Goal: Information Seeking & Learning: Learn about a topic

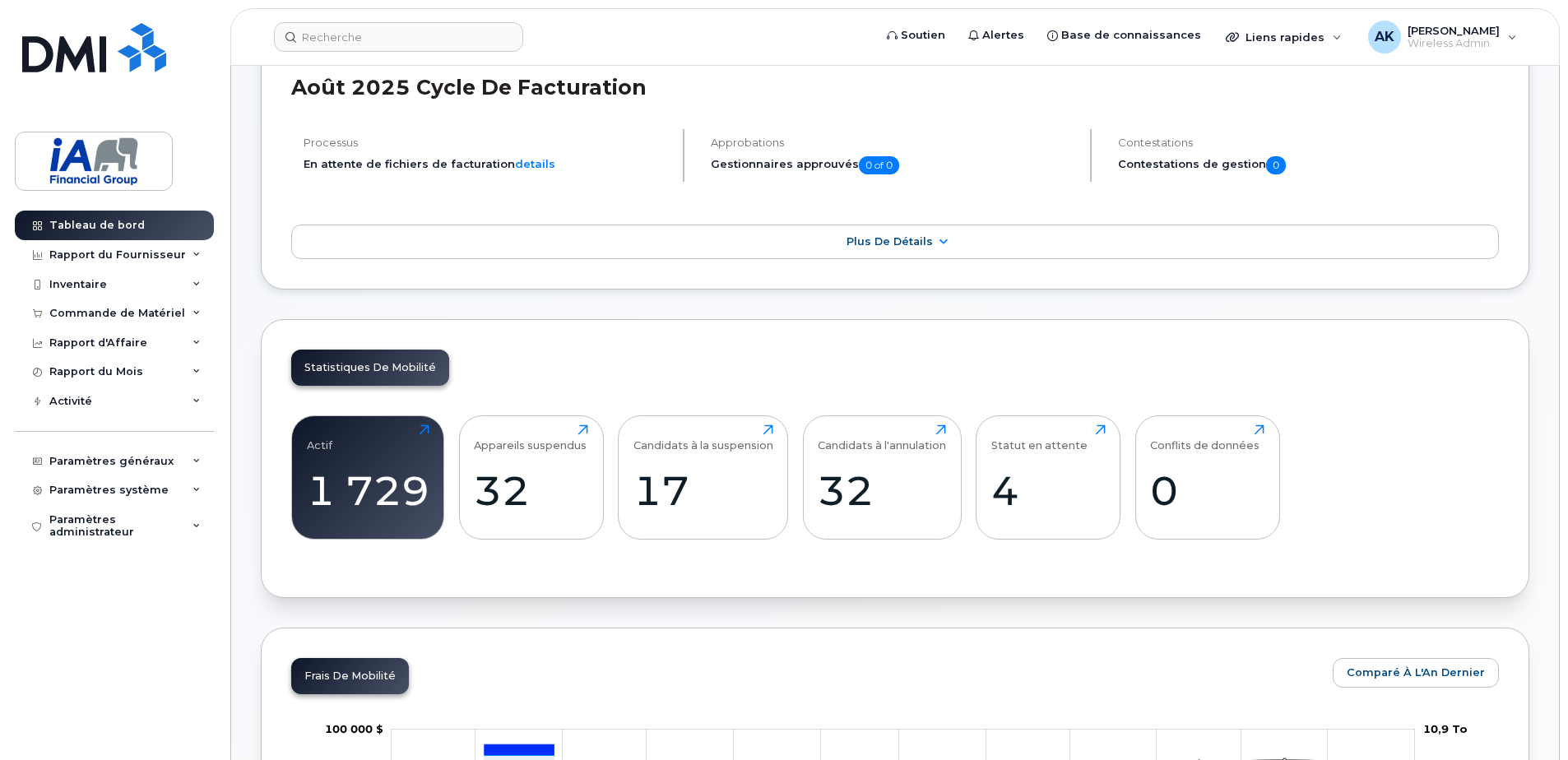
scroll to position [168, 0]
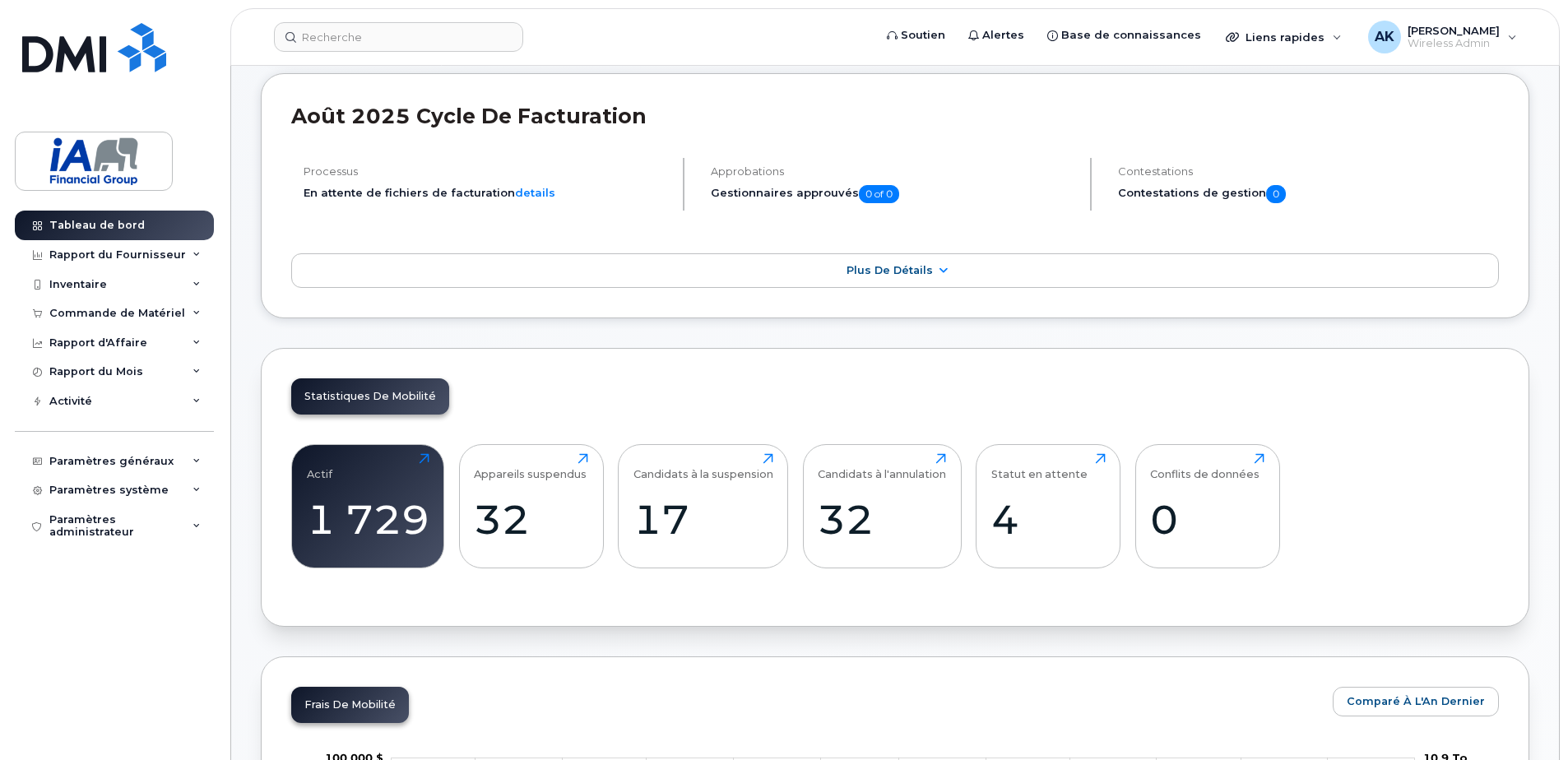
click at [385, 392] on div "Statistiques de mobilité" at bounding box center [370, 397] width 158 height 36
click at [533, 516] on div "32" at bounding box center [531, 519] width 114 height 49
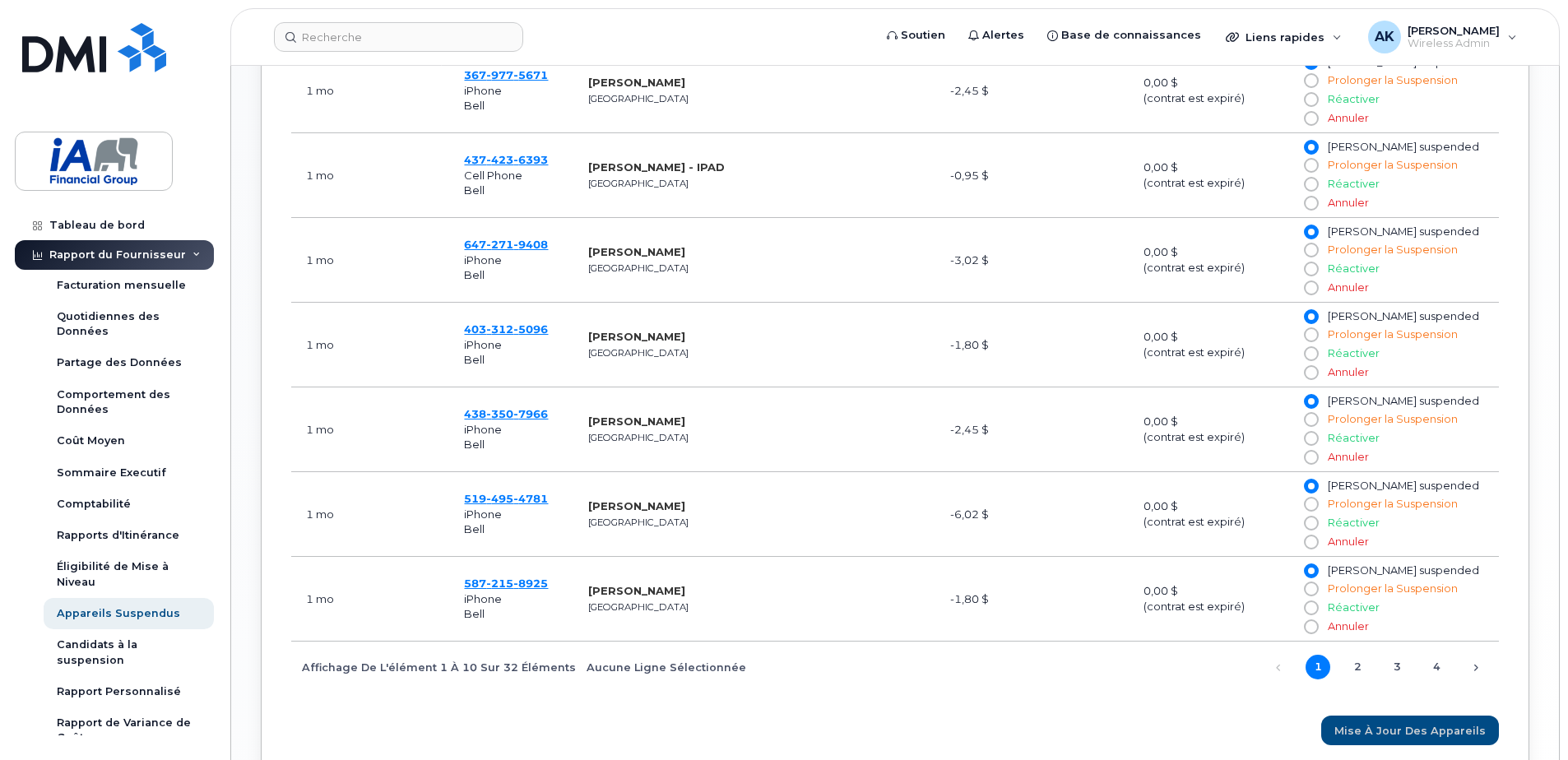
scroll to position [1069, 0]
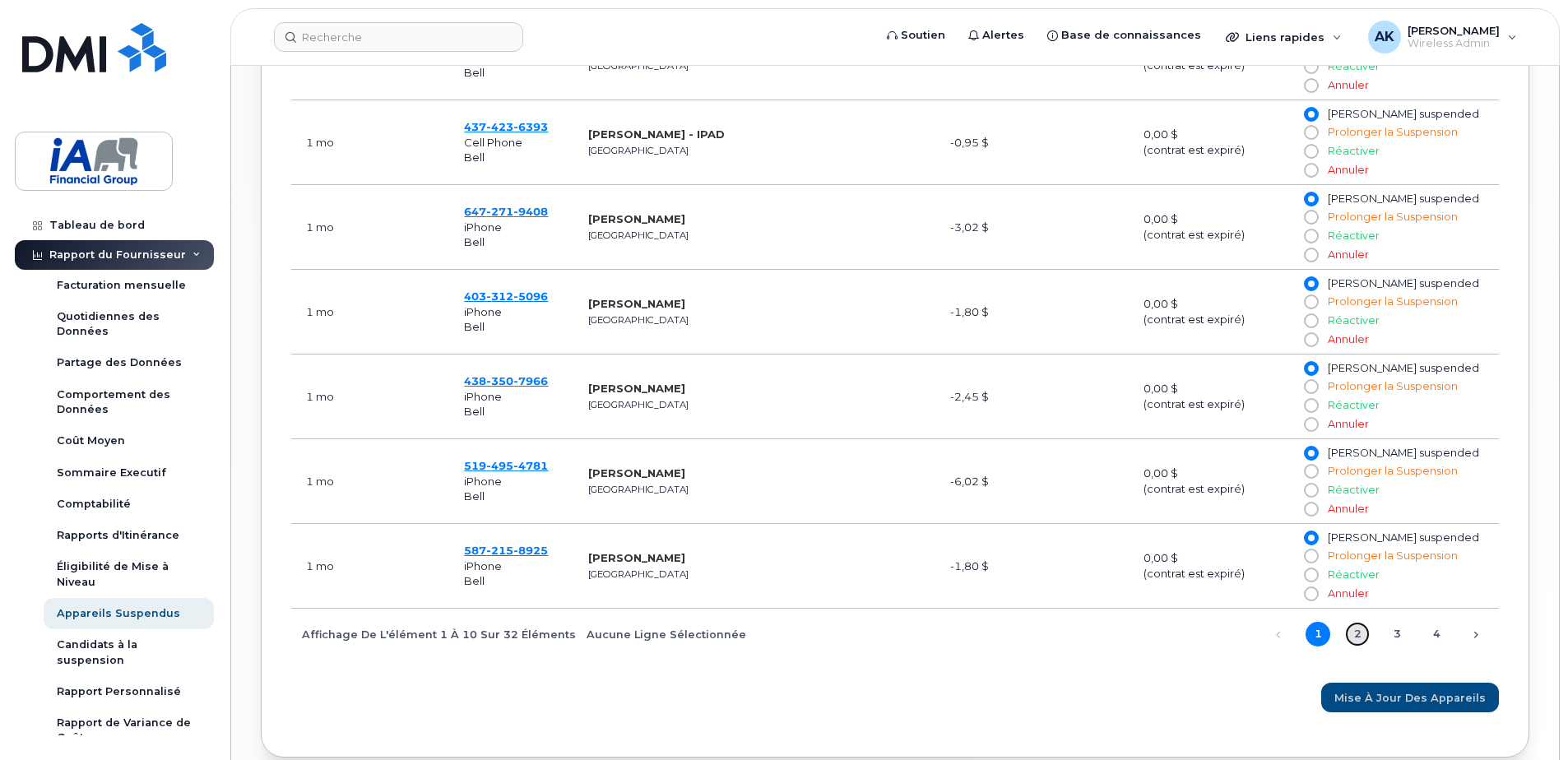
click at [1361, 627] on link "2" at bounding box center [1358, 634] width 25 height 25
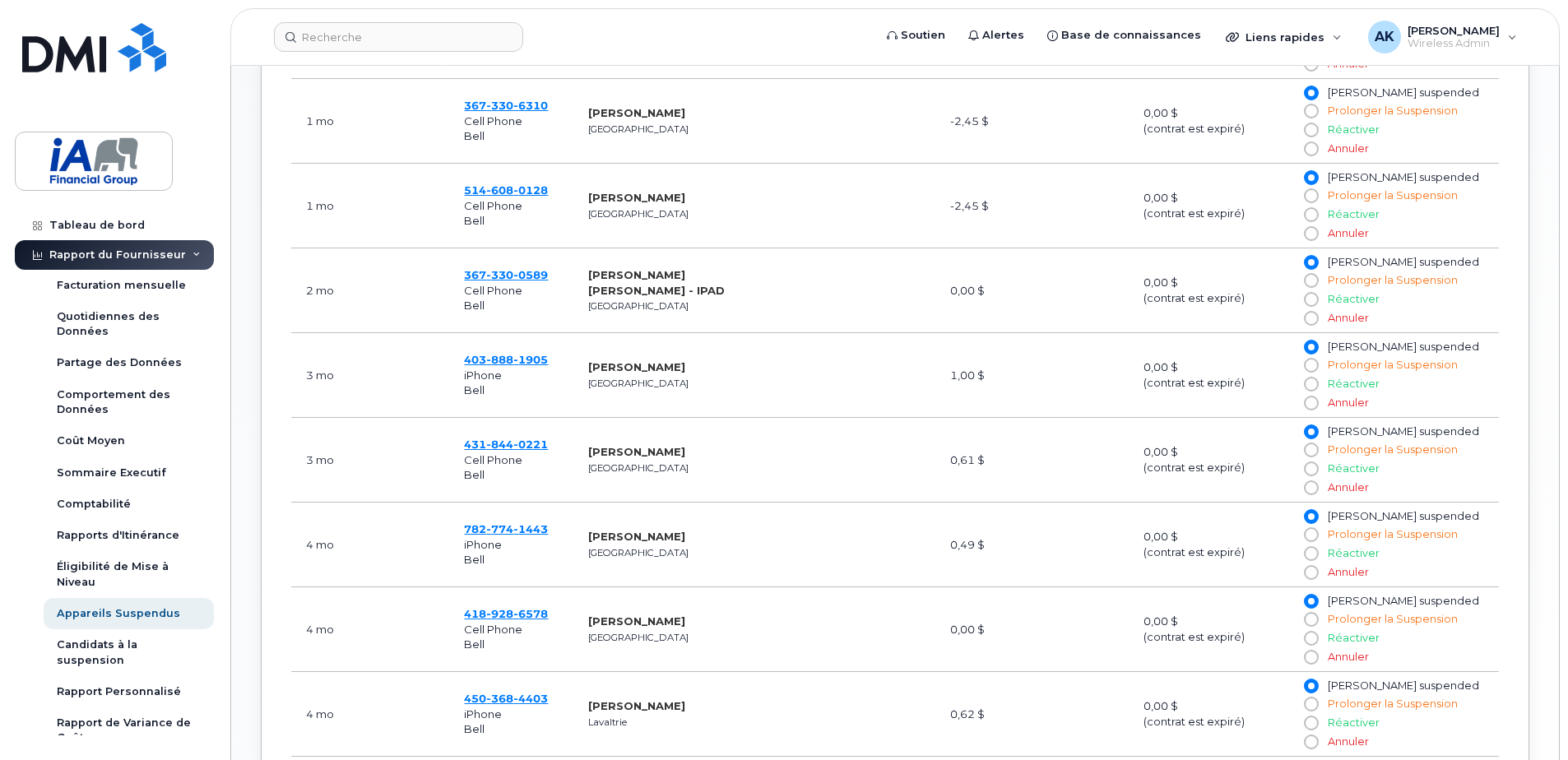
scroll to position [494, 0]
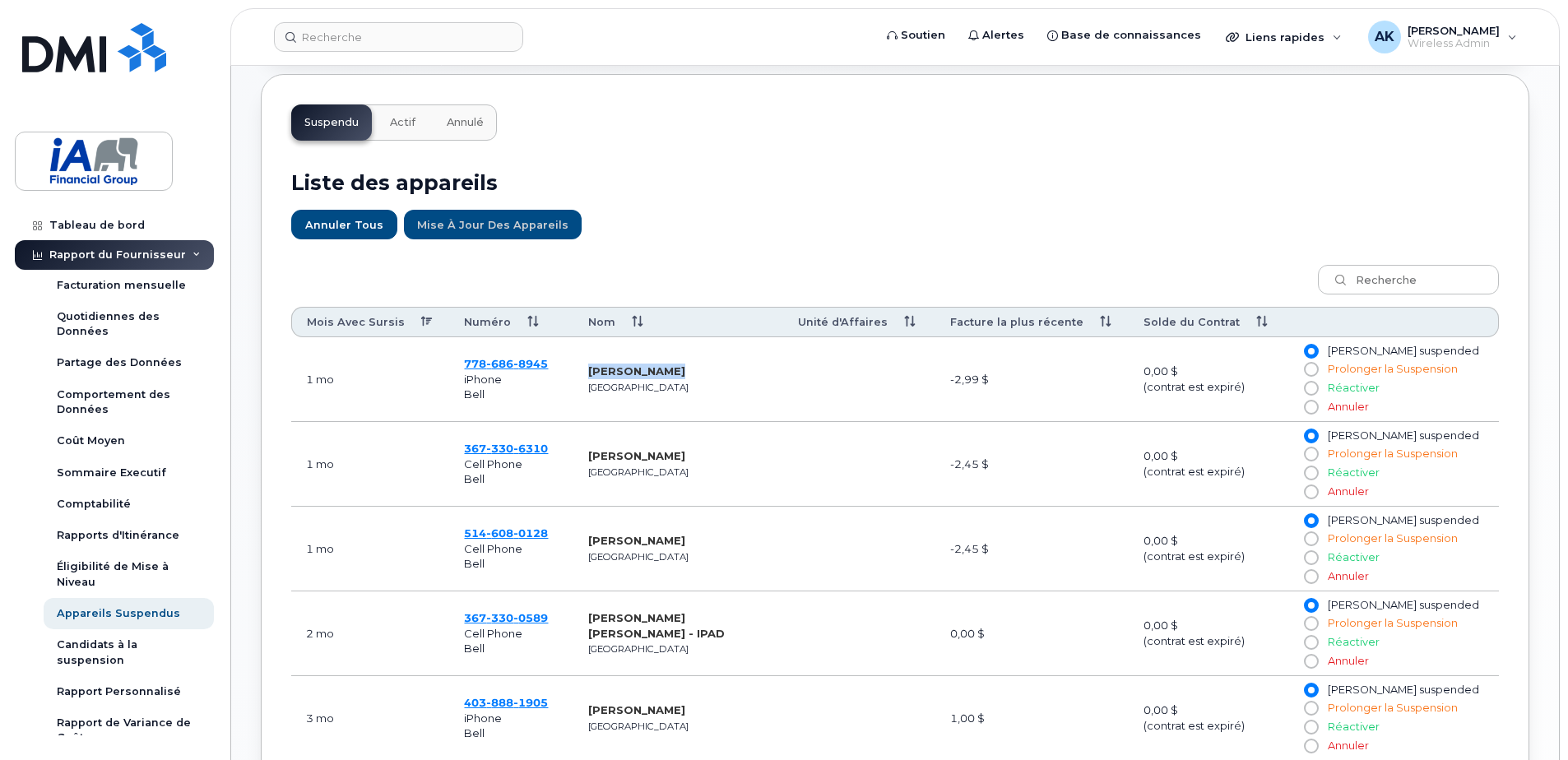
drag, startPoint x: 594, startPoint y: 374, endPoint x: 733, endPoint y: 377, distance: 139.0
click at [733, 377] on td "[PERSON_NAME]" at bounding box center [678, 380] width 210 height 85
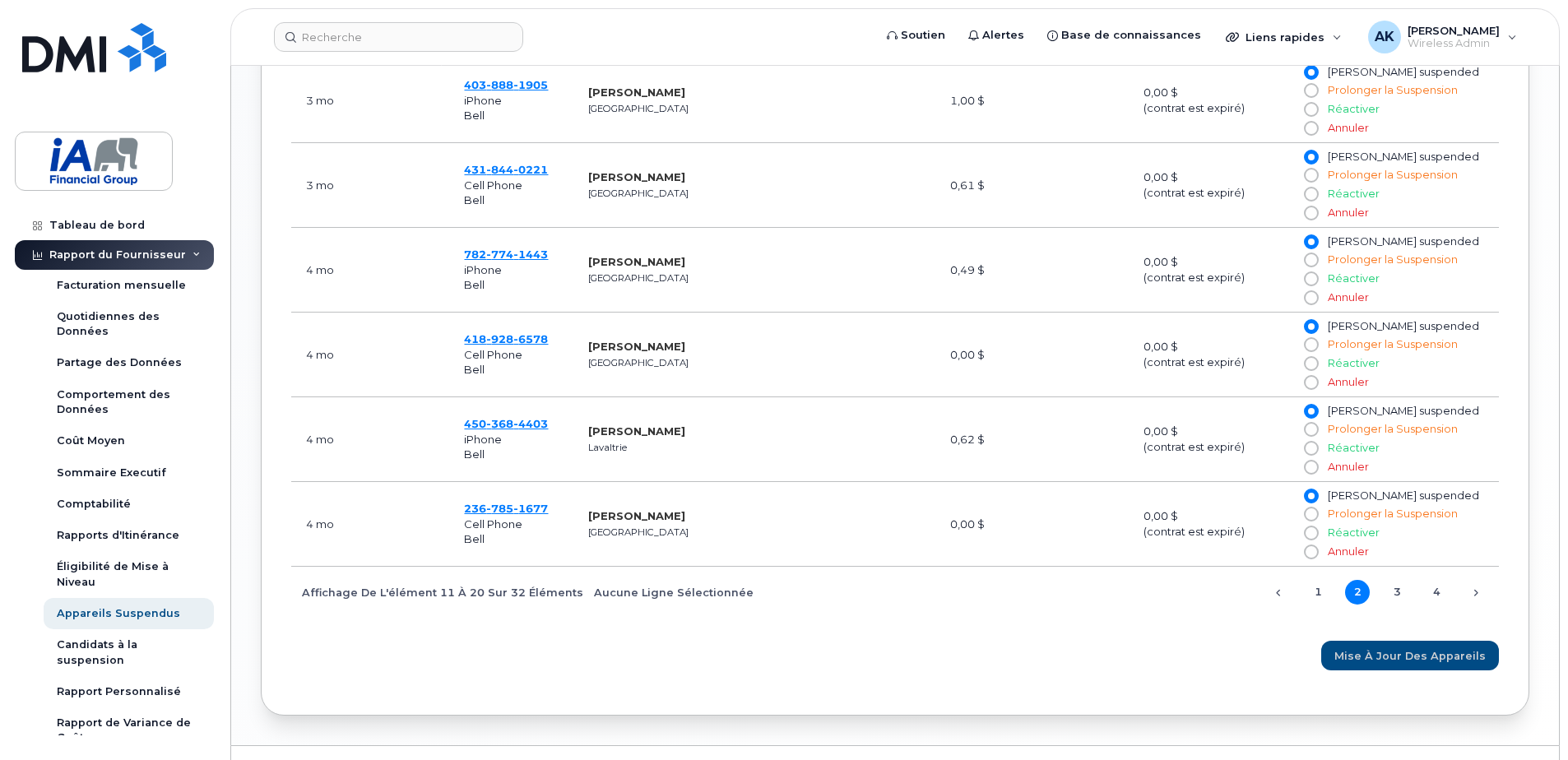
scroll to position [1149, 0]
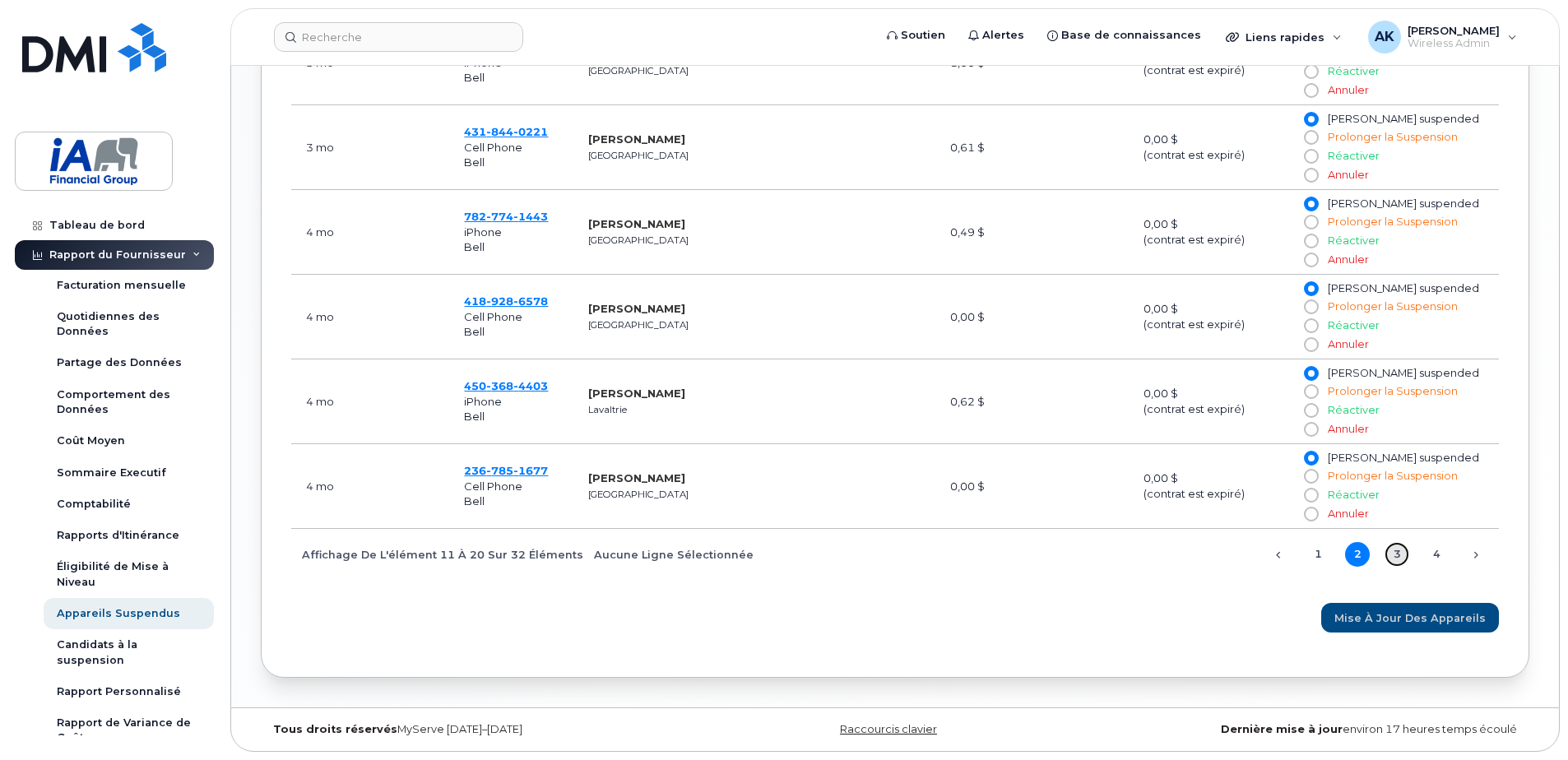
click at [1396, 555] on link "3" at bounding box center [1397, 555] width 25 height 25
click at [1446, 549] on link "4" at bounding box center [1437, 555] width 25 height 25
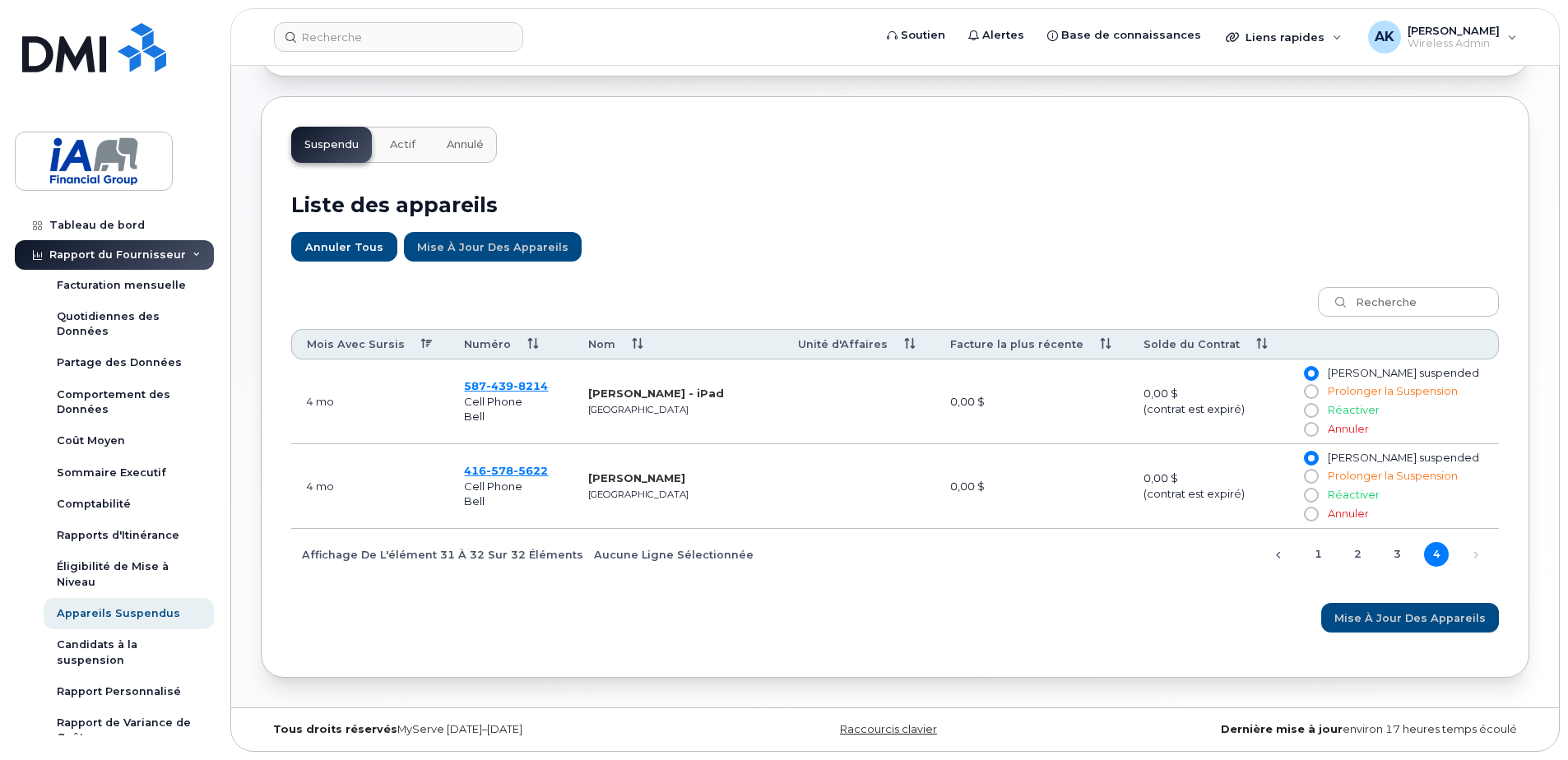
scroll to position [472, 0]
drag, startPoint x: 679, startPoint y: 479, endPoint x: 589, endPoint y: 479, distance: 90.0
click at [589, 479] on td "Maria Antonian Toronto" at bounding box center [678, 486] width 210 height 85
drag, startPoint x: 589, startPoint y: 479, endPoint x: 603, endPoint y: 479, distance: 14.0
copy strong "Maria Antonian"
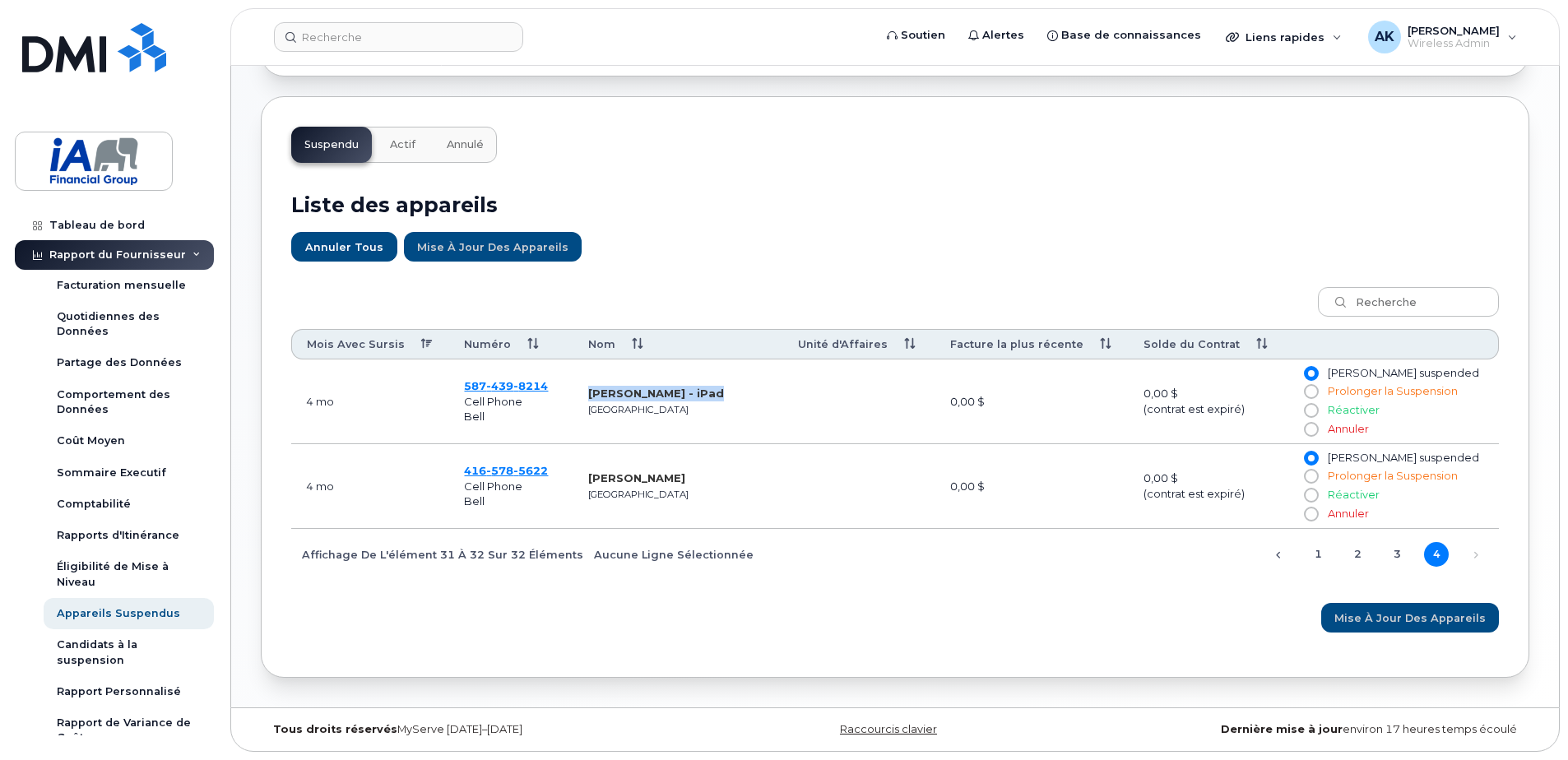
drag, startPoint x: 593, startPoint y: 390, endPoint x: 727, endPoint y: 393, distance: 134.0
click at [727, 392] on td "Daniel Kostin - iPad Calgary" at bounding box center [678, 401] width 210 height 85
drag, startPoint x: 727, startPoint y: 393, endPoint x: 704, endPoint y: 413, distance: 30.5
click at [704, 413] on td "Daniel Kostin - iPad Calgary" at bounding box center [678, 401] width 210 height 85
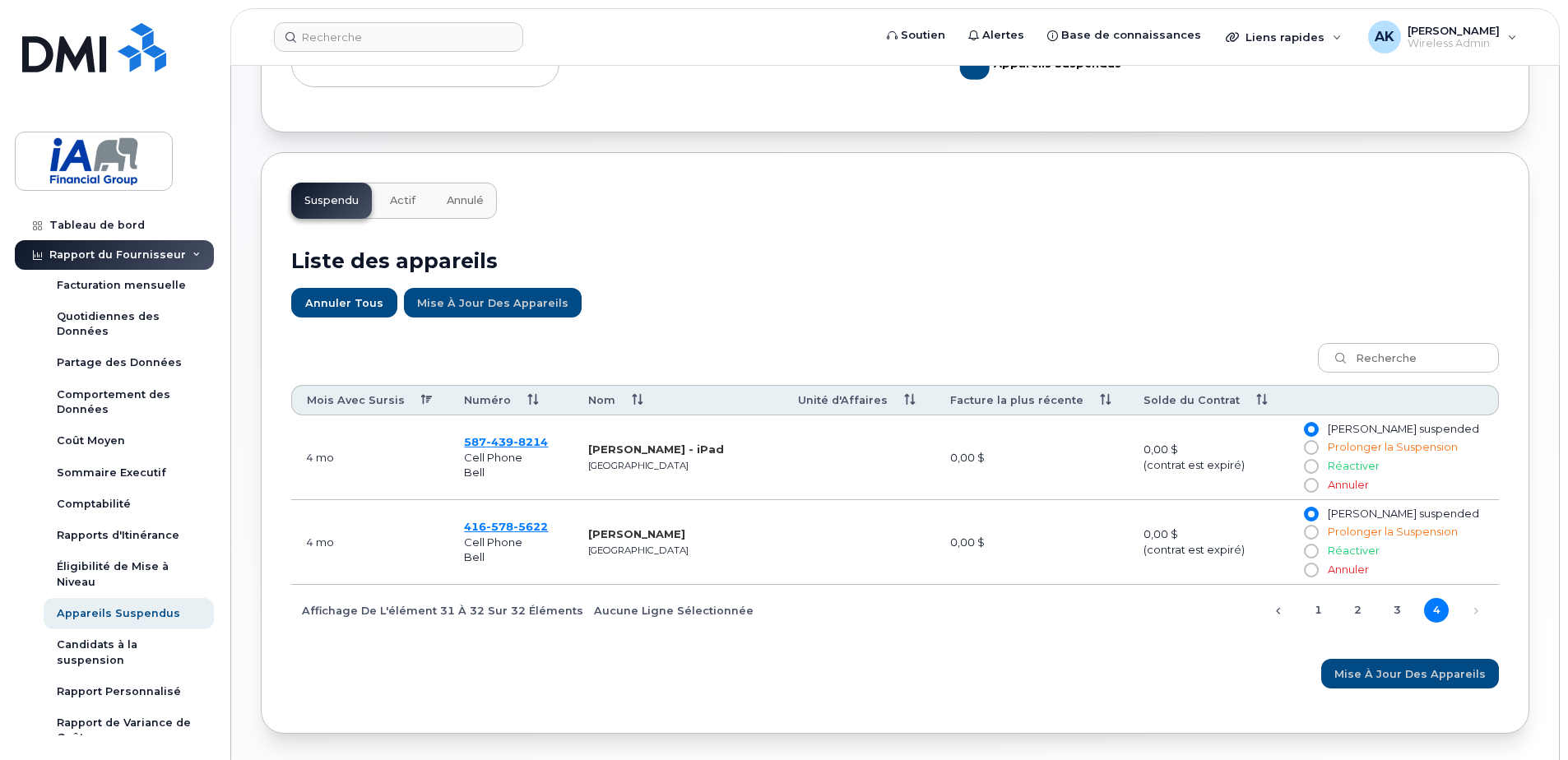
scroll to position [389, 0]
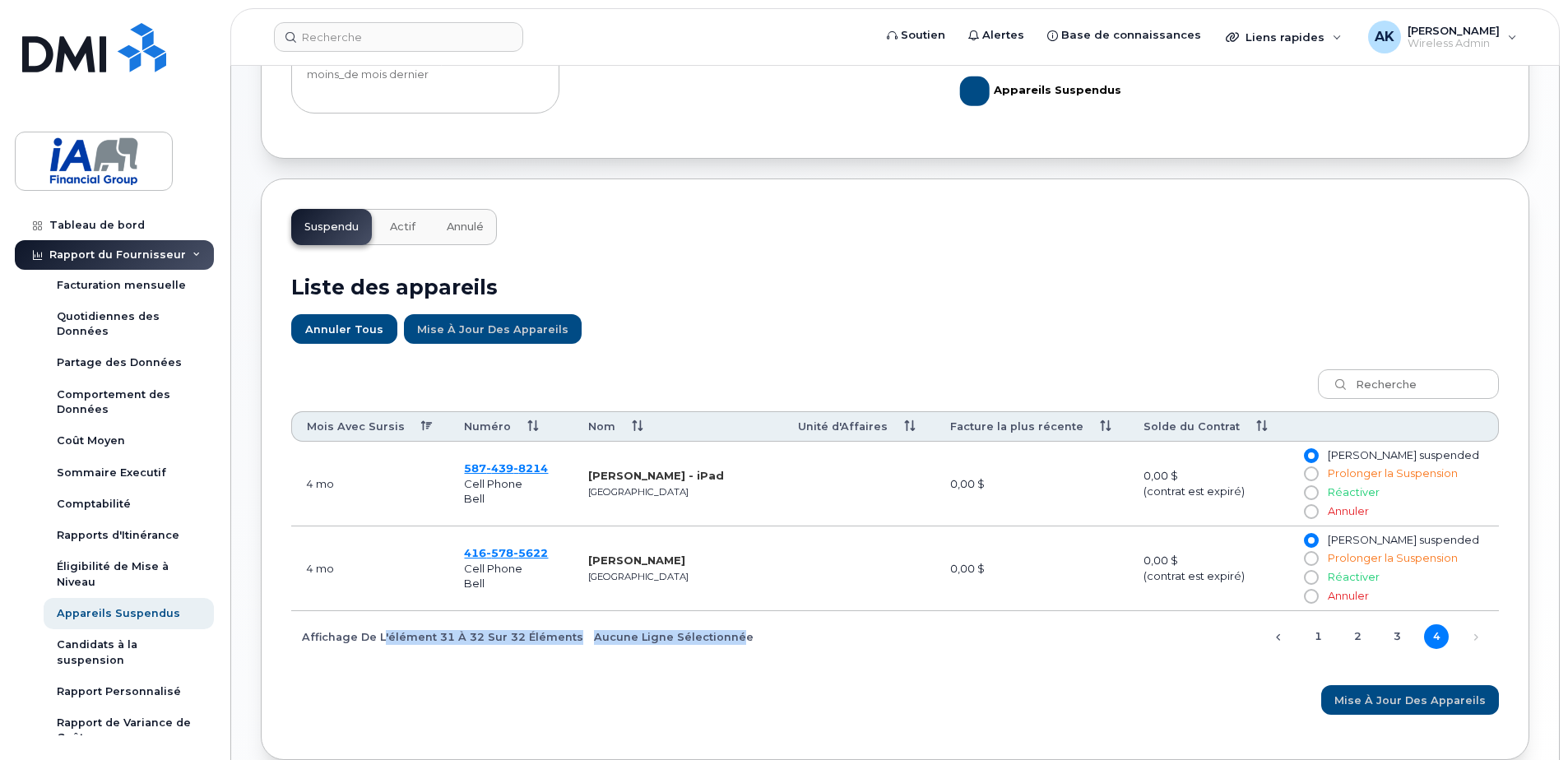
drag, startPoint x: 381, startPoint y: 627, endPoint x: 722, endPoint y: 645, distance: 341.5
click at [722, 645] on div "Affichage de l'élément 31 à 32 sur 32 éléments Aucune ligne sélectionnée" at bounding box center [527, 635] width 472 height 28
drag, startPoint x: 722, startPoint y: 645, endPoint x: 751, endPoint y: 669, distance: 37.6
click at [751, 669] on div "Mois Avec Sursis Numéro Nom Unité d'Affaires Facture la plus récente Solde du C…" at bounding box center [894, 515] width 1207 height 312
click at [472, 228] on span "Annulé" at bounding box center [465, 227] width 37 height 13
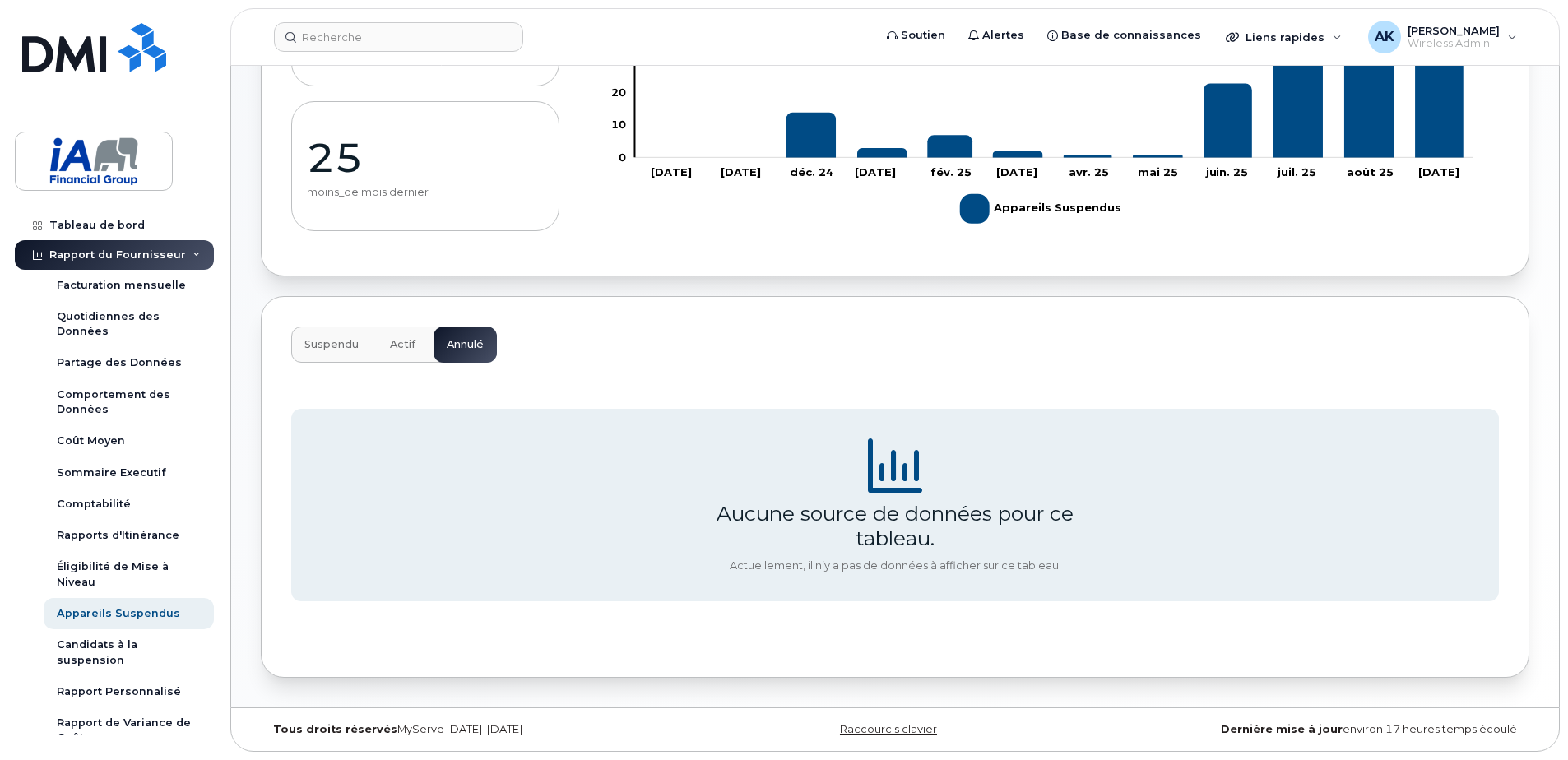
scroll to position [271, 0]
click at [415, 343] on button "Actif" at bounding box center [402, 344] width 51 height 36
click at [331, 343] on span "Suspendu" at bounding box center [331, 344] width 54 height 13
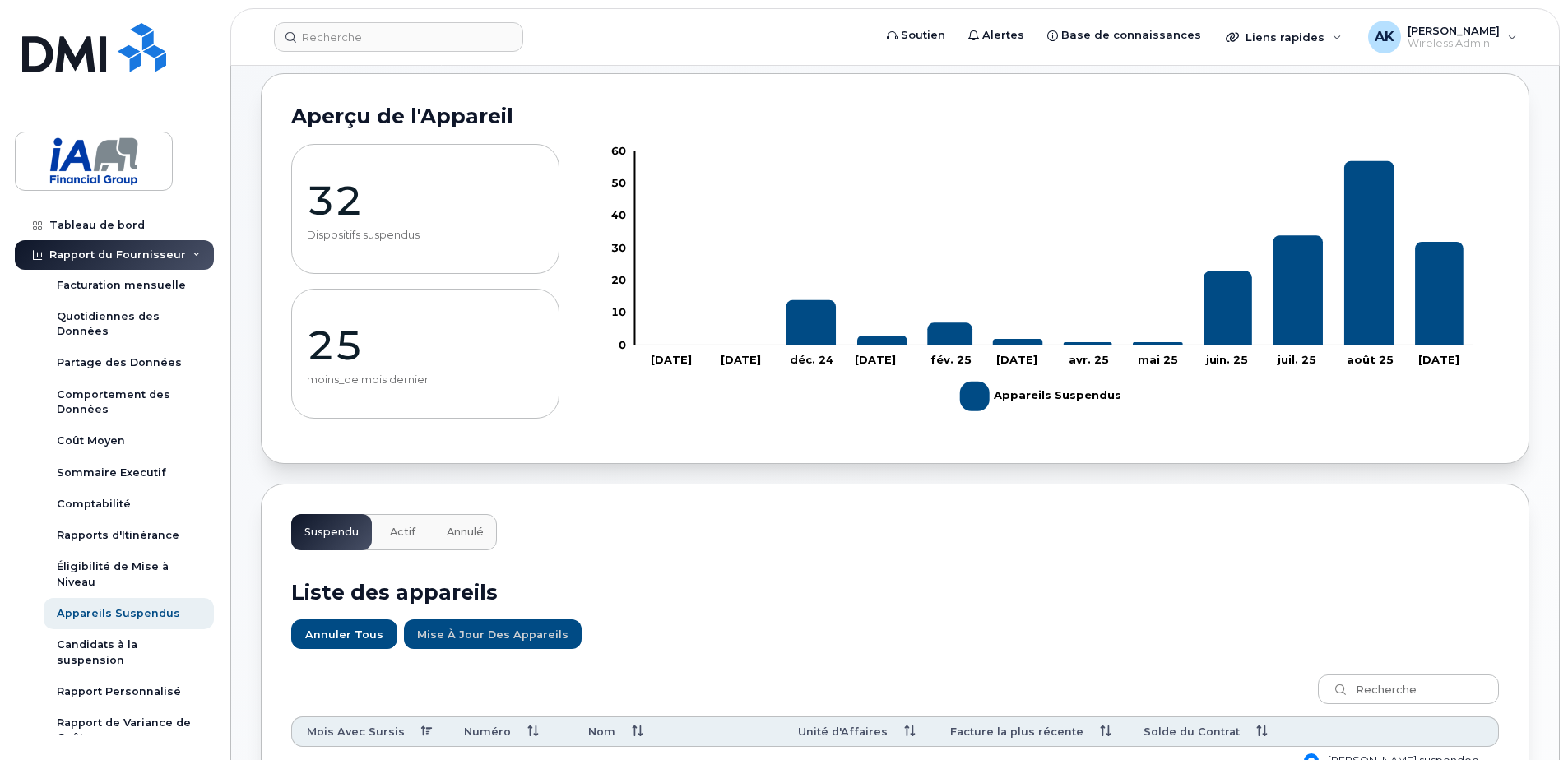
scroll to position [25, 0]
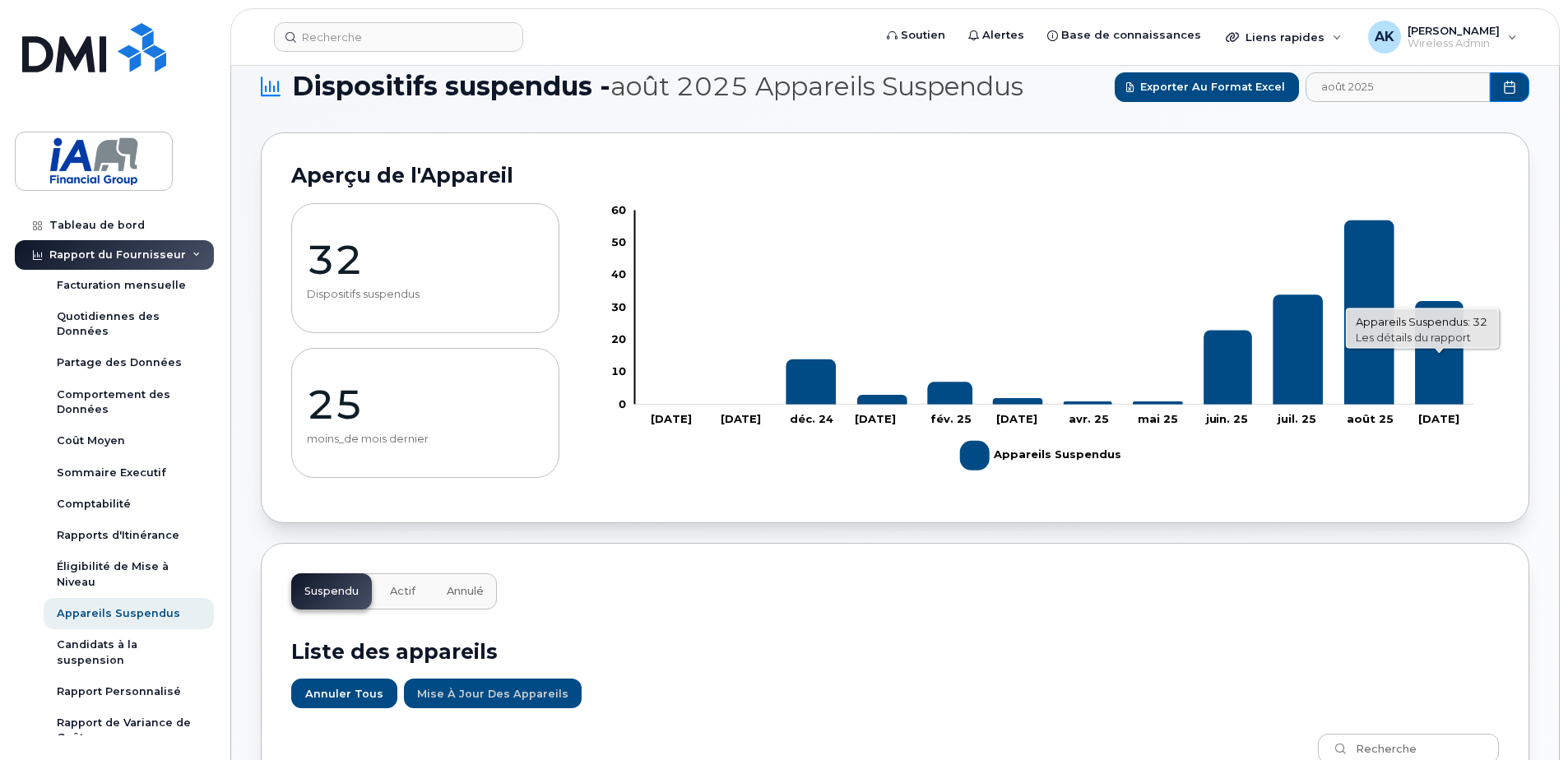
click at [1434, 341] on link "Les détails du rapport" at bounding box center [1414, 338] width 115 height 13
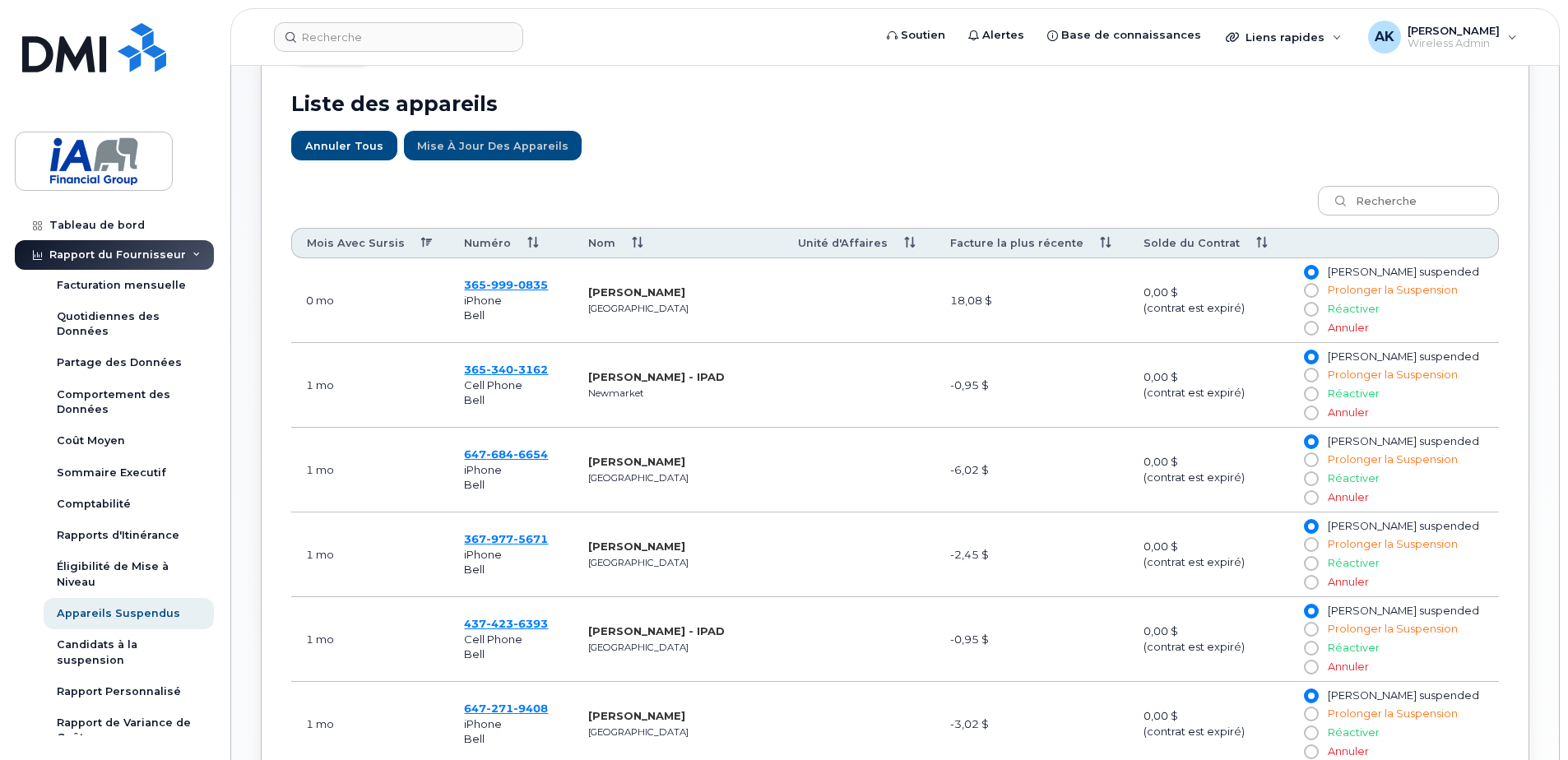
scroll to position [575, 0]
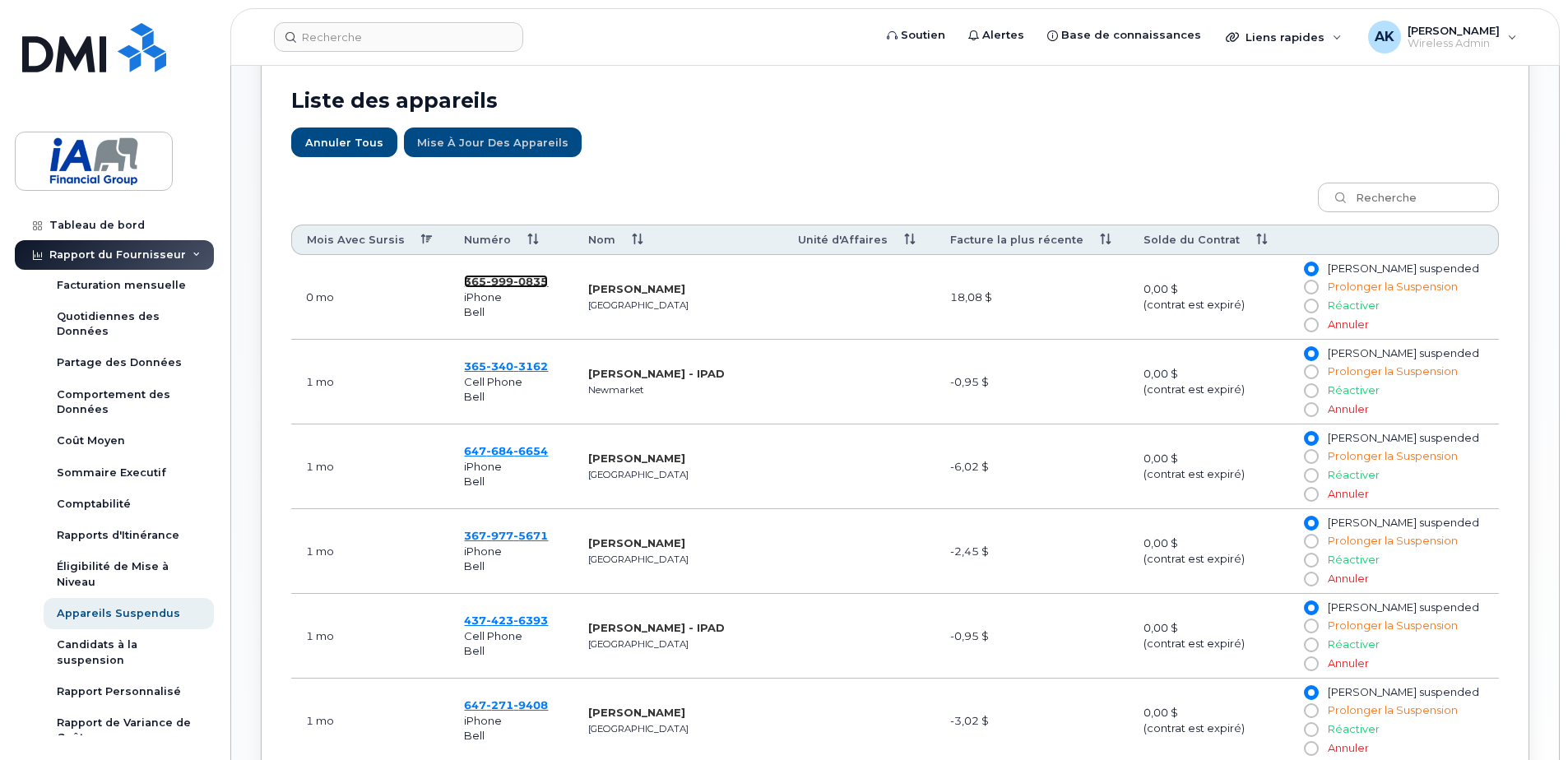
click at [480, 285] on span "365 999 0835" at bounding box center [506, 282] width 84 height 13
click at [539, 361] on span "3162" at bounding box center [531, 366] width 34 height 13
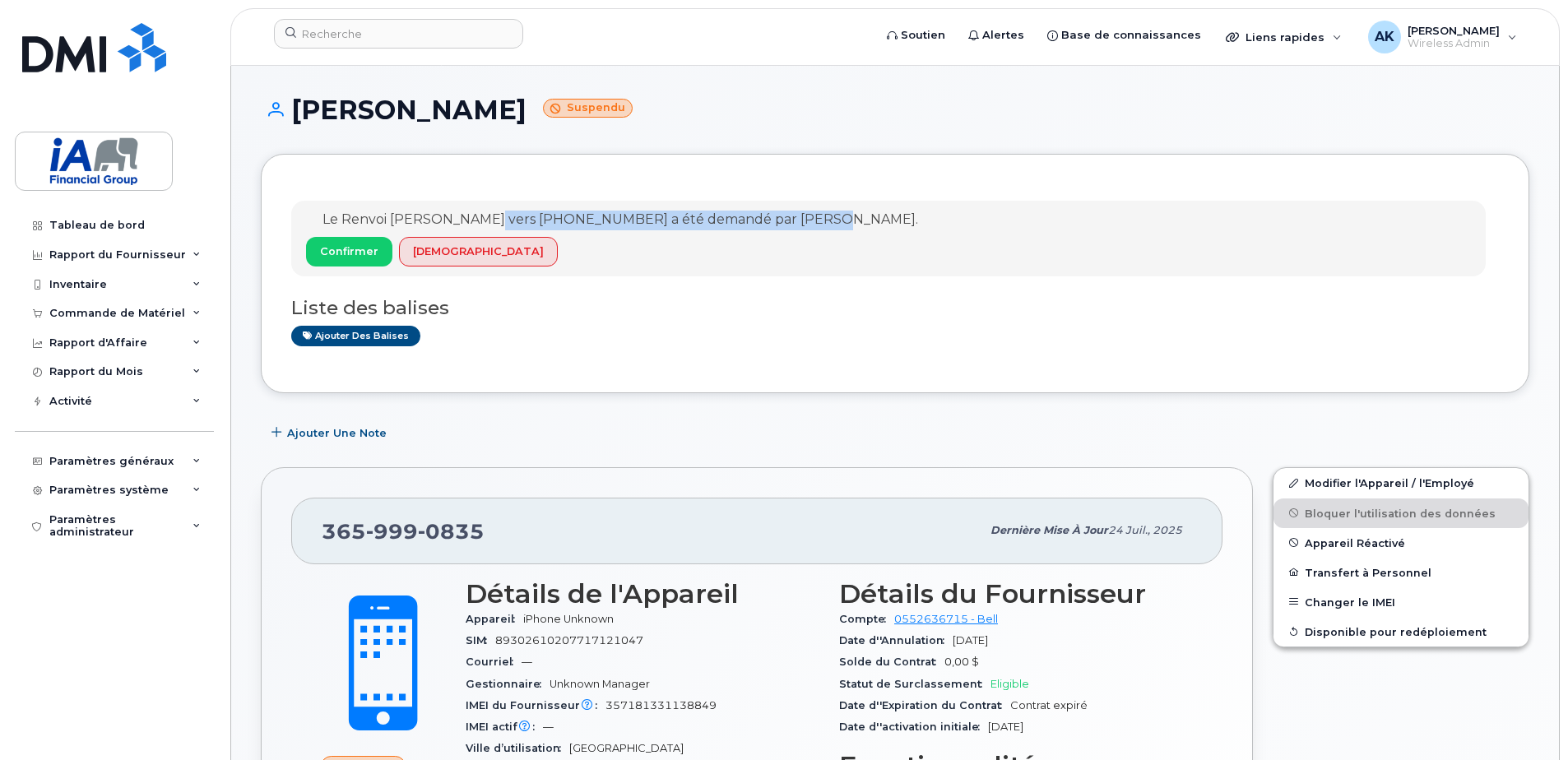
drag, startPoint x: 477, startPoint y: 220, endPoint x: 817, endPoint y: 222, distance: 340.0
click at [817, 222] on div "Le Renvoi d'Appel vers 204-218-6368 a été demandé par Daniel Rollin. Confirmer …" at bounding box center [889, 239] width 1195 height 76
drag, startPoint x: 817, startPoint y: 222, endPoint x: 830, endPoint y: 309, distance: 88.0
click at [830, 309] on h3 "Liste des balises" at bounding box center [894, 308] width 1207 height 21
click at [483, 105] on h1 "Jamie Gordon Suspendu" at bounding box center [894, 109] width 1268 height 29
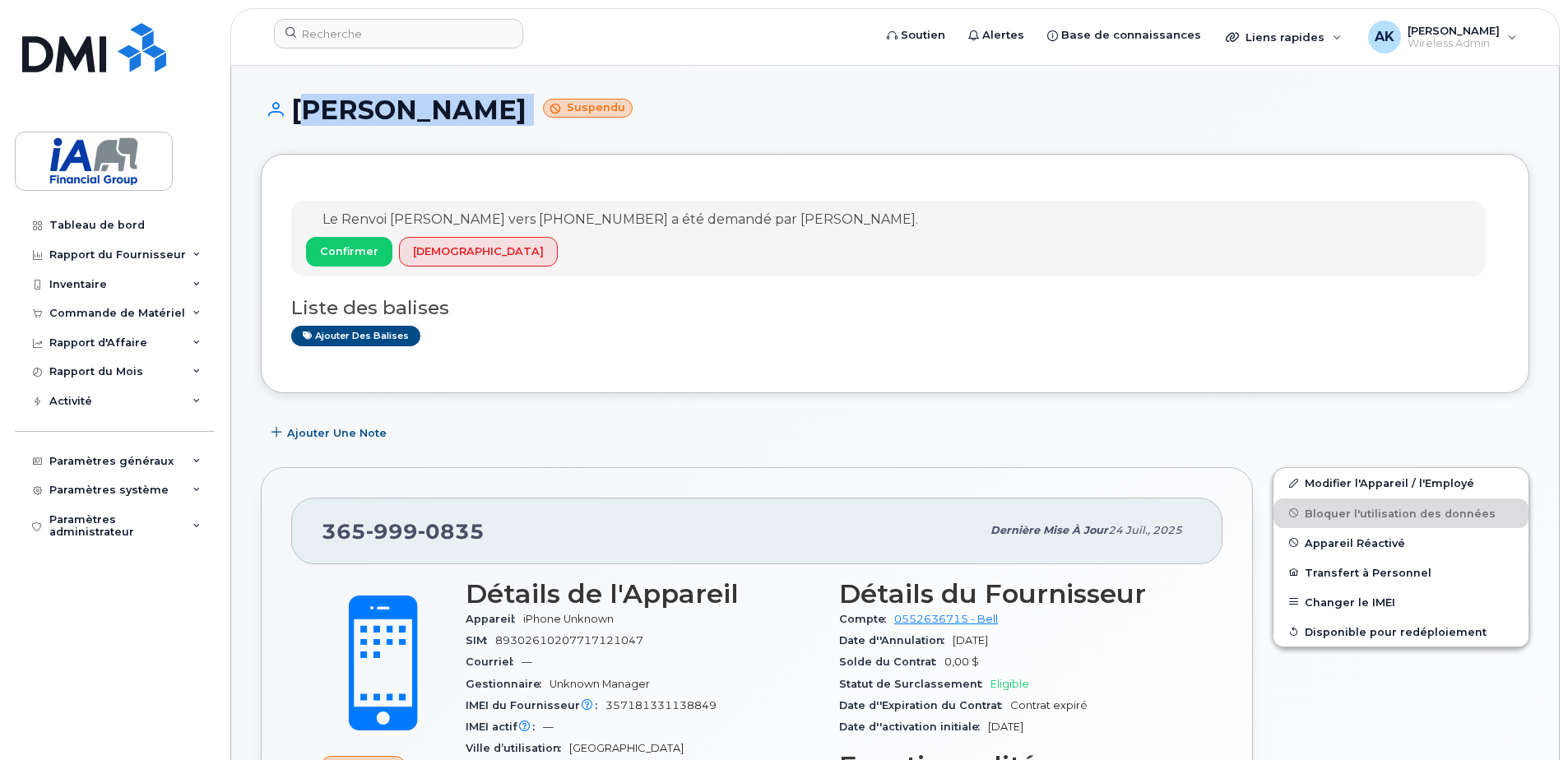
drag, startPoint x: 483, startPoint y: 105, endPoint x: 331, endPoint y: 110, distance: 152.1
click at [330, 110] on h1 "Jamie Gordon Suspendu" at bounding box center [894, 109] width 1268 height 29
drag, startPoint x: 331, startPoint y: 110, endPoint x: 354, endPoint y: 111, distance: 23.0
copy h1 "Jamie Gordon"
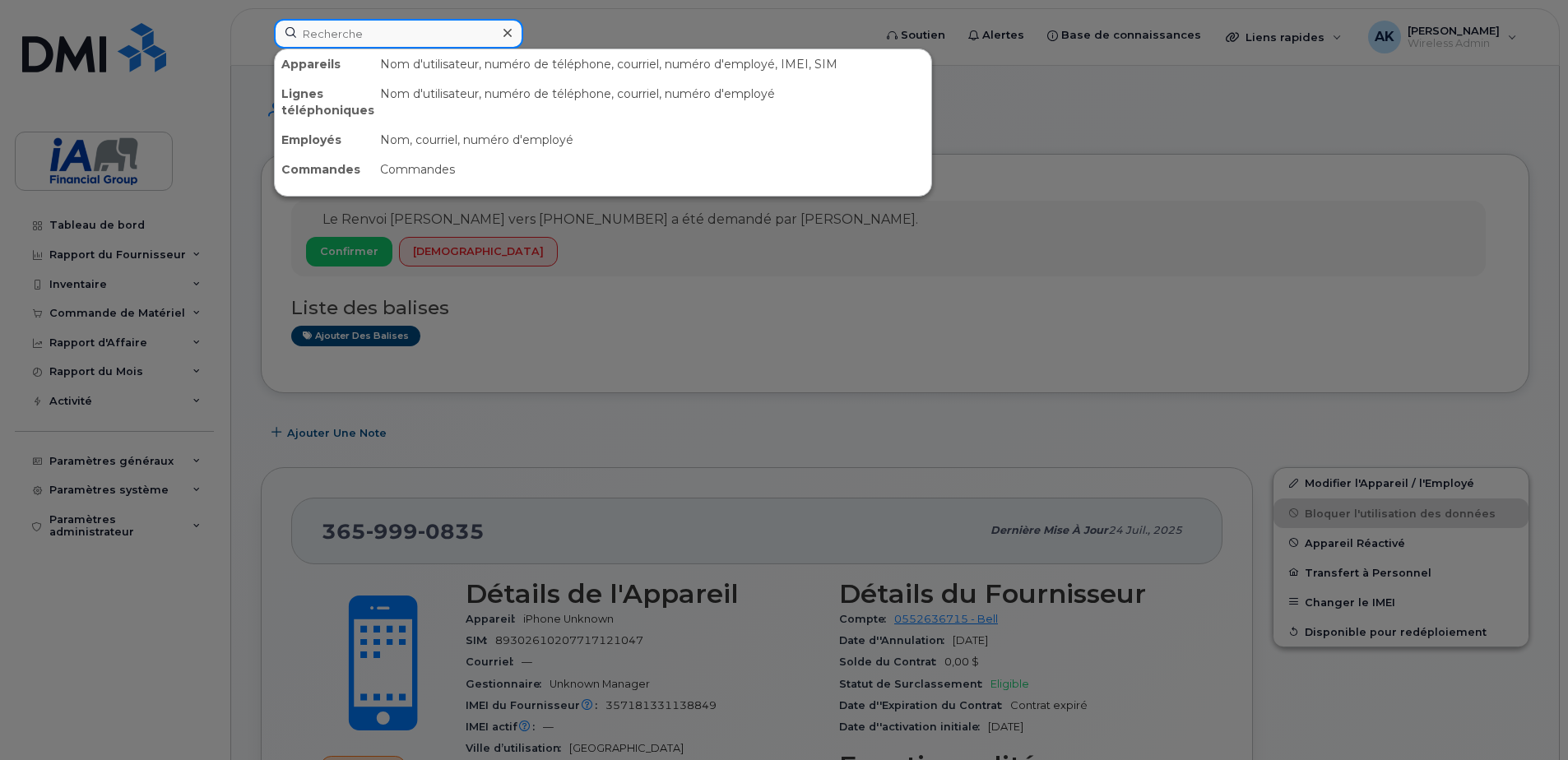
paste input "LAVI ROTSTEIN"
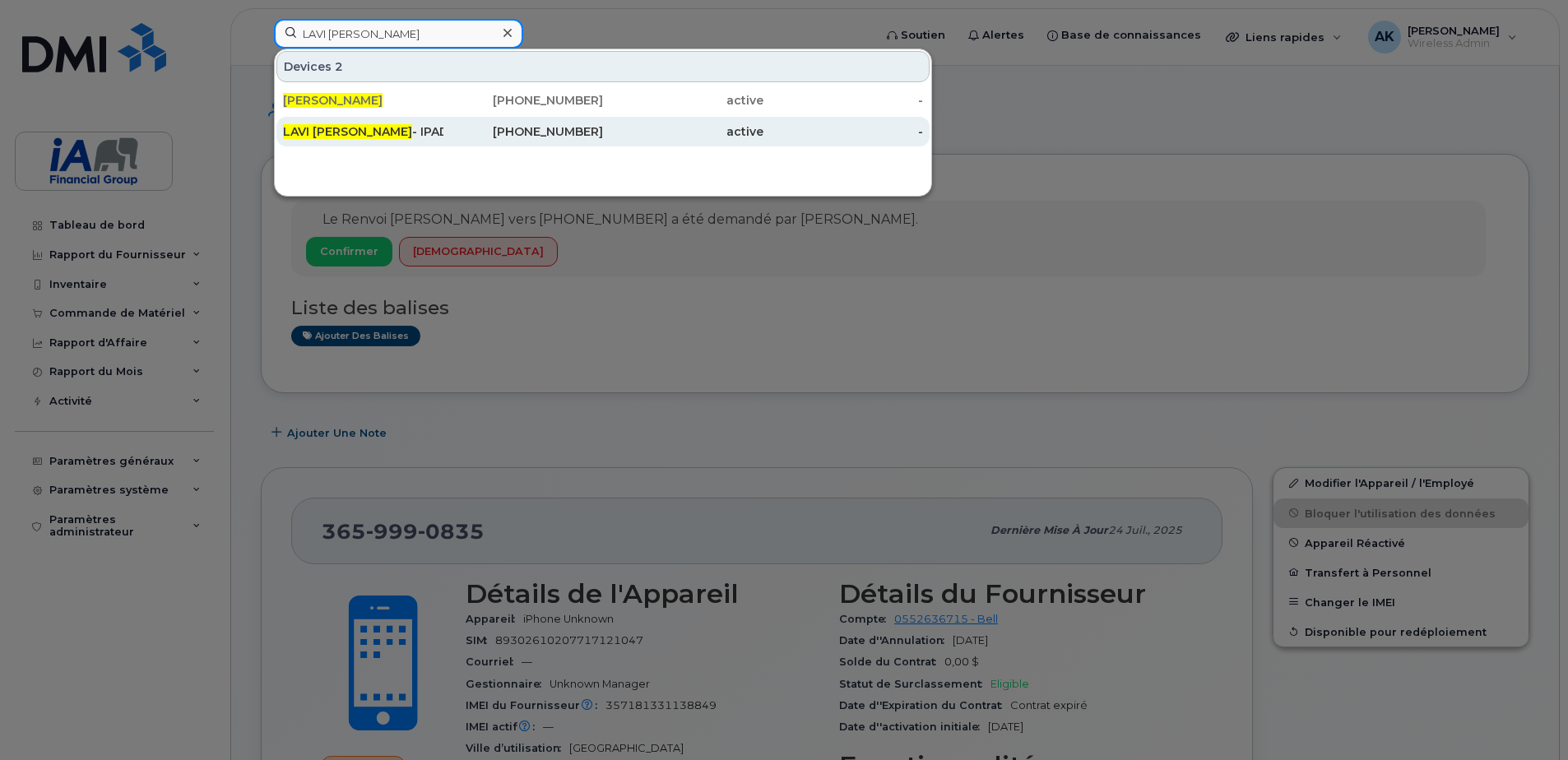
type input "LAVI ROTSTEIN"
click at [376, 130] on div "LAVI ROTSTEIN - IPAD" at bounding box center [363, 131] width 161 height 16
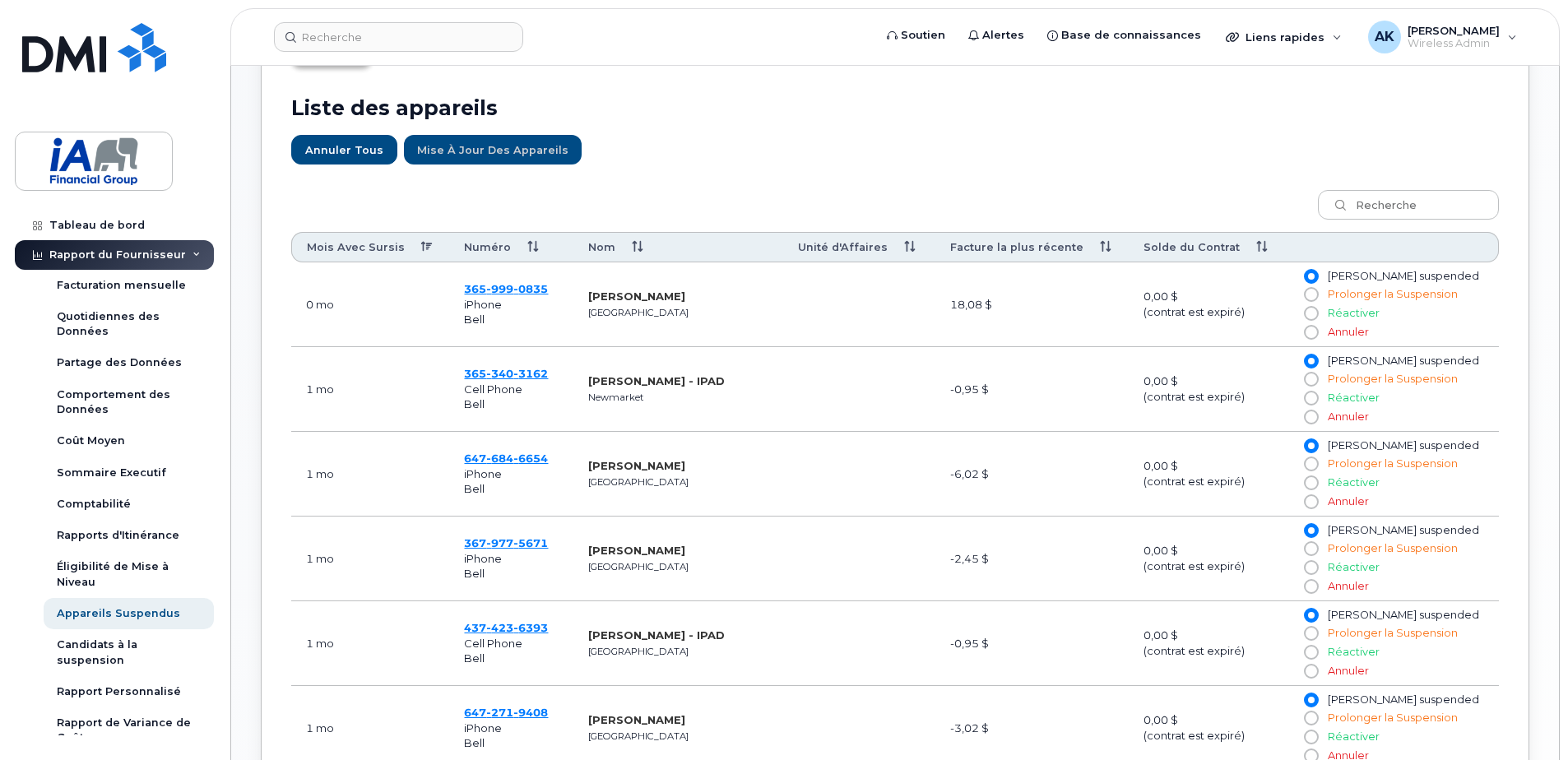
scroll to position [575, 0]
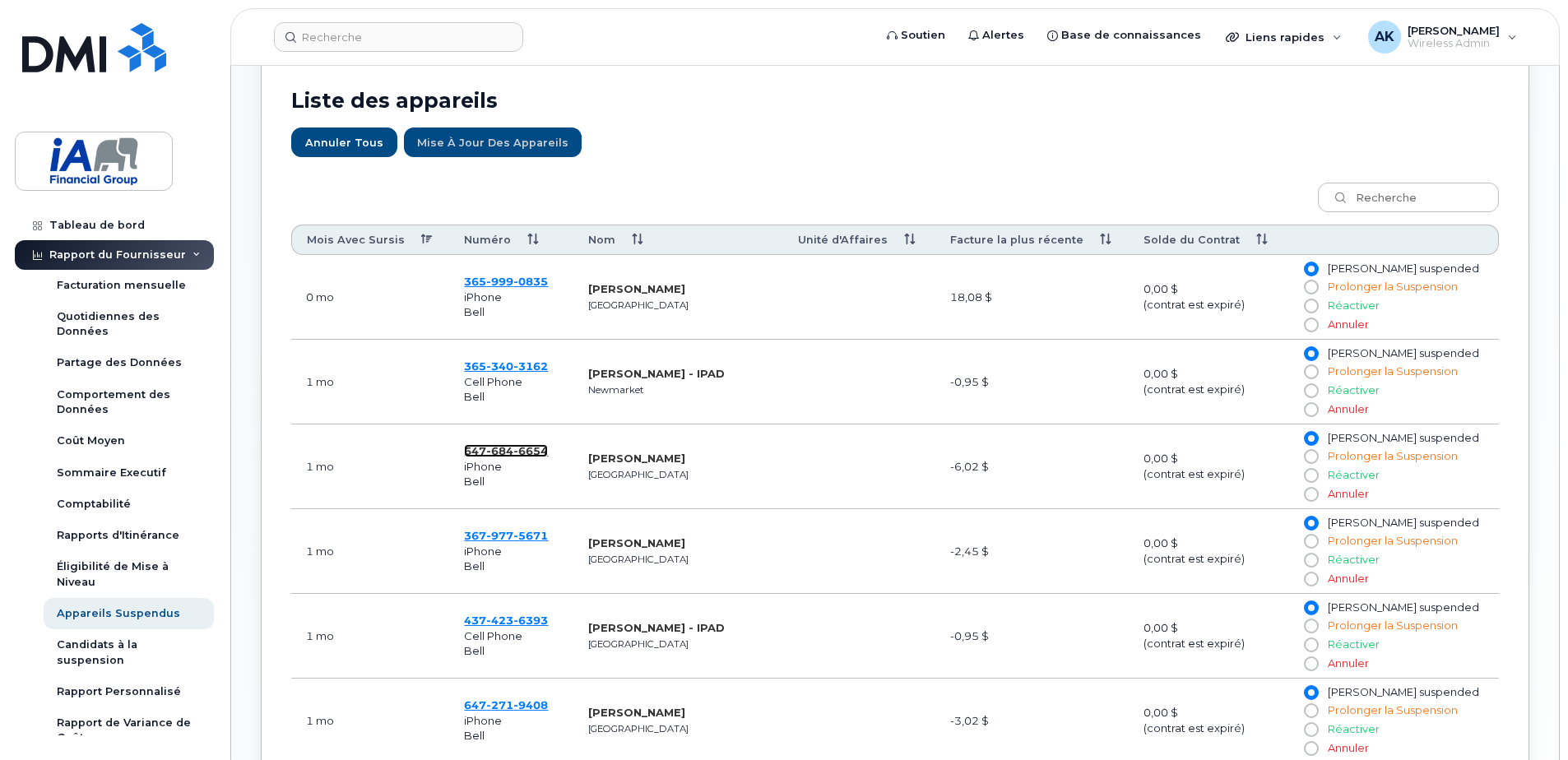
click at [490, 448] on span "647 684 6654" at bounding box center [506, 451] width 84 height 13
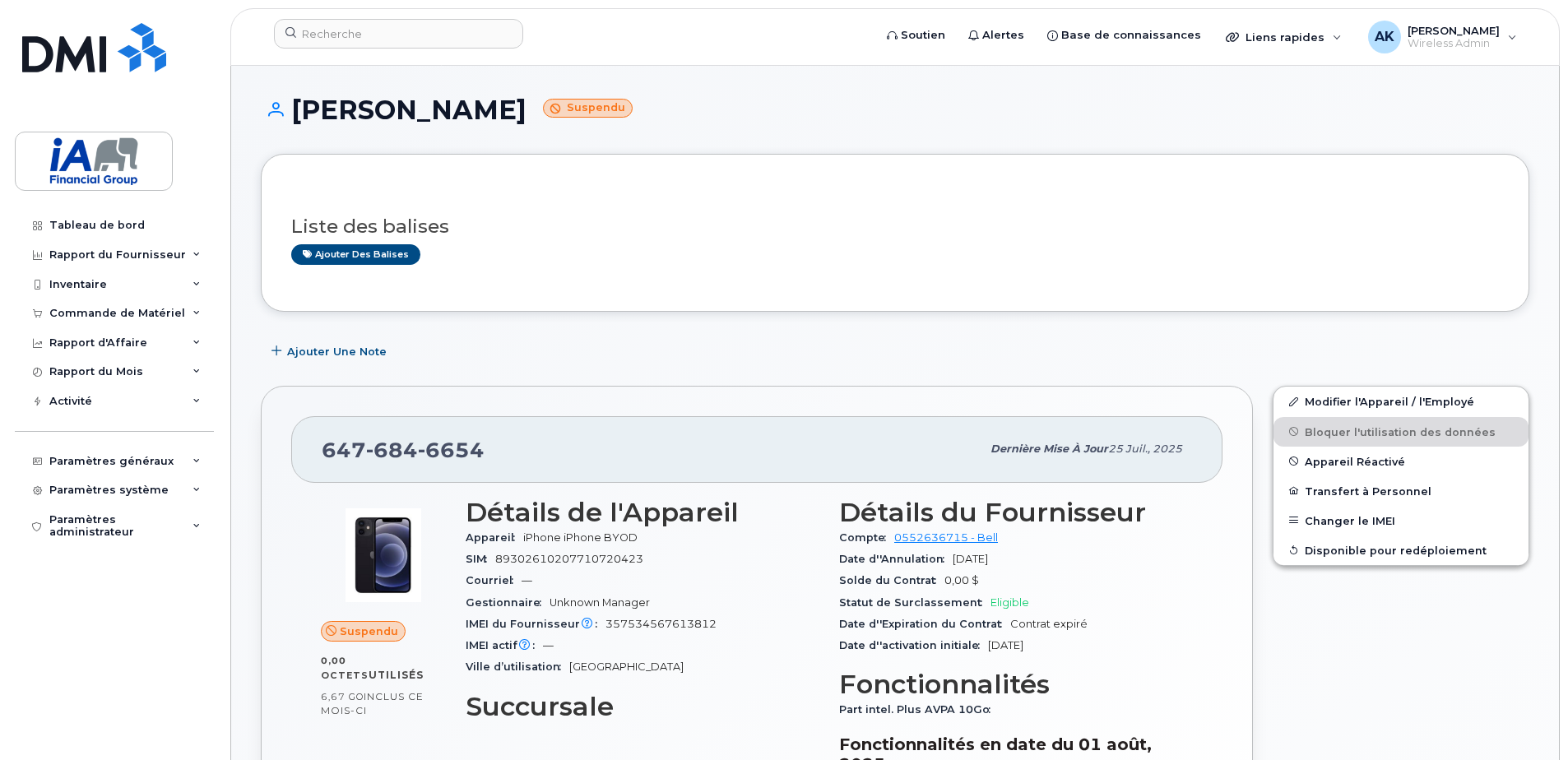
drag, startPoint x: 295, startPoint y: 107, endPoint x: 578, endPoint y: 101, distance: 283.1
click at [578, 101] on h1 "[PERSON_NAME] Suspendu" at bounding box center [894, 109] width 1268 height 29
drag, startPoint x: 578, startPoint y: 101, endPoint x: 553, endPoint y: 107, distance: 25.7
copy h1 "[PERSON_NAME]"
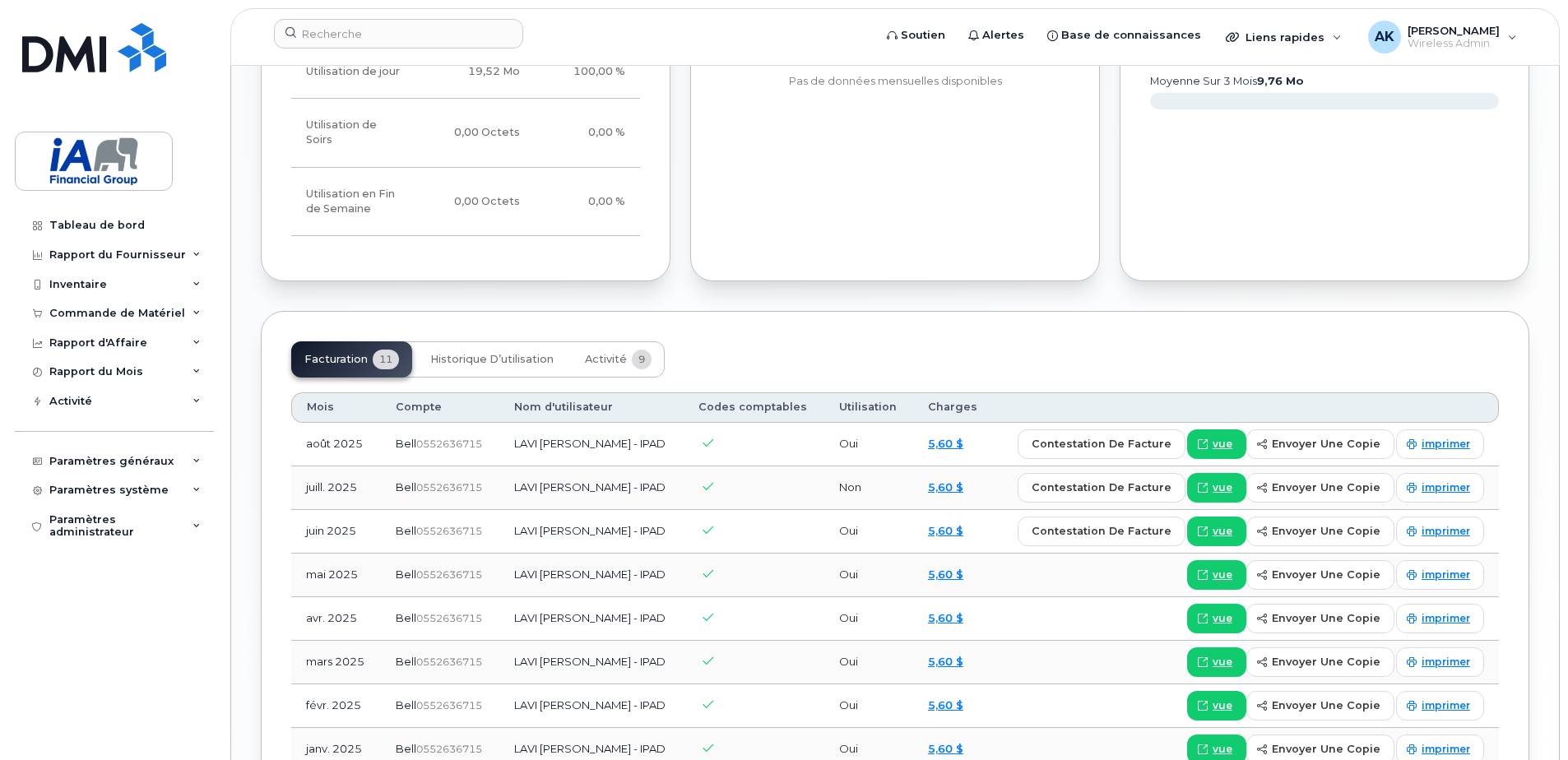
scroll to position [1109, 0]
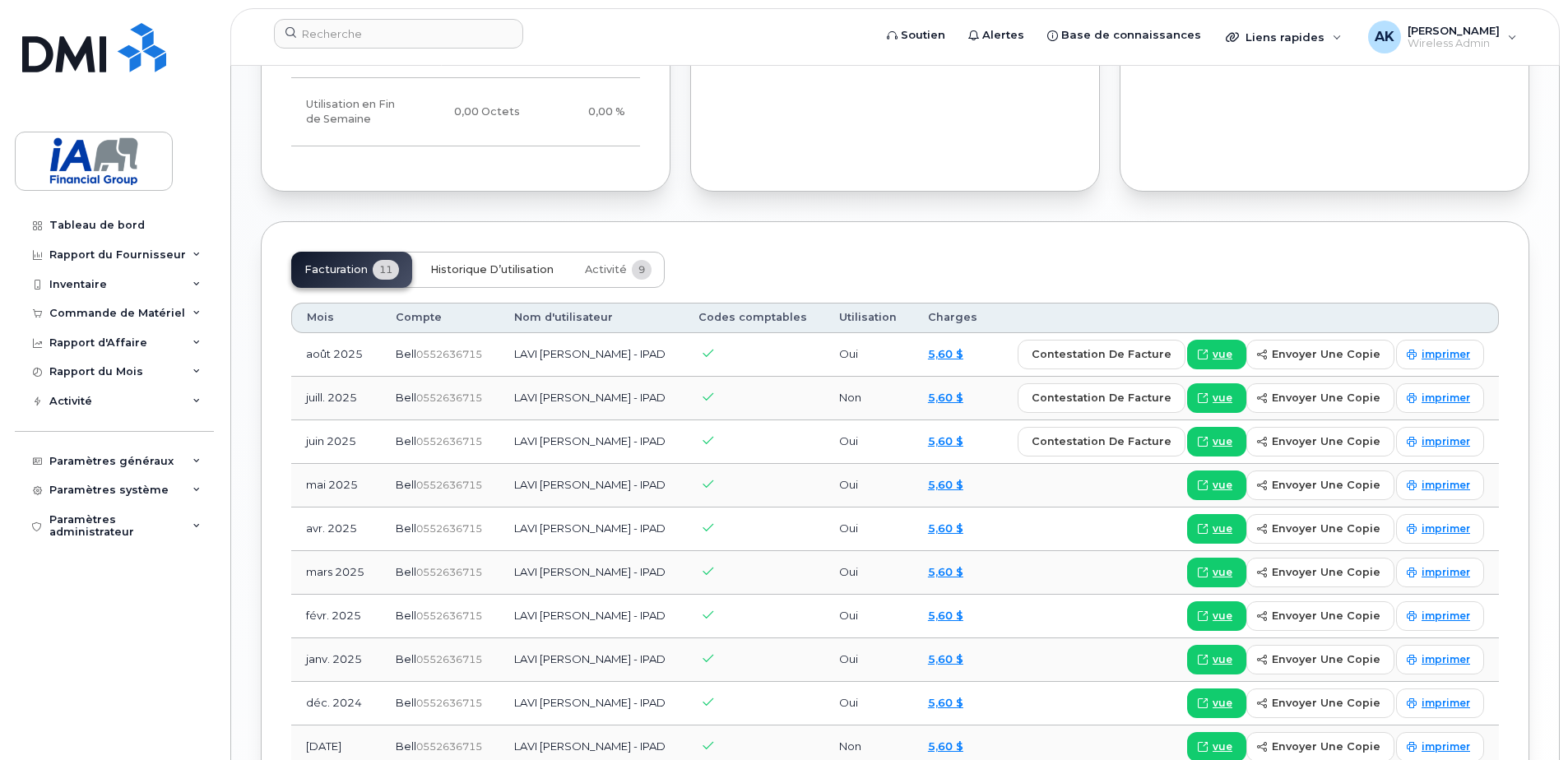
click at [479, 252] on button "Historique d’utilisation" at bounding box center [491, 270] width 149 height 36
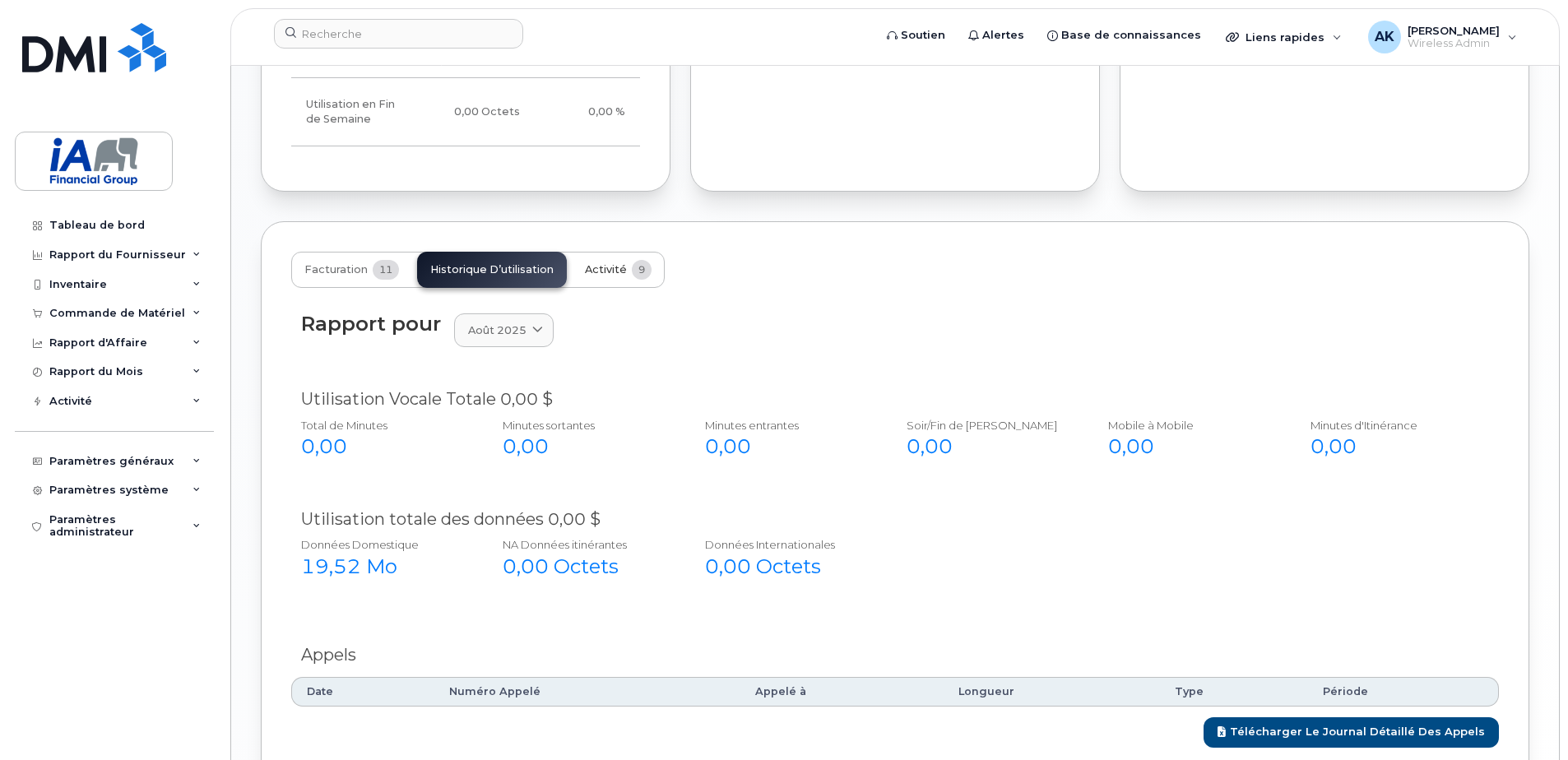
click at [585, 263] on span "Activité" at bounding box center [606, 270] width 42 height 13
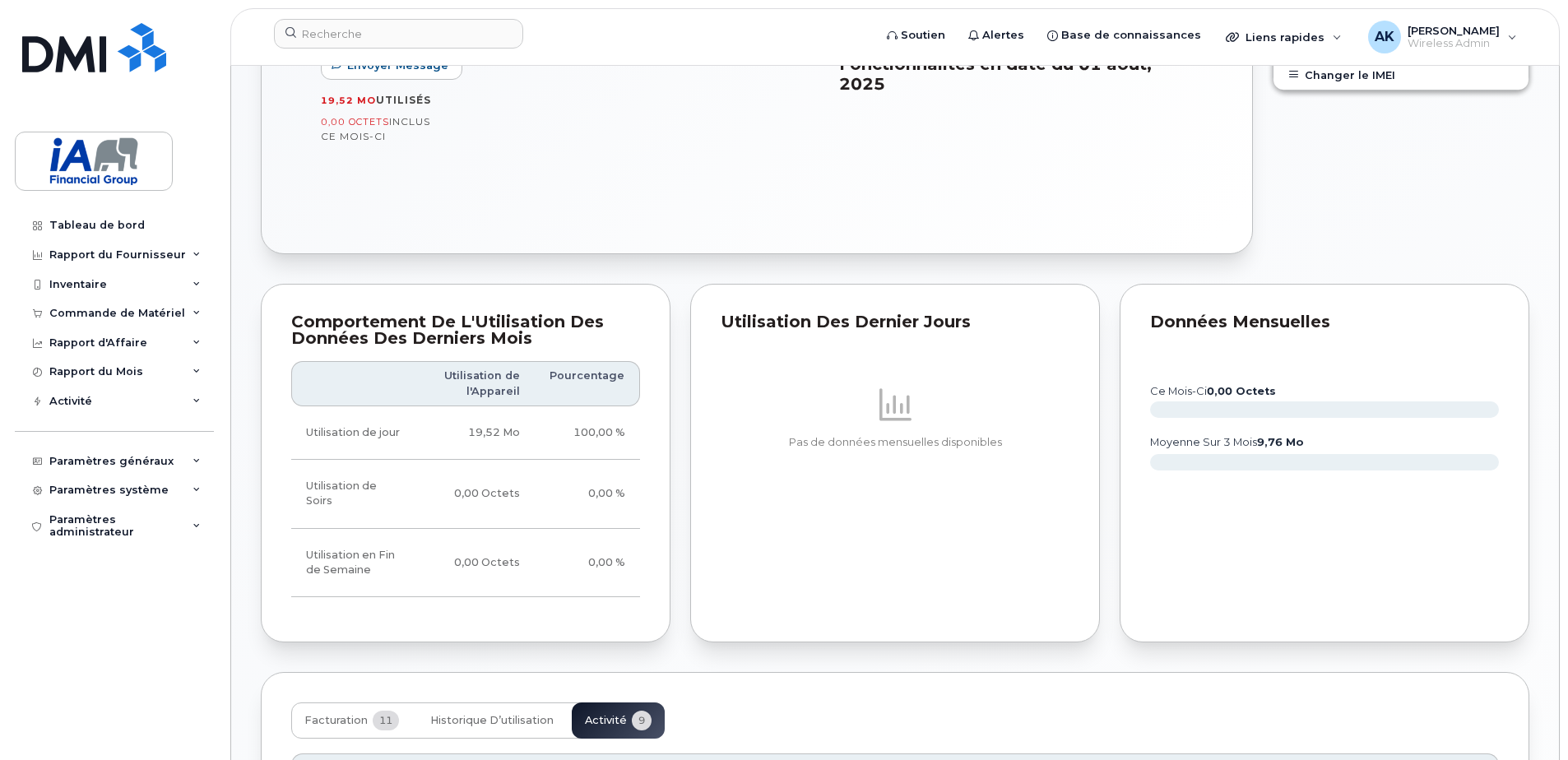
scroll to position [0, 0]
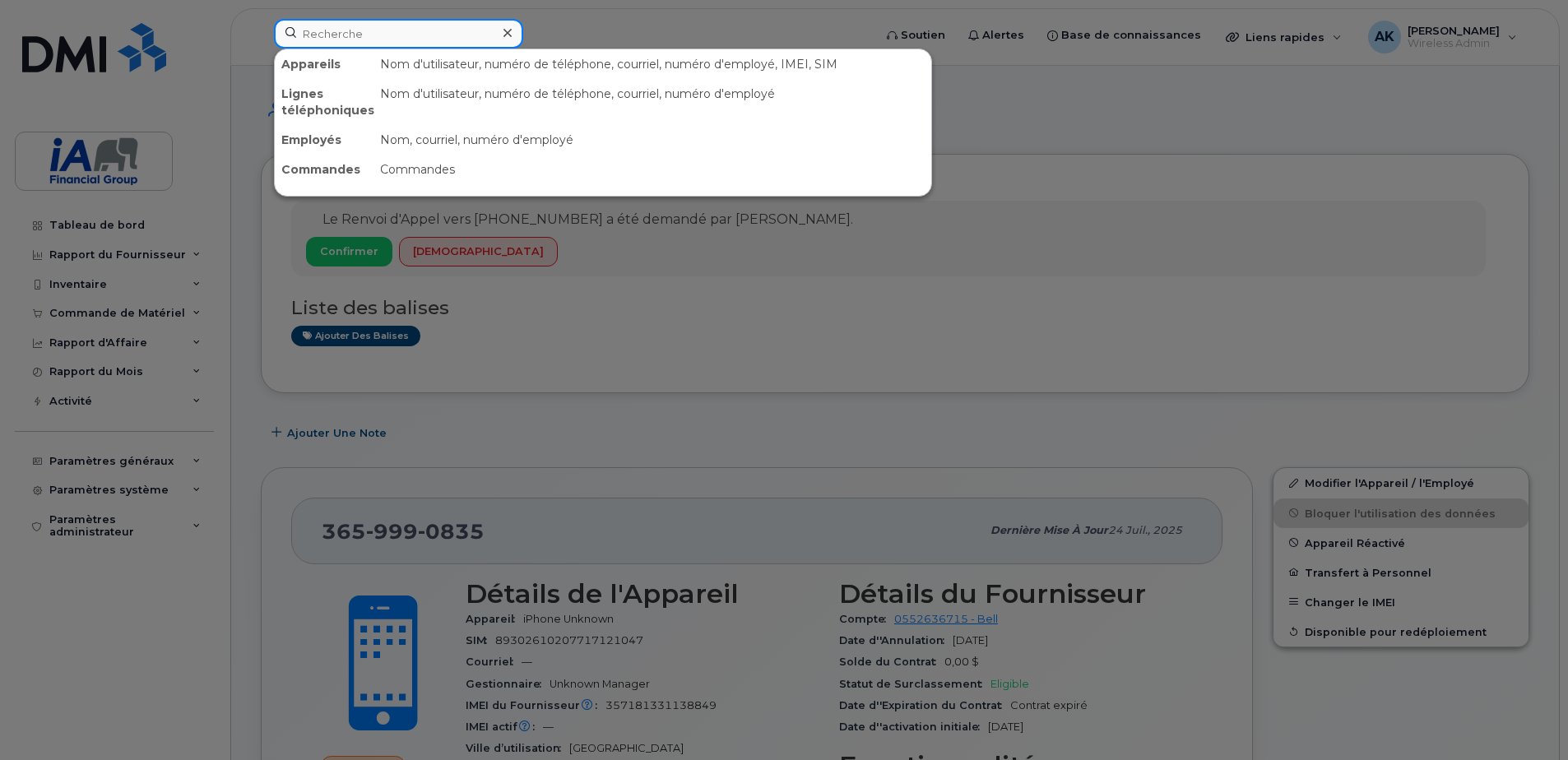
paste input "[PERSON_NAME]"
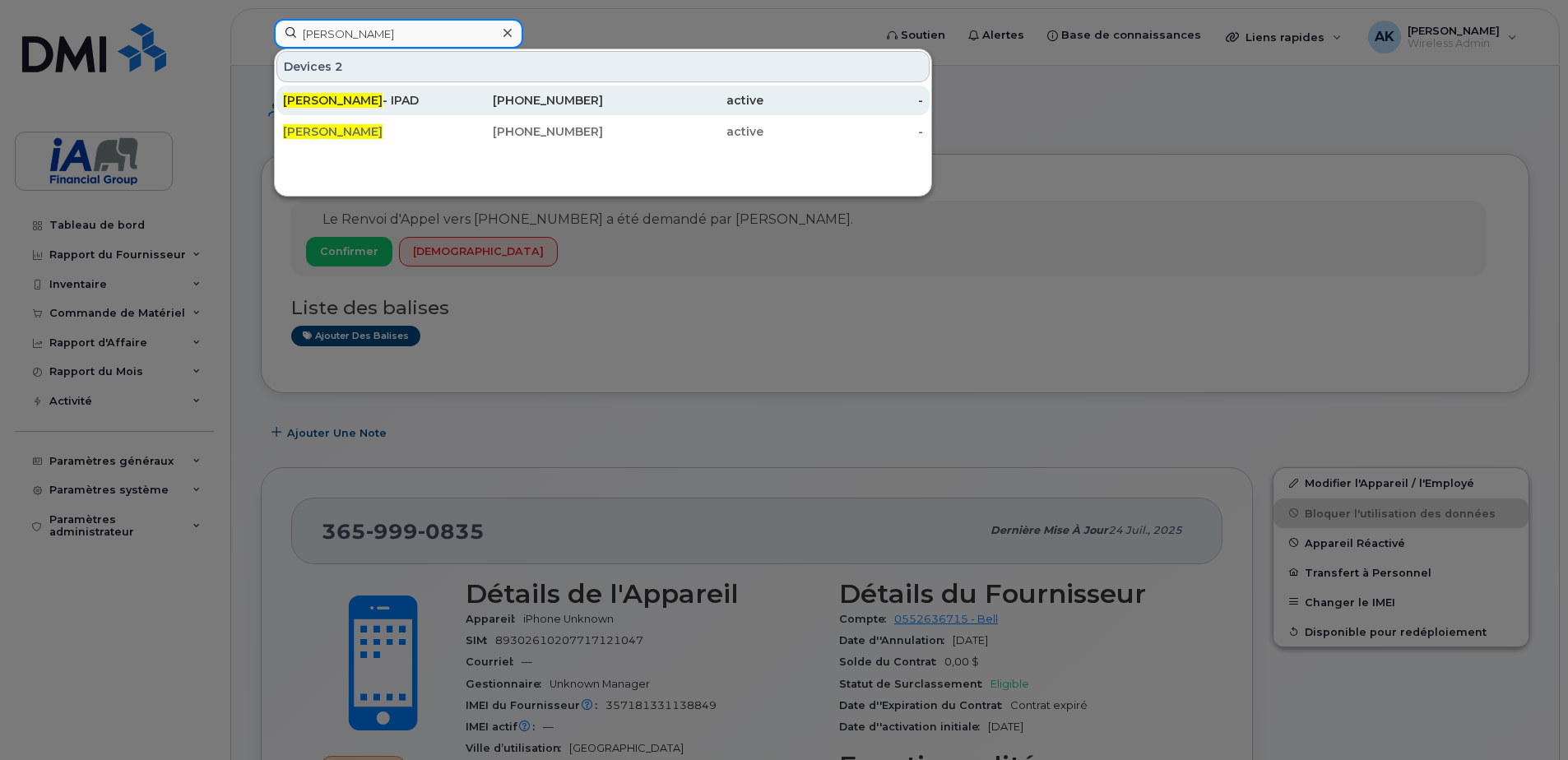
type input "[PERSON_NAME]"
click at [386, 101] on div "[PERSON_NAME] - IPAD" at bounding box center [363, 100] width 161 height 16
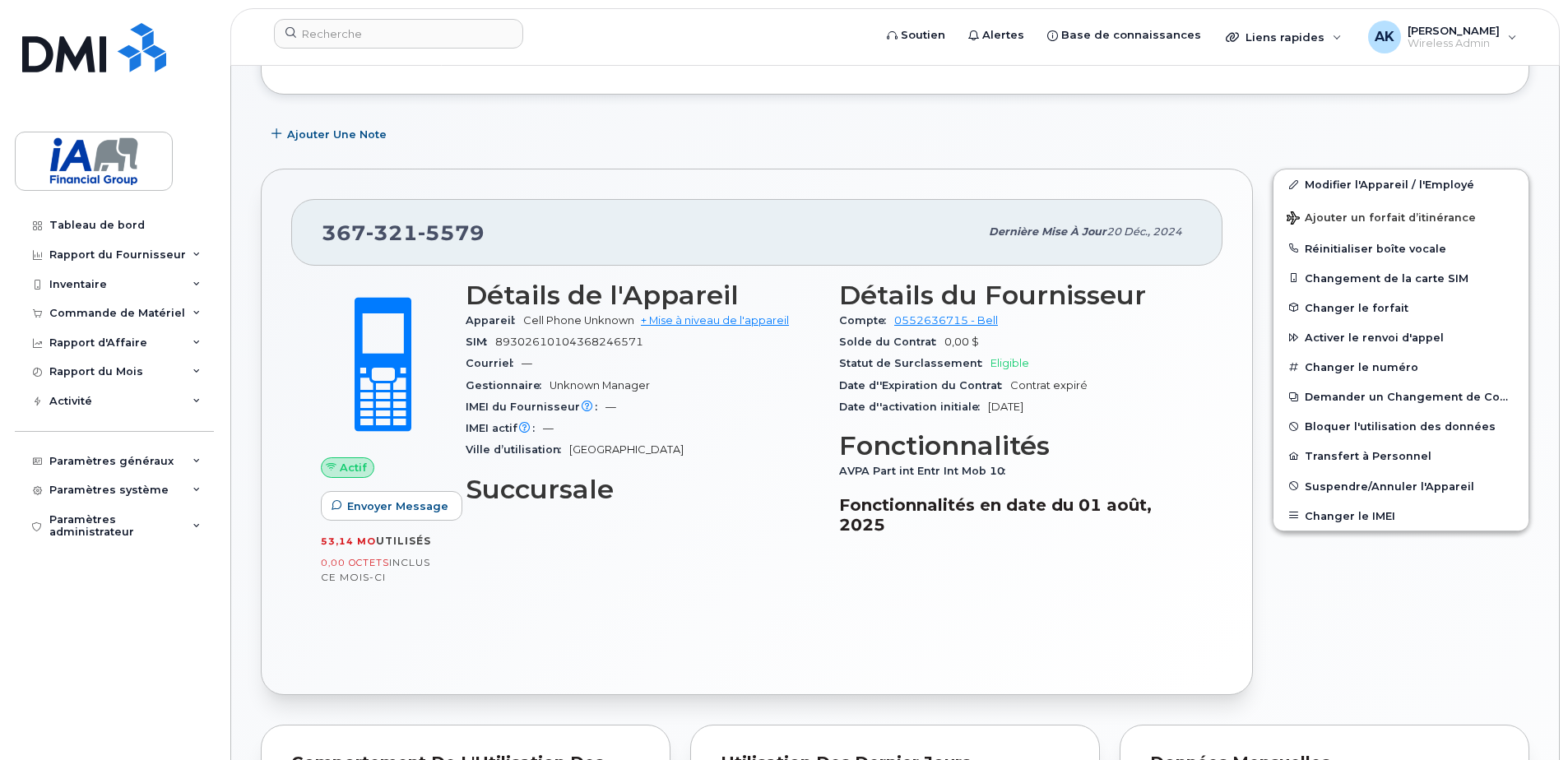
scroll to position [246, 0]
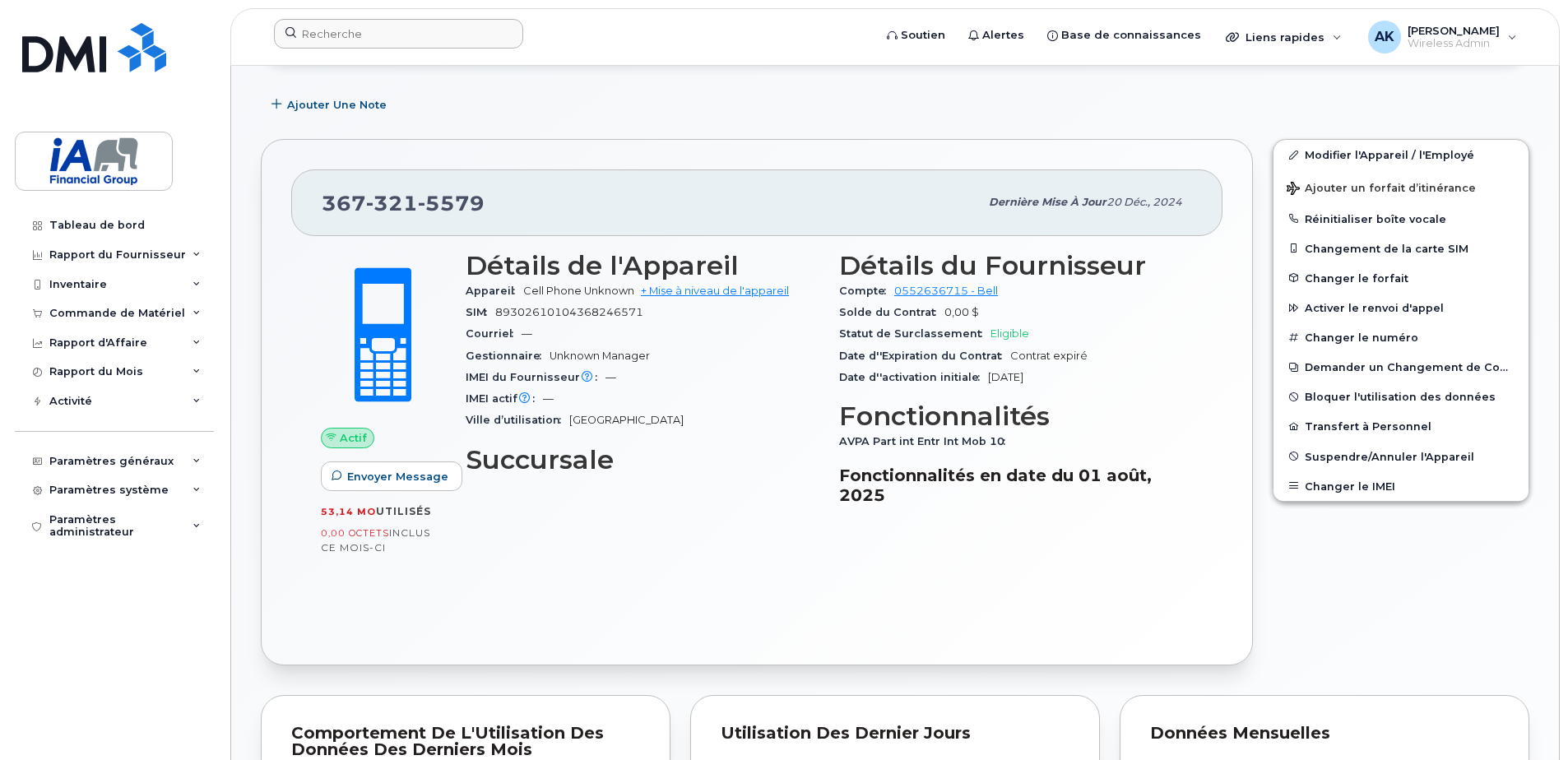
drag, startPoint x: 297, startPoint y: 16, endPoint x: 299, endPoint y: 37, distance: 21.1
click at [256, 49] on header "Soutien Alertes Base de connaissances Liens rapides Suspendre/Supprimer l’appar…" at bounding box center [894, 37] width 1329 height 58
click at [342, 28] on input at bounding box center [399, 33] width 249 height 29
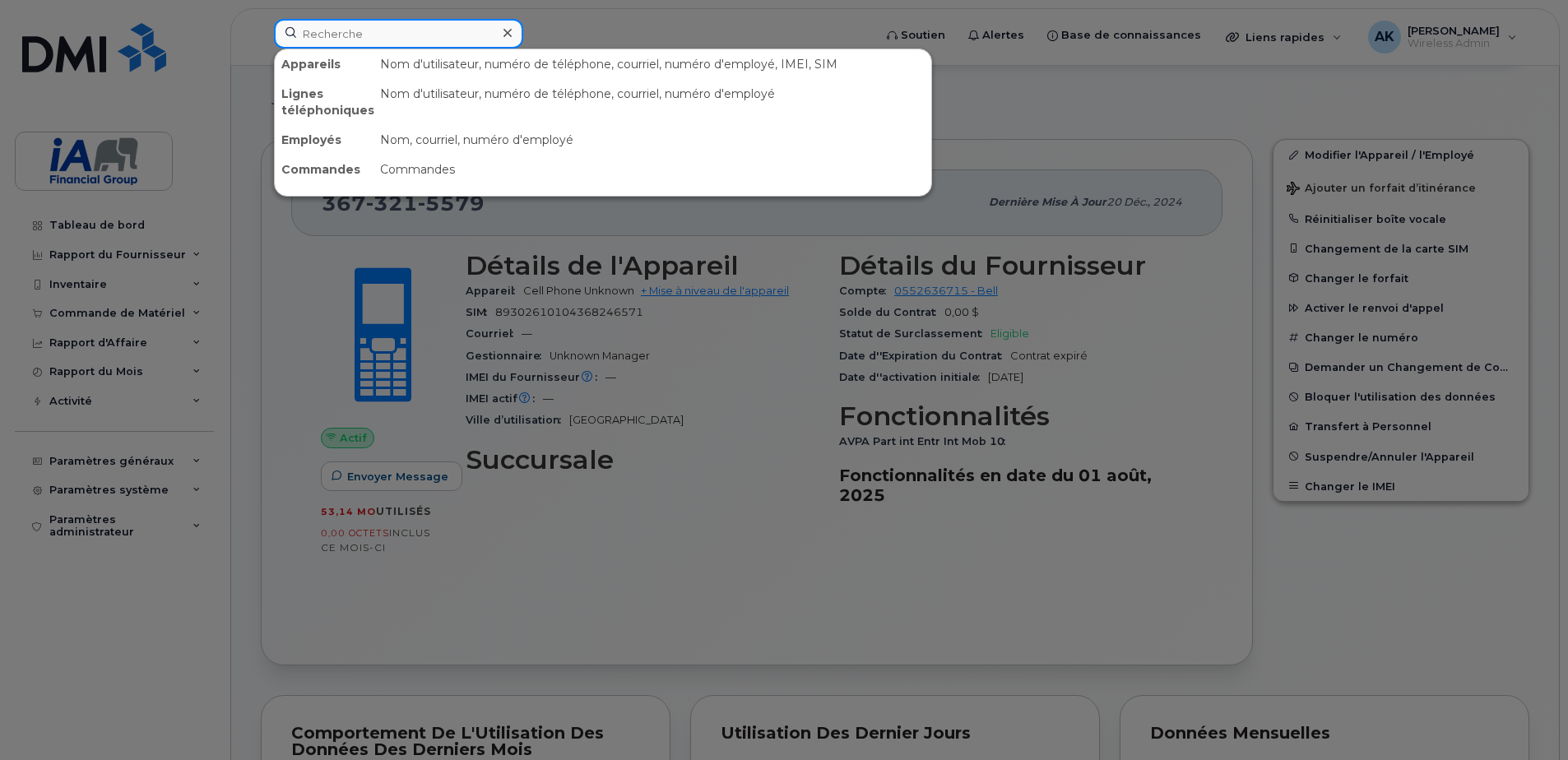
paste input "[PERSON_NAME]"
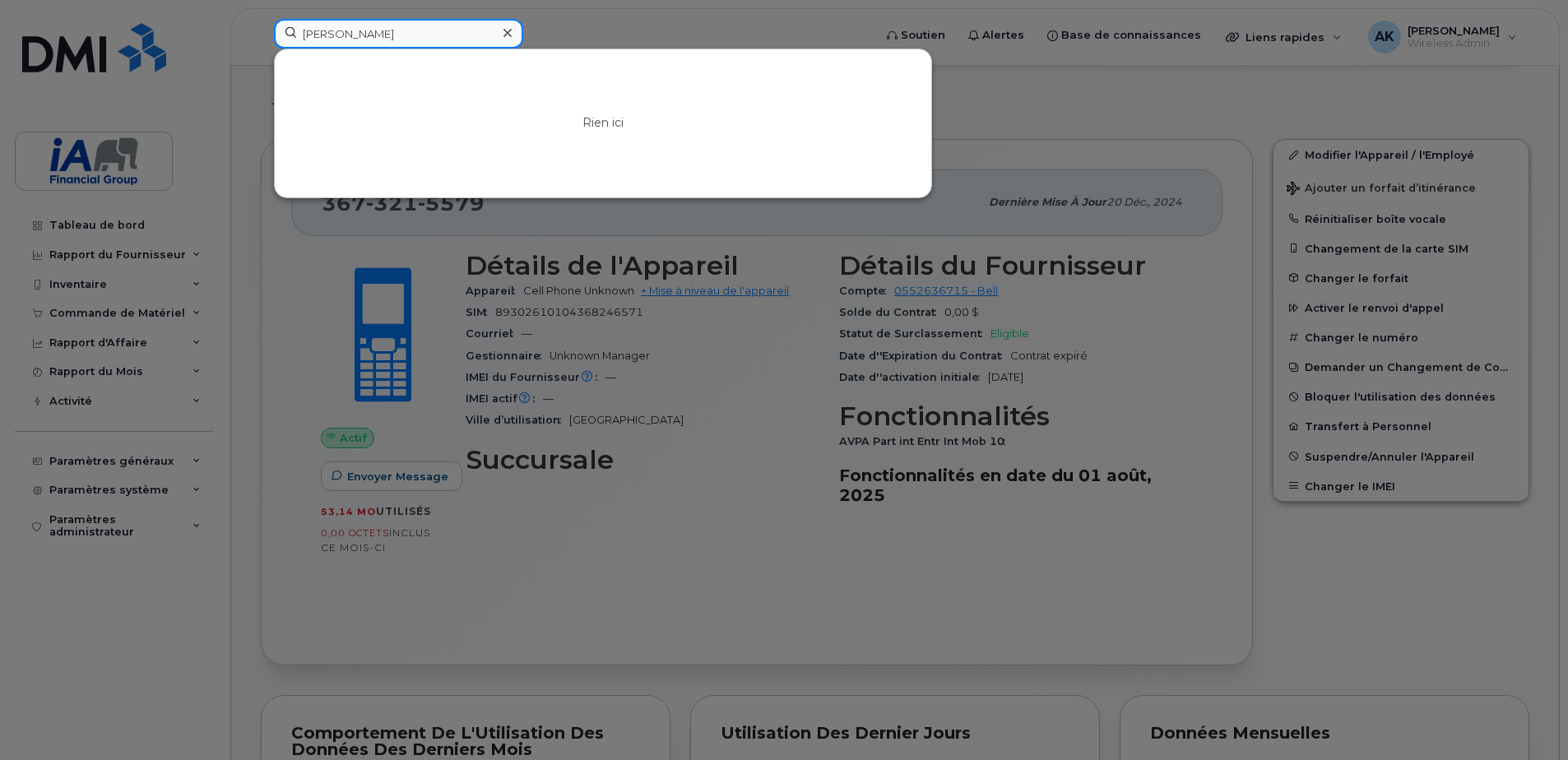
drag, startPoint x: 387, startPoint y: 34, endPoint x: 505, endPoint y: 39, distance: 118.1
click at [505, 39] on div "[PERSON_NAME]" at bounding box center [399, 33] width 249 height 29
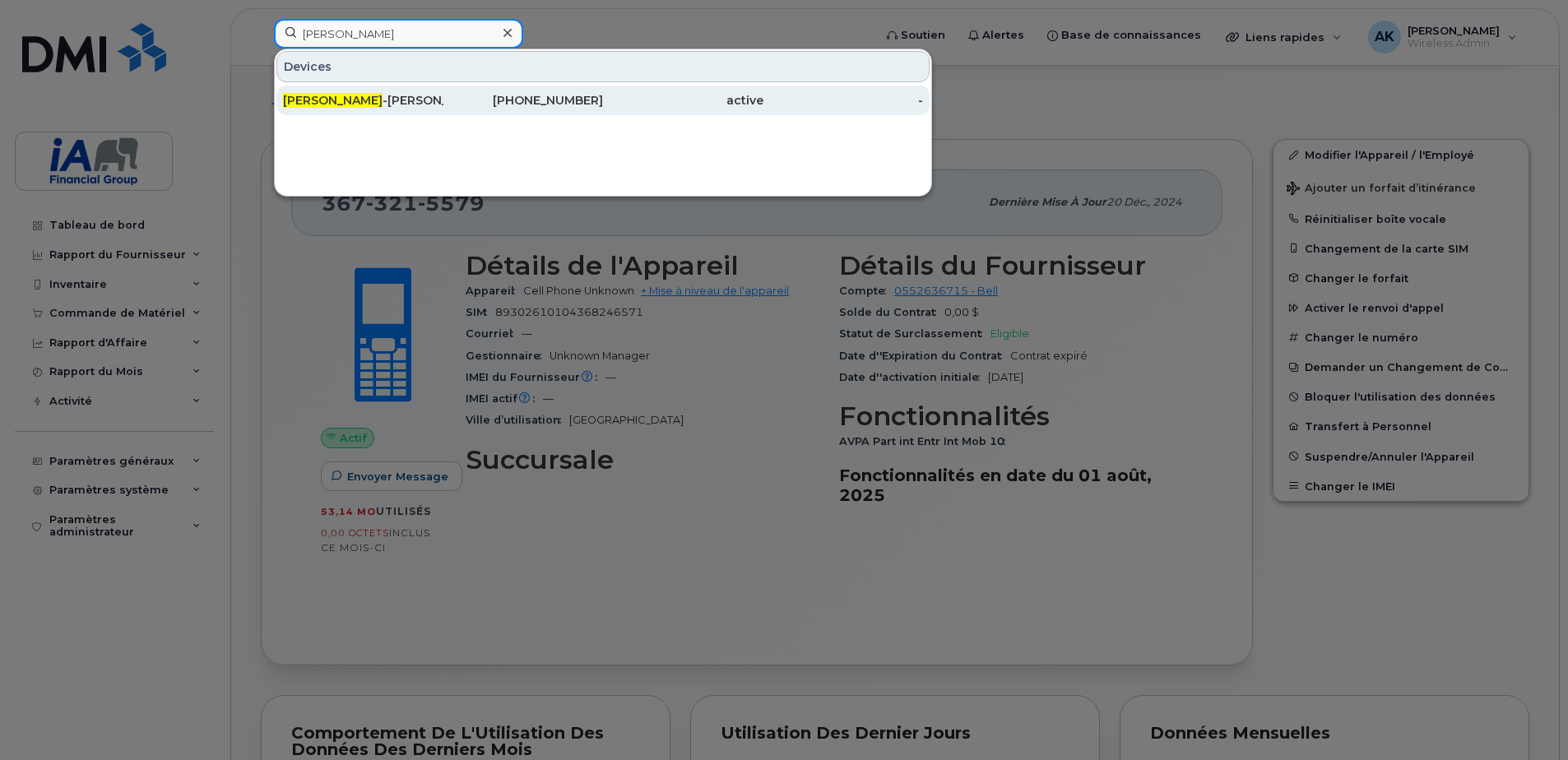
type input "Elizabeth LaRue"
click at [416, 99] on div "Elizabeth LaRue -Paradis" at bounding box center [363, 100] width 161 height 16
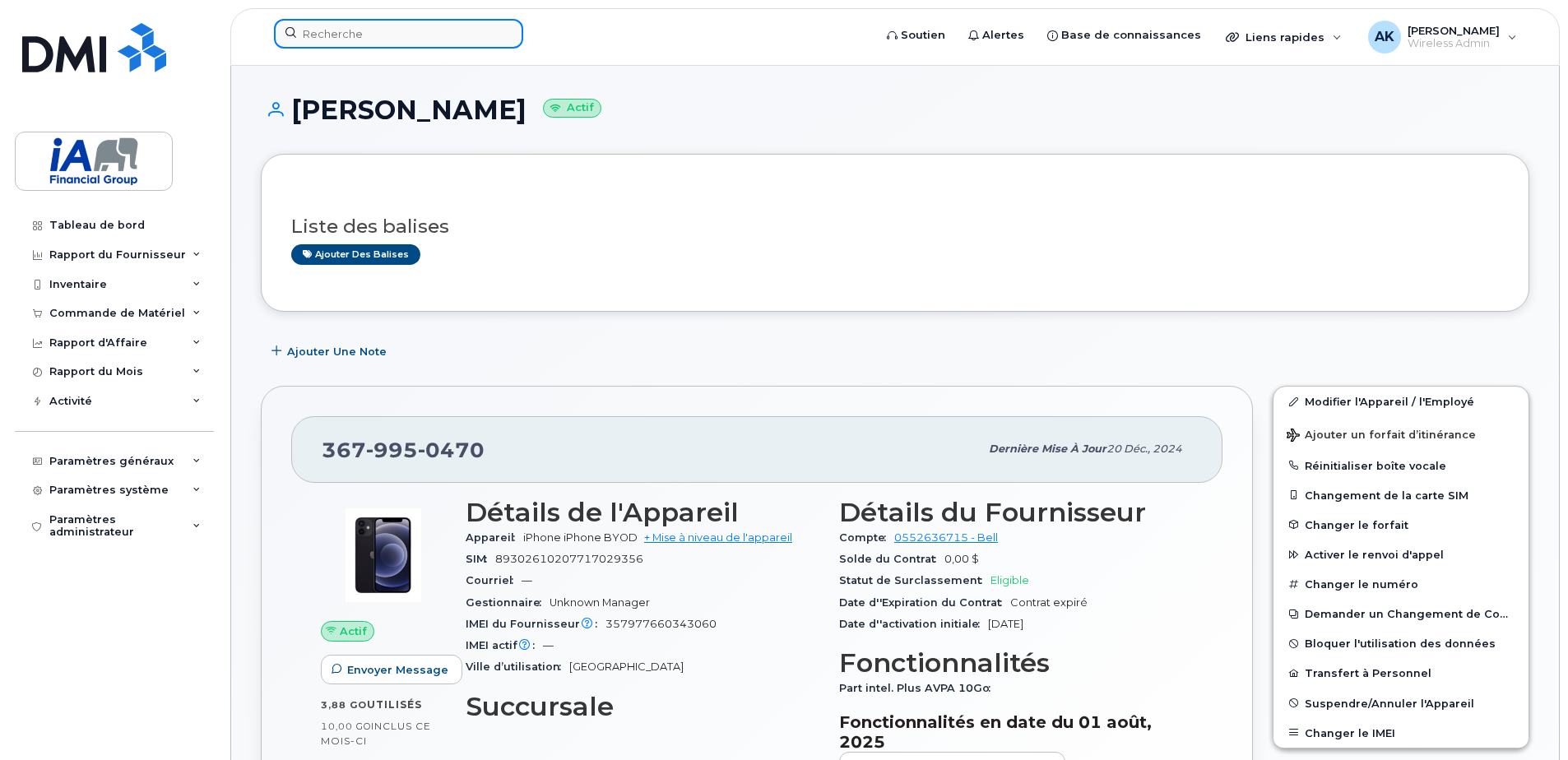
click at [376, 30] on input at bounding box center [399, 33] width 249 height 29
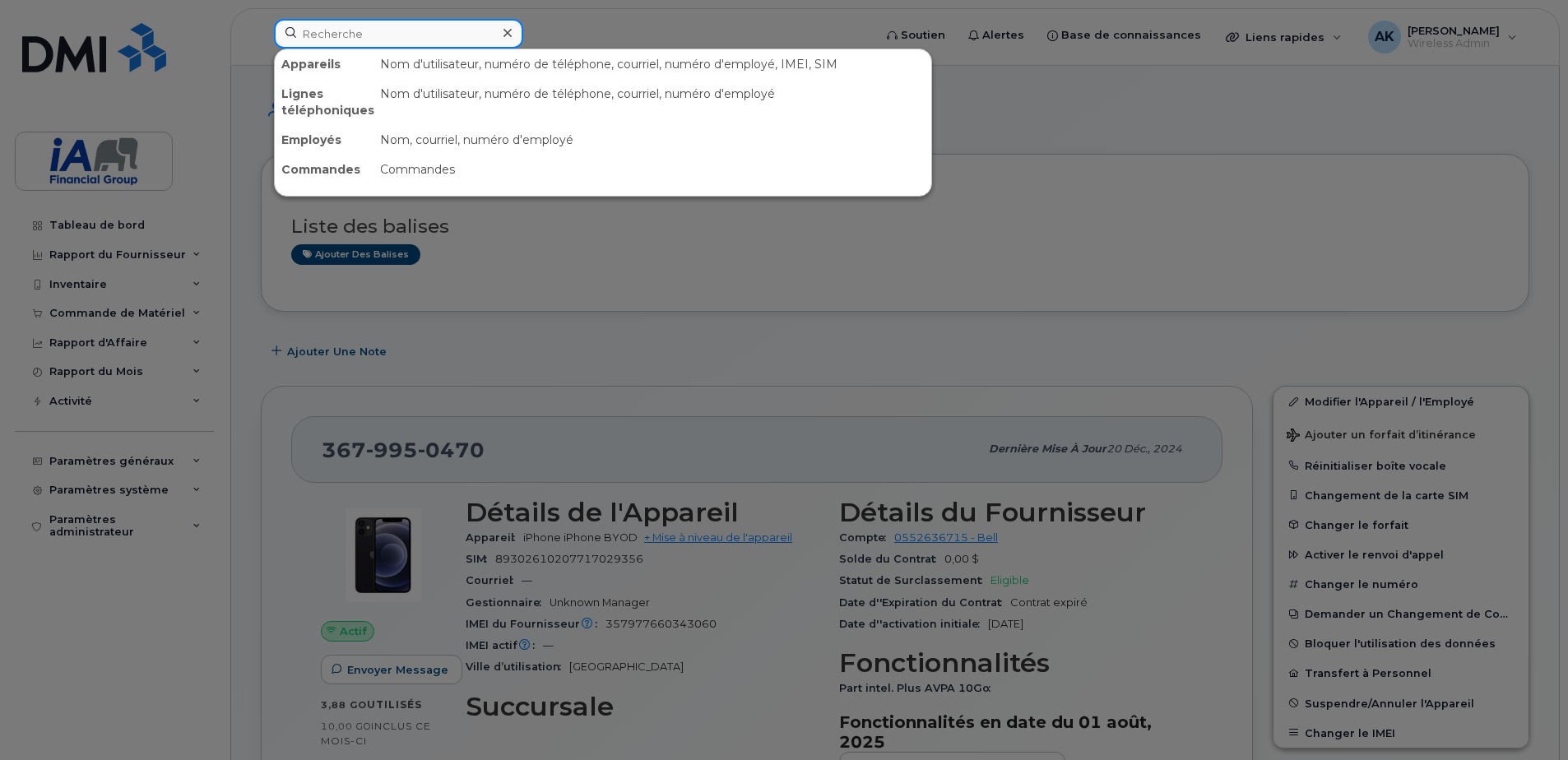
paste input "[PERSON_NAME] St-[PERSON_NAME]"
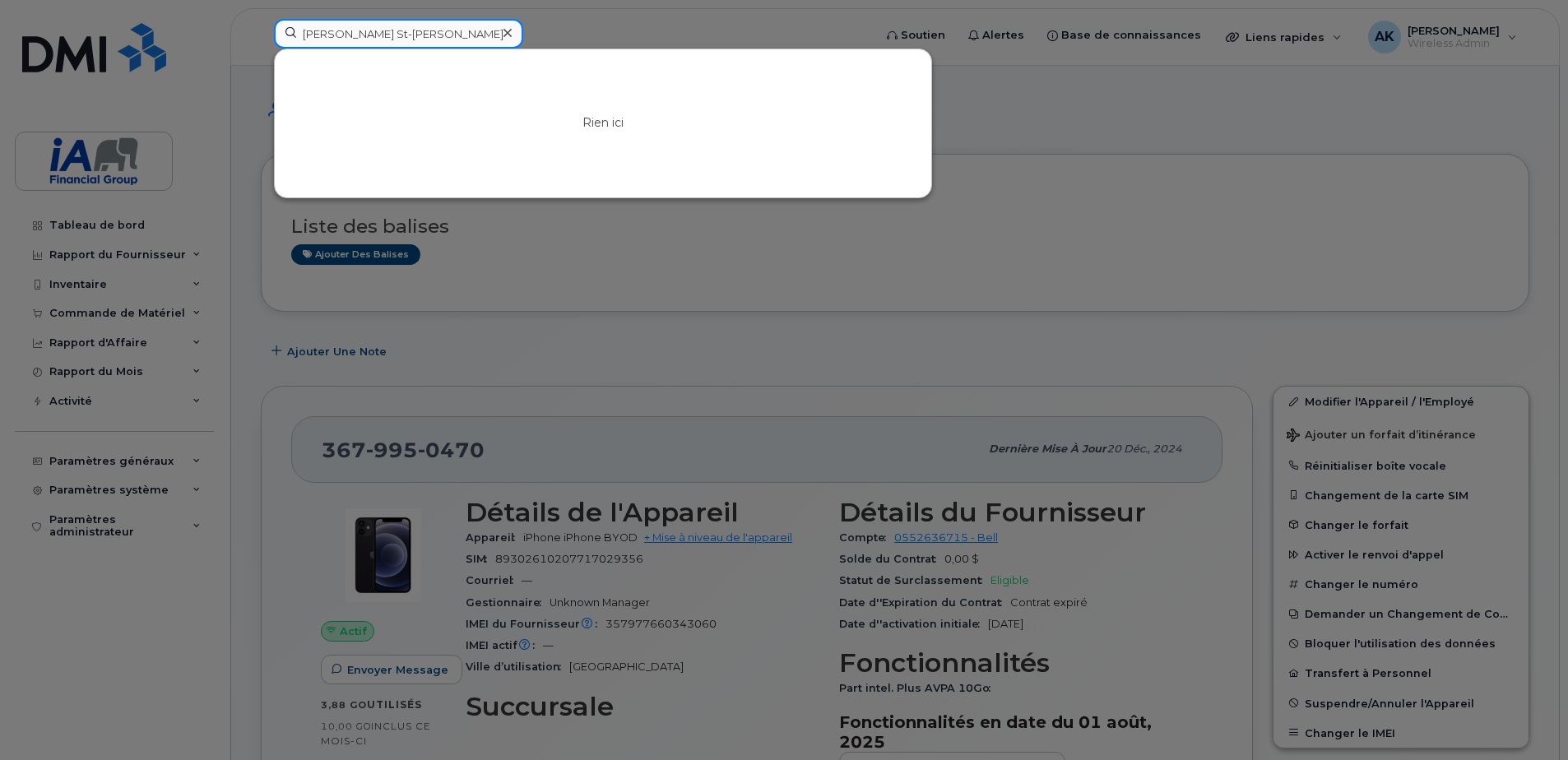
type input "[PERSON_NAME] St-[PERSON_NAME]"
click at [1158, 167] on div at bounding box center [784, 380] width 1568 height 760
drag, startPoint x: 332, startPoint y: 44, endPoint x: 434, endPoint y: 21, distance: 104.6
click at [434, 21] on input "[PERSON_NAME] St-[PERSON_NAME]" at bounding box center [399, 33] width 249 height 29
click at [506, 28] on div at bounding box center [507, 32] width 24 height 24
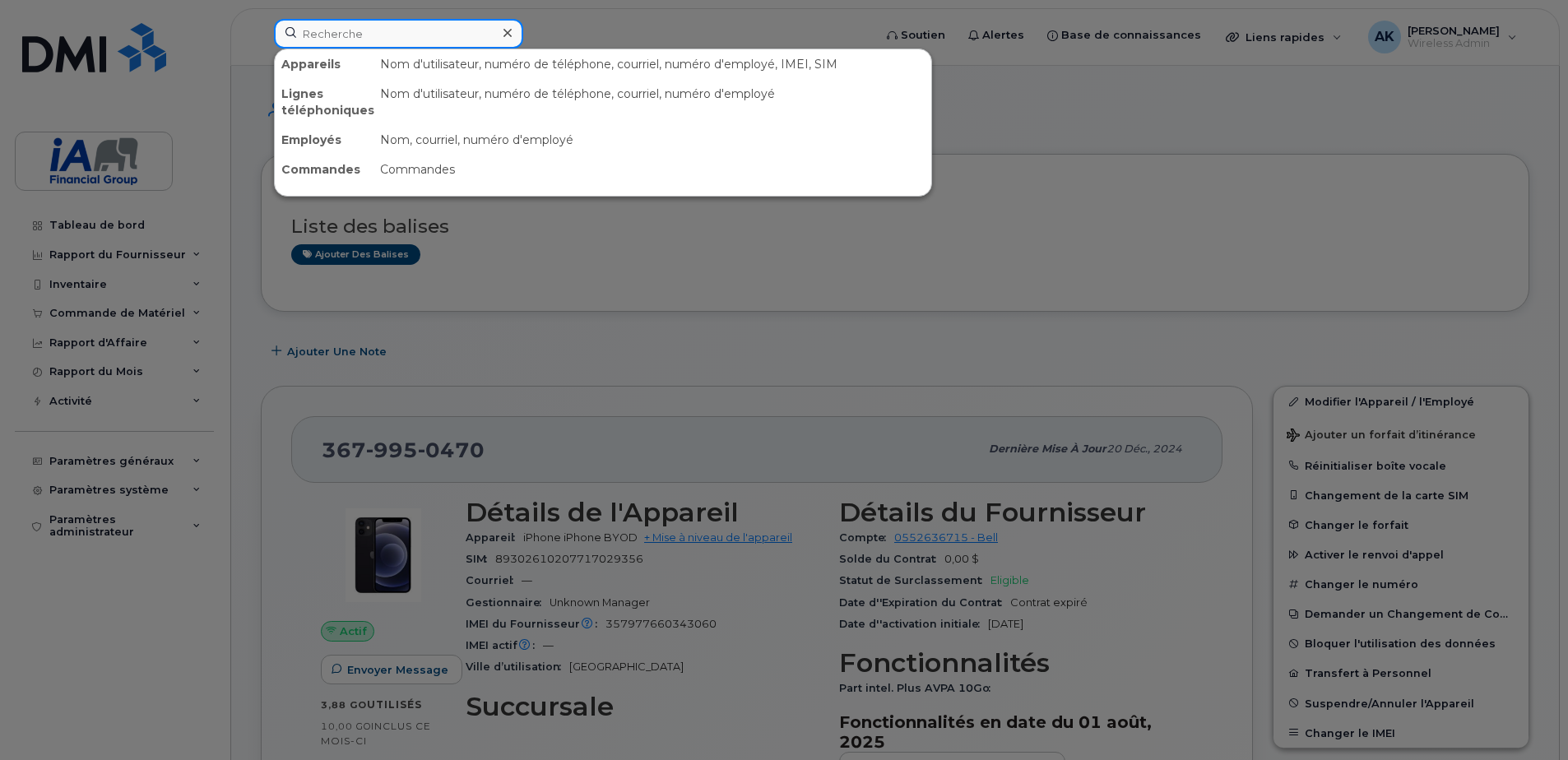
paste input "[PERSON_NAME]"
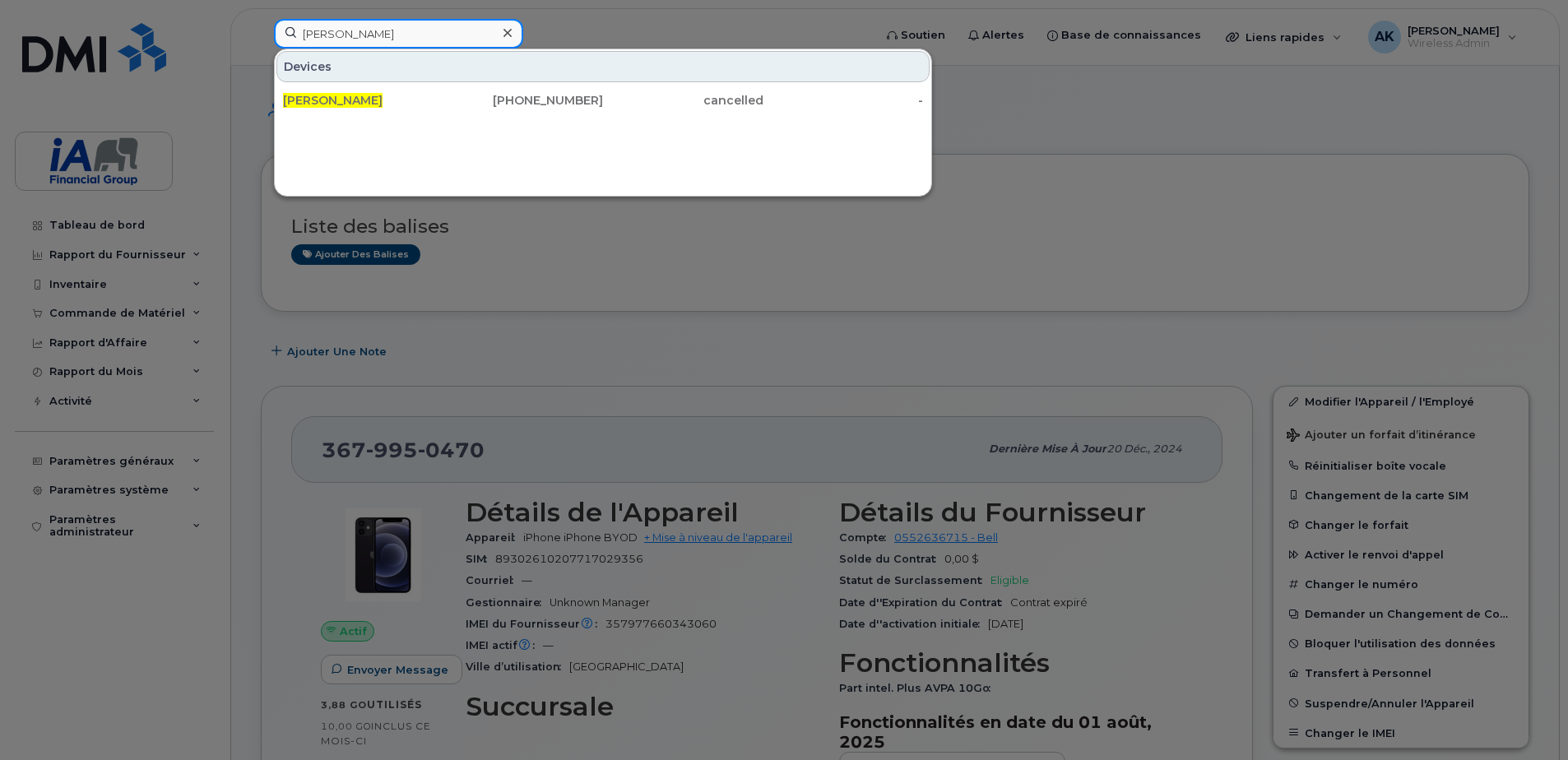
drag, startPoint x: 381, startPoint y: 35, endPoint x: 259, endPoint y: 28, distance: 122.2
click at [261, 28] on div "[PERSON_NAME] [PERSON_NAME] [PHONE_NUMBER] cancelled -" at bounding box center [568, 37] width 615 height 36
paste input "[PERSON_NAME]"
drag, startPoint x: 408, startPoint y: 40, endPoint x: 287, endPoint y: 40, distance: 121.0
click at [287, 40] on input "[PERSON_NAME]" at bounding box center [399, 33] width 249 height 29
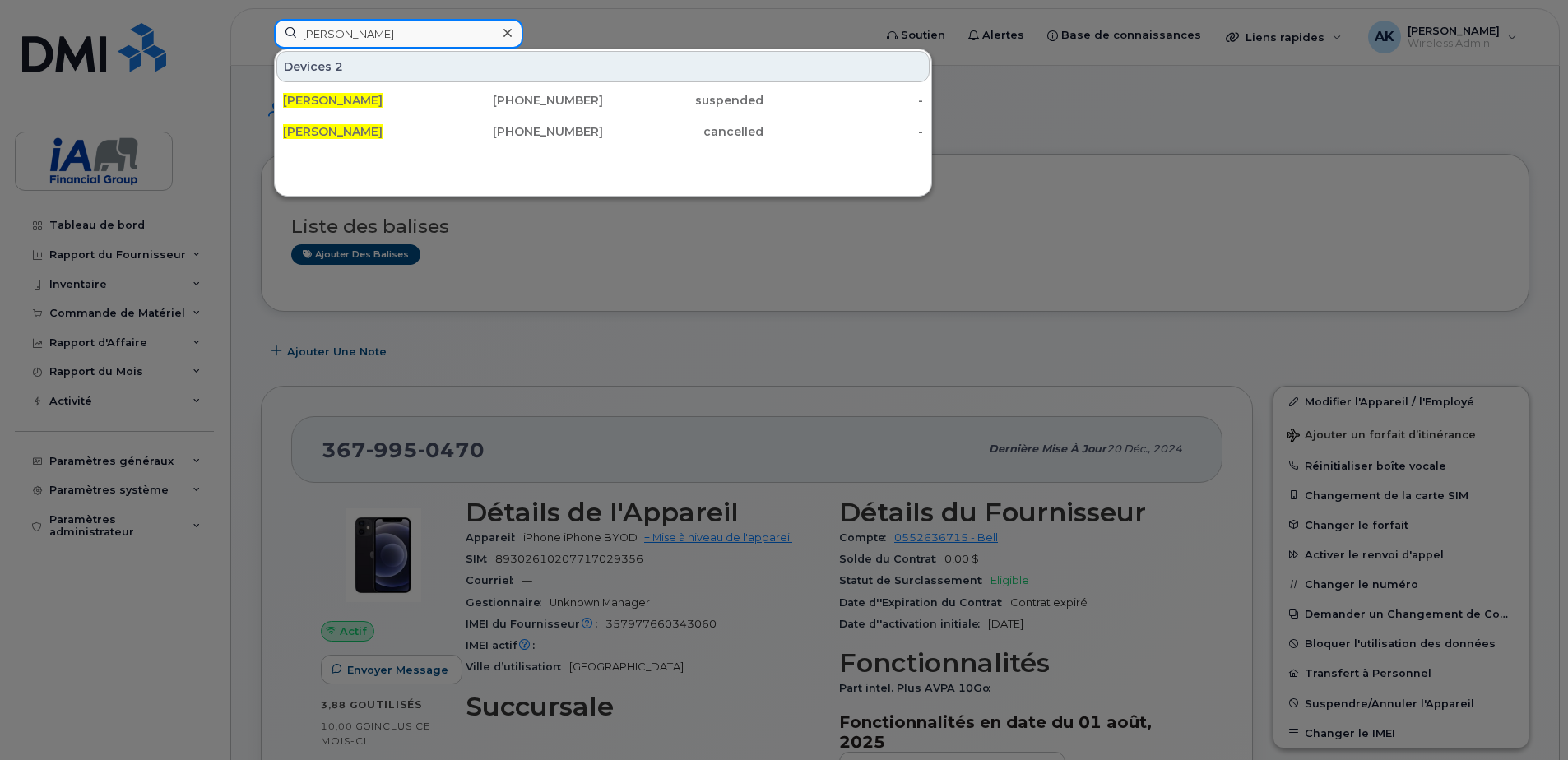
paste input "enry Ninaber"
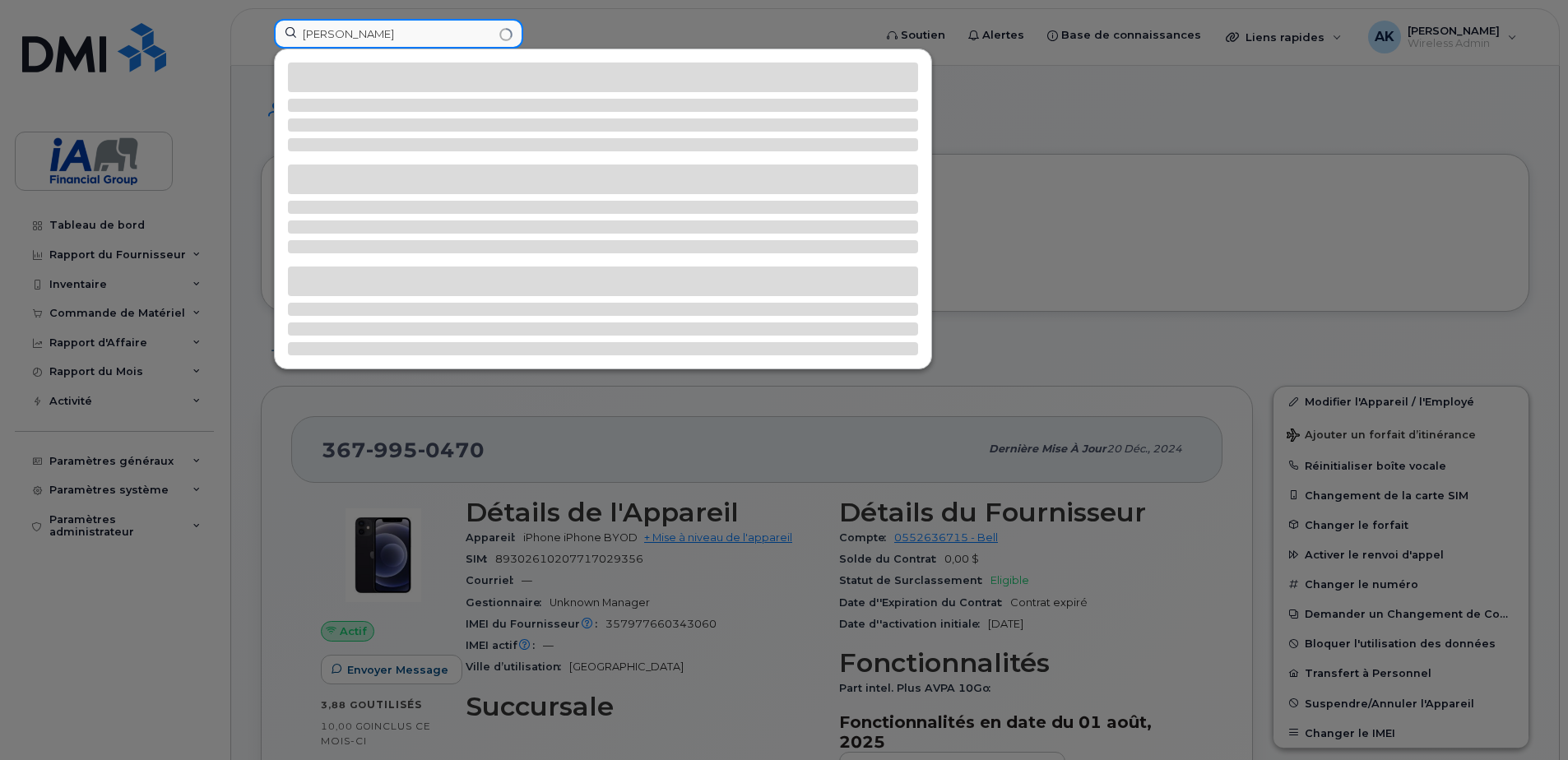
click at [386, 33] on input "[PERSON_NAME]" at bounding box center [399, 33] width 249 height 29
click at [386, 33] on input "Henry Ninaber" at bounding box center [399, 33] width 249 height 29
click at [390, 33] on input "Henry Ninaber" at bounding box center [399, 33] width 249 height 29
click at [380, 37] on input "Henry Ninab" at bounding box center [399, 33] width 249 height 29
click at [575, 27] on div at bounding box center [784, 380] width 1568 height 760
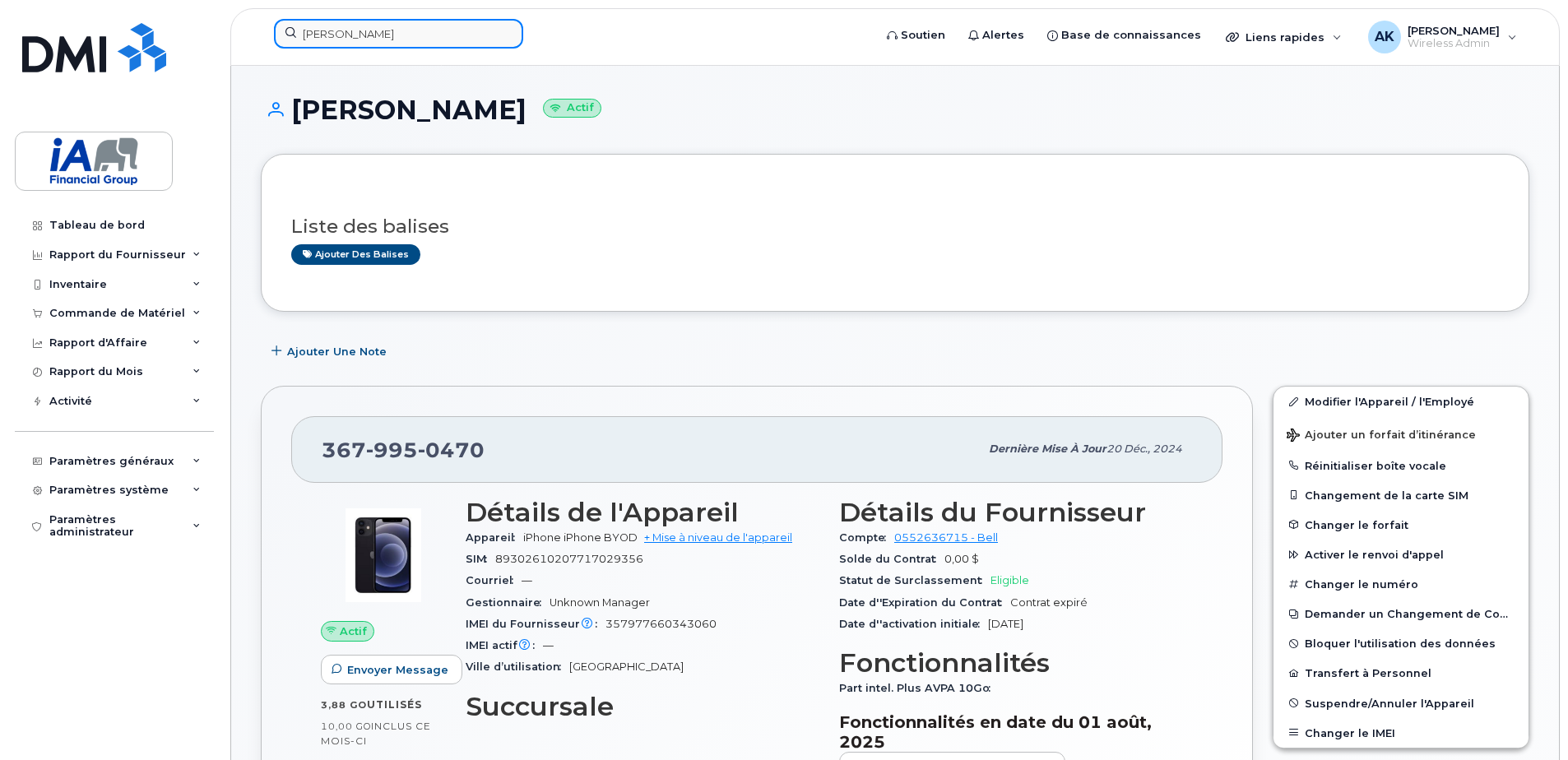
click at [346, 31] on input "Henry" at bounding box center [399, 33] width 249 height 29
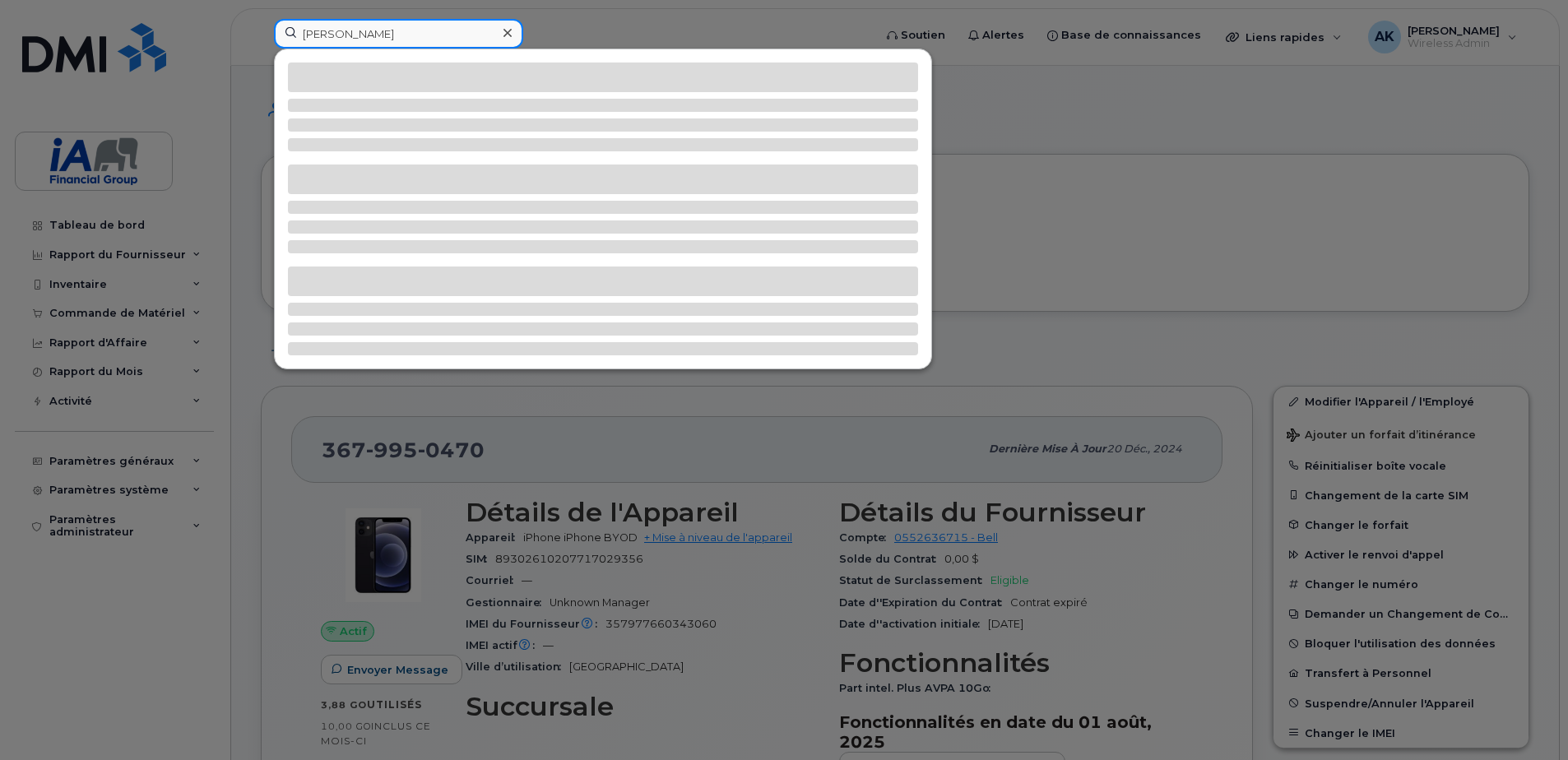
click at [429, 30] on input "Henry" at bounding box center [399, 33] width 249 height 29
drag, startPoint x: 402, startPoint y: 35, endPoint x: 215, endPoint y: 42, distance: 187.1
click at [261, 42] on div "Henry" at bounding box center [568, 37] width 615 height 36
paste input "Ninaber"
click at [331, 35] on input "Henry Ninaber" at bounding box center [399, 33] width 249 height 29
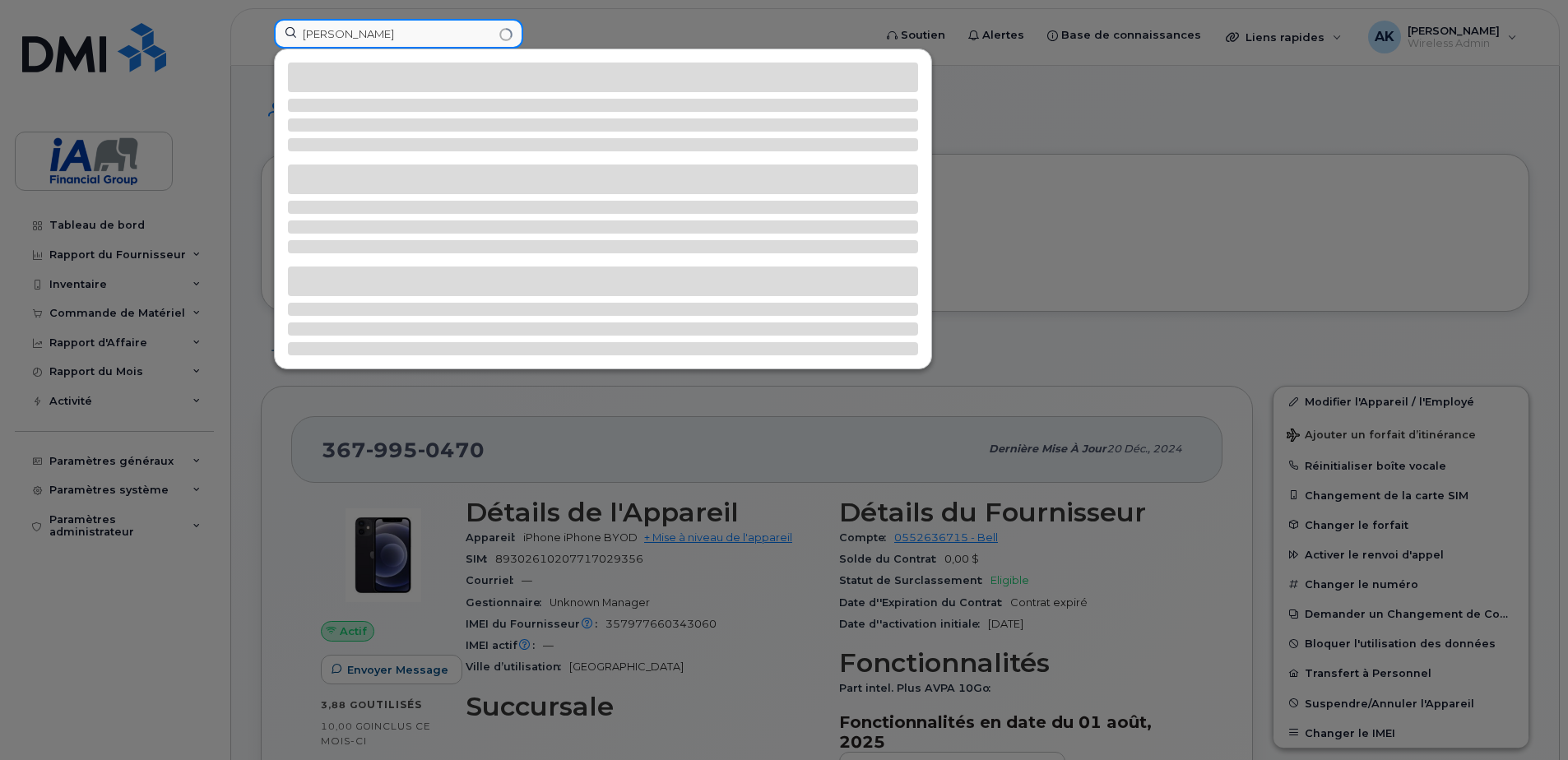
drag, startPoint x: 331, startPoint y: 35, endPoint x: 251, endPoint y: 44, distance: 80.5
click at [261, 44] on div "Henry Ninaber" at bounding box center [568, 37] width 615 height 36
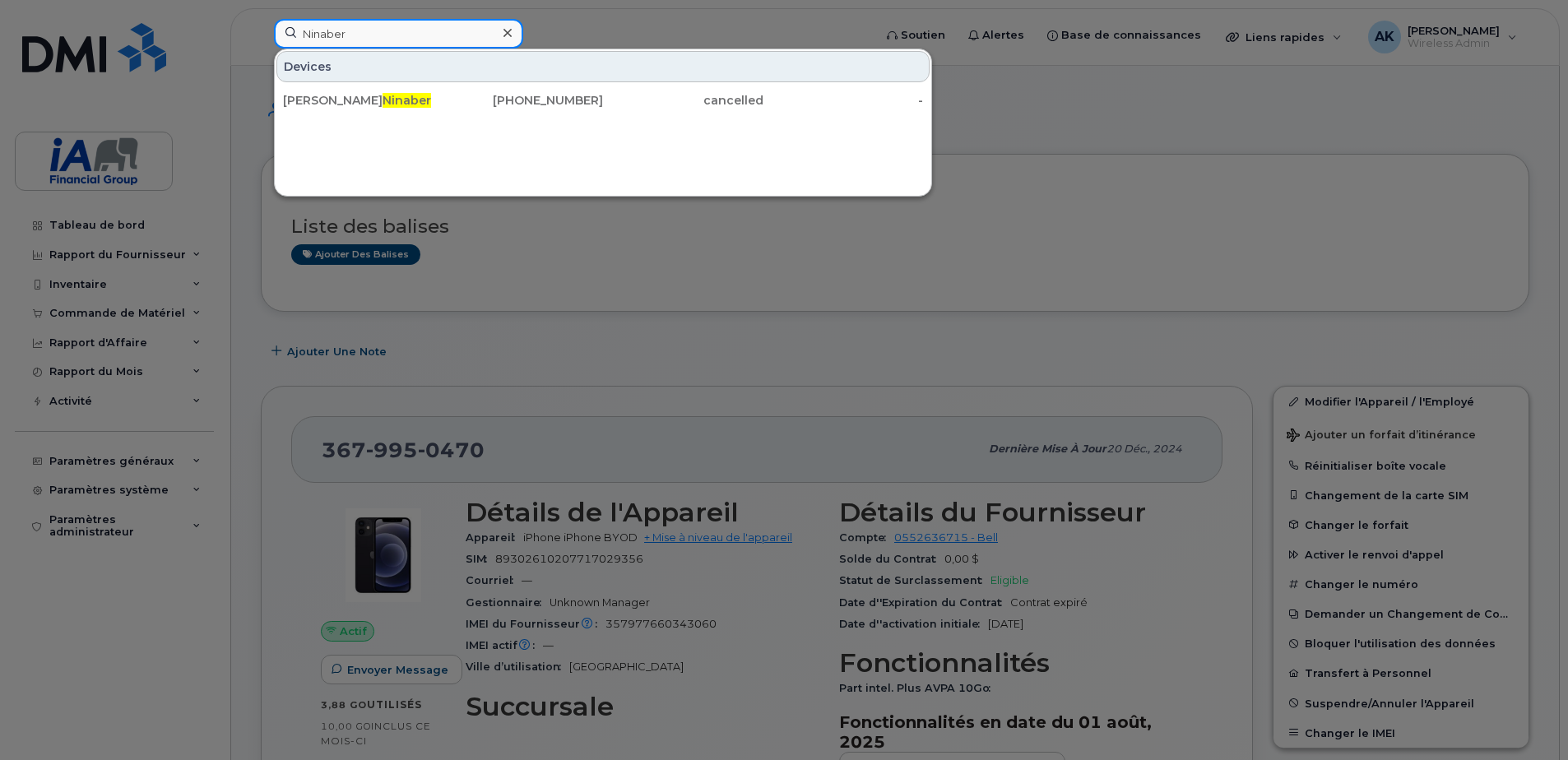
drag, startPoint x: 356, startPoint y: 35, endPoint x: 204, endPoint y: 28, distance: 152.2
click at [261, 28] on div "Ninaber Devices Henry Ninaber 416-709-2919 cancelled -" at bounding box center [568, 37] width 615 height 36
paste input "Marie Turcotte"
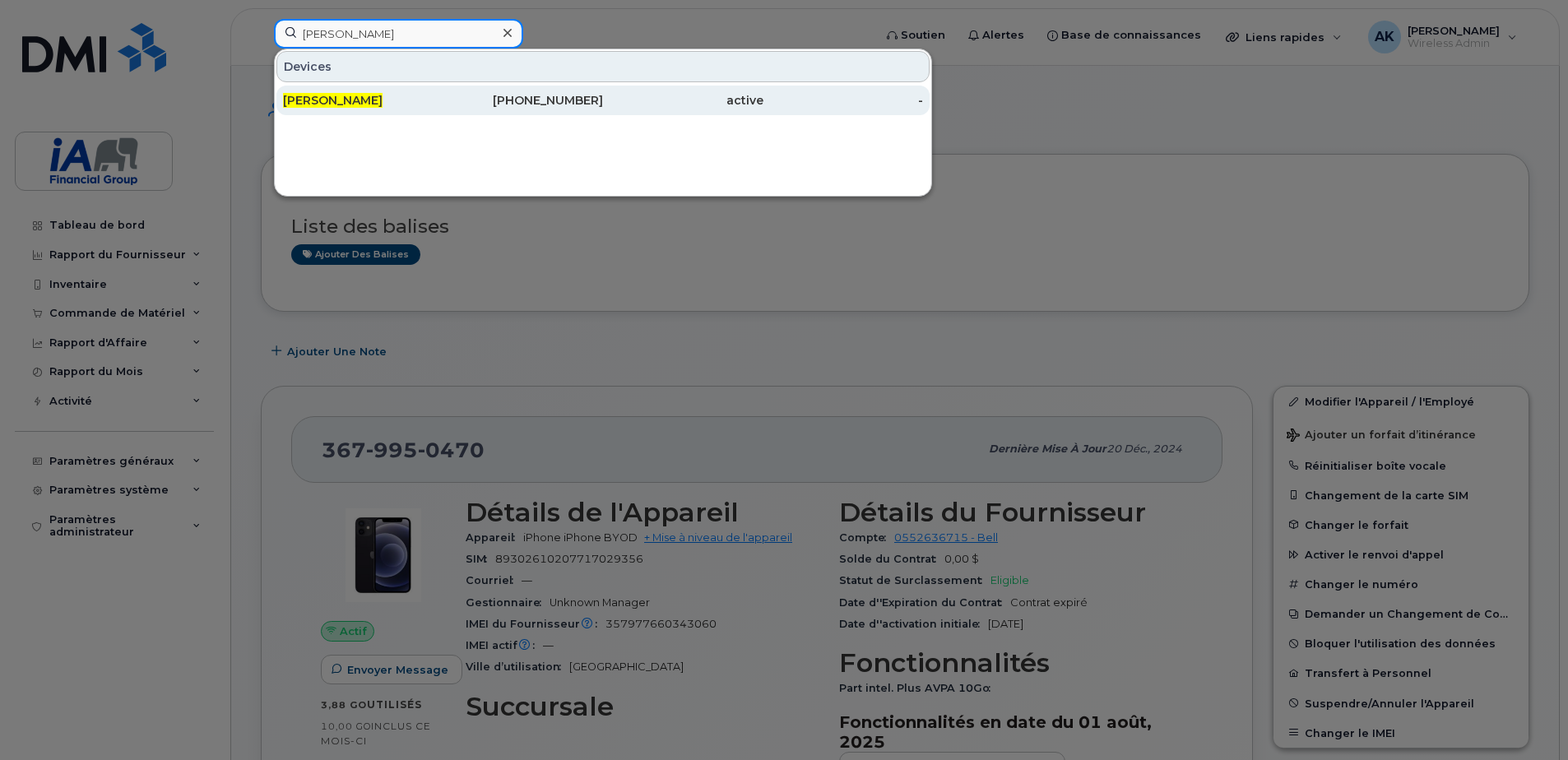
type input "Marie Turcotte"
click at [369, 104] on div "Marie Turcotte" at bounding box center [363, 100] width 161 height 16
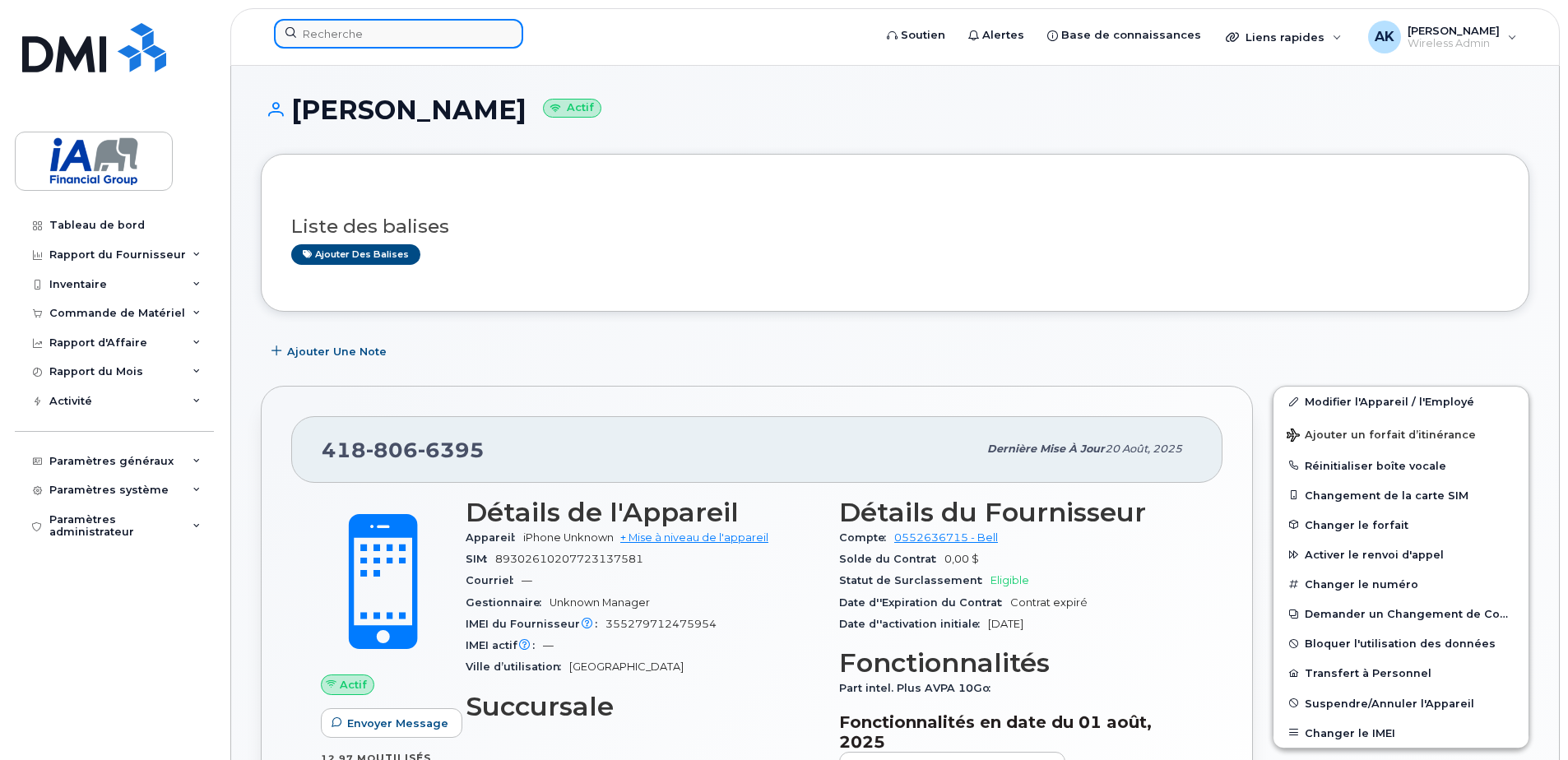
click at [331, 44] on input at bounding box center [399, 33] width 249 height 29
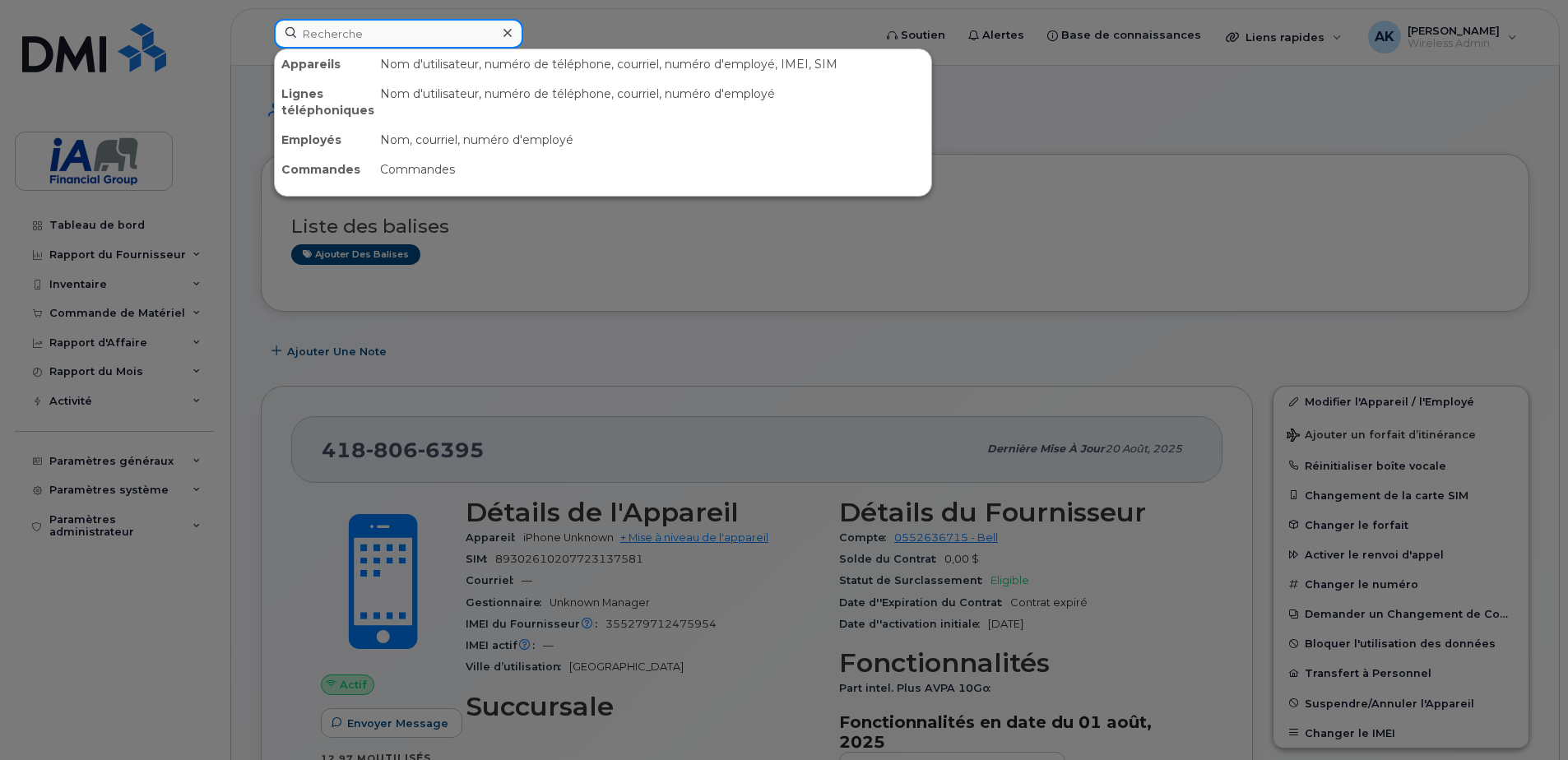
click at [331, 45] on input at bounding box center [399, 33] width 249 height 29
paste input "Melanie Roy"
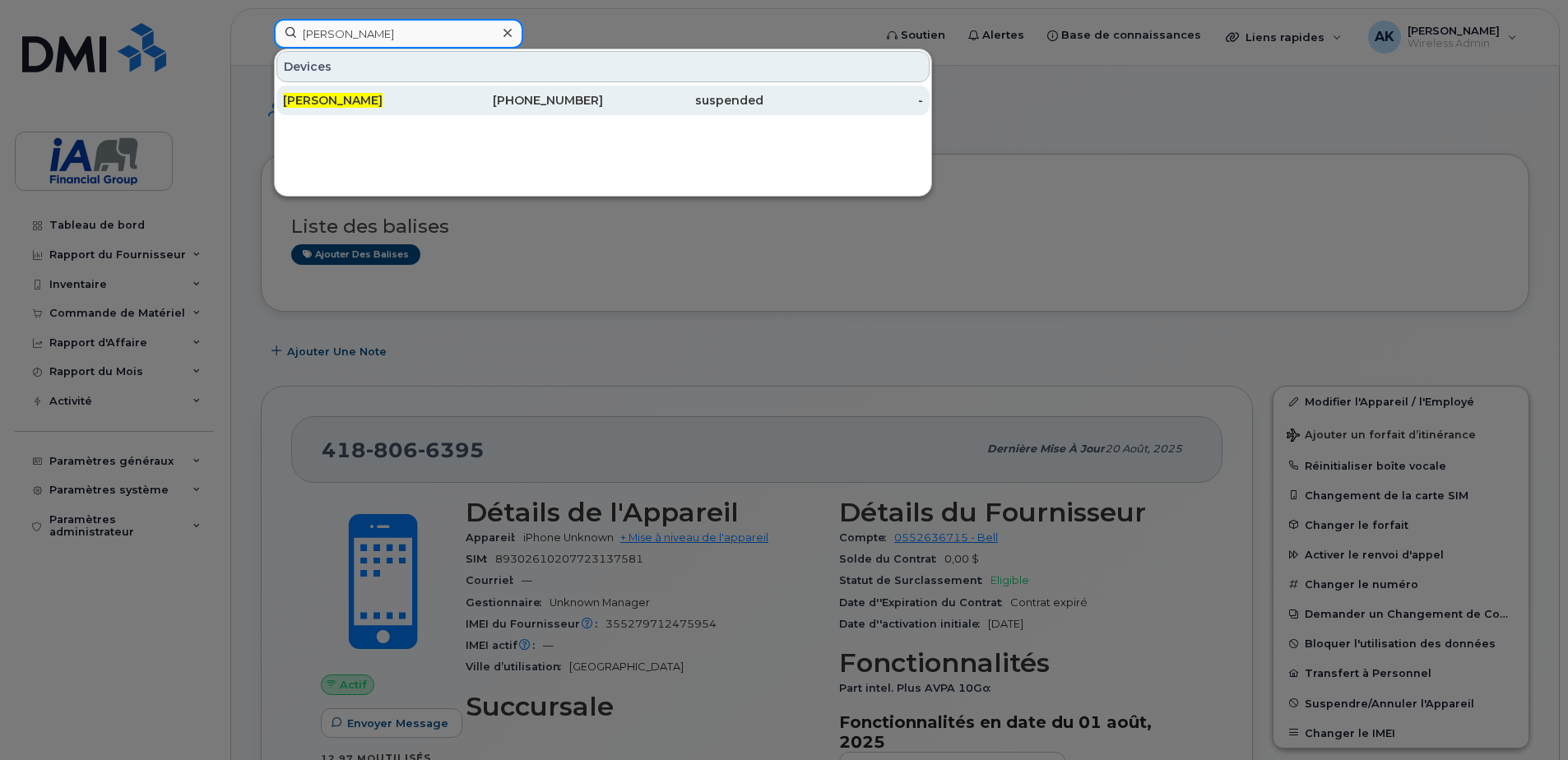
type input "Melanie Roy"
click at [389, 91] on div "Melanie Roy" at bounding box center [363, 100] width 161 height 29
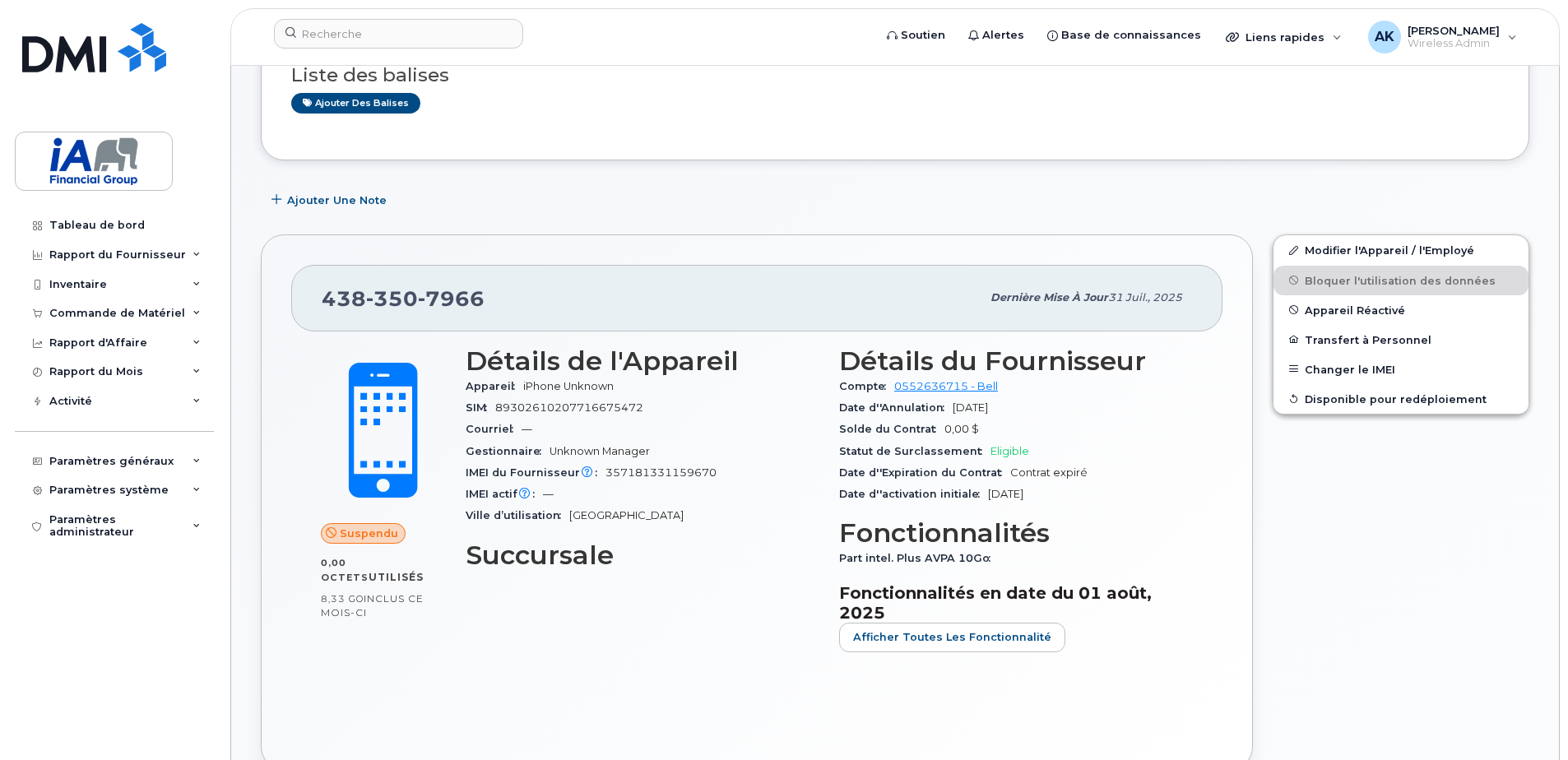
scroll to position [165, 0]
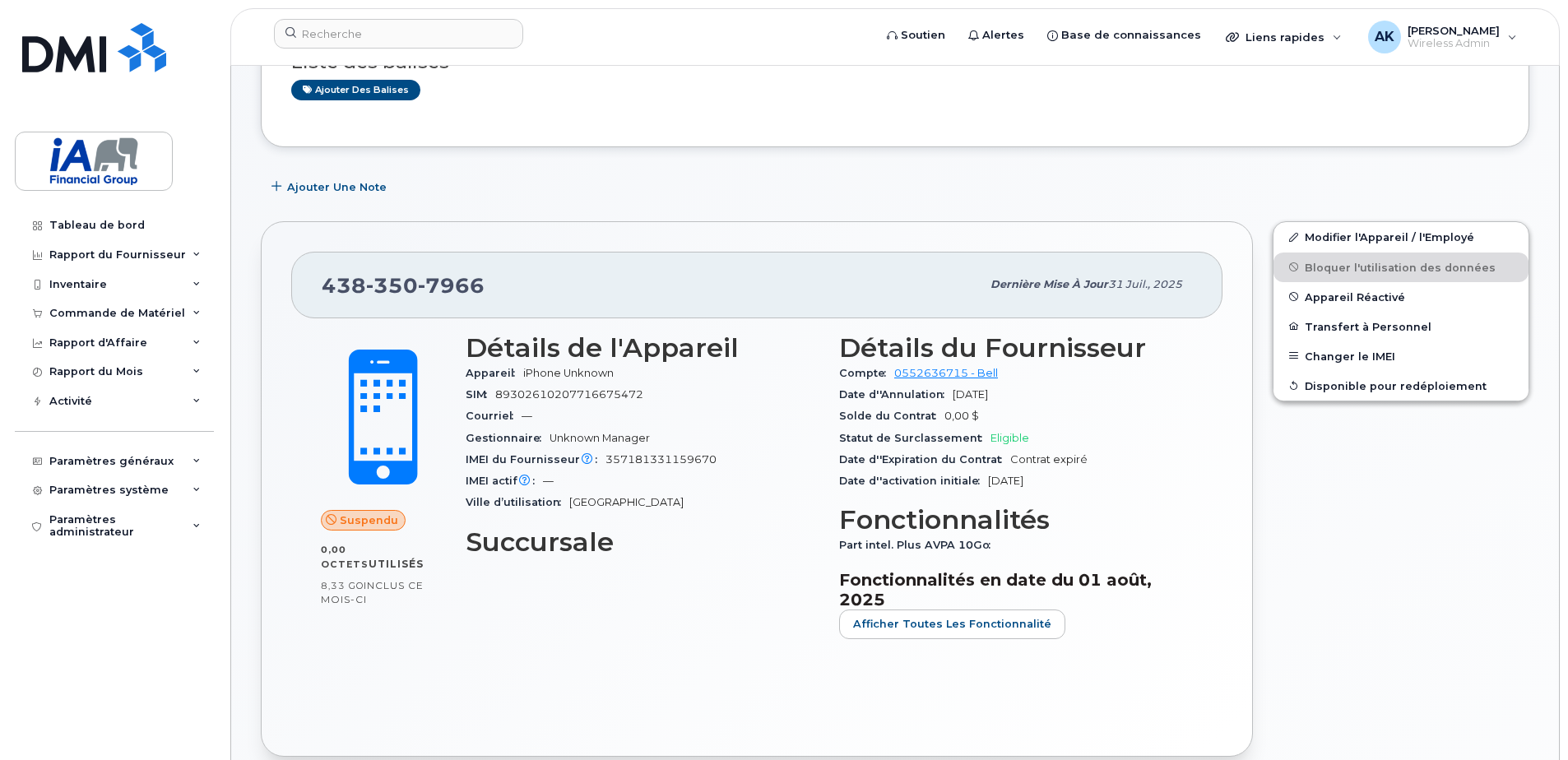
drag, startPoint x: 325, startPoint y: 570, endPoint x: 427, endPoint y: 591, distance: 104.1
click at [431, 591] on div "8,33 Go  inclus ce mois-ci" at bounding box center [382, 593] width 125 height 29
drag, startPoint x: 427, startPoint y: 591, endPoint x: 359, endPoint y: 599, distance: 68.5
click at [359, 599] on div "Suspendu 0,00 Octets  utilisés 8,33 Go  inclus ce mois-ci" at bounding box center [383, 493] width 145 height 339
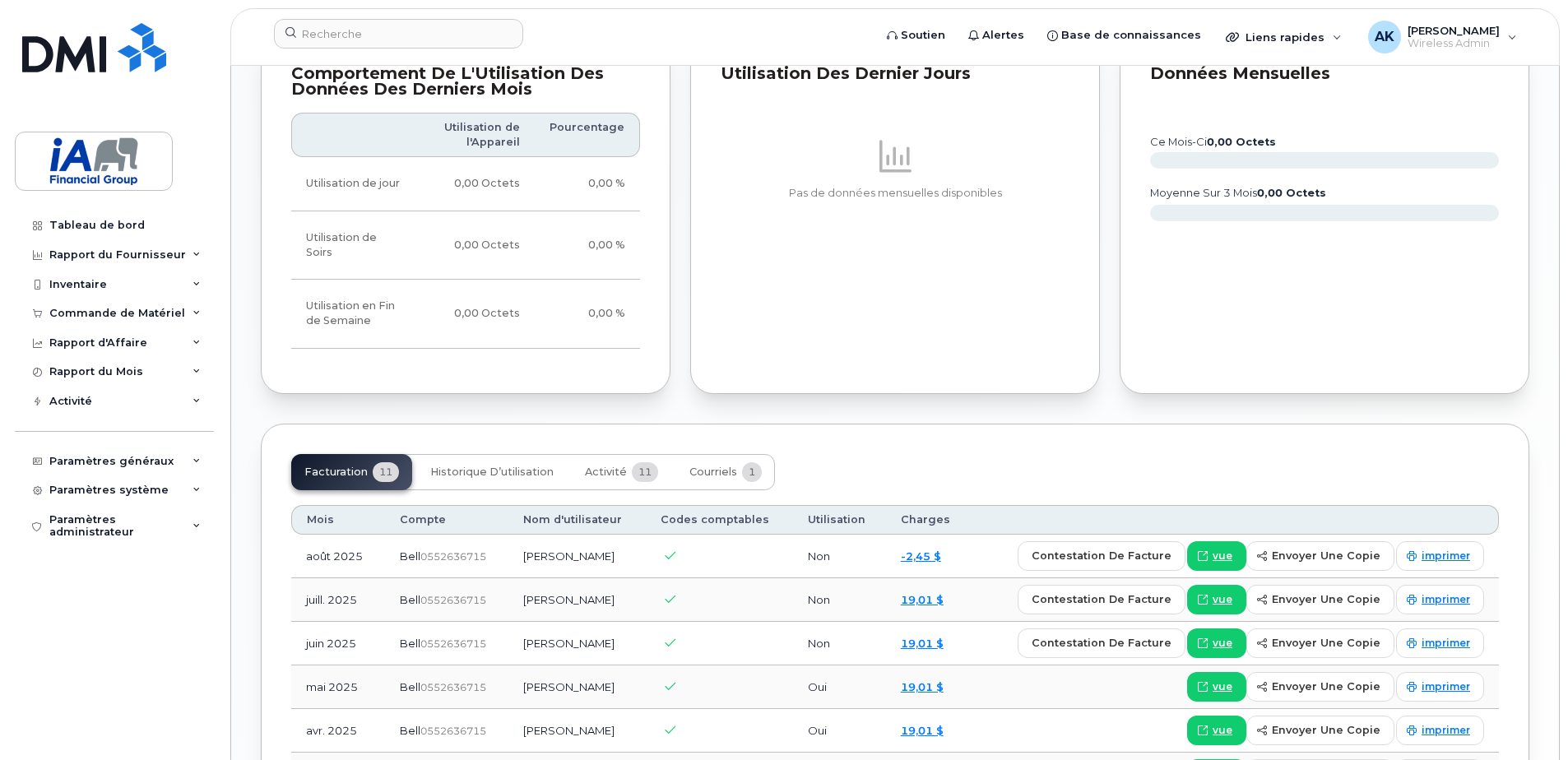
scroll to position [987, 0]
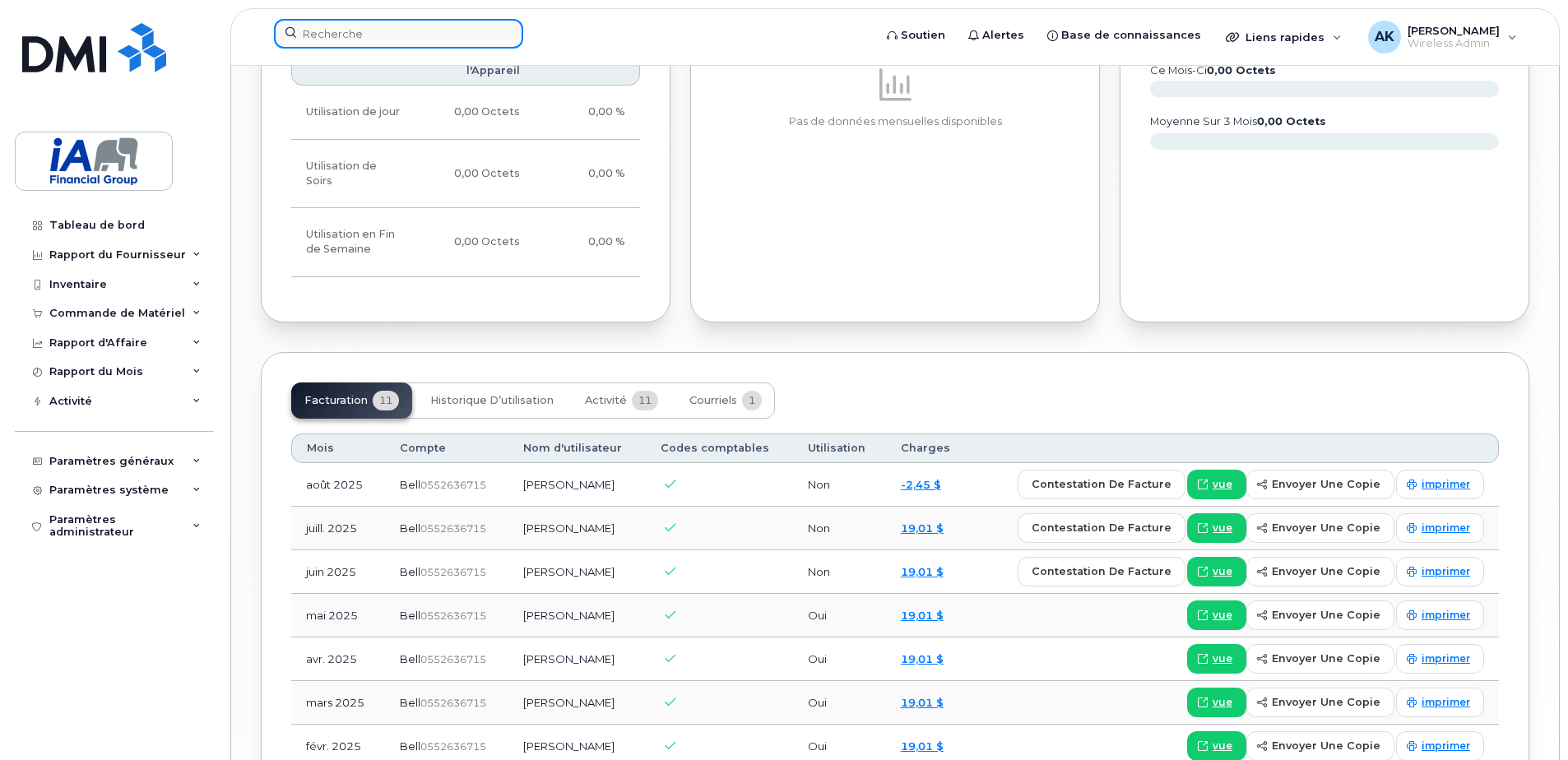
click at [368, 31] on input at bounding box center [399, 33] width 249 height 29
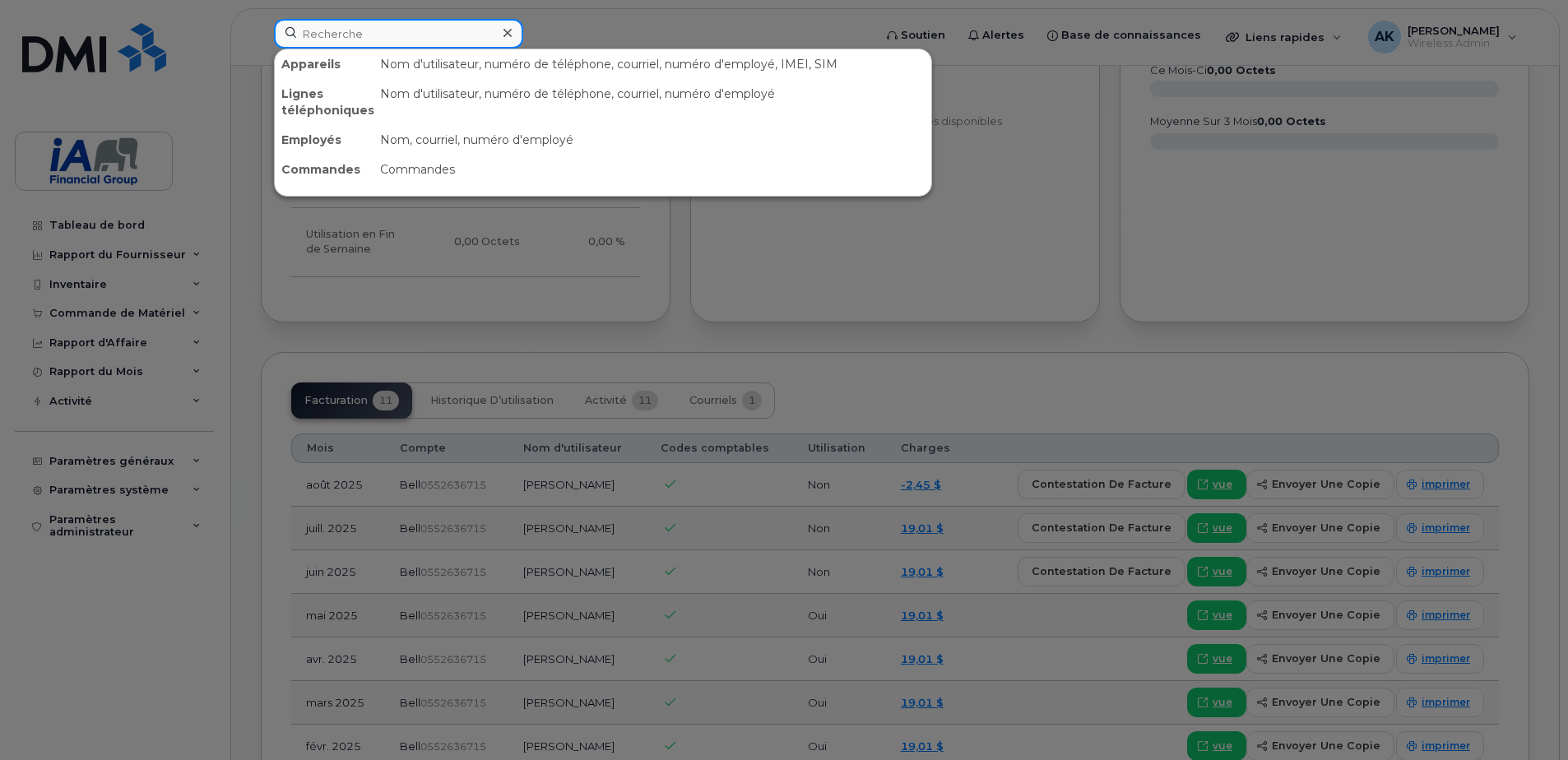
paste input "Paul Warren"
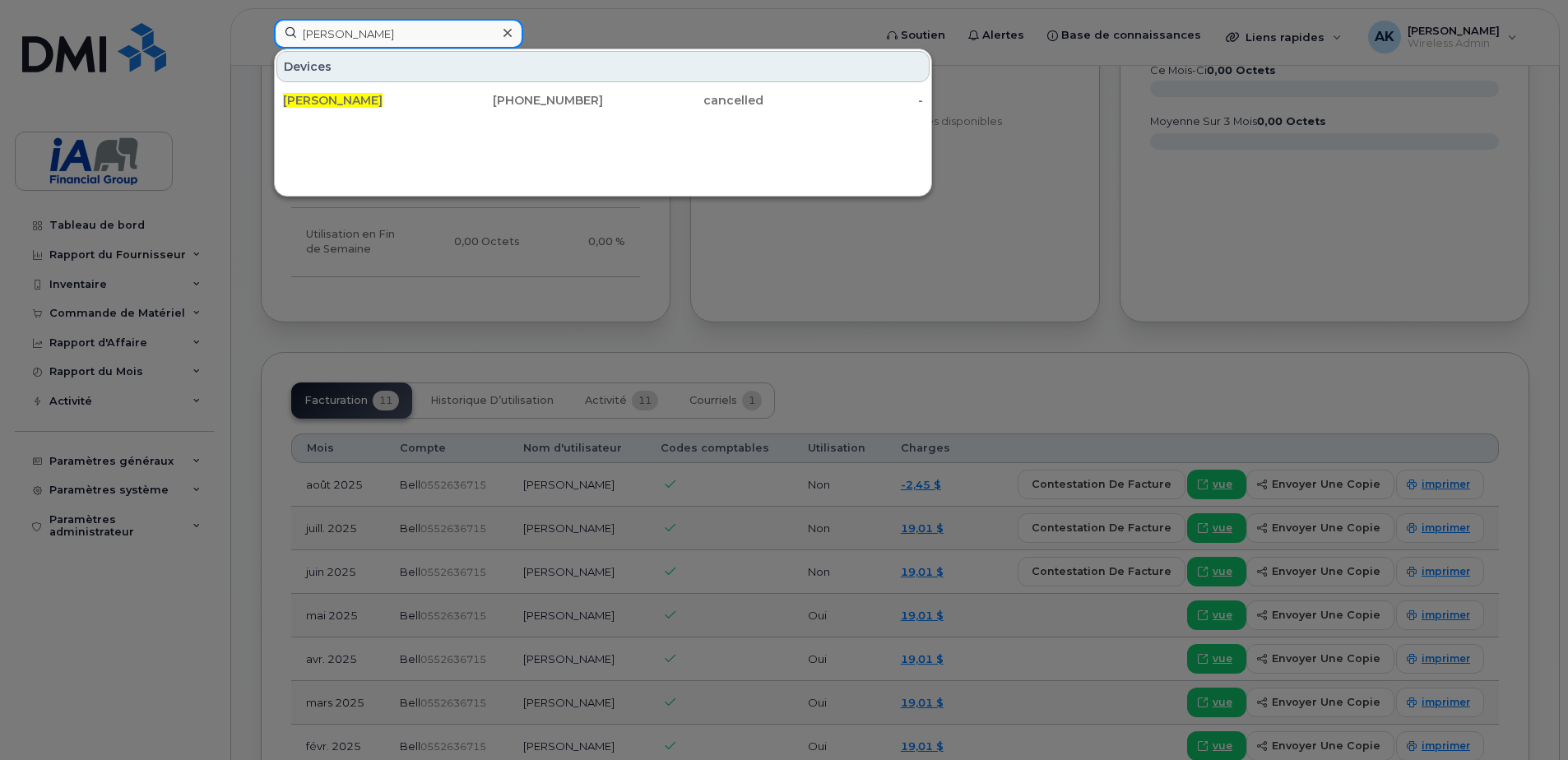
type input "Paul Warren"
click at [508, 37] on icon at bounding box center [507, 33] width 9 height 13
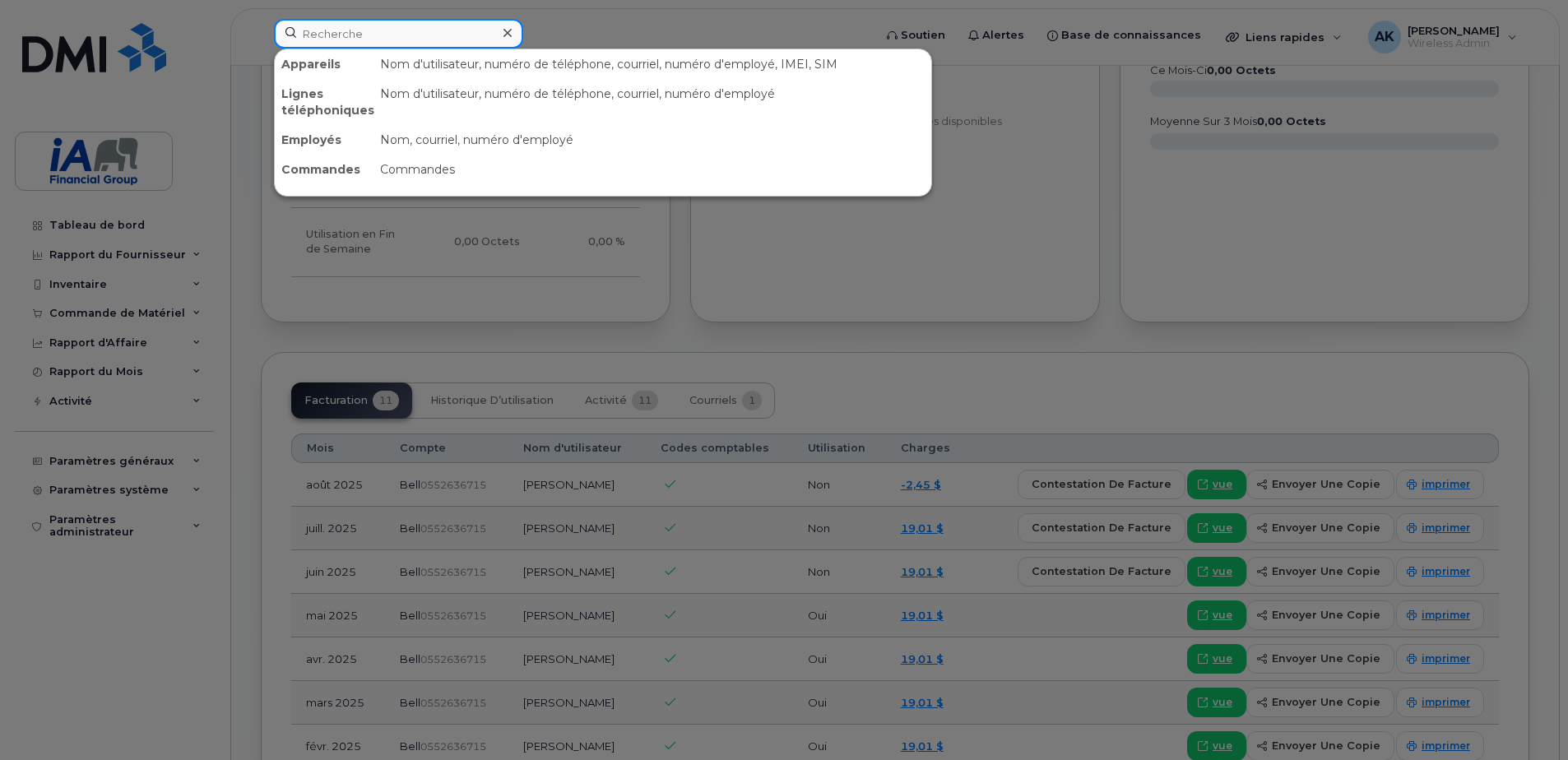
drag, startPoint x: 449, startPoint y: 40, endPoint x: 238, endPoint y: 48, distance: 211.2
click at [261, 47] on div "Appareils Nom d'utilisateur, numéro de téléphone, courriel, numéro d'employé, I…" at bounding box center [568, 37] width 615 height 36
paste input "Isabelle Desrosiers"
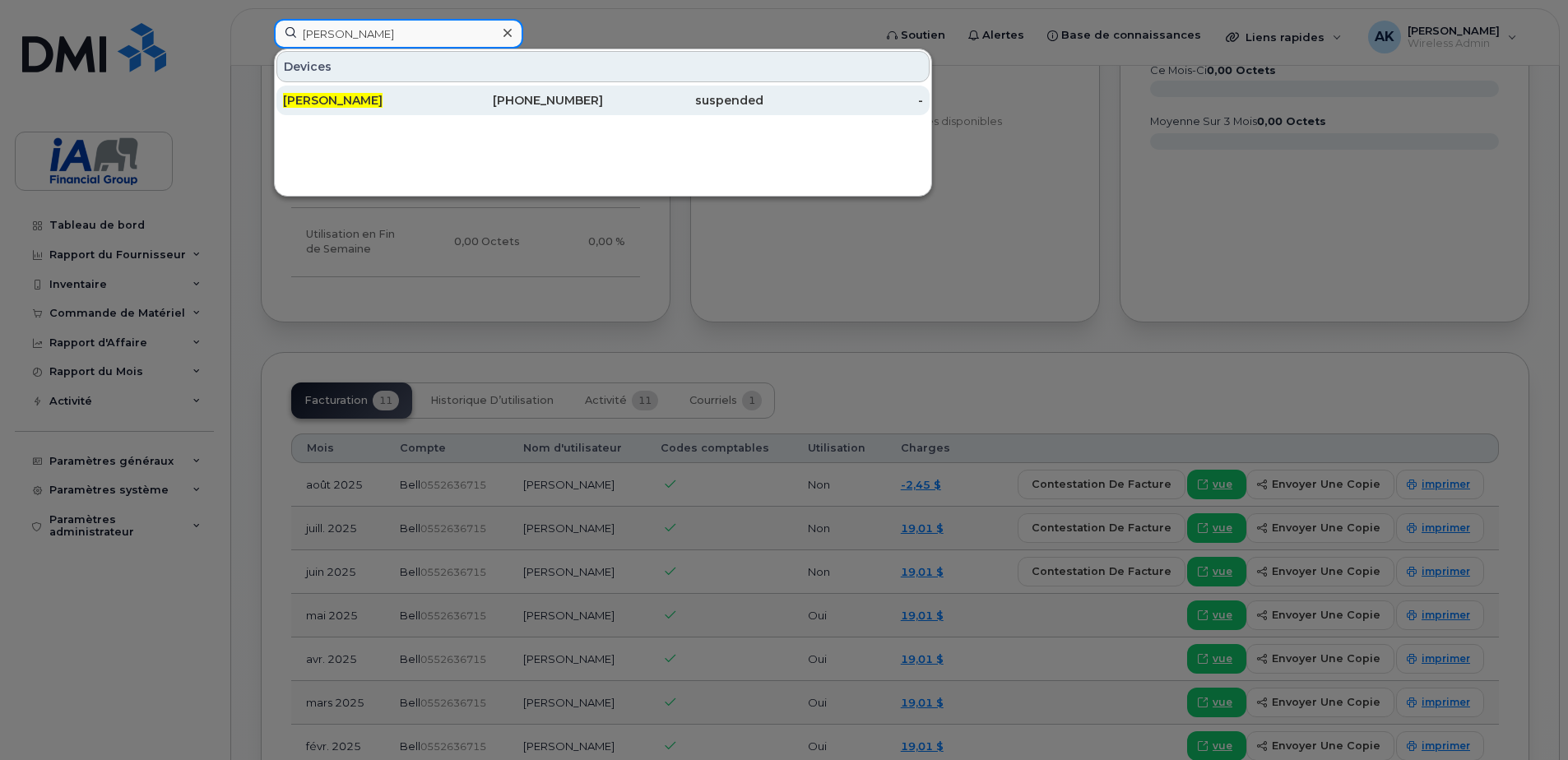
type input "Isabelle Desrosiers"
click at [448, 97] on div "367-977-5671" at bounding box center [523, 100] width 161 height 16
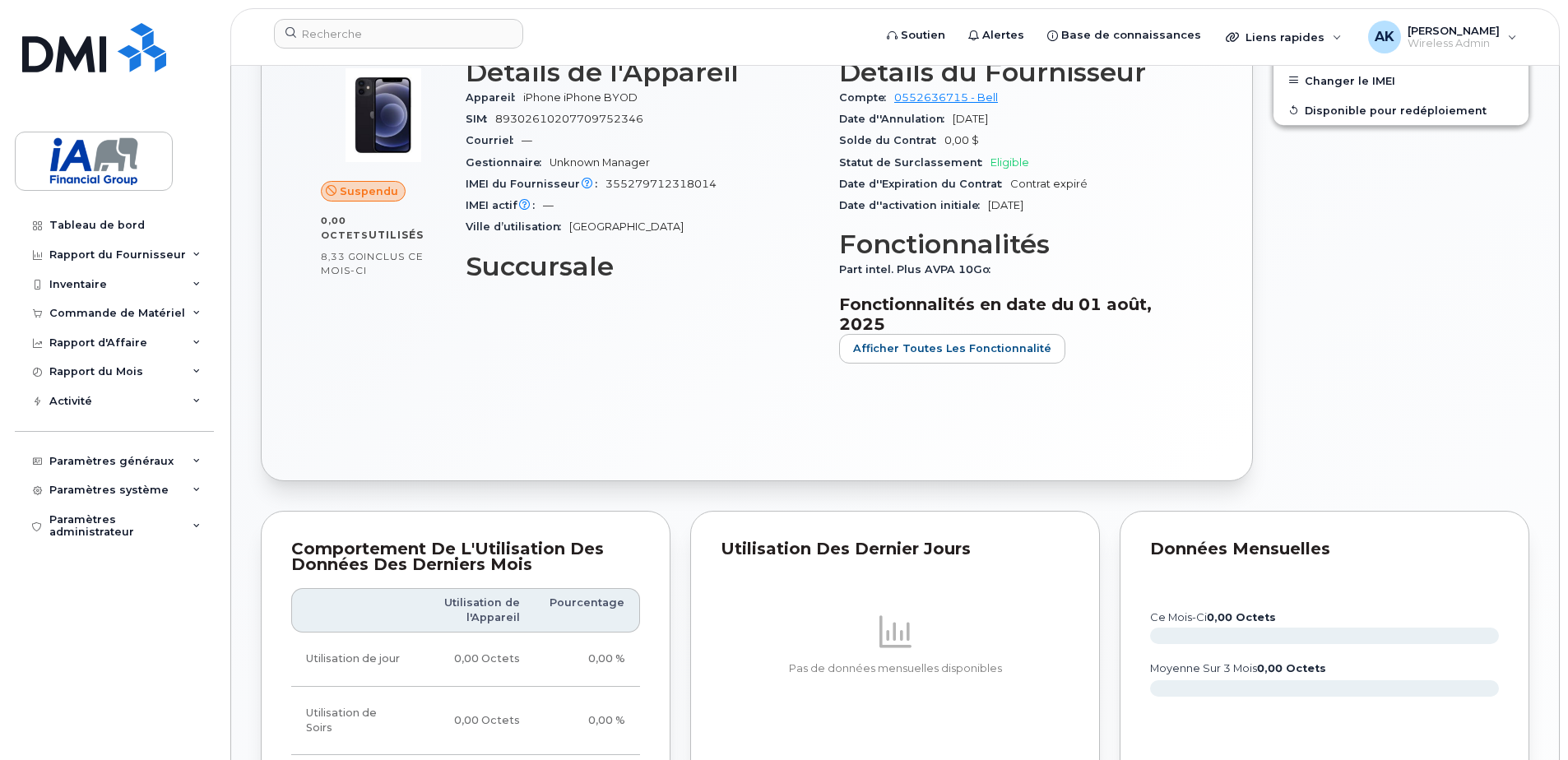
scroll to position [82, 0]
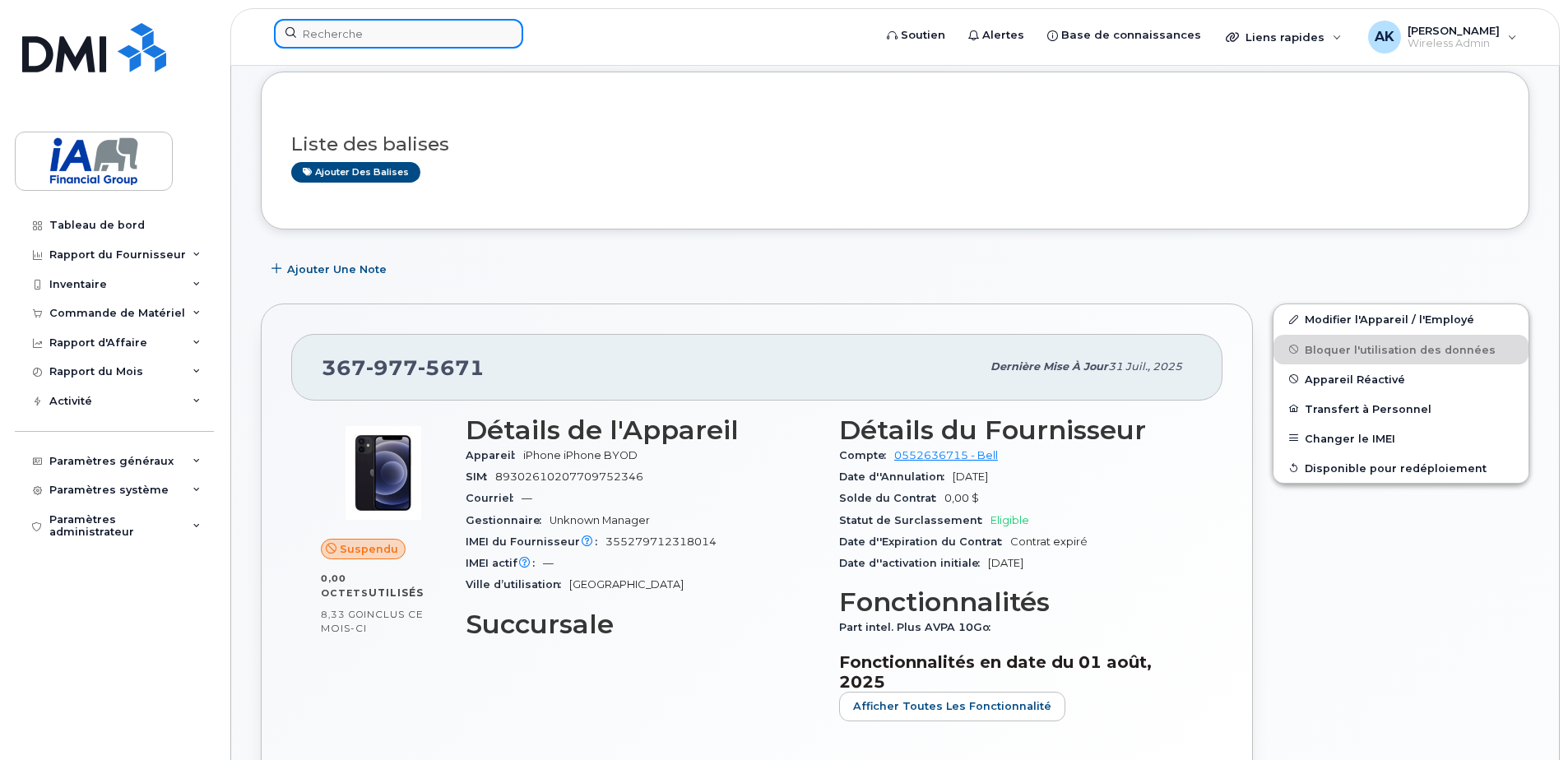
click at [365, 21] on input at bounding box center [399, 33] width 249 height 29
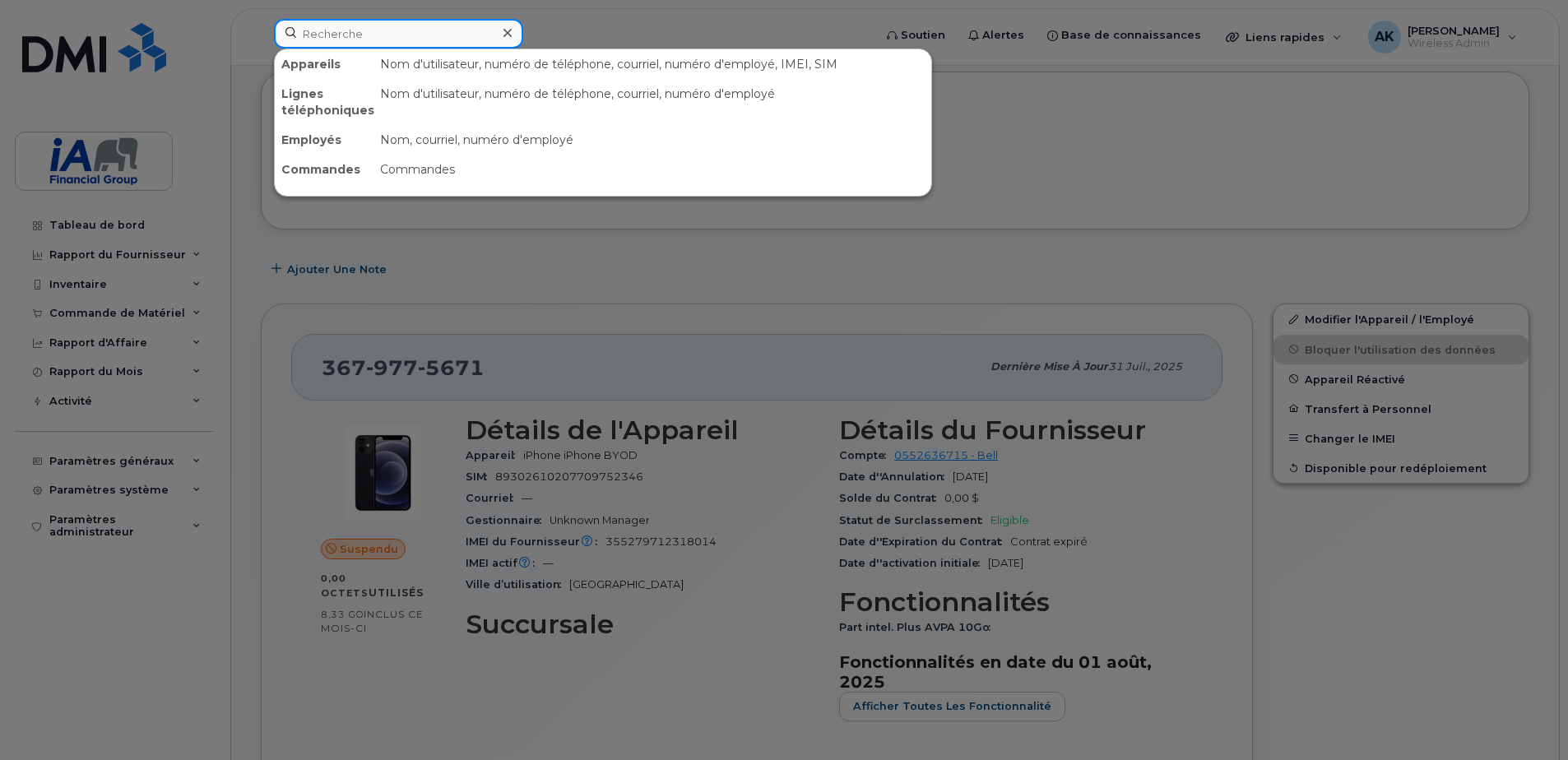
paste input "[PERSON_NAME]"
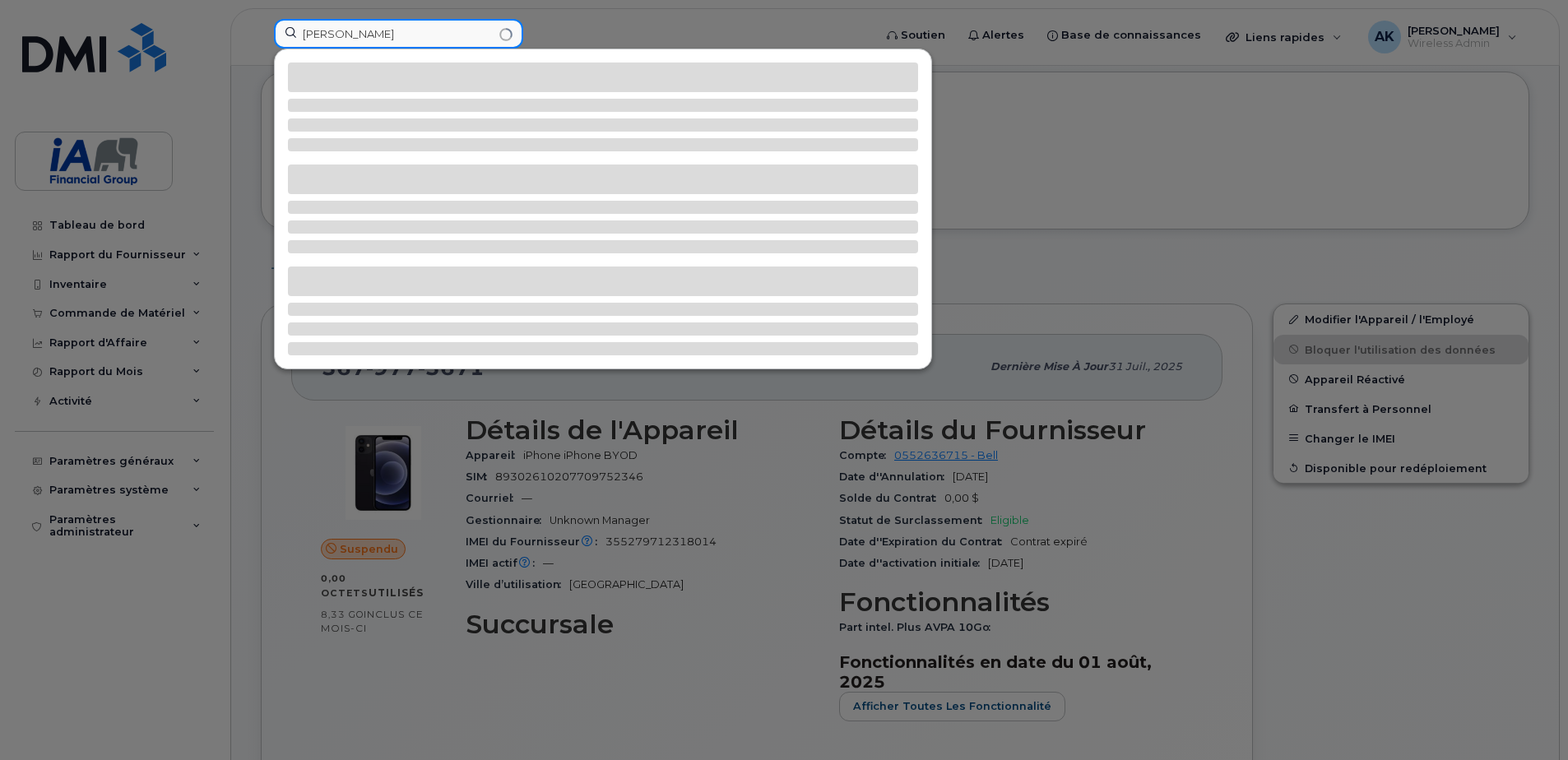
type input "[PERSON_NAME]"
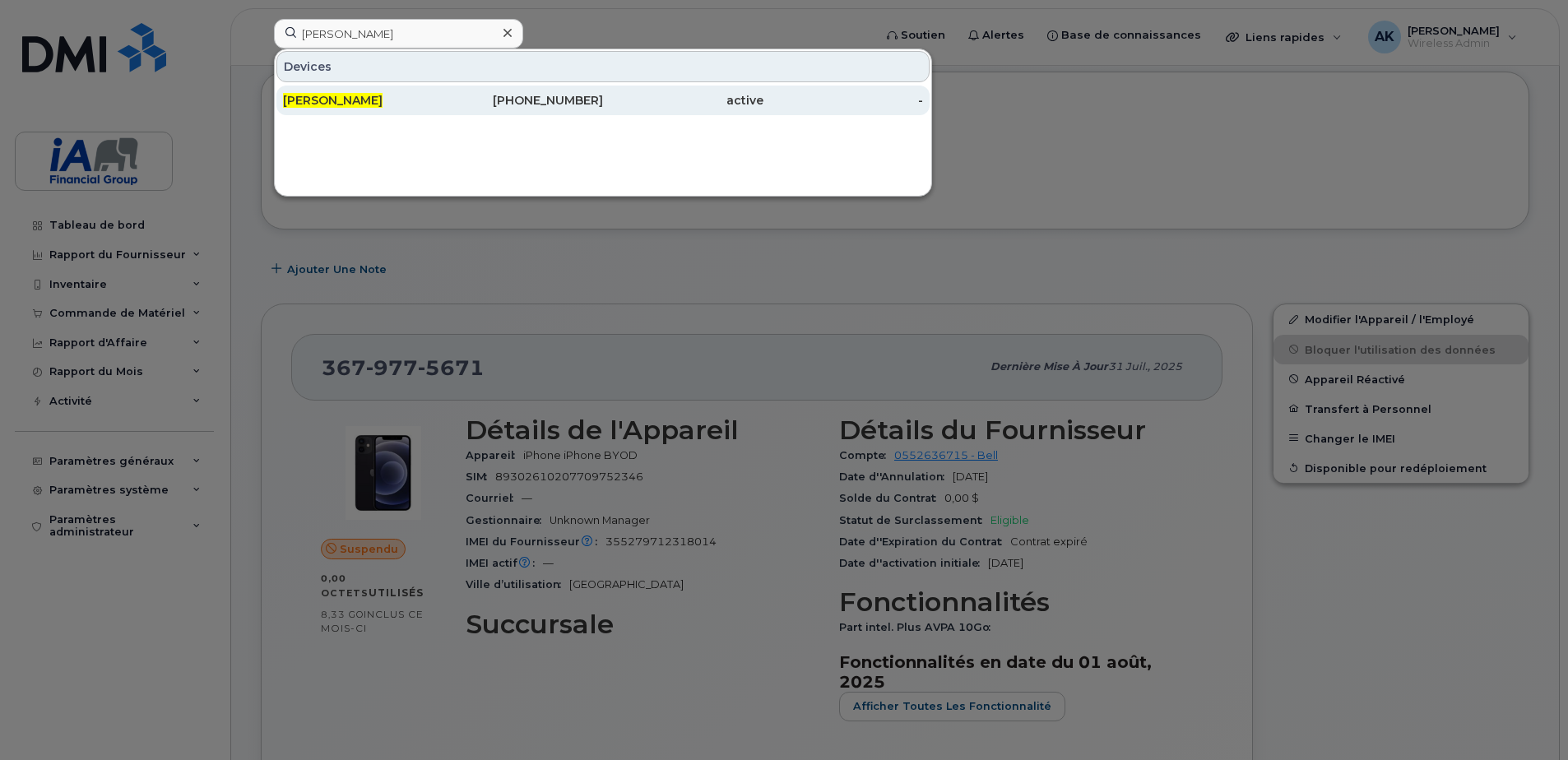
click at [441, 97] on div "[PERSON_NAME]" at bounding box center [363, 100] width 161 height 16
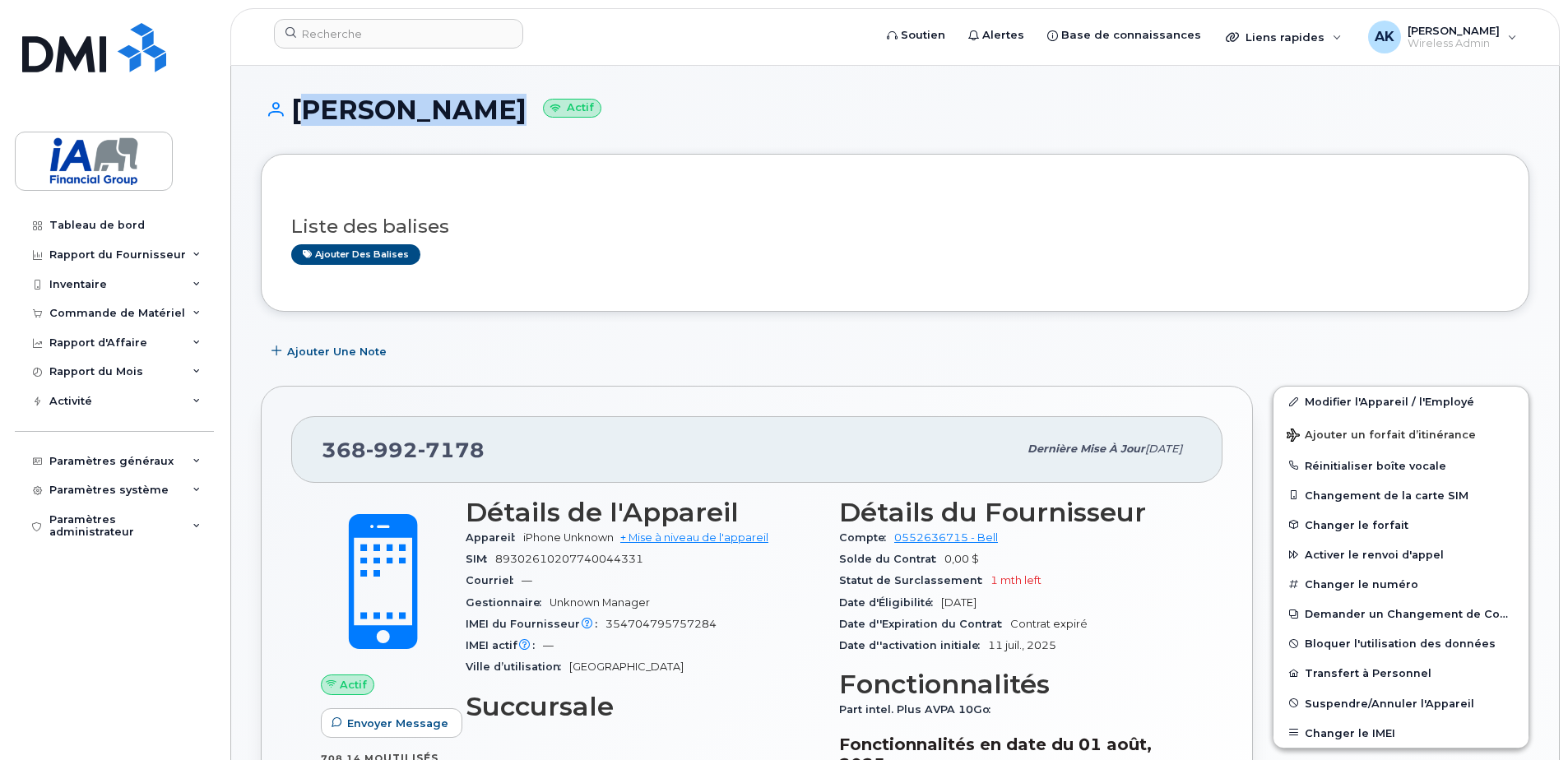
drag, startPoint x: 479, startPoint y: 111, endPoint x: 294, endPoint y: 109, distance: 185.0
click at [294, 109] on h1 "[PERSON_NAME] Actif" at bounding box center [894, 109] width 1268 height 29
copy h1 "[PERSON_NAME]"
click at [497, 228] on h3 "Liste des balises" at bounding box center [894, 226] width 1207 height 21
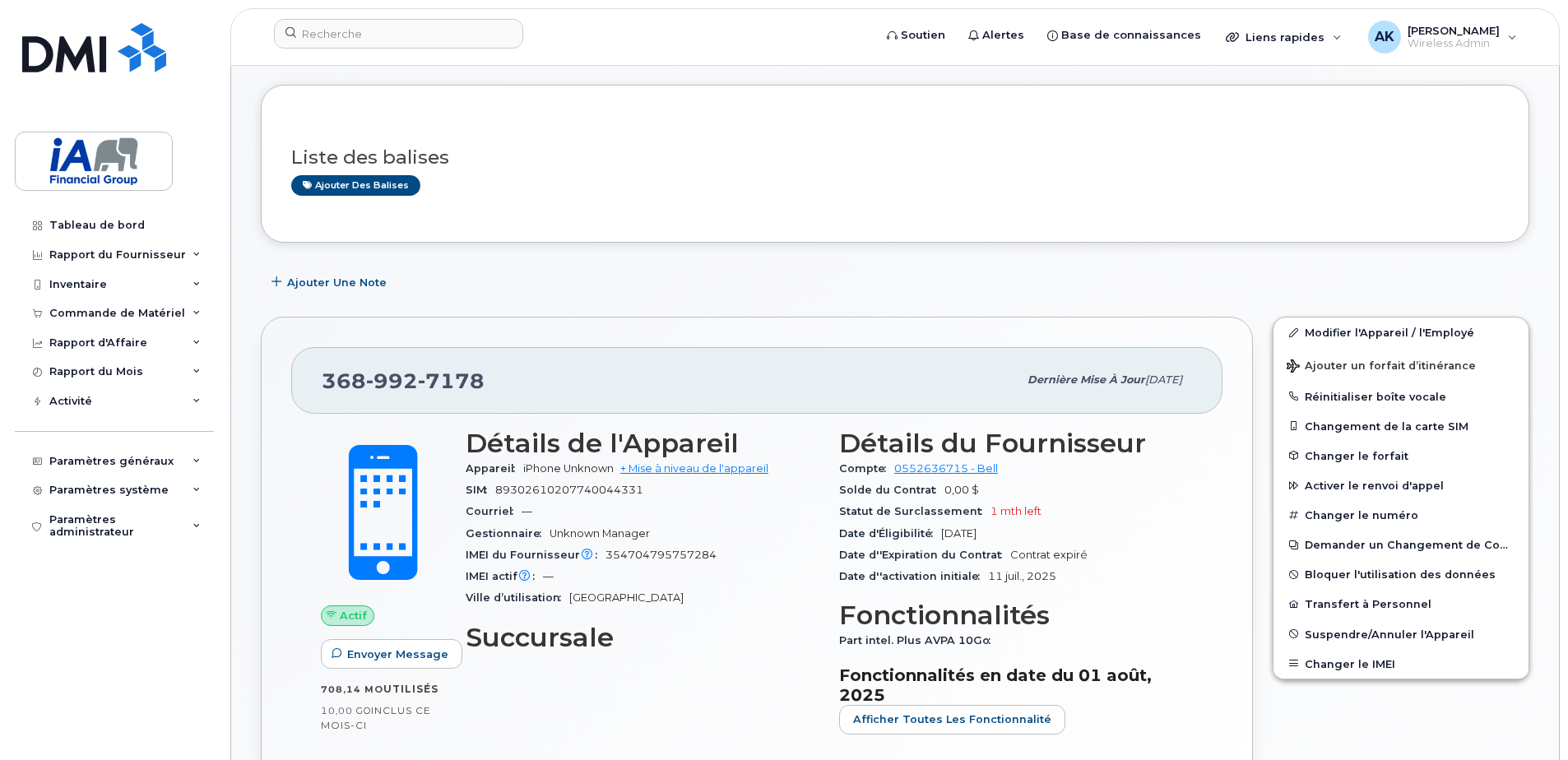
scroll to position [165, 0]
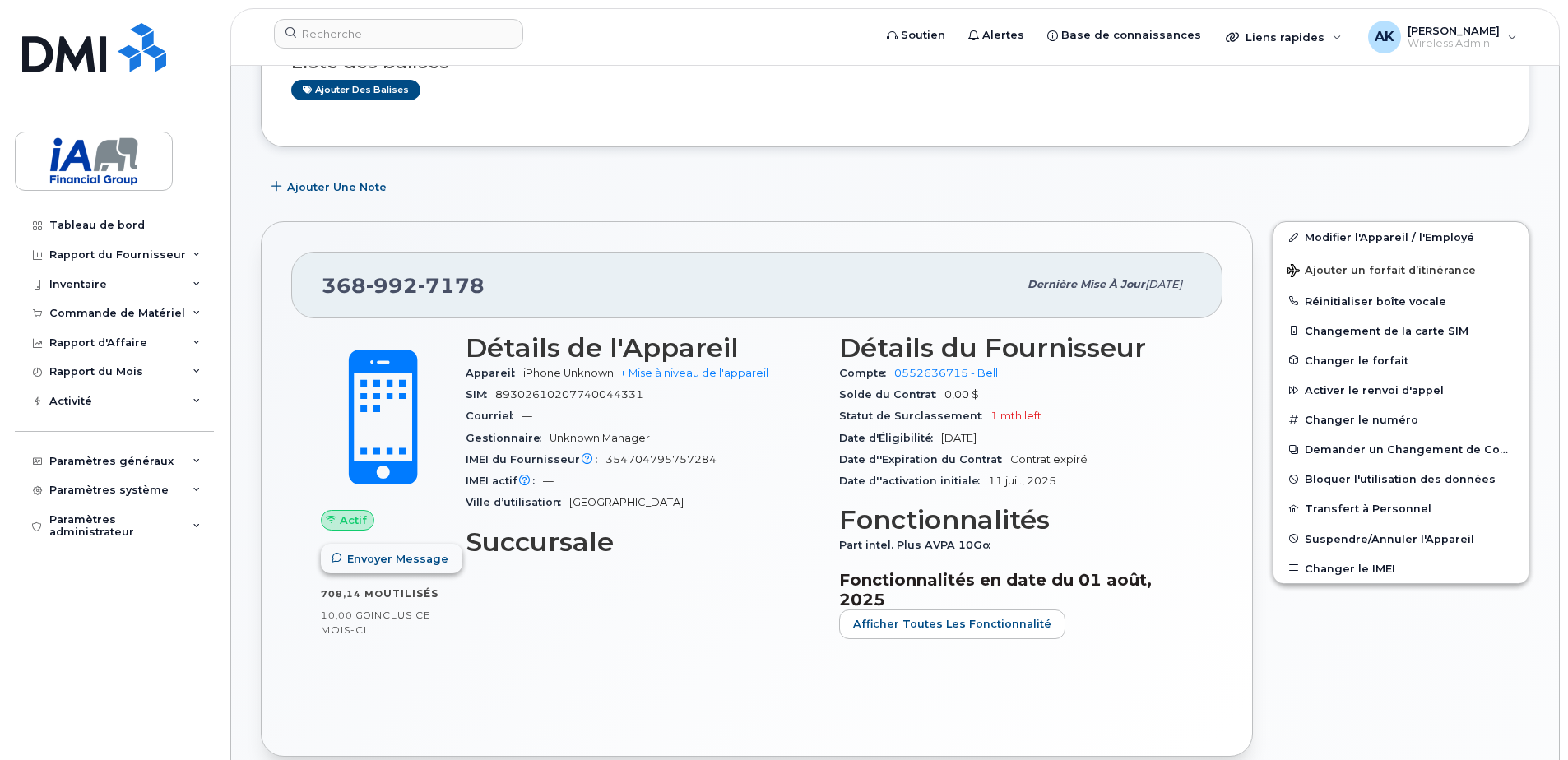
click at [372, 560] on span "Envoyer Message" at bounding box center [398, 558] width 101 height 15
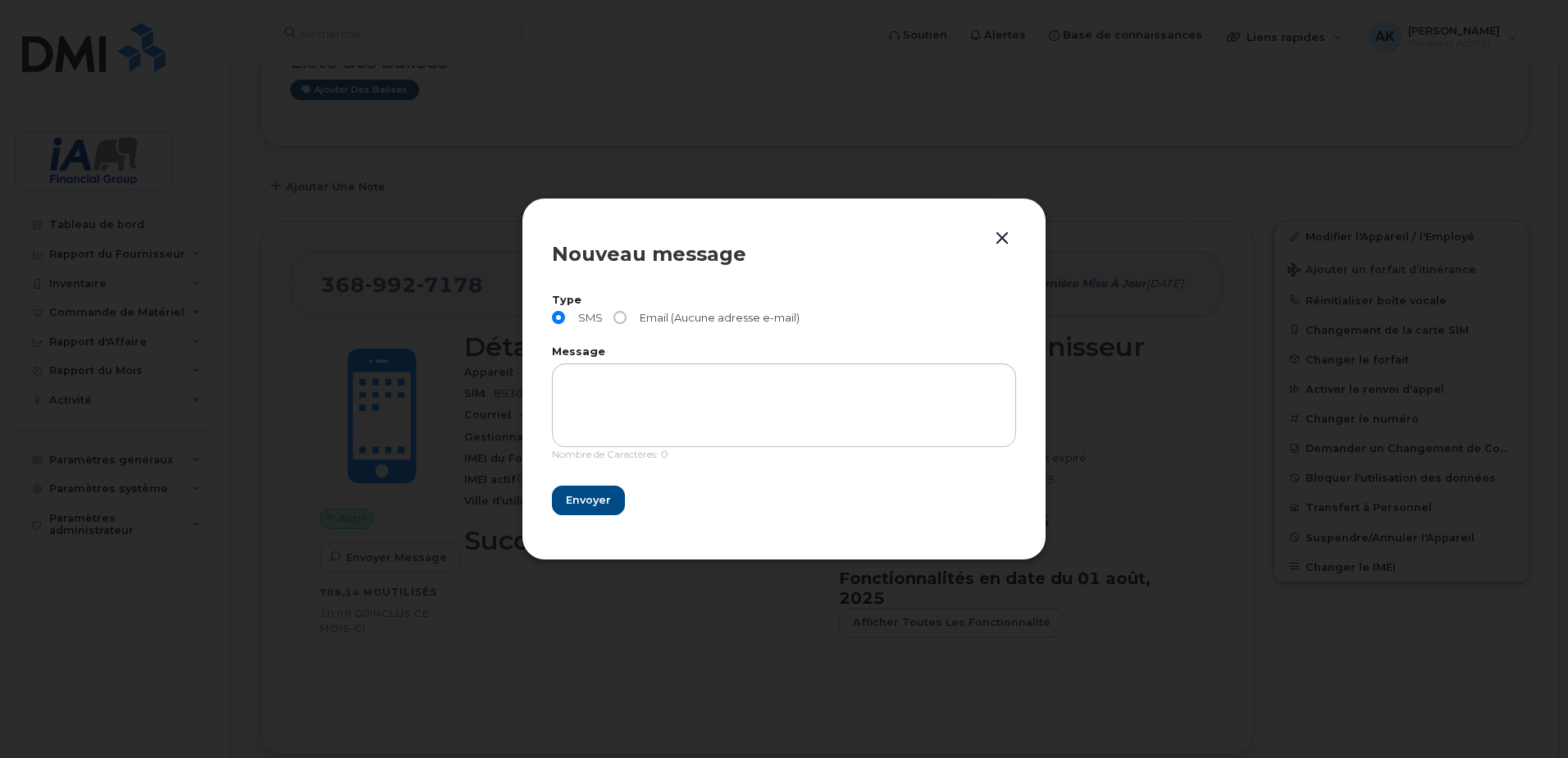
click at [1003, 237] on button "button" at bounding box center [1003, 239] width 25 height 23
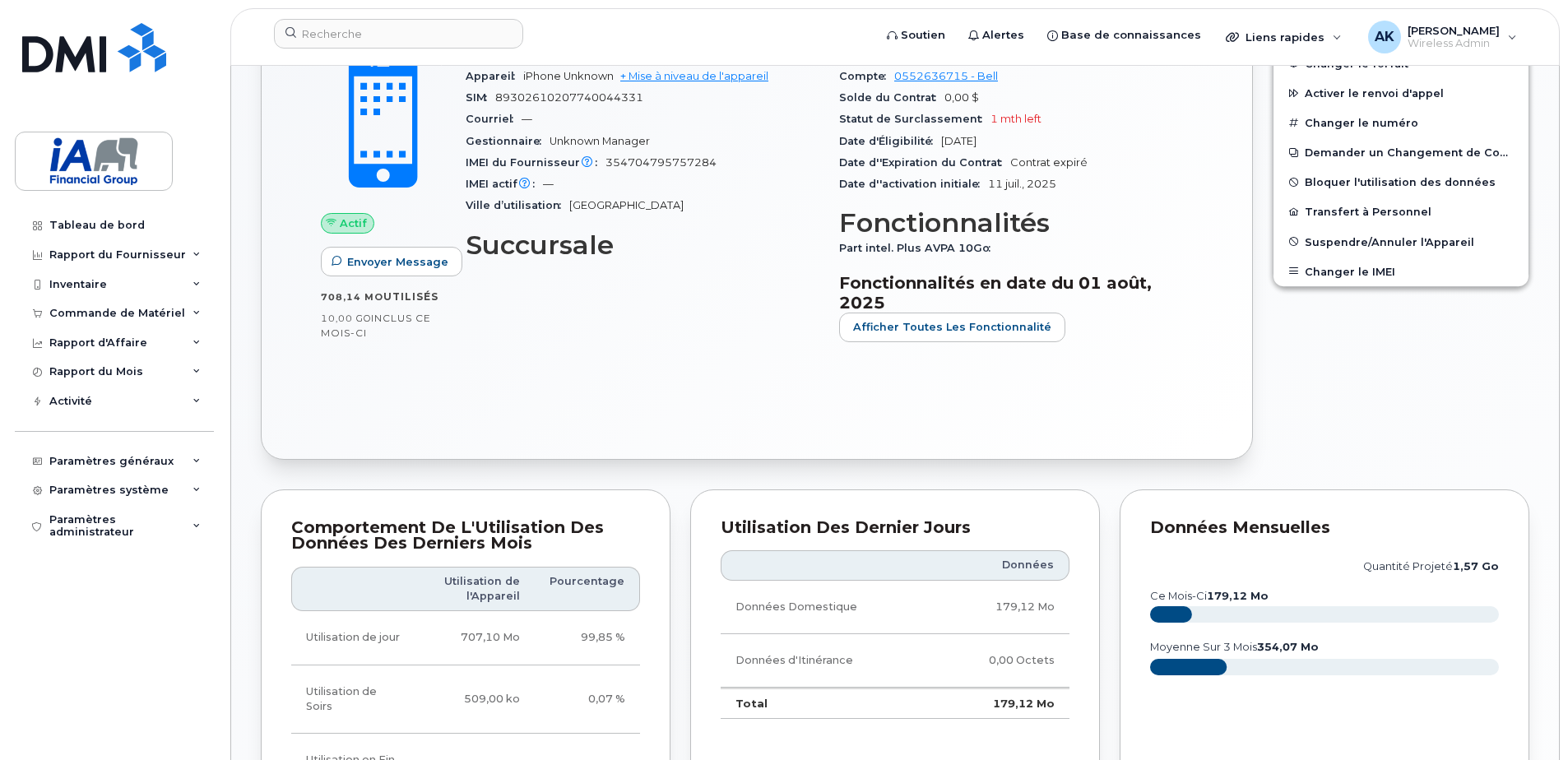
scroll to position [0, 0]
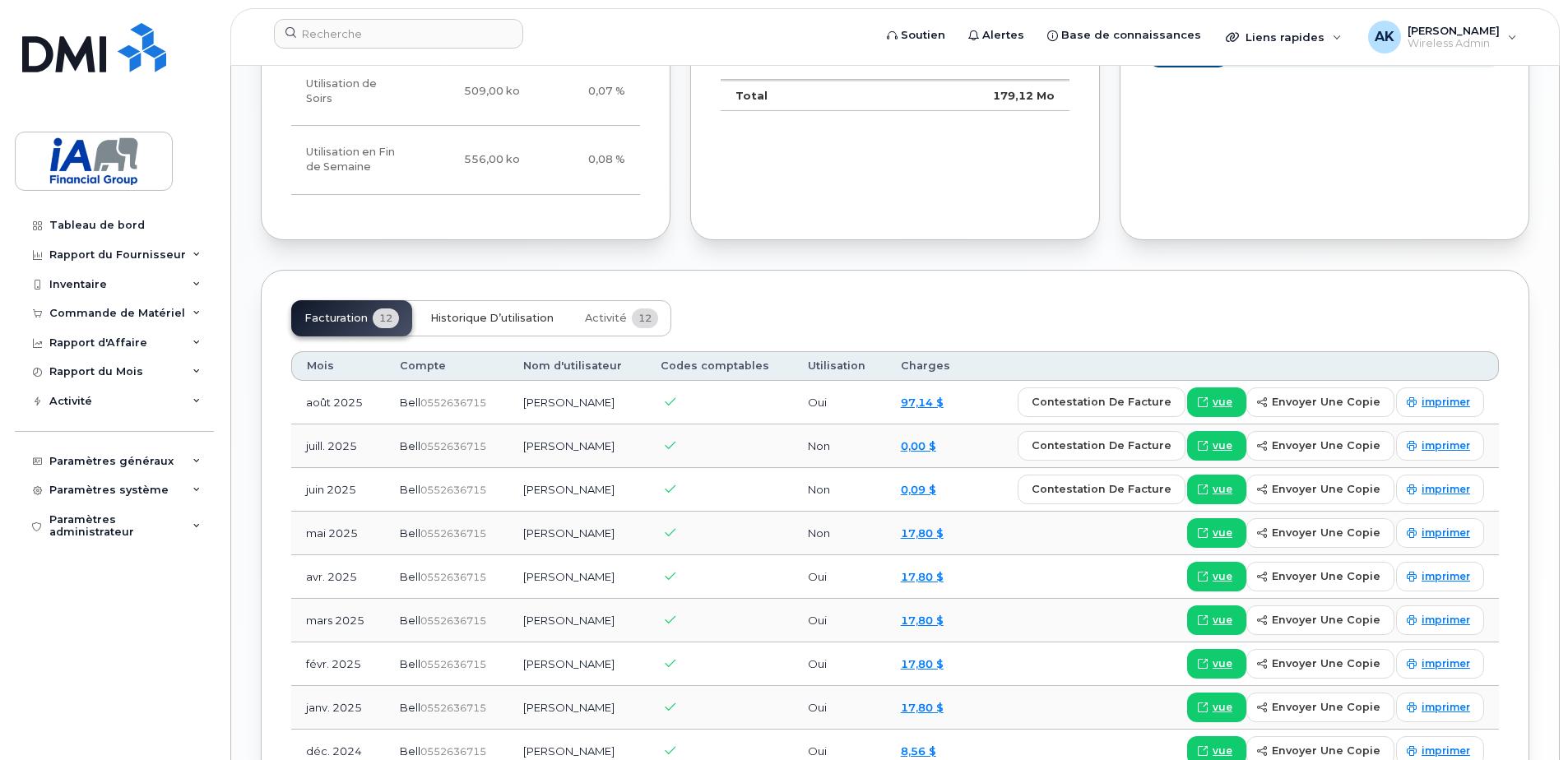
click at [481, 312] on span "Historique d’utilisation" at bounding box center [492, 319] width 124 height 13
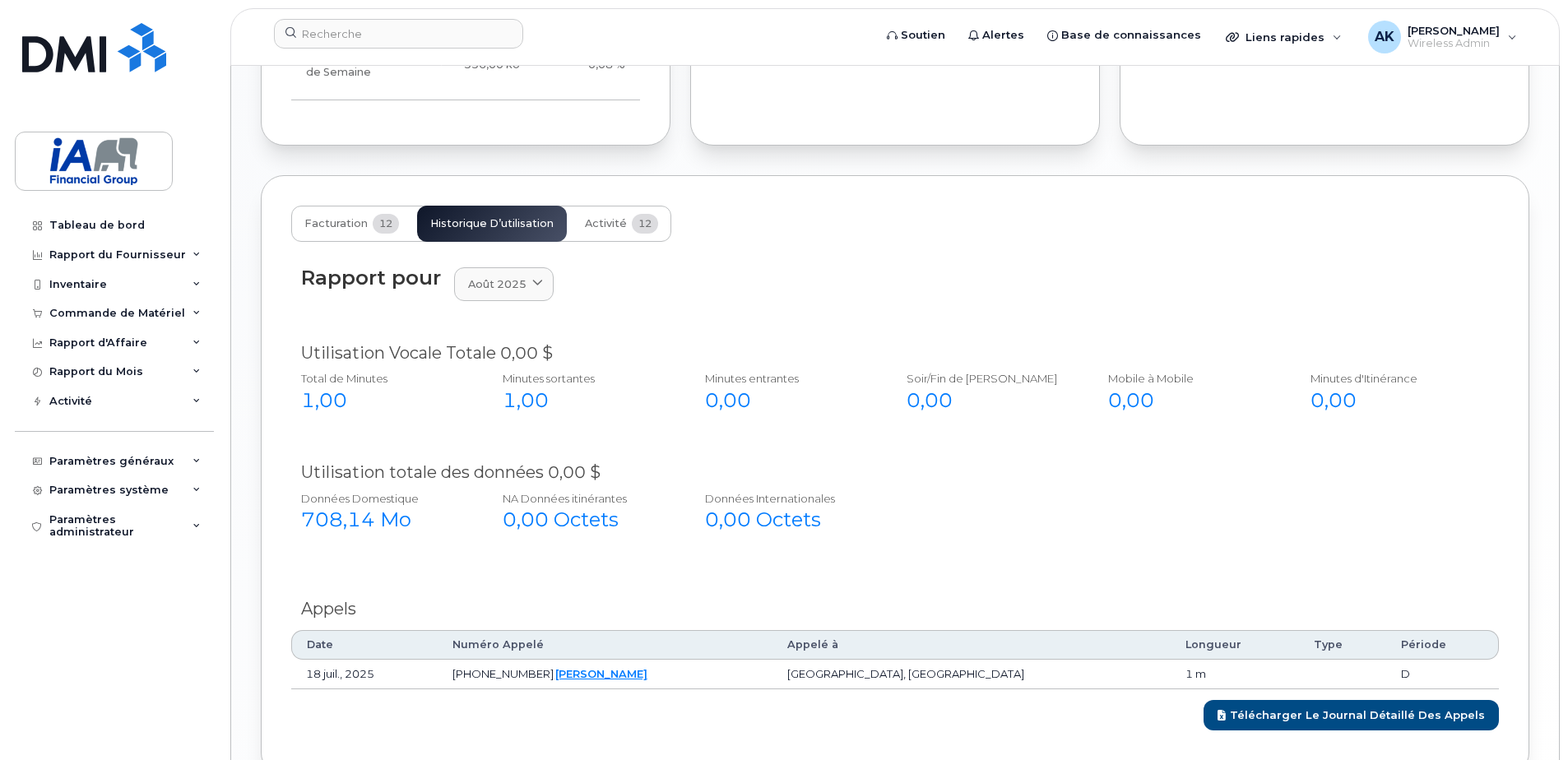
scroll to position [835, 0]
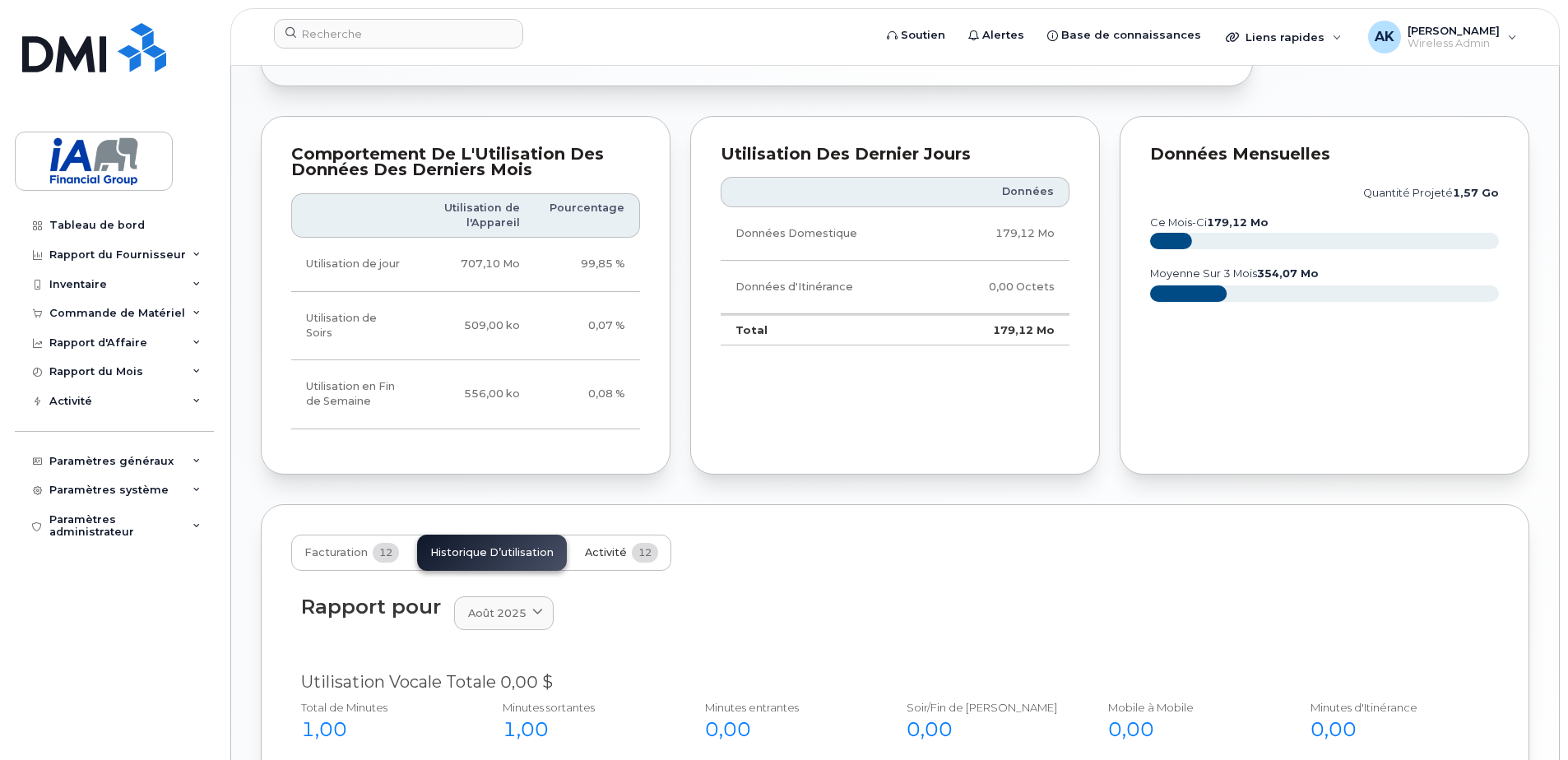
click at [598, 546] on span "Activité" at bounding box center [606, 553] width 42 height 13
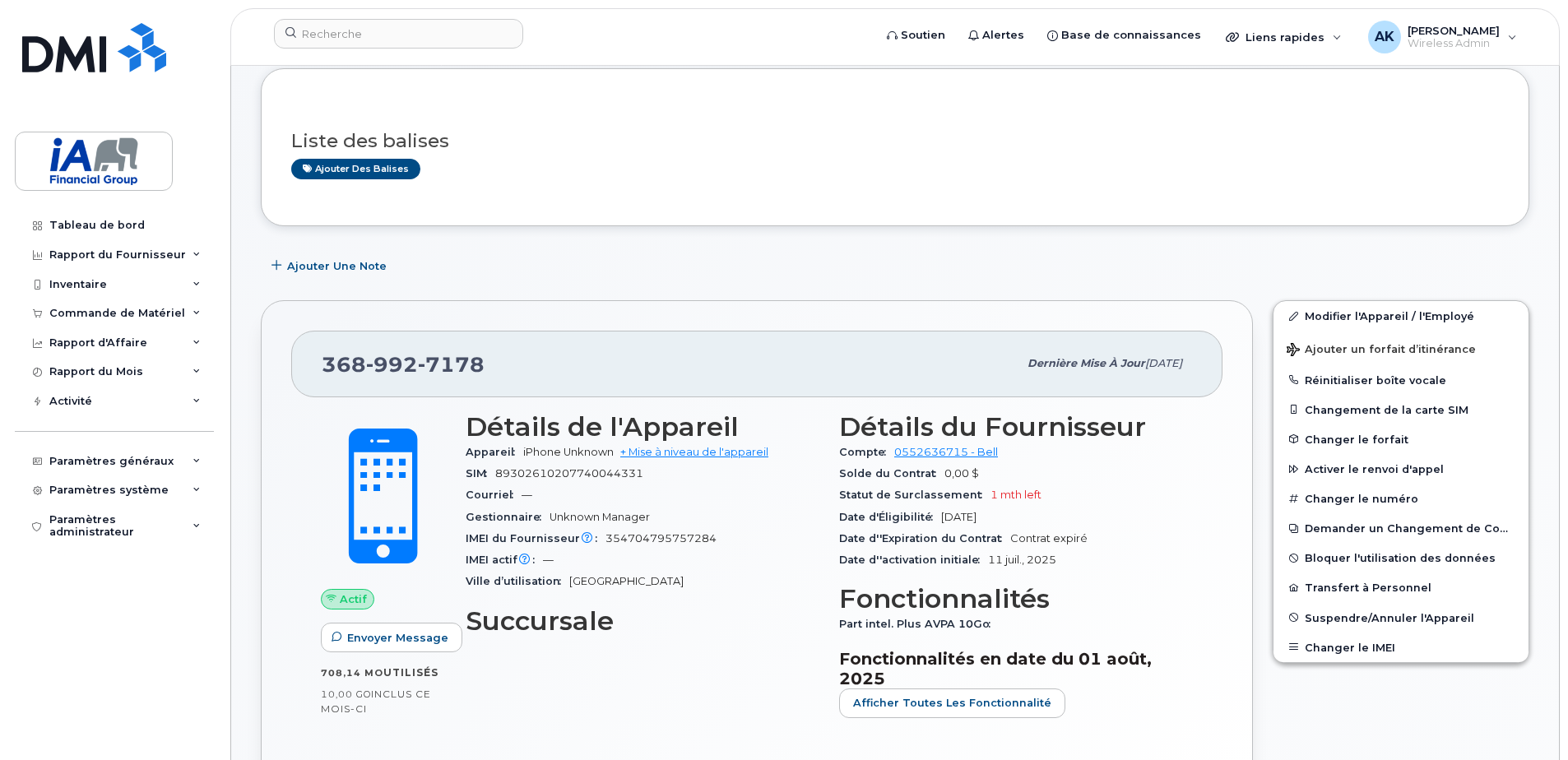
scroll to position [0, 0]
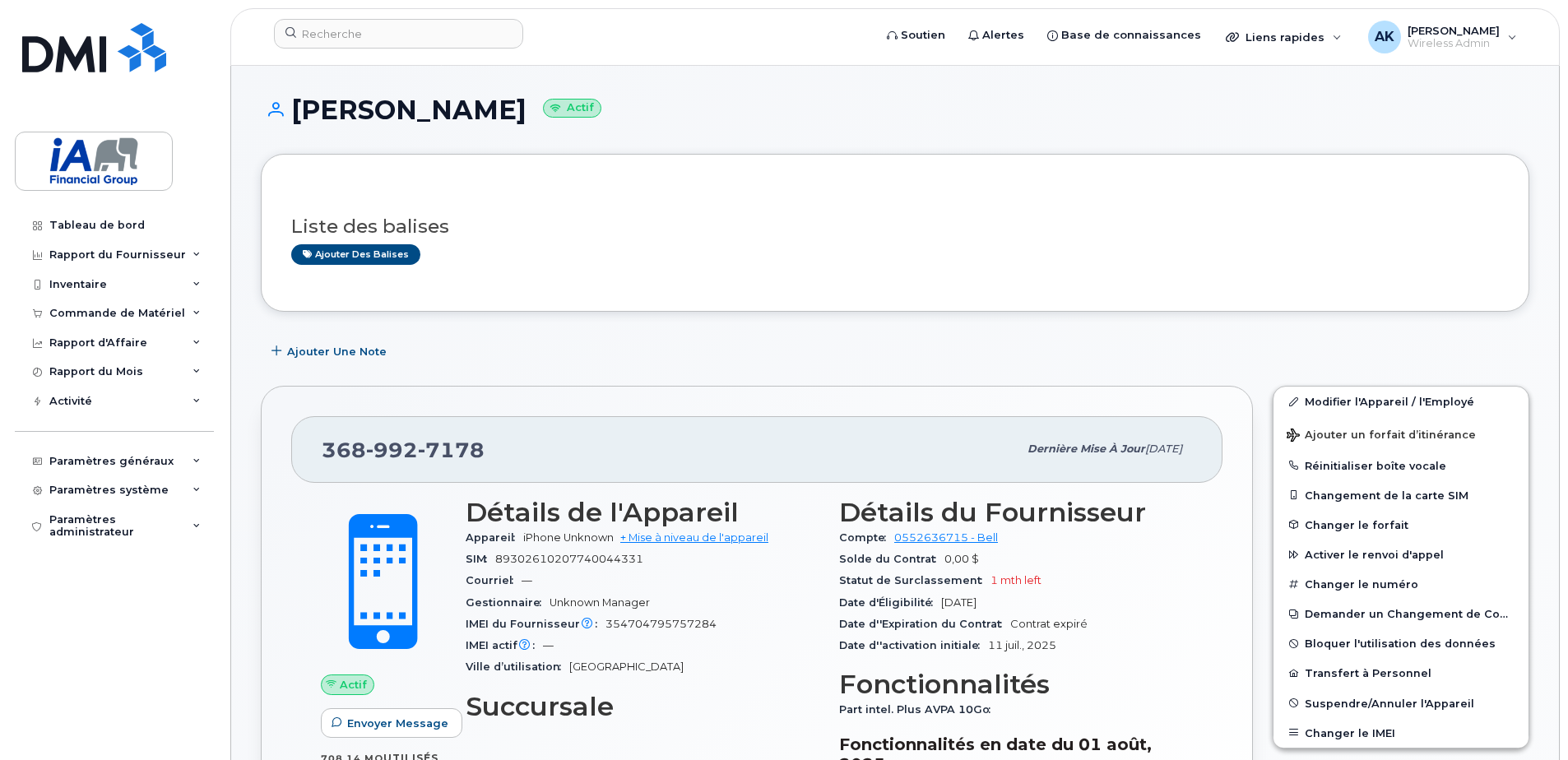
click at [543, 103] on small "Actif" at bounding box center [572, 108] width 58 height 19
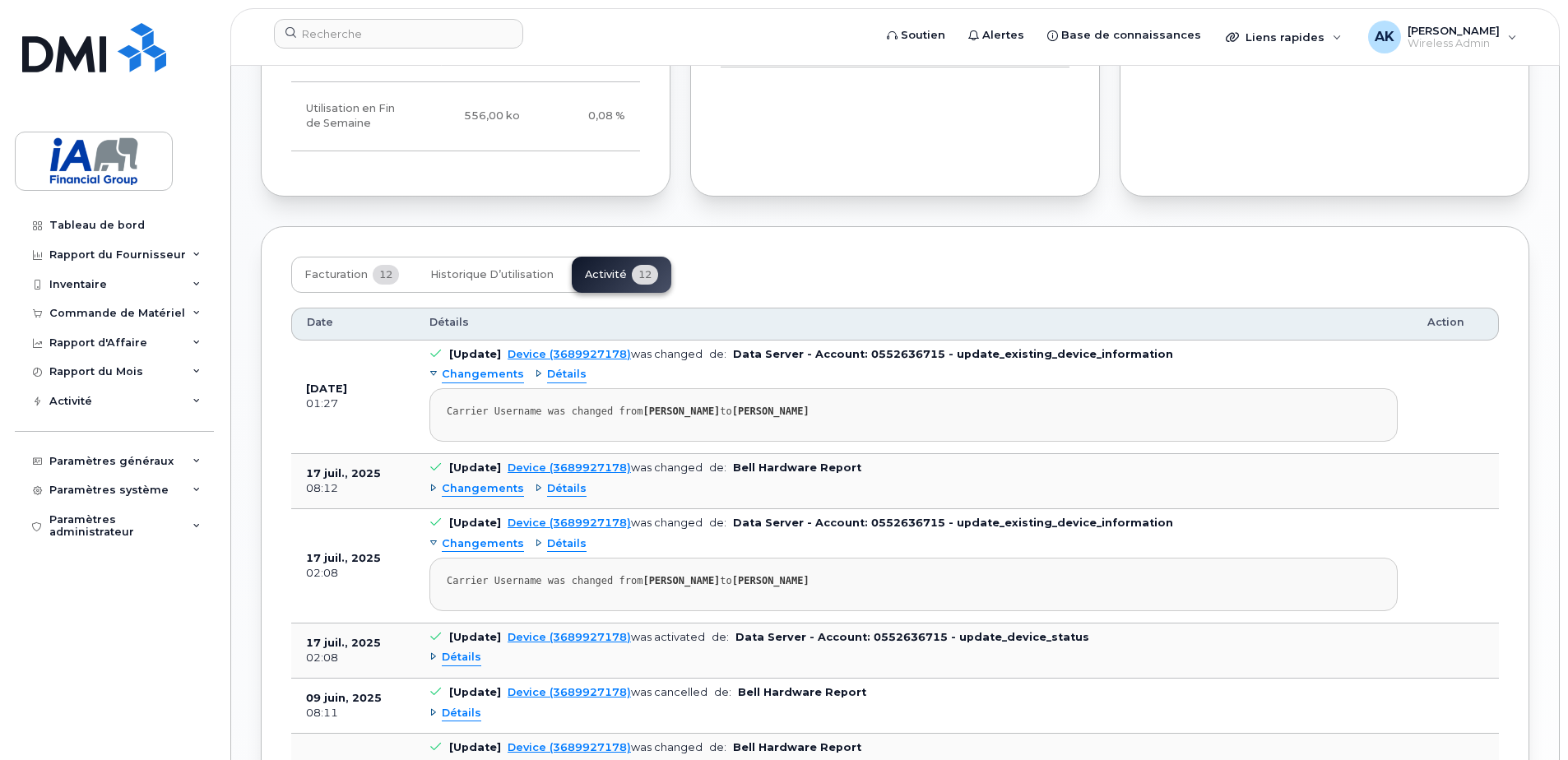
scroll to position [1069, 0]
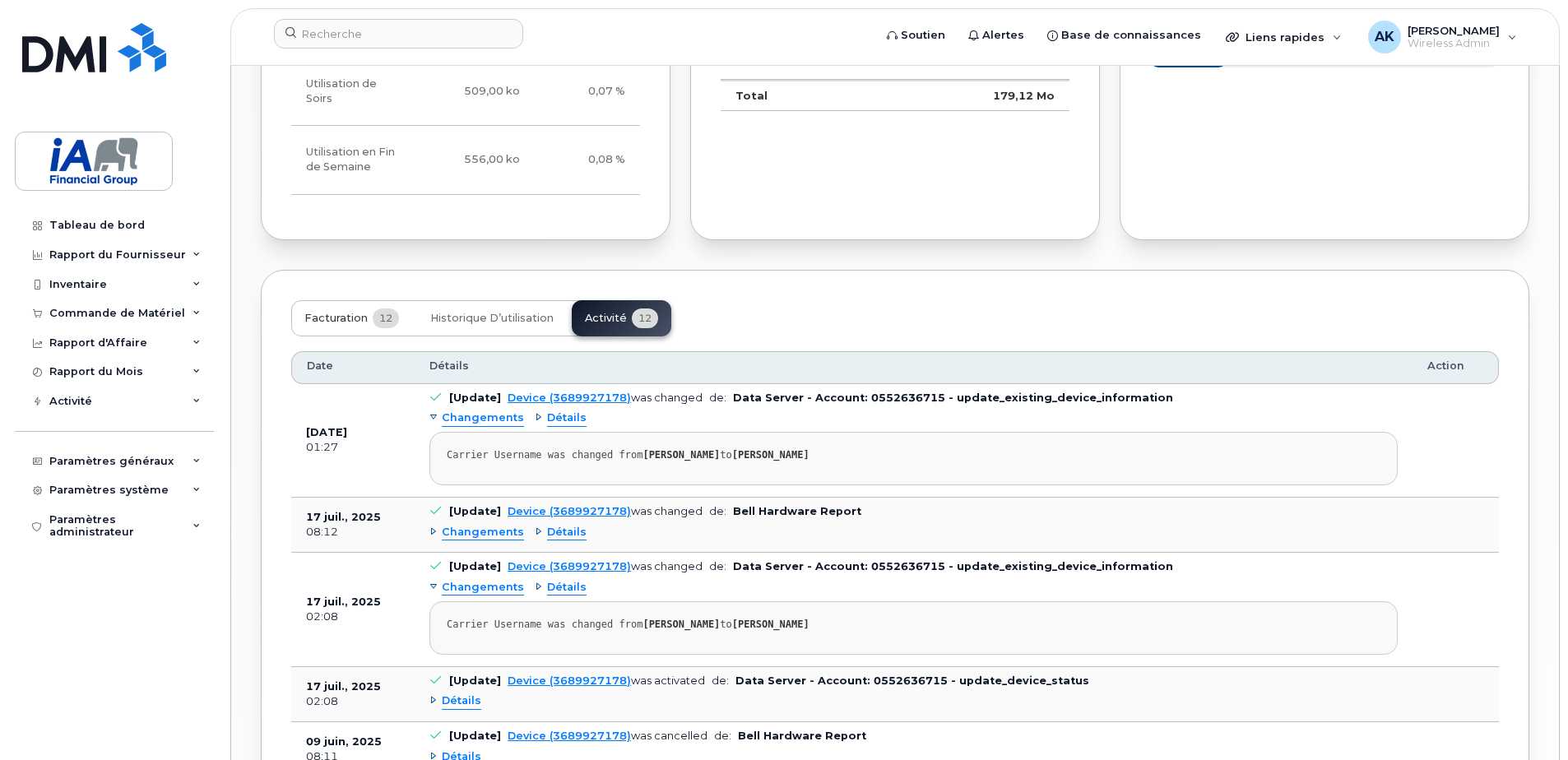
click at [352, 312] on span "Facturation" at bounding box center [336, 319] width 64 height 13
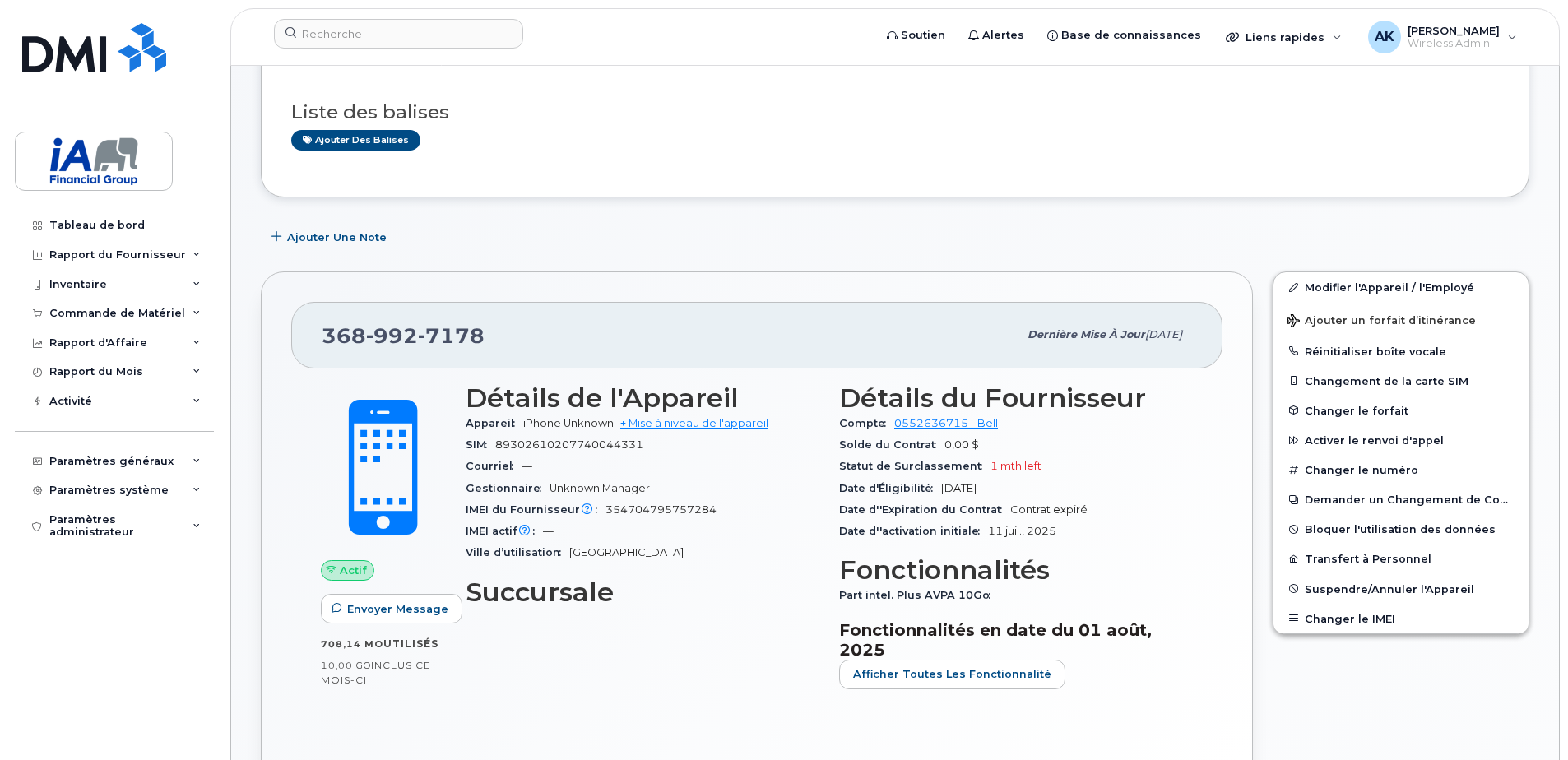
scroll to position [0, 0]
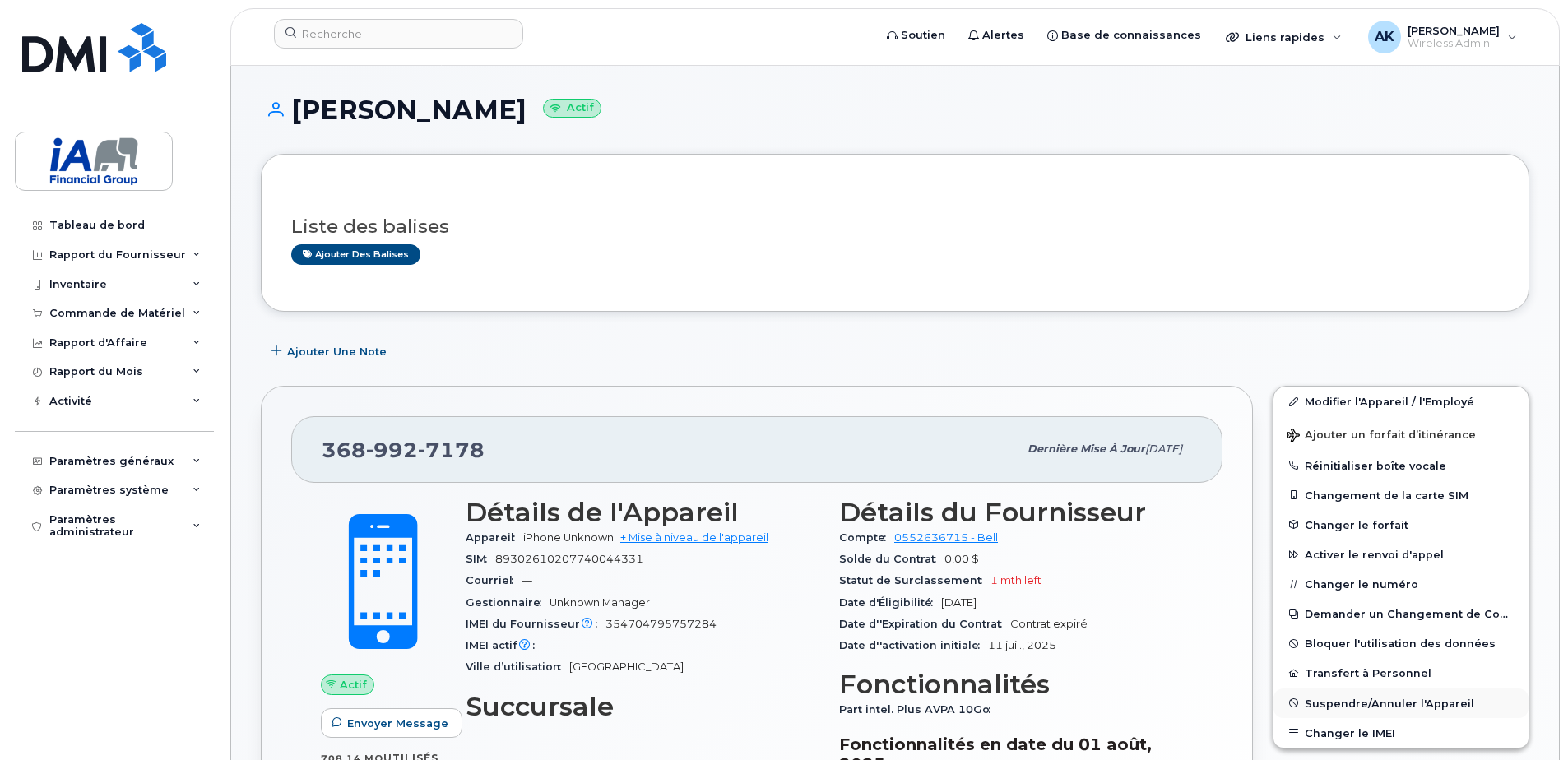
click at [1357, 703] on span "Suspendre/Annuler l'Appareil" at bounding box center [1390, 702] width 169 height 12
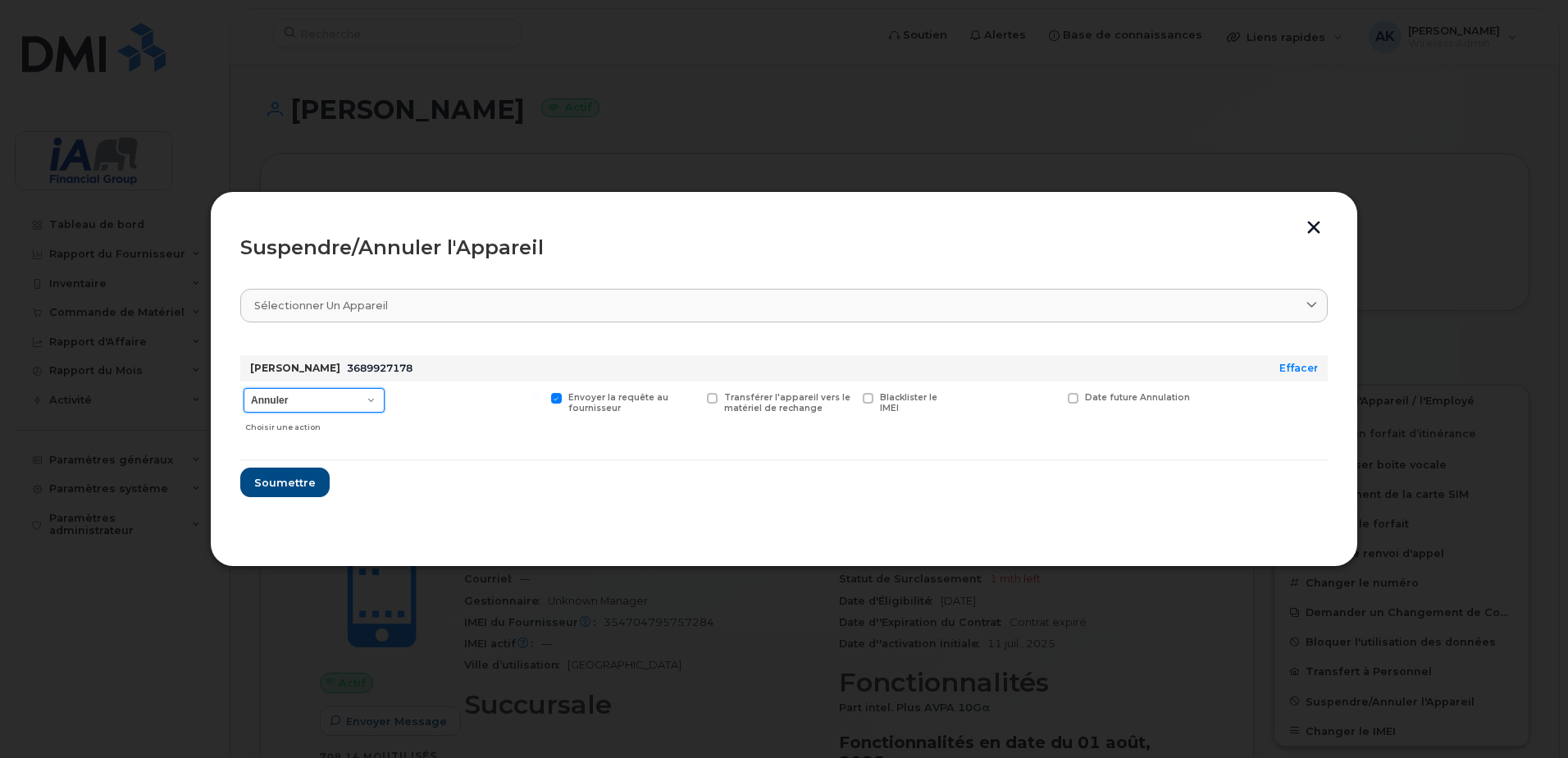
click at [373, 403] on select "Annuler Suspendre - Prolonger la suspension Suspendre - Tarif réduit Suspendre …" at bounding box center [314, 400] width 141 height 25
click at [371, 403] on select "Annuler Suspendre - Prolonger la suspension Suspendre - Tarif réduit Suspendre …" at bounding box center [314, 400] width 141 height 25
click at [270, 480] on span "Soumettre" at bounding box center [284, 483] width 62 height 15
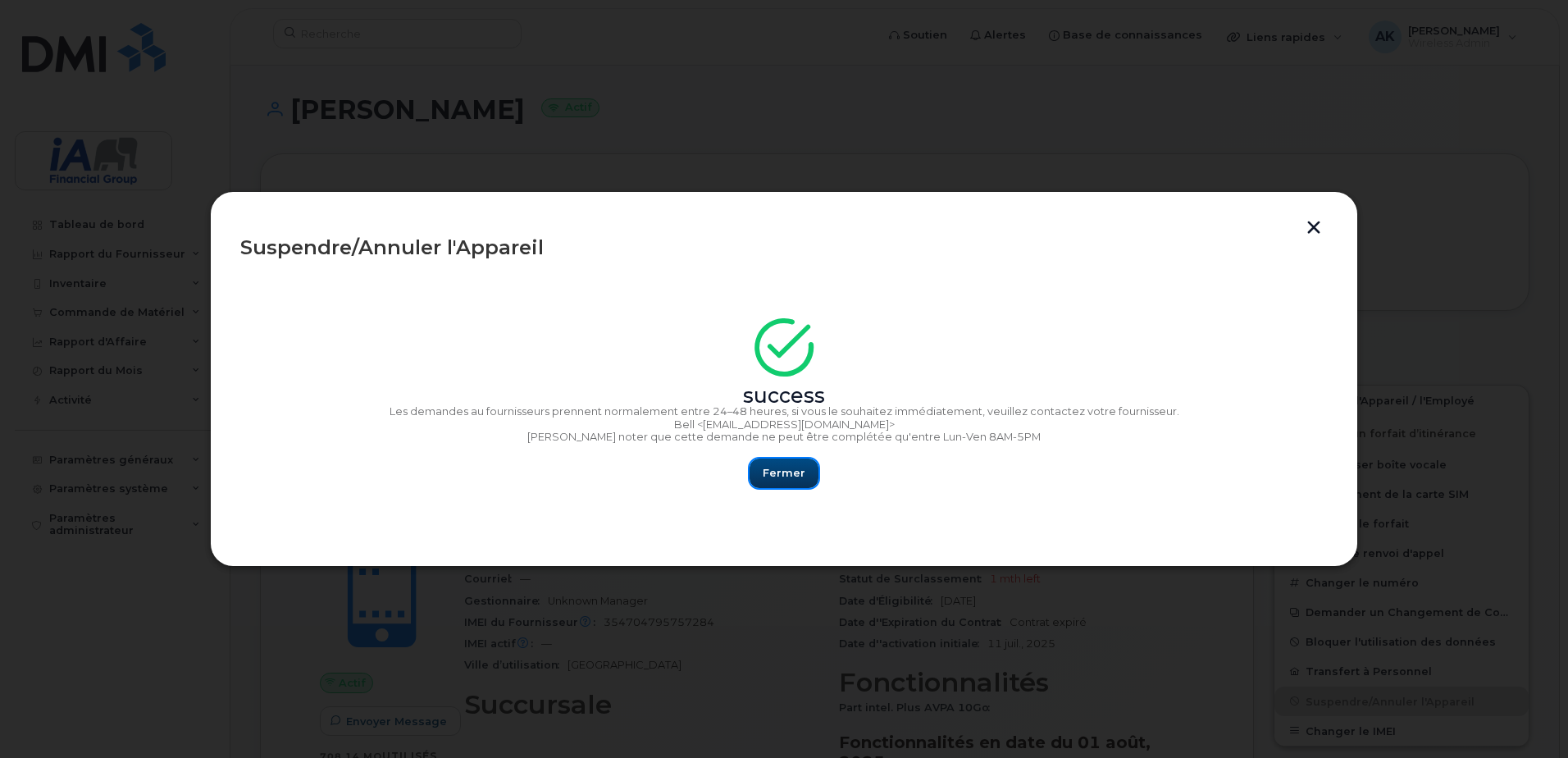
click at [777, 476] on span "Fermer" at bounding box center [784, 472] width 43 height 15
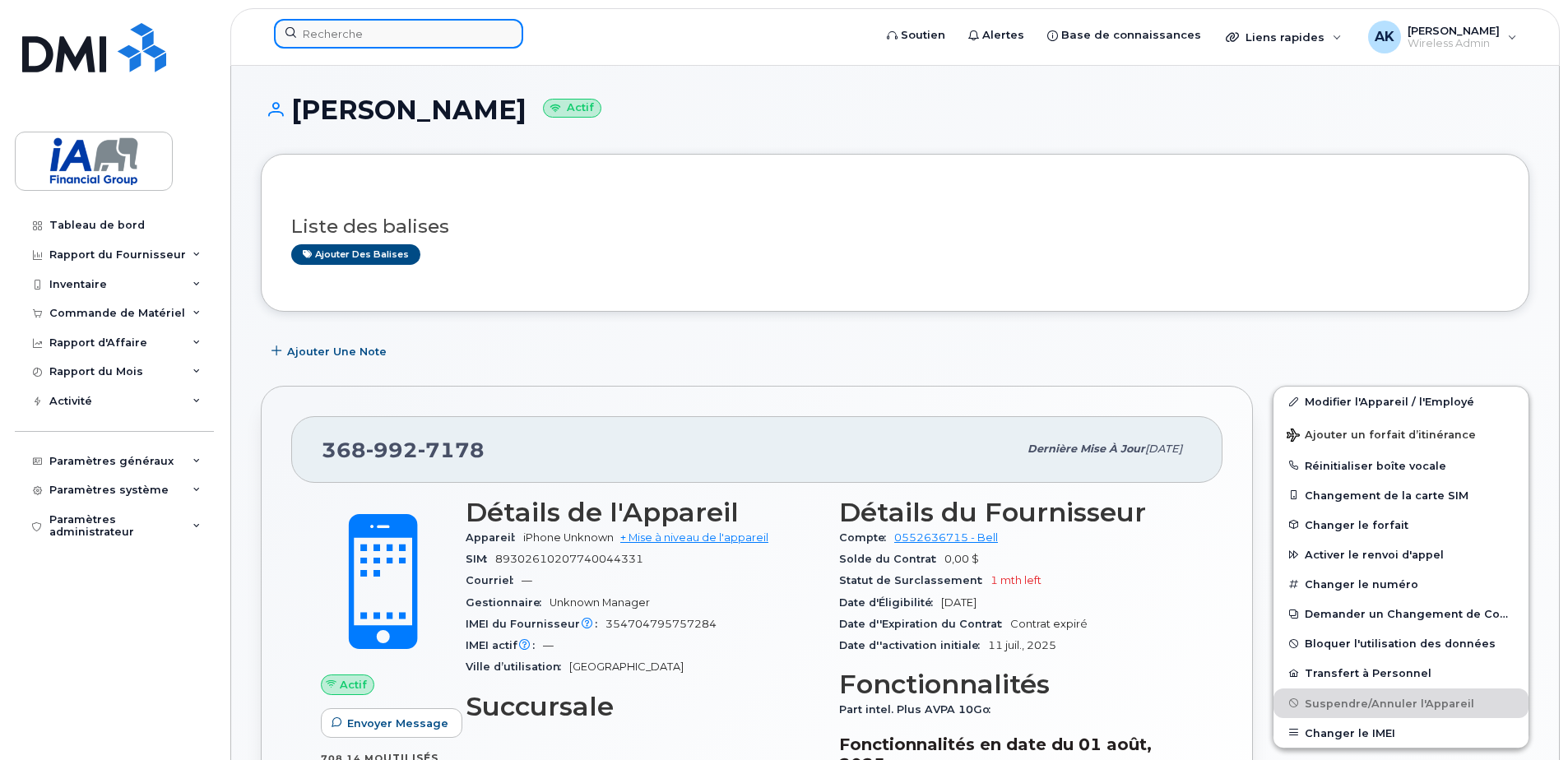
click at [396, 32] on input at bounding box center [399, 33] width 249 height 29
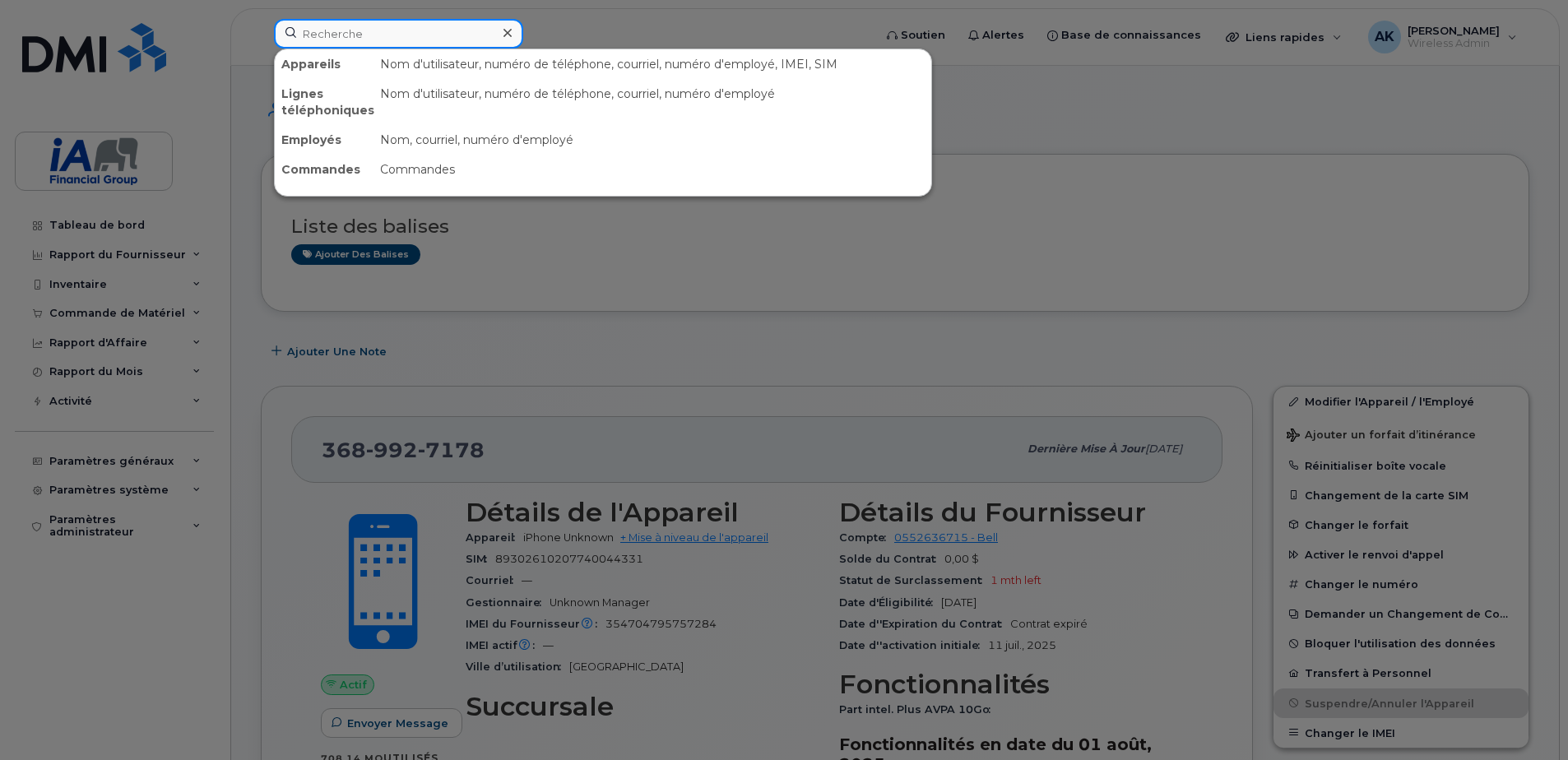
paste input "[PERSON_NAME]"
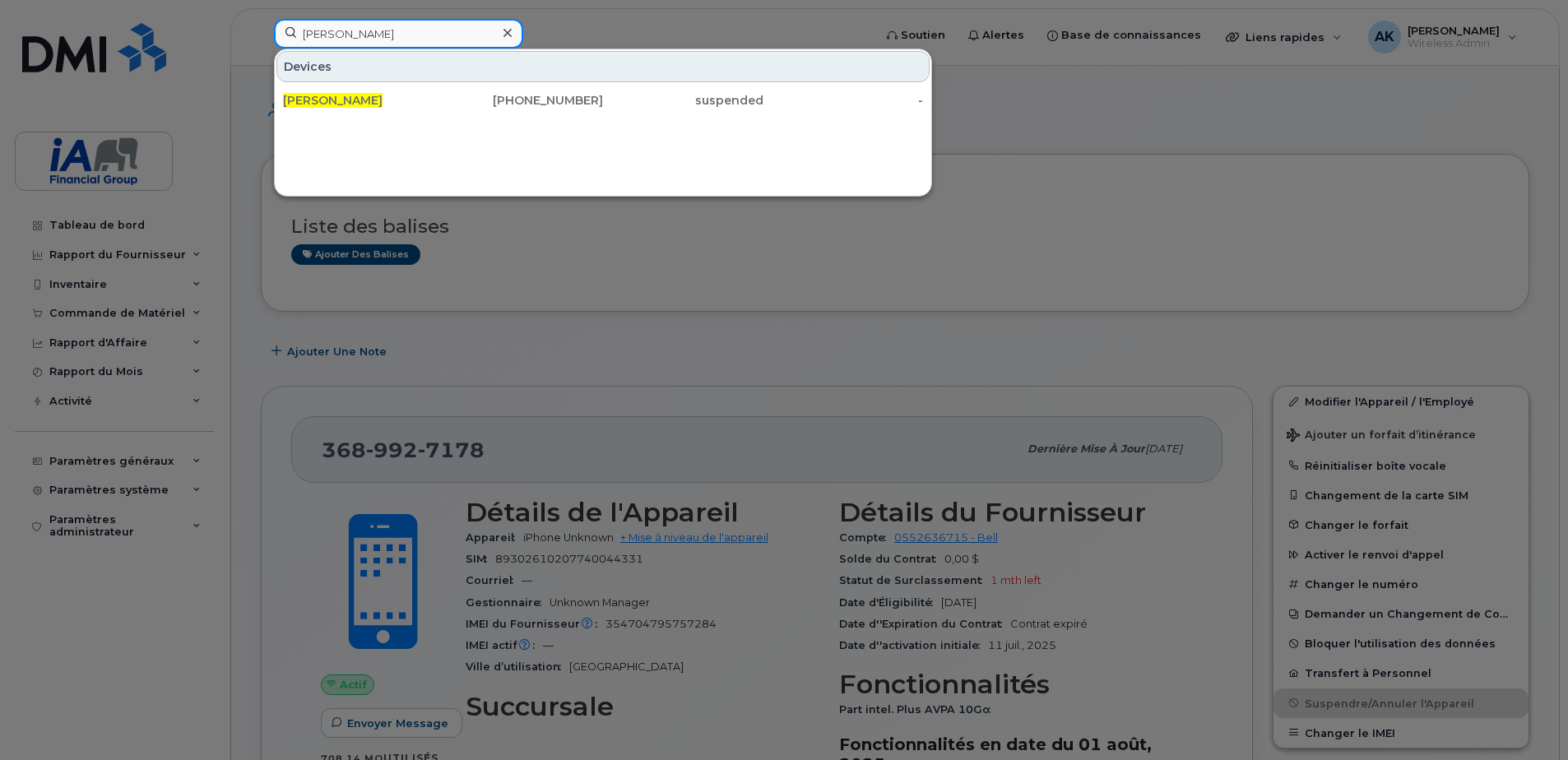
type input "[PERSON_NAME]"
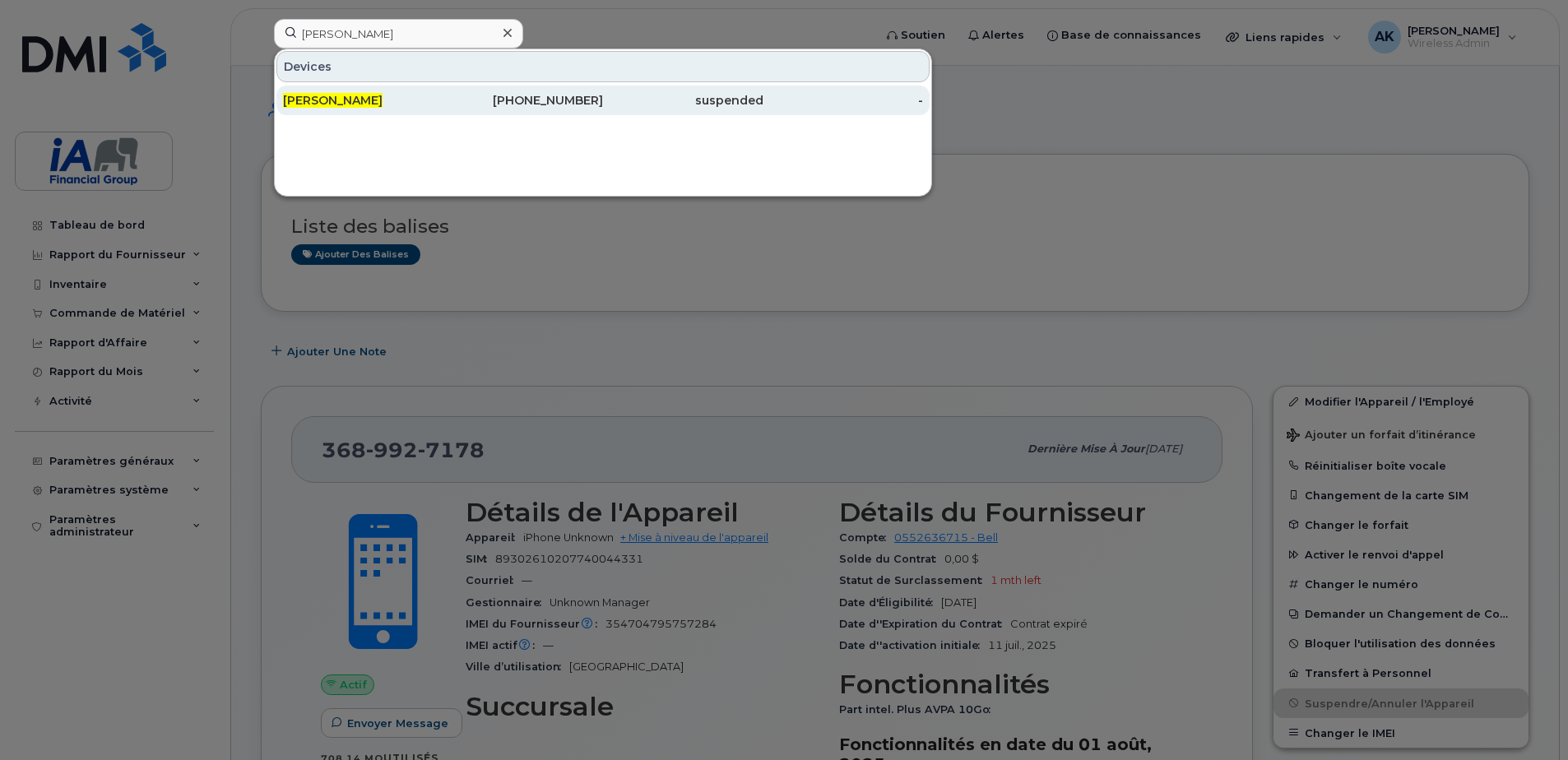
click at [500, 101] on div "647-271-9408" at bounding box center [523, 100] width 161 height 16
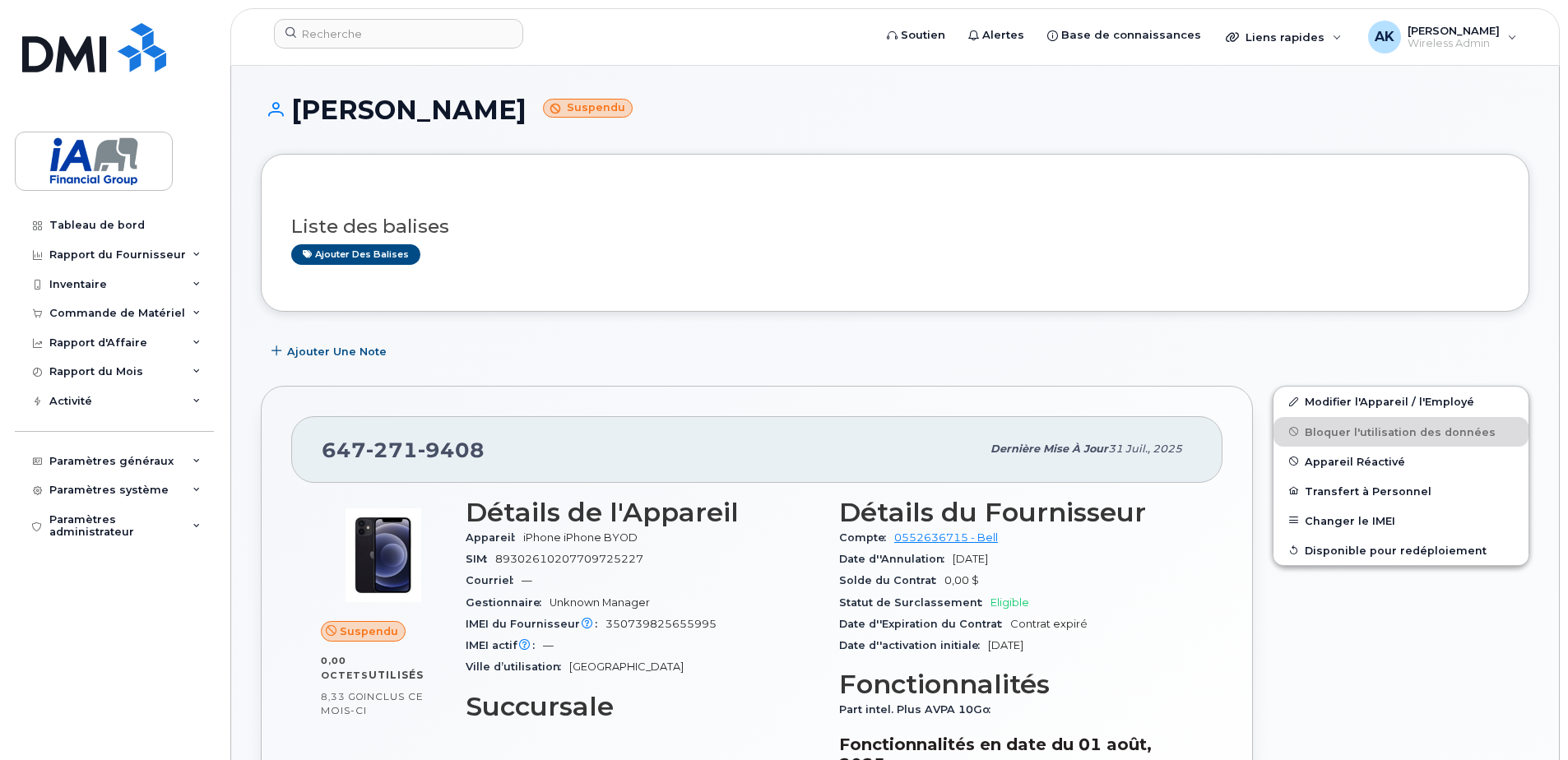
drag, startPoint x: 296, startPoint y: 105, endPoint x: 469, endPoint y: 116, distance: 173.3
click at [470, 116] on h1 "[PERSON_NAME] Suspendu" at bounding box center [894, 109] width 1268 height 29
drag, startPoint x: 469, startPoint y: 116, endPoint x: 448, endPoint y: 107, distance: 22.8
drag, startPoint x: 448, startPoint y: 107, endPoint x: 366, endPoint y: 143, distance: 89.6
click at [384, 143] on div "[PERSON_NAME] Suspendu" at bounding box center [894, 124] width 1268 height 58
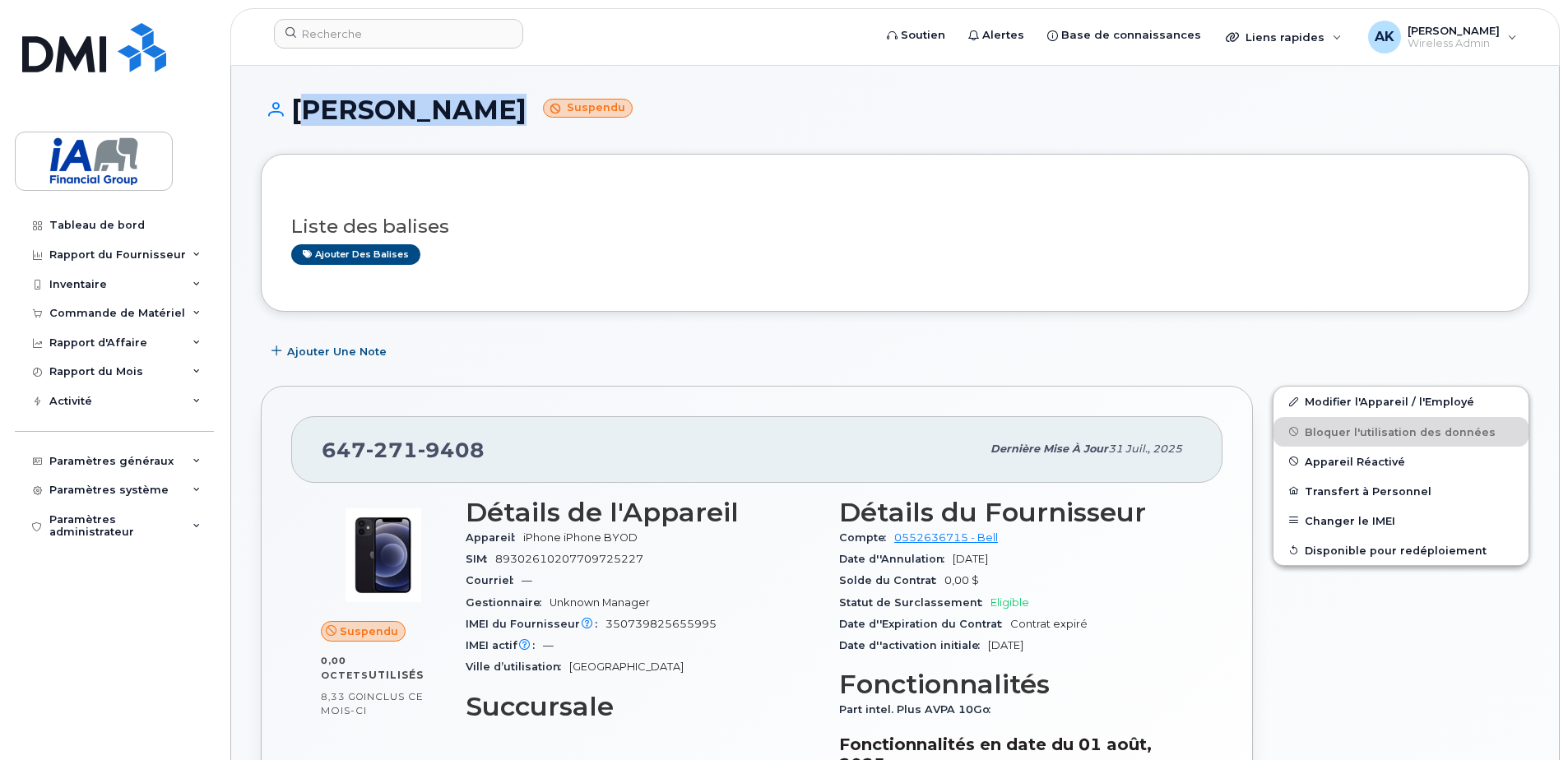
click at [291, 110] on h1 "[PERSON_NAME] Suspendu" at bounding box center [894, 109] width 1268 height 29
click at [418, 116] on h1 "[PERSON_NAME] Suspendu" at bounding box center [894, 109] width 1268 height 29
click at [478, 113] on h1 "[PERSON_NAME] Suspendu" at bounding box center [894, 109] width 1268 height 29
drag, startPoint x: 482, startPoint y: 113, endPoint x: 308, endPoint y: 118, distance: 174.1
click at [308, 118] on h1 "[PERSON_NAME] Suspendu" at bounding box center [894, 109] width 1268 height 29
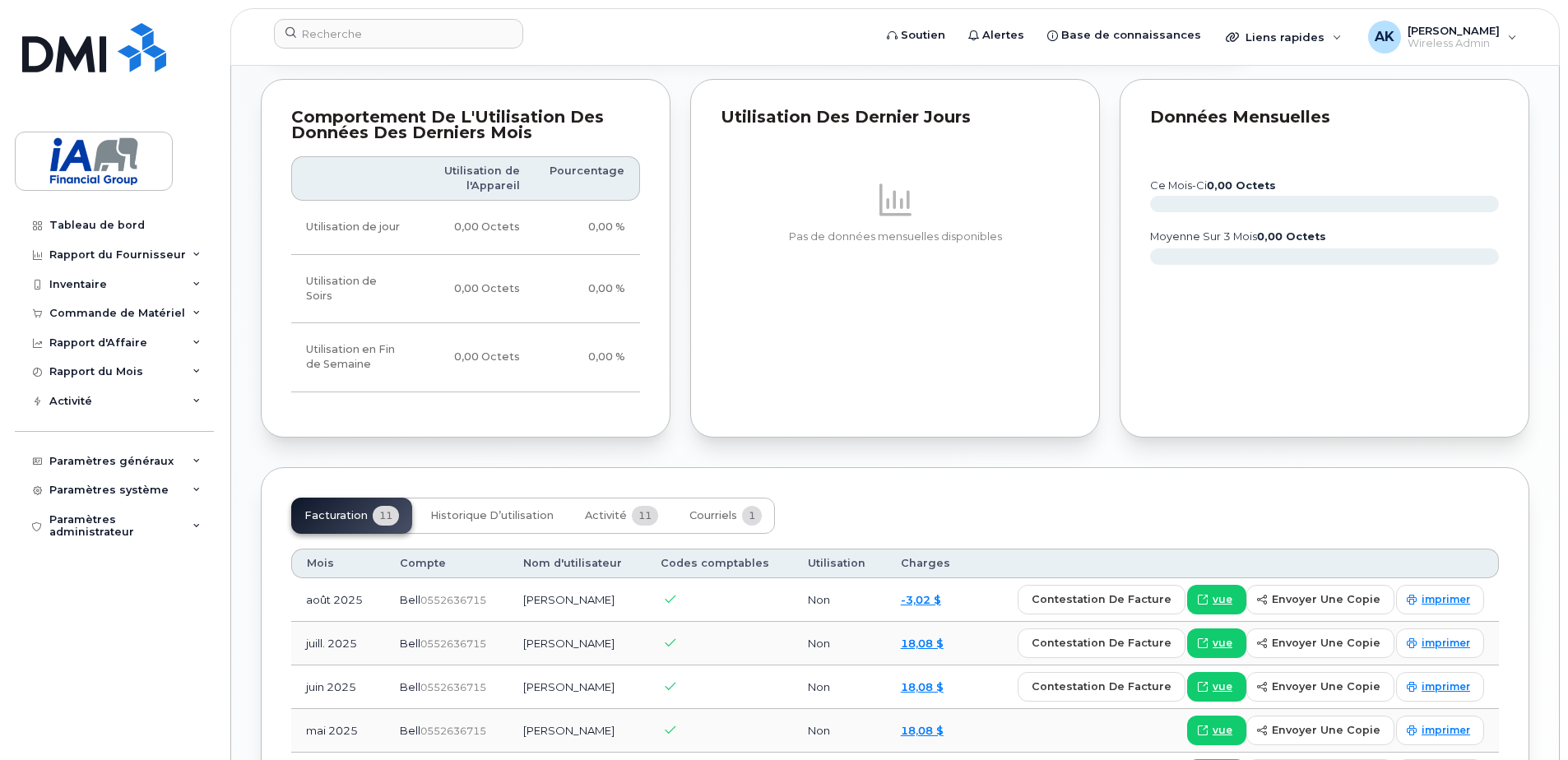
scroll to position [905, 0]
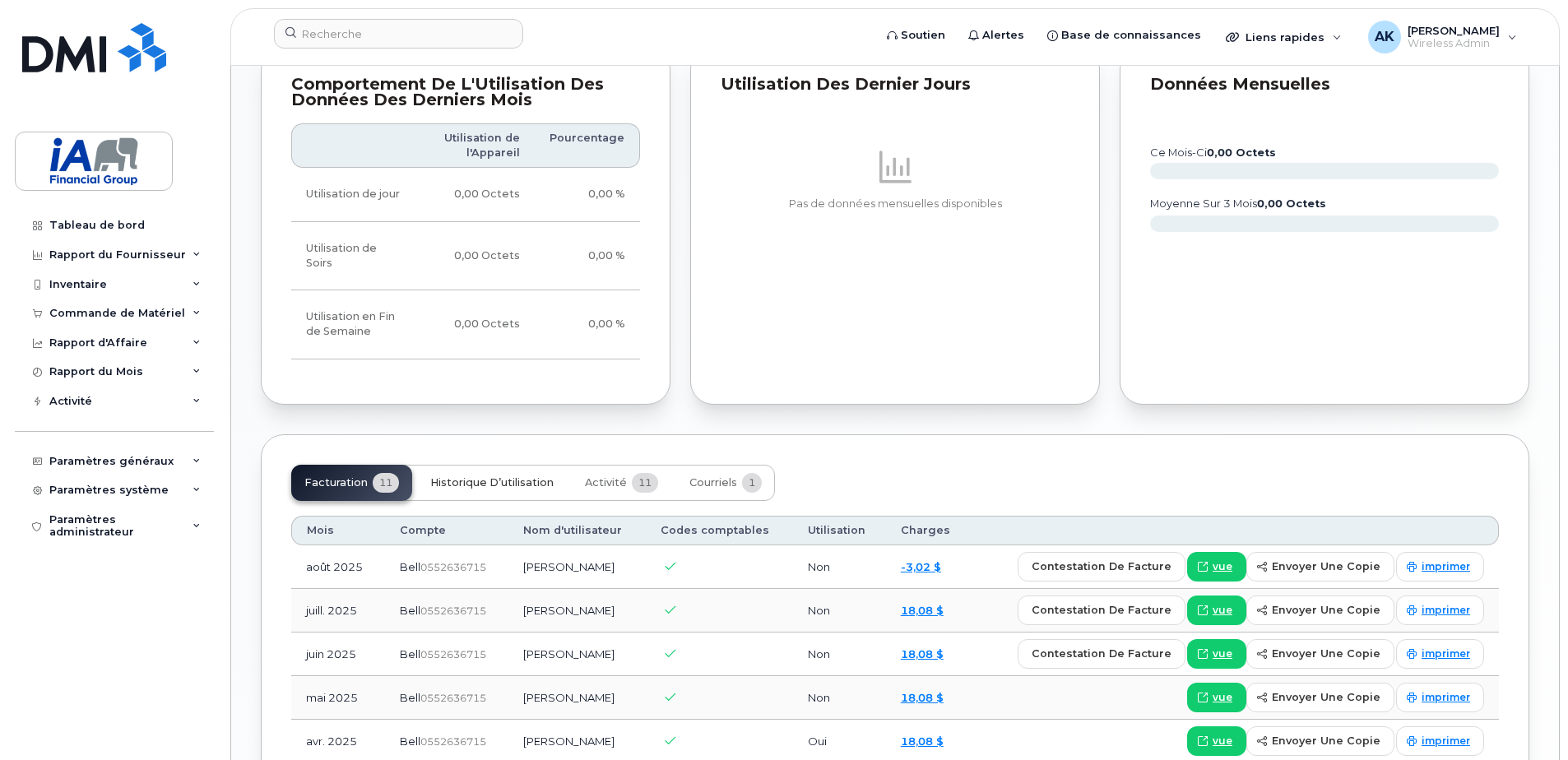
click at [472, 477] on span "Historique d’utilisation" at bounding box center [492, 483] width 124 height 13
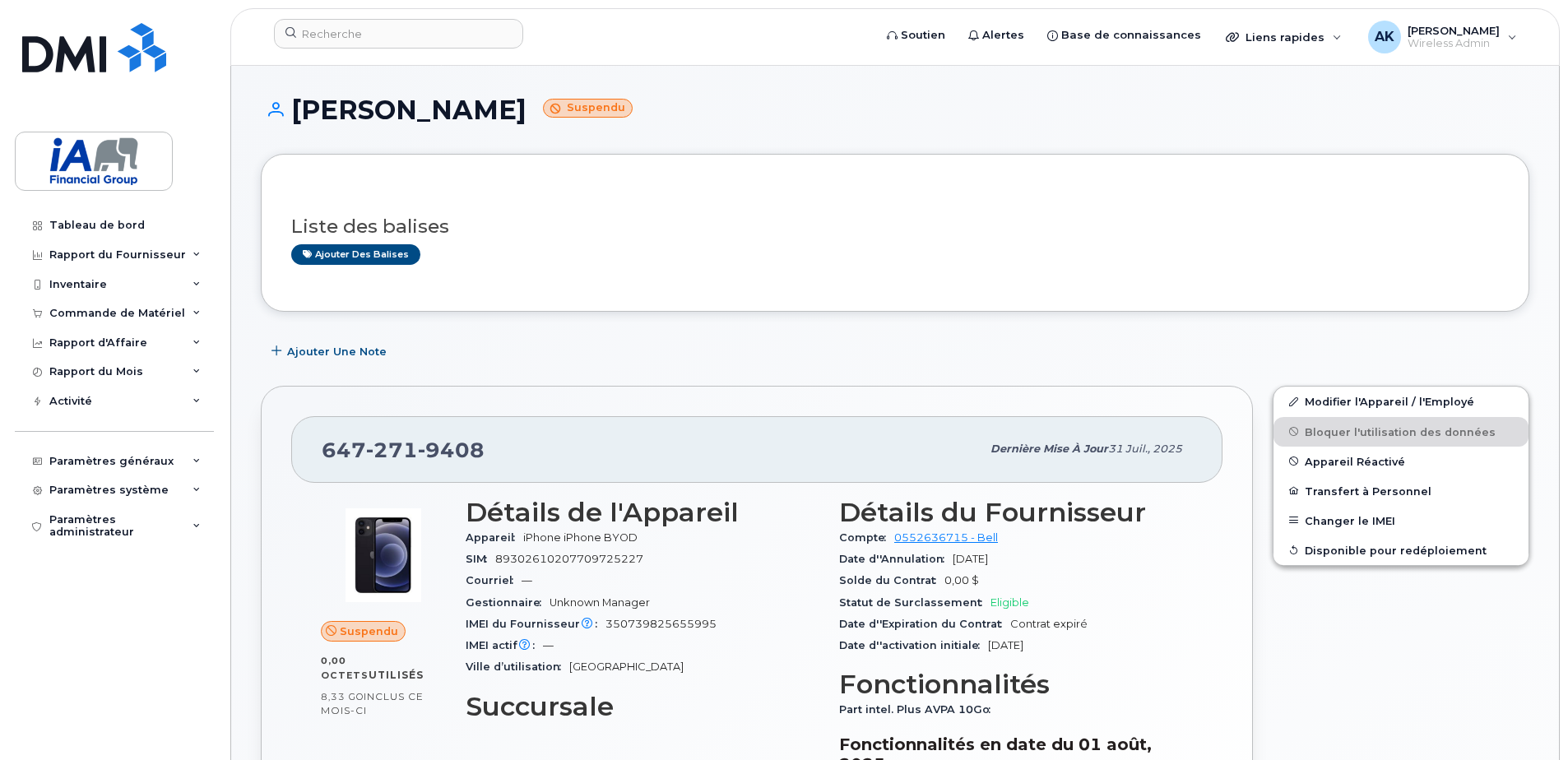
scroll to position [82, 0]
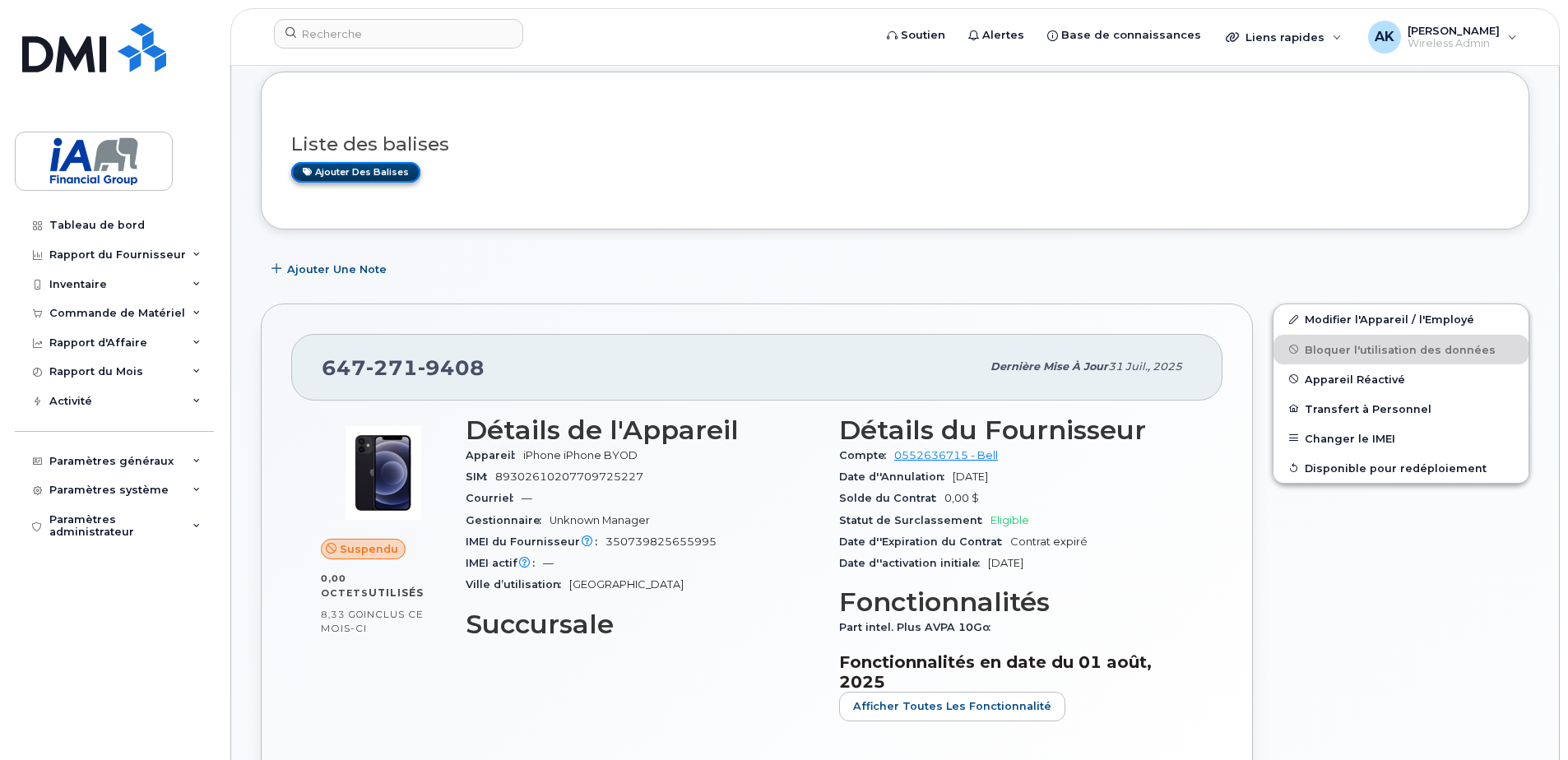
click at [382, 177] on link "Ajouter des balises" at bounding box center [356, 172] width 129 height 21
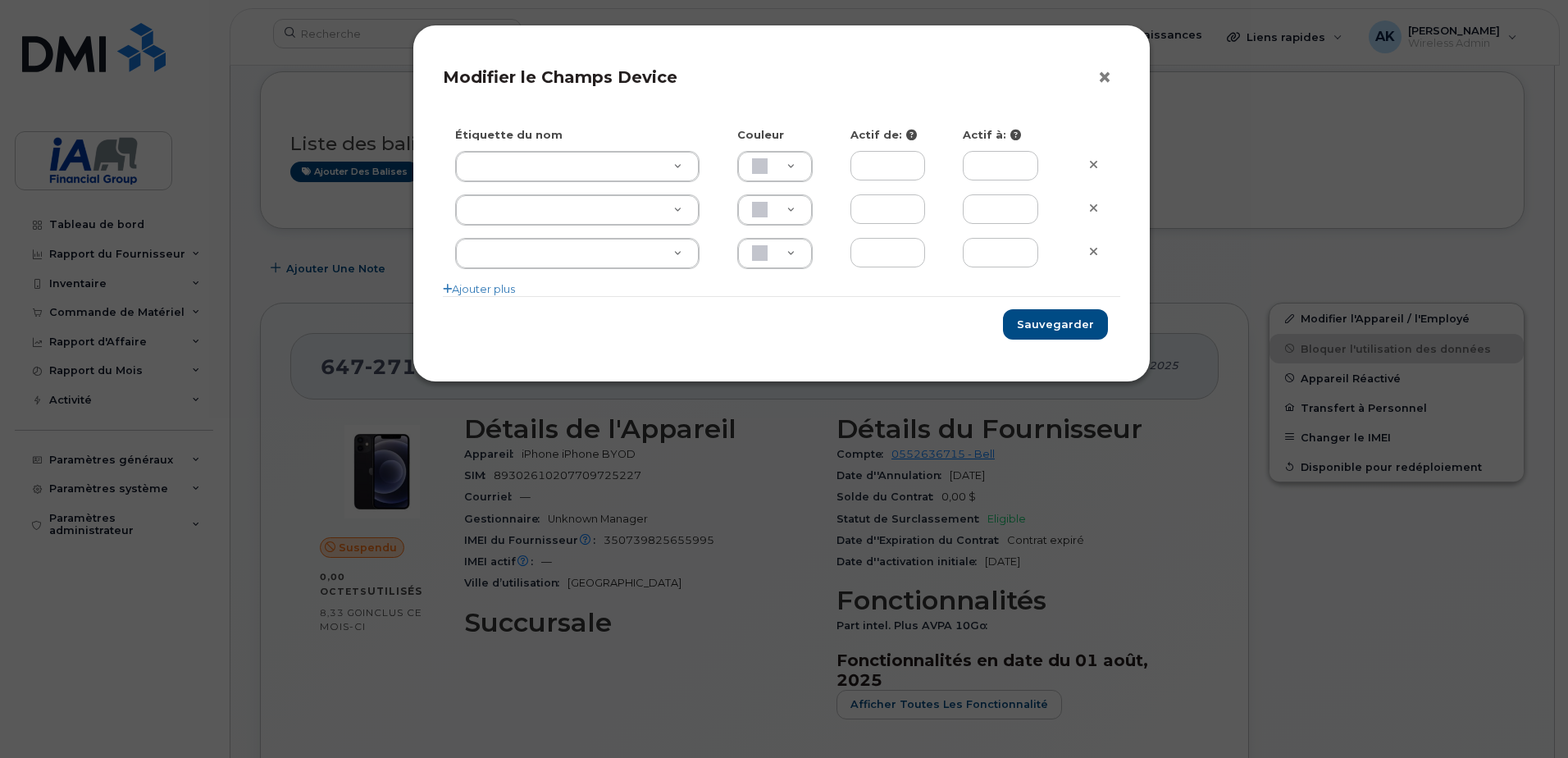
click at [1107, 75] on button "×" at bounding box center [1109, 78] width 23 height 25
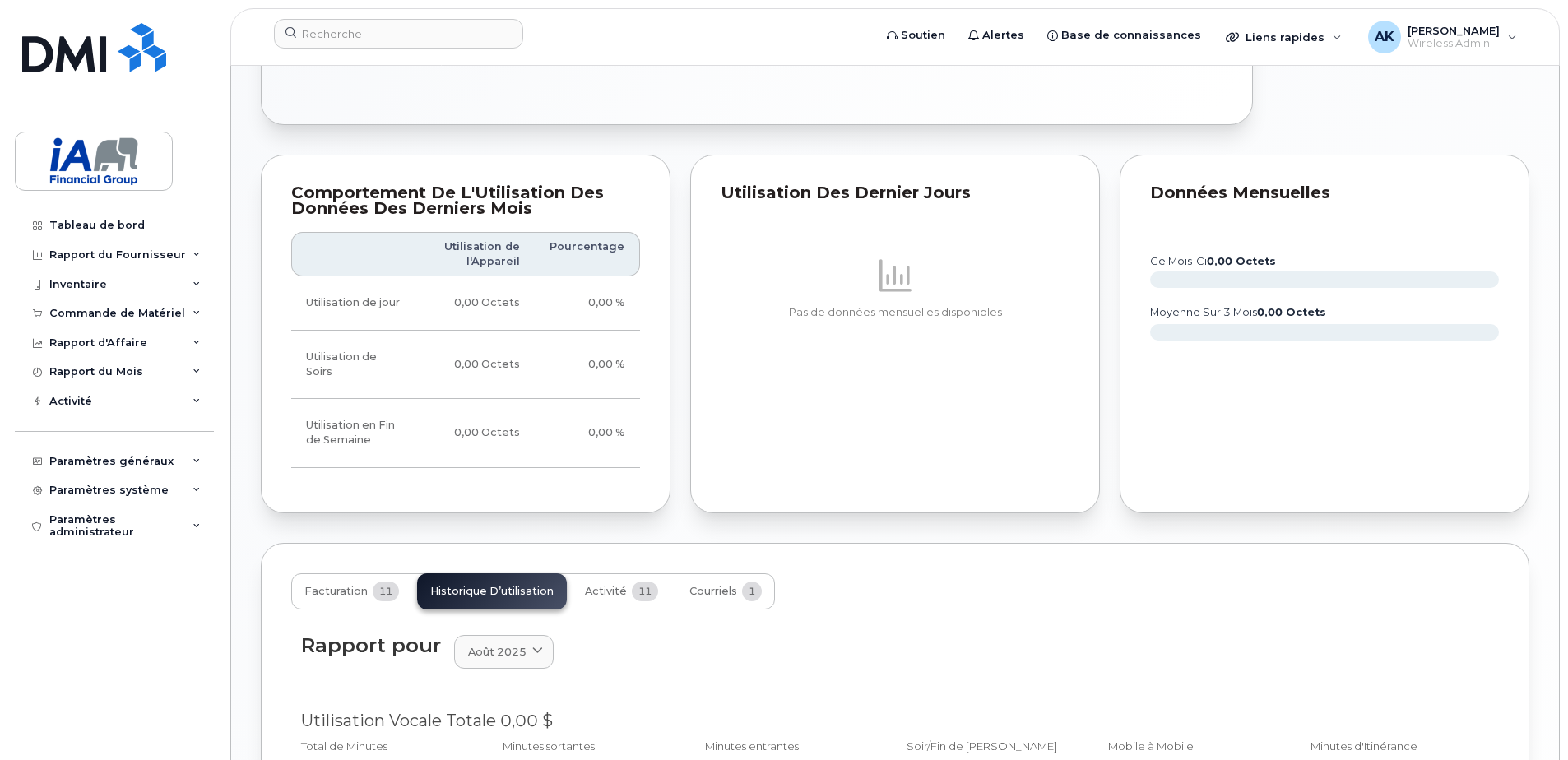
scroll to position [823, 0]
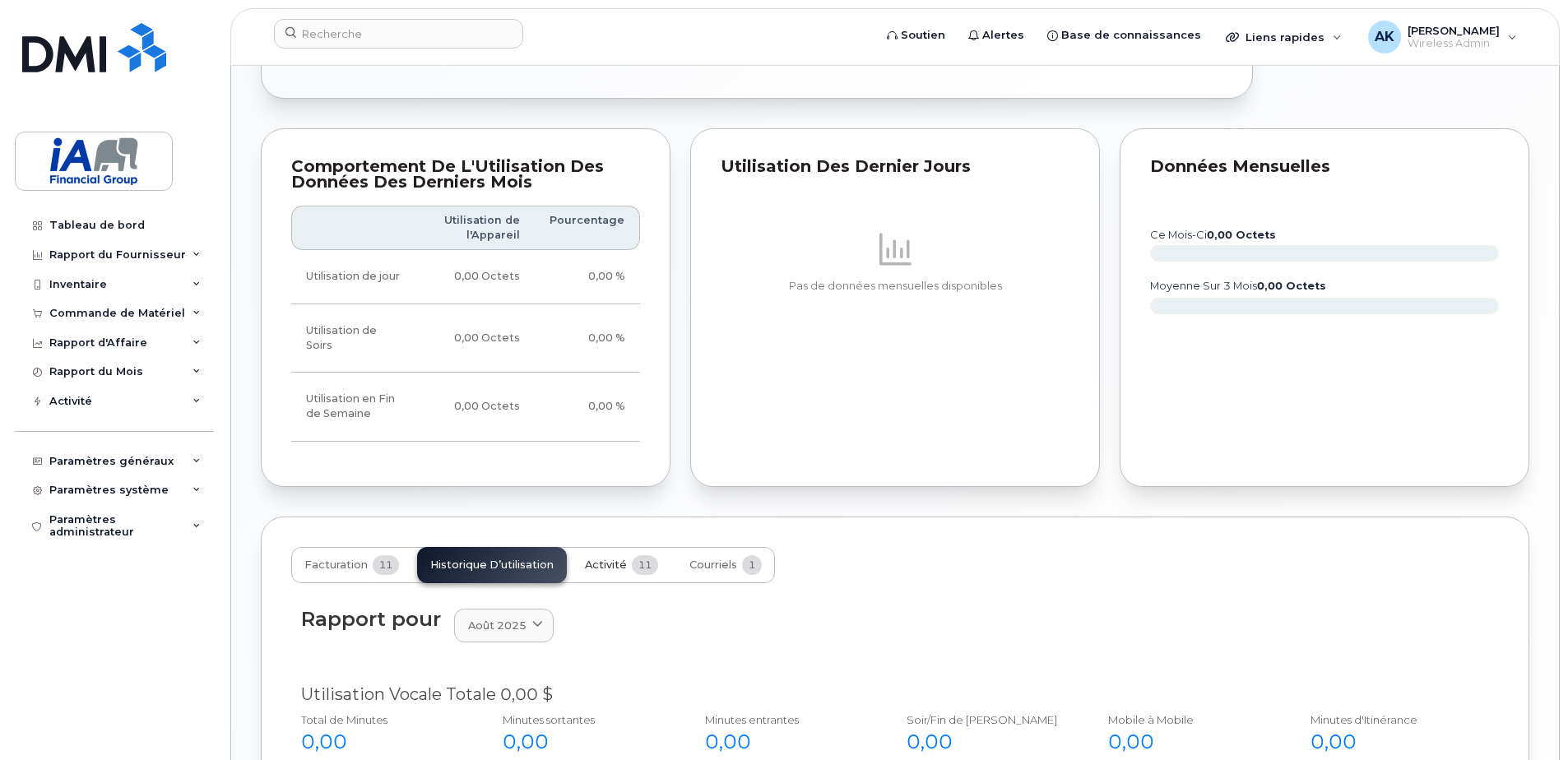
click at [628, 559] on button "Activité 11" at bounding box center [621, 565] width 100 height 36
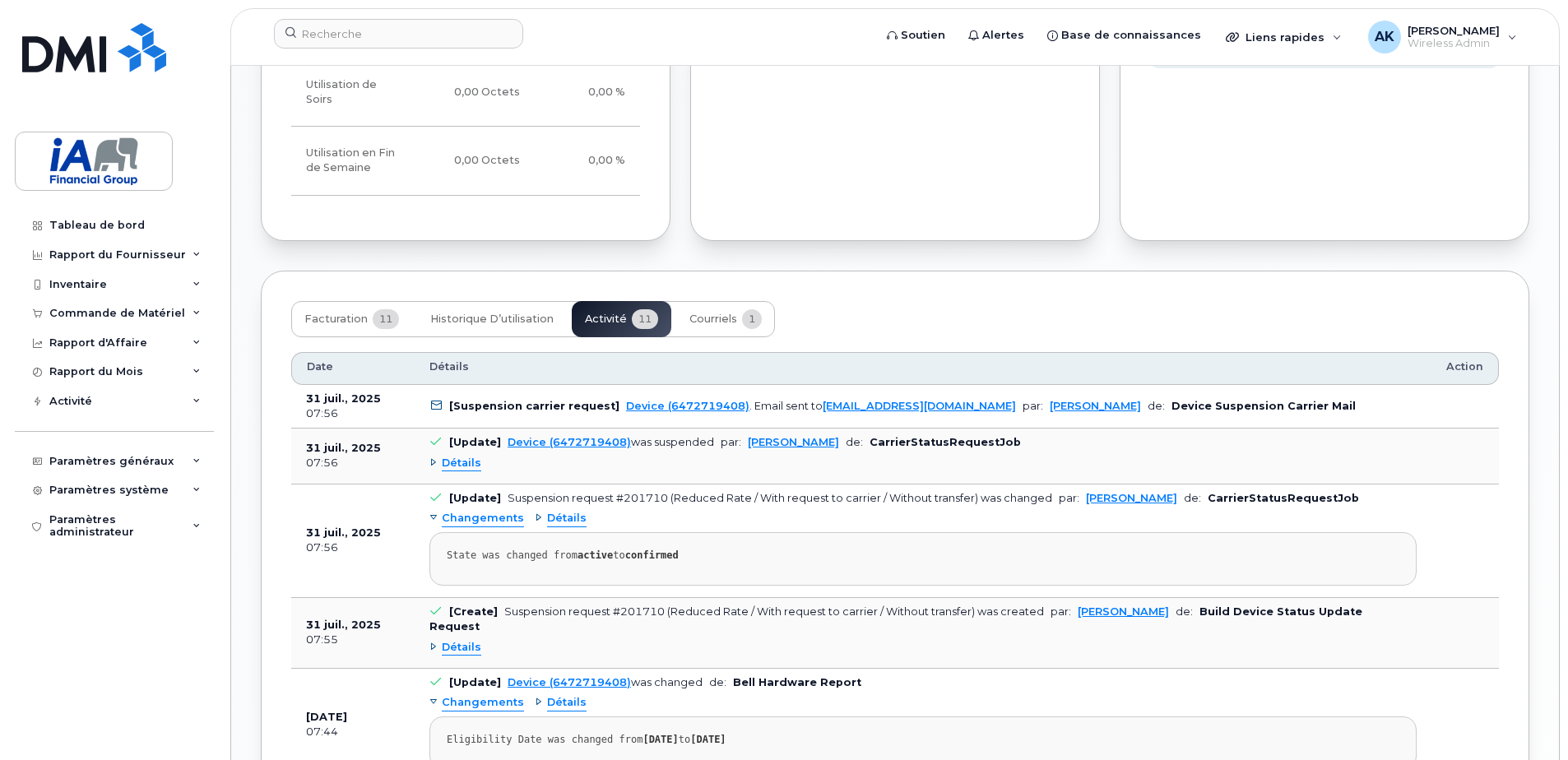
scroll to position [1069, 0]
drag, startPoint x: 551, startPoint y: 544, endPoint x: 745, endPoint y: 525, distance: 194.9
click at [745, 532] on pre "State was changed from active to confirmed" at bounding box center [923, 558] width 988 height 53
click at [1408, 532] on pre "State was changed from active to confirmed" at bounding box center [923, 558] width 988 height 53
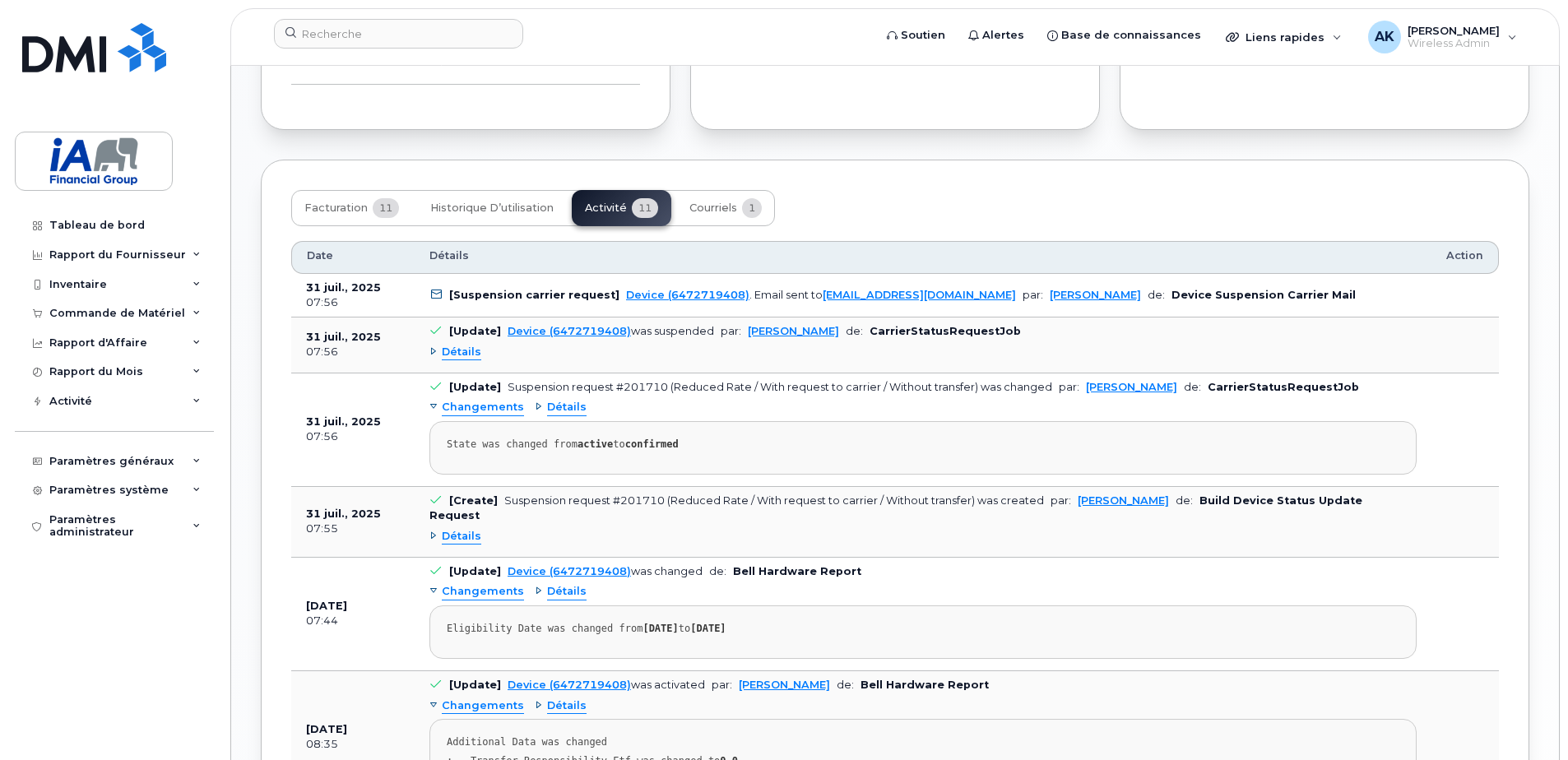
scroll to position [1152, 0]
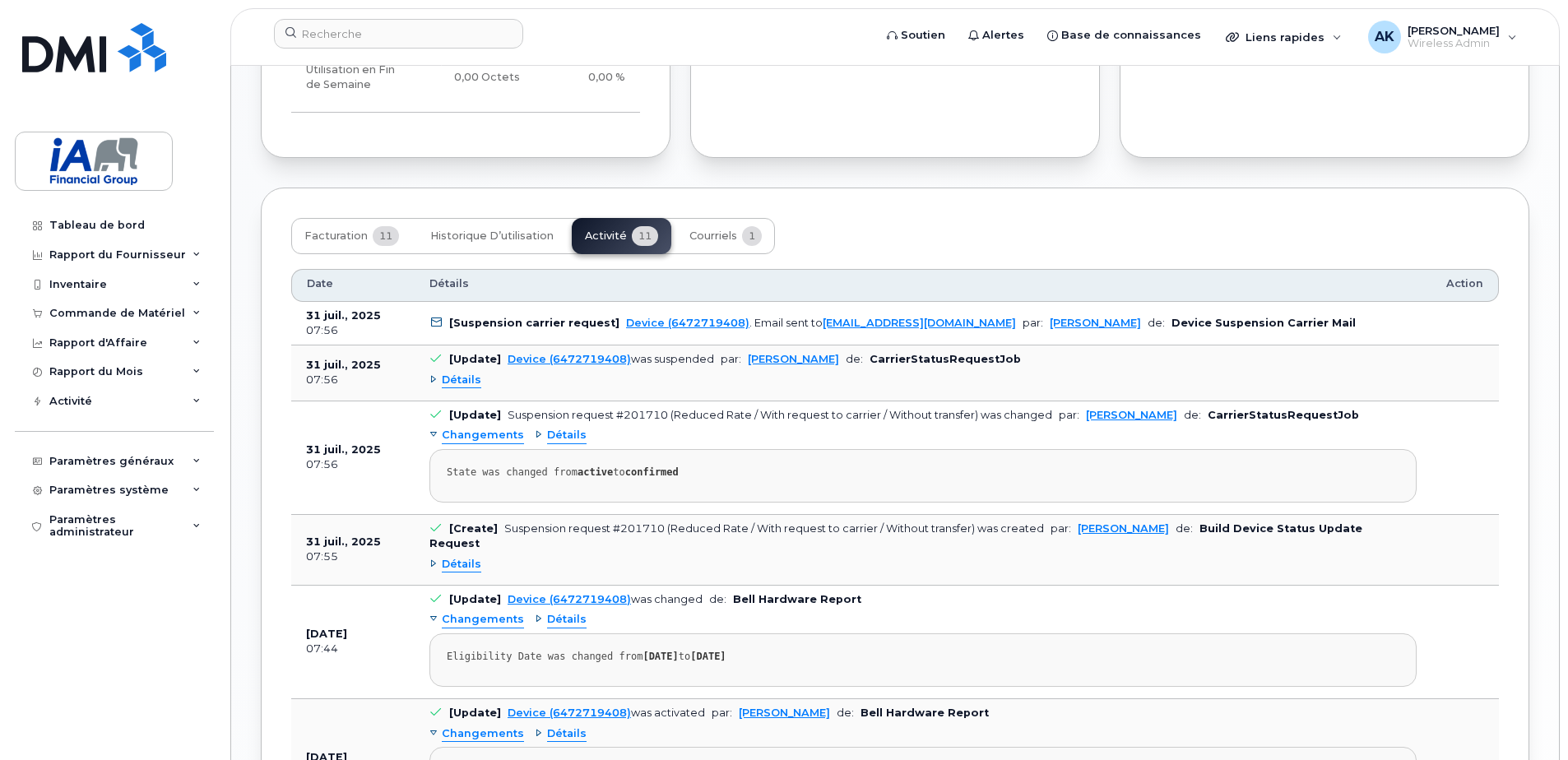
click at [459, 556] on span "Détails" at bounding box center [461, 564] width 40 height 15
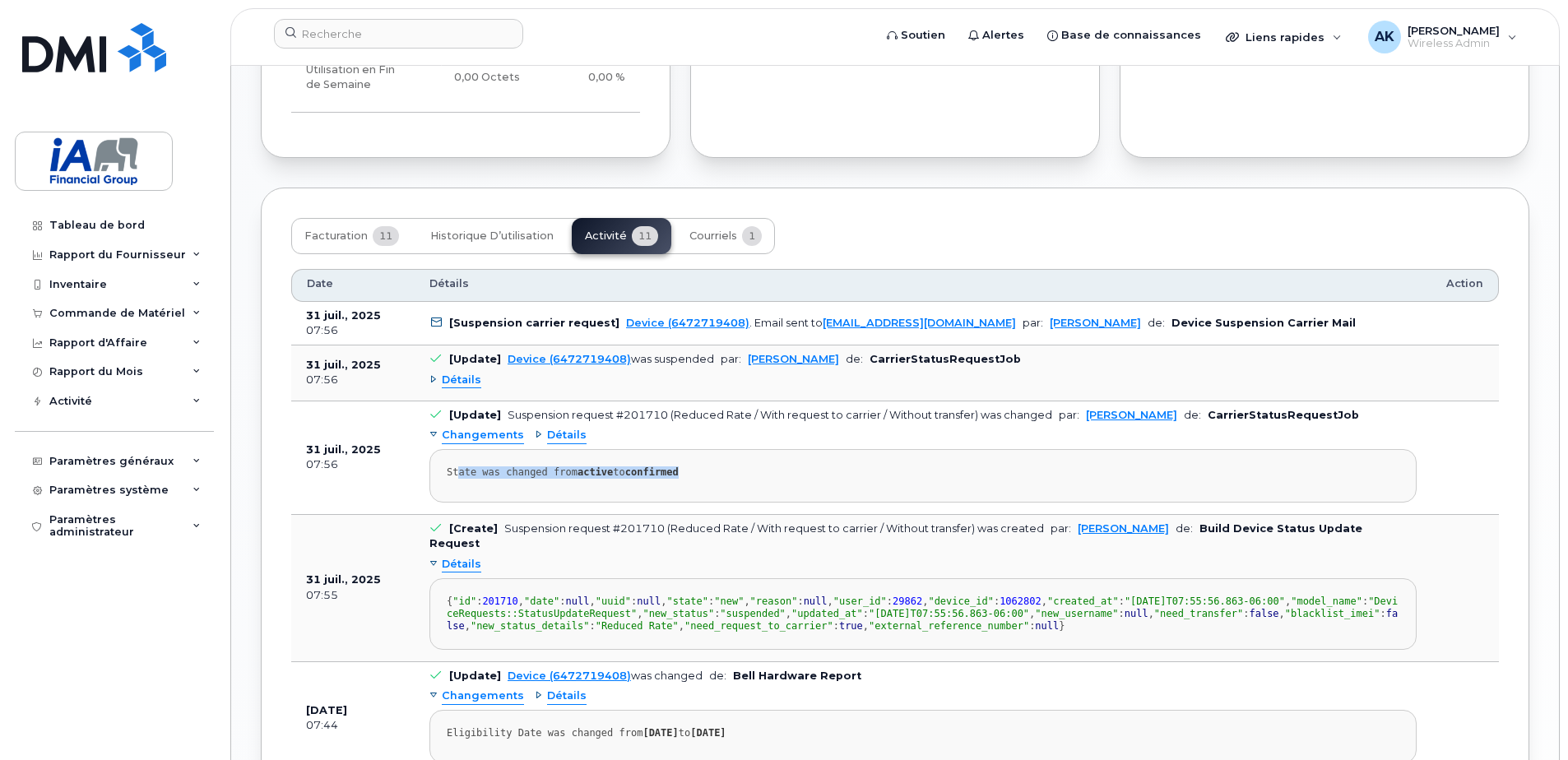
drag, startPoint x: 459, startPoint y: 455, endPoint x: 711, endPoint y: 451, distance: 252.0
click at [711, 466] on div "State was changed from active to confirmed" at bounding box center [923, 472] width 952 height 12
drag, startPoint x: 711, startPoint y: 451, endPoint x: 702, endPoint y: 475, distance: 25.6
click at [702, 475] on pre "State was changed from active to confirmed" at bounding box center [923, 476] width 988 height 53
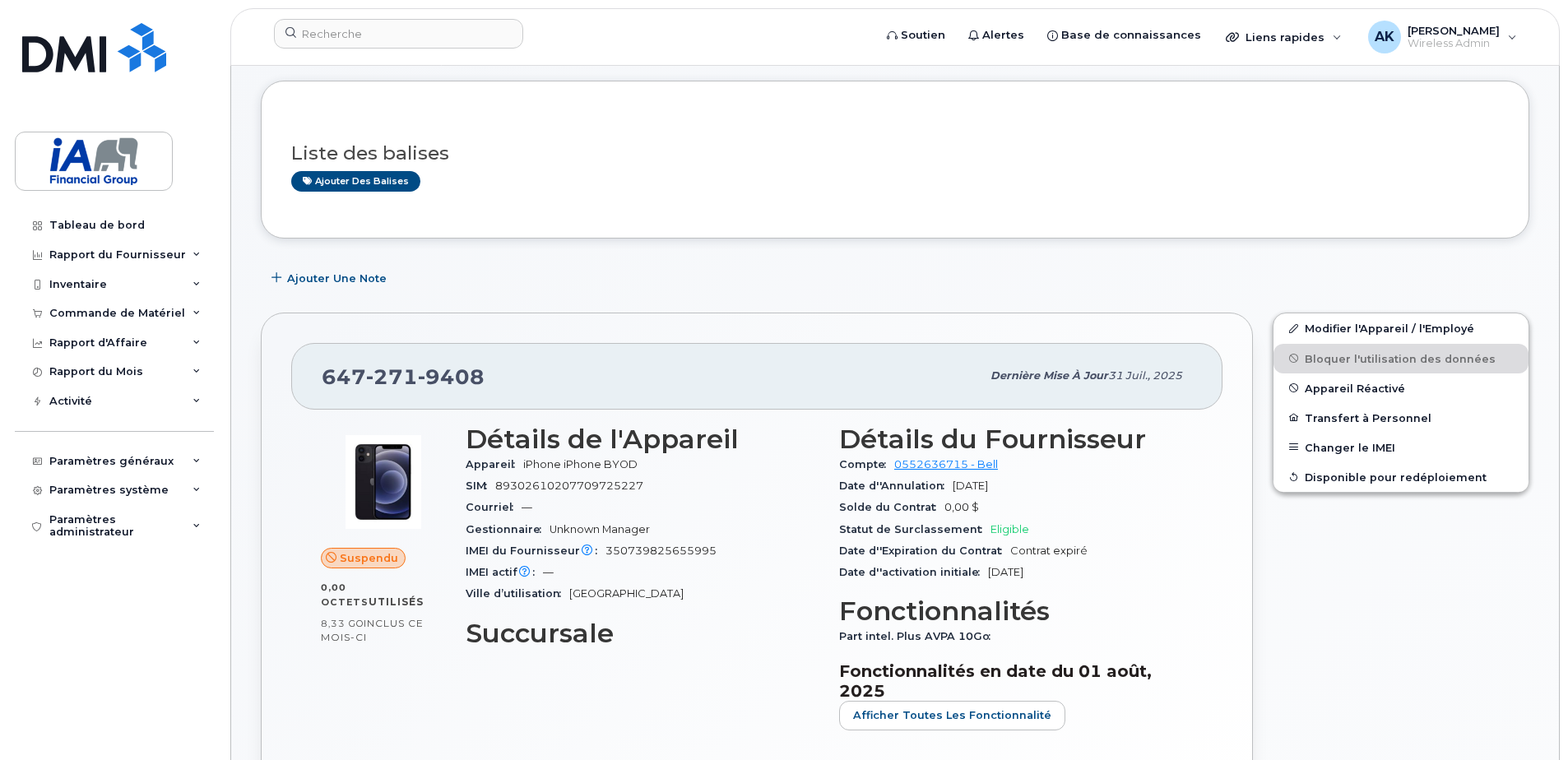
scroll to position [0, 0]
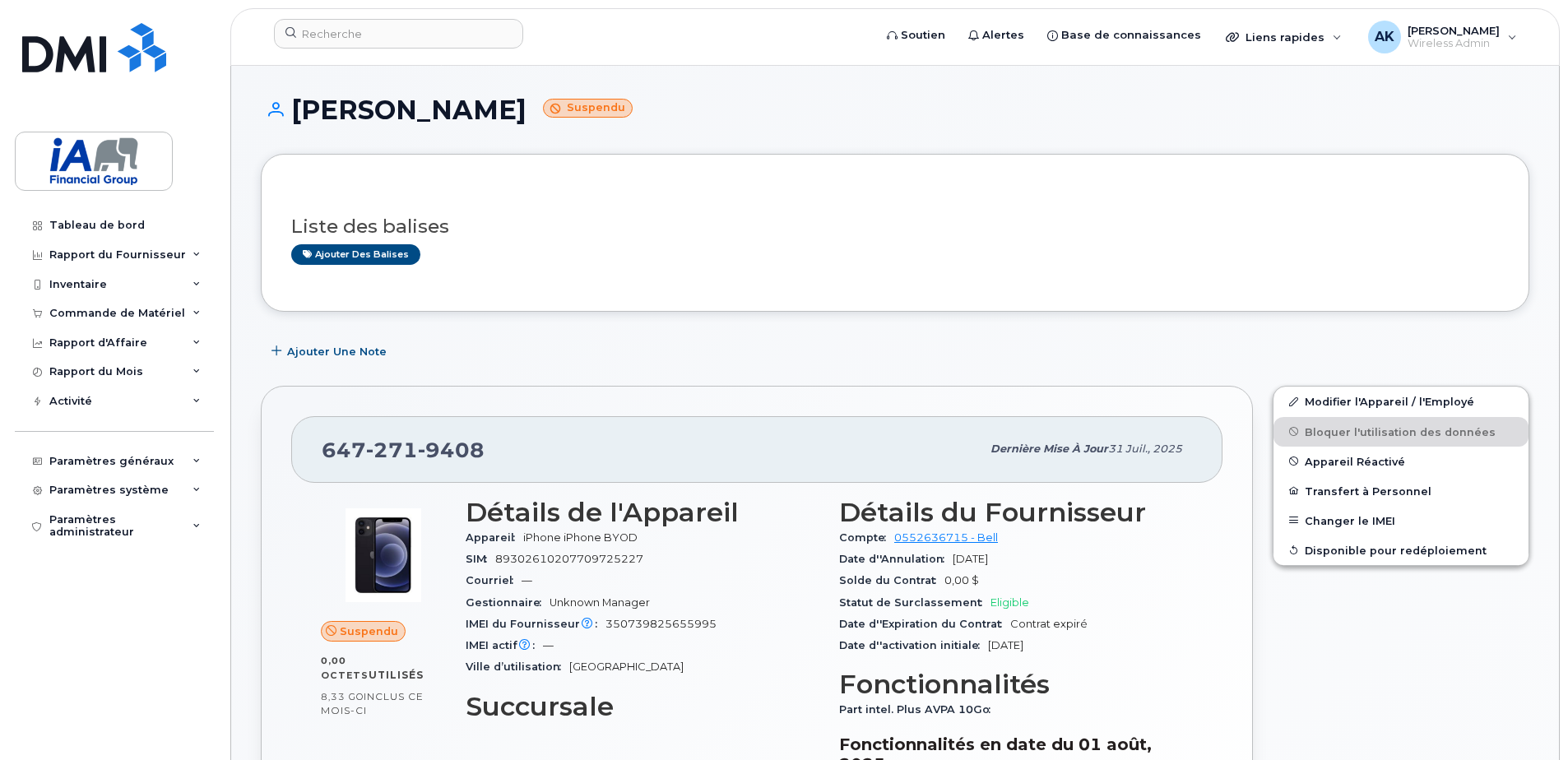
drag, startPoint x: 479, startPoint y: 104, endPoint x: 294, endPoint y: 108, distance: 185.0
click at [292, 108] on h1 "Scott Carreau Suspendu" at bounding box center [894, 109] width 1268 height 29
drag, startPoint x: 294, startPoint y: 108, endPoint x: 330, endPoint y: 109, distance: 36.0
copy h1 "Scott Carreau"
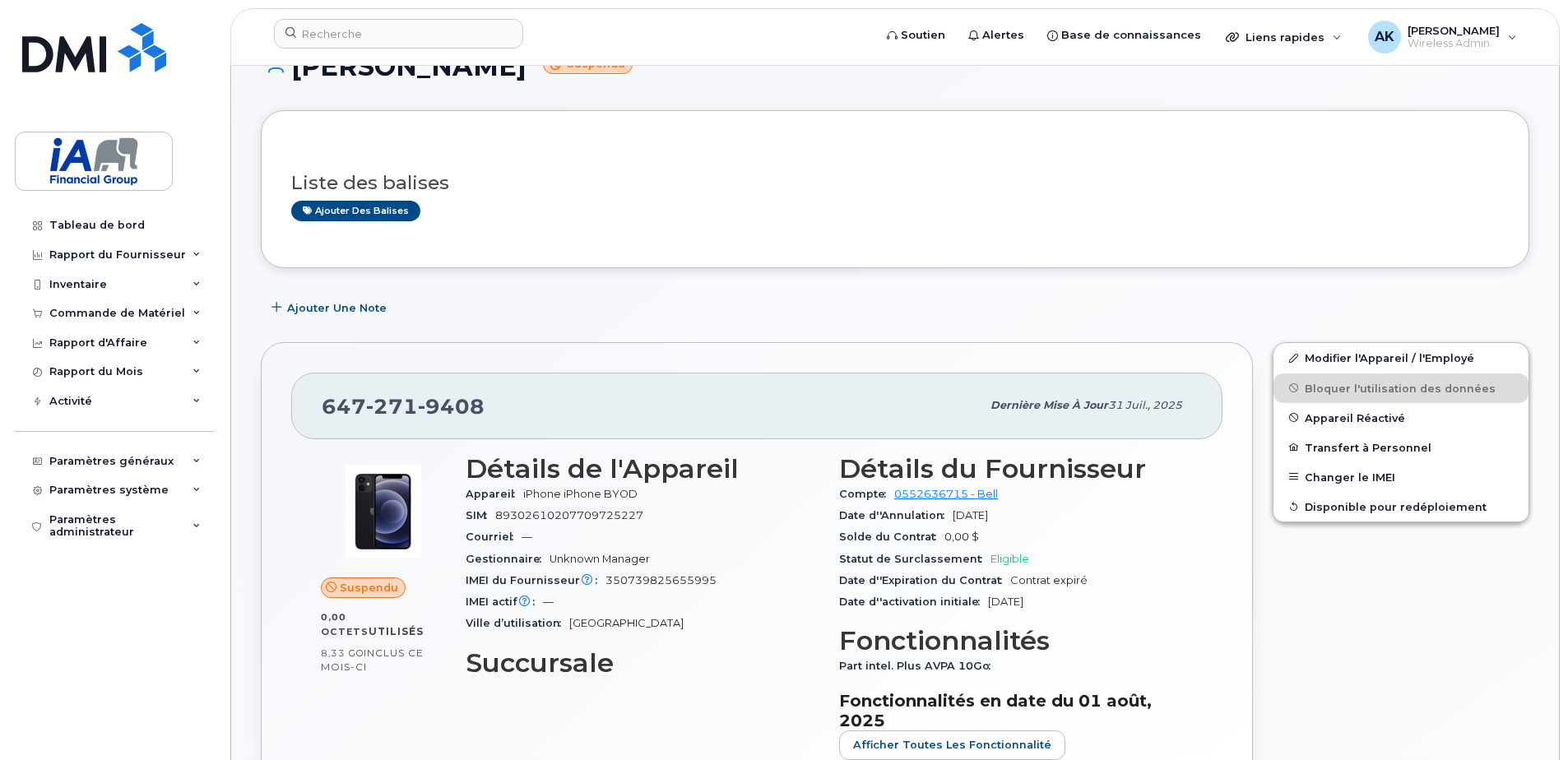
scroll to position [82, 0]
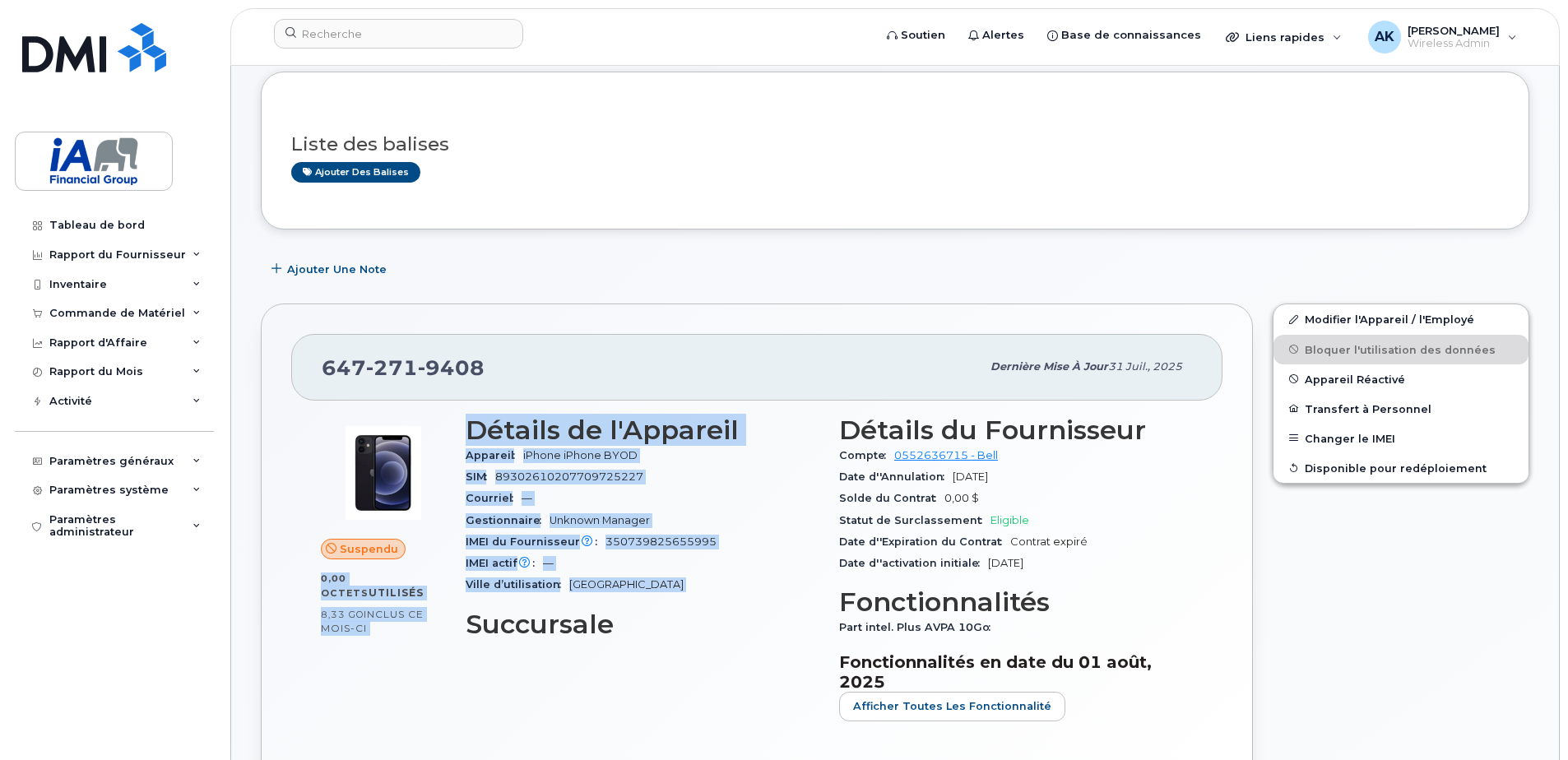
drag, startPoint x: 313, startPoint y: 574, endPoint x: 458, endPoint y: 619, distance: 151.8
click at [458, 619] on div "Suspendu 0,00 Octets  utilisés 8,33 Go  inclus ce mois-ci Détails de l'Appareil…" at bounding box center [756, 575] width 892 height 339
drag, startPoint x: 458, startPoint y: 619, endPoint x: 375, endPoint y: 653, distance: 89.7
click at [375, 653] on div "Suspendu 0,00 Octets  utilisés 8,33 Go  inclus ce mois-ci" at bounding box center [383, 575] width 145 height 339
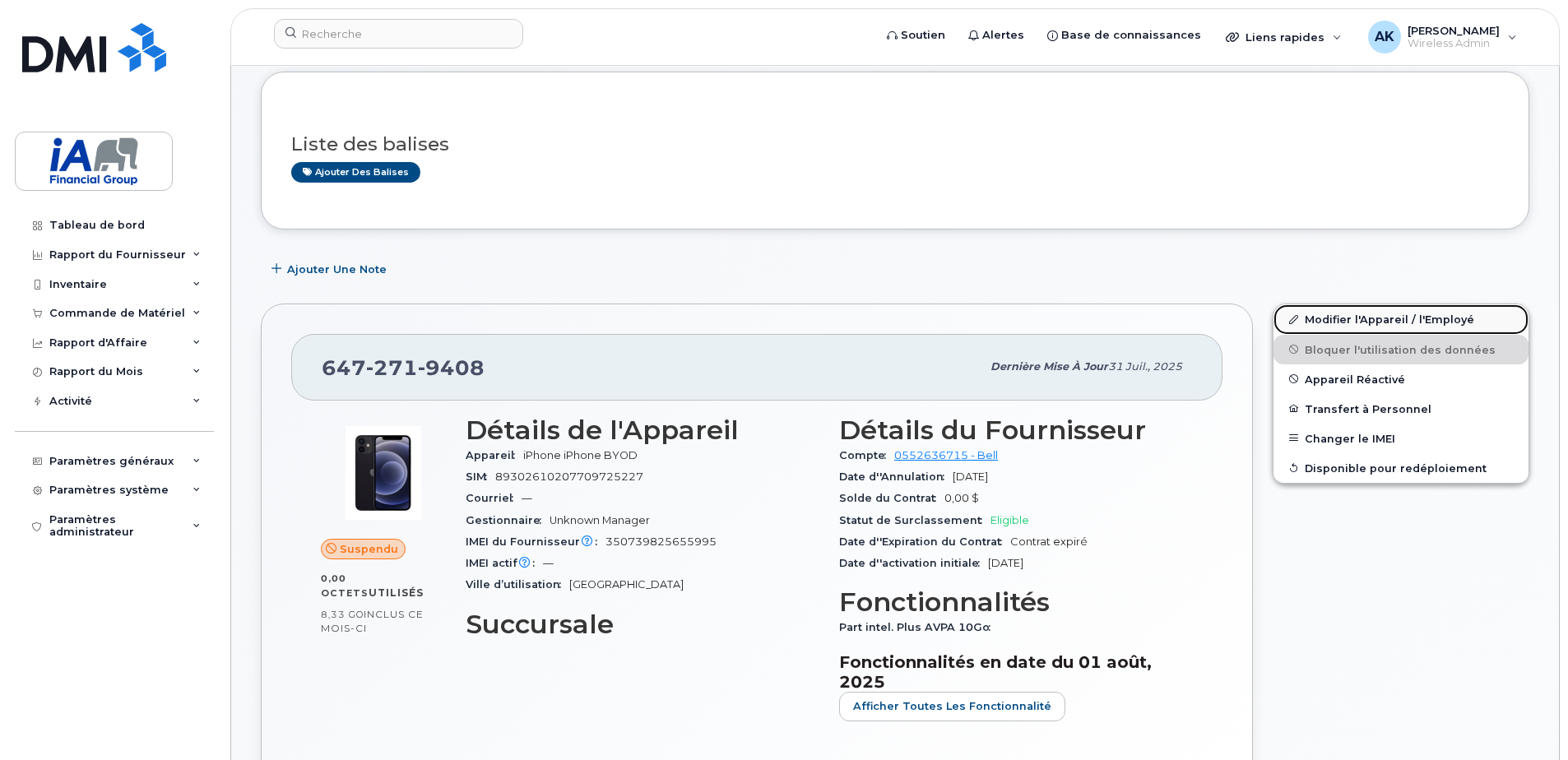
click at [1385, 320] on link "Modifier l'Appareil / l'Employé" at bounding box center [1401, 319] width 255 height 29
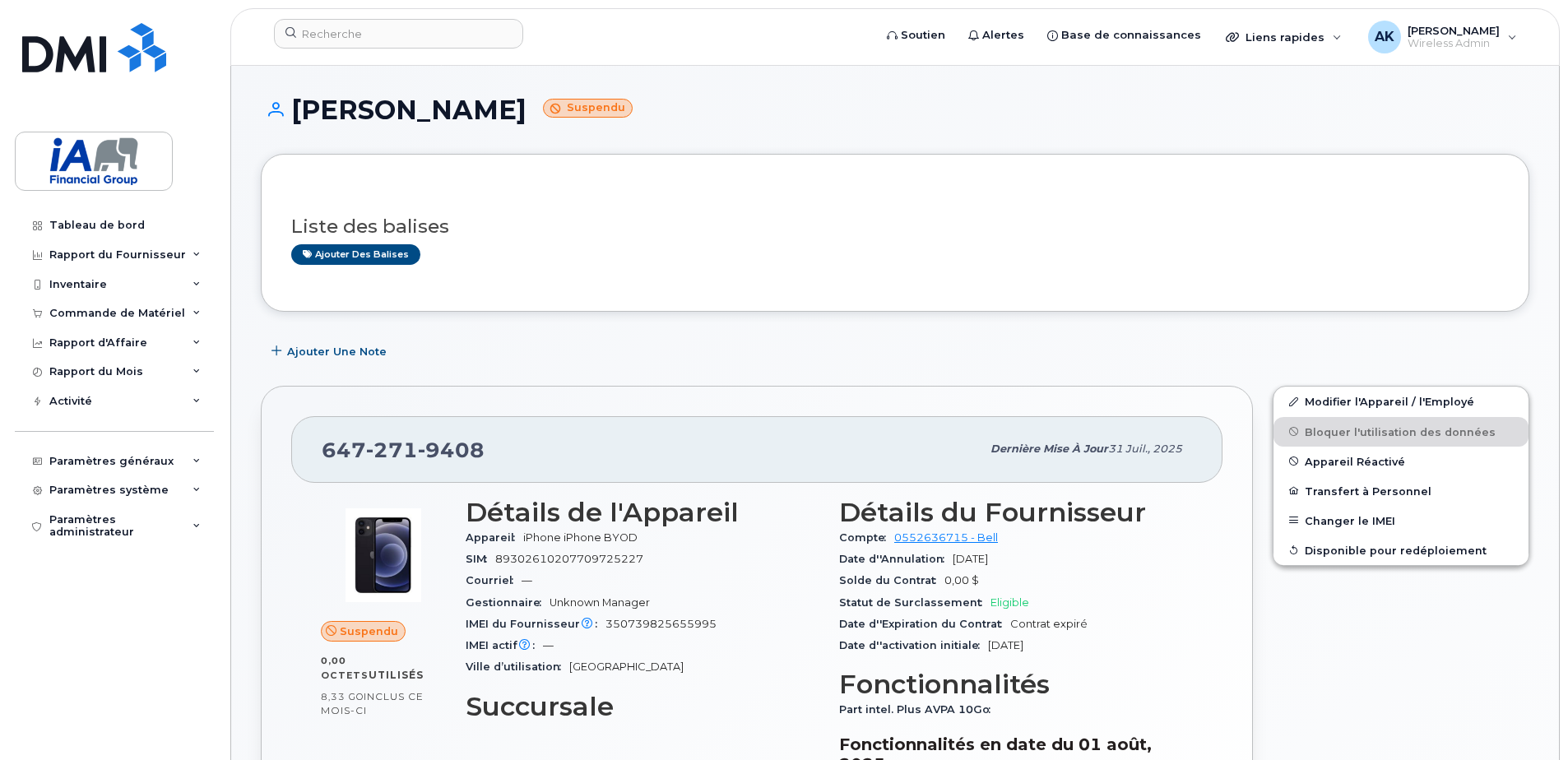
drag, startPoint x: 480, startPoint y: 114, endPoint x: 295, endPoint y: 115, distance: 185.0
click at [291, 113] on h1 "Scott Carreau Suspendu" at bounding box center [894, 109] width 1268 height 29
drag, startPoint x: 295, startPoint y: 115, endPoint x: 337, endPoint y: 110, distance: 42.3
copy h1 "Scott Carreau"
drag, startPoint x: 482, startPoint y: 448, endPoint x: 326, endPoint y: 450, distance: 156.0
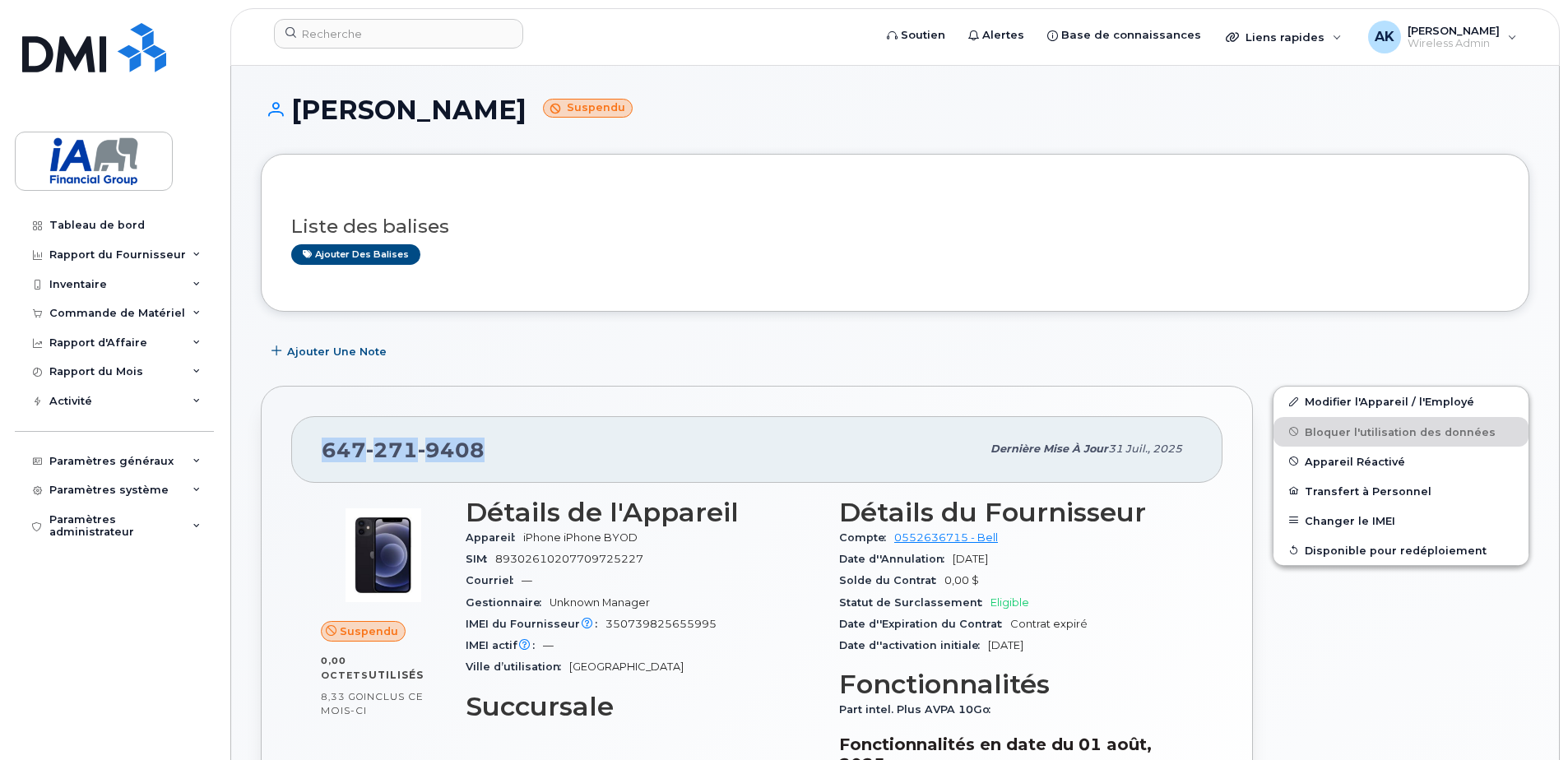
click at [326, 450] on div "647 271 9408" at bounding box center [651, 449] width 659 height 34
copy span "647 271 9408"
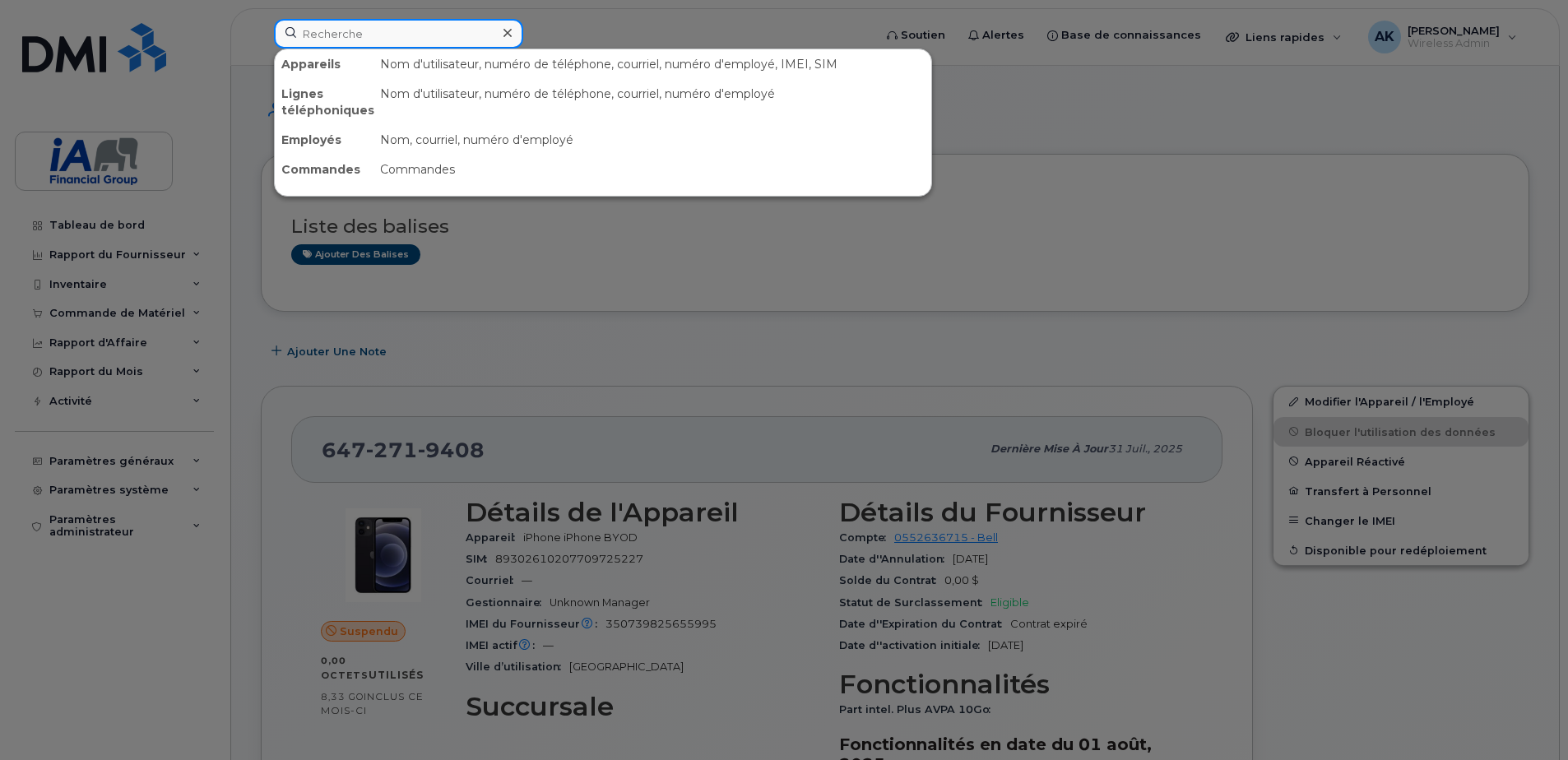
click at [385, 27] on input at bounding box center [399, 33] width 249 height 29
paste input "Michelle Kwan"
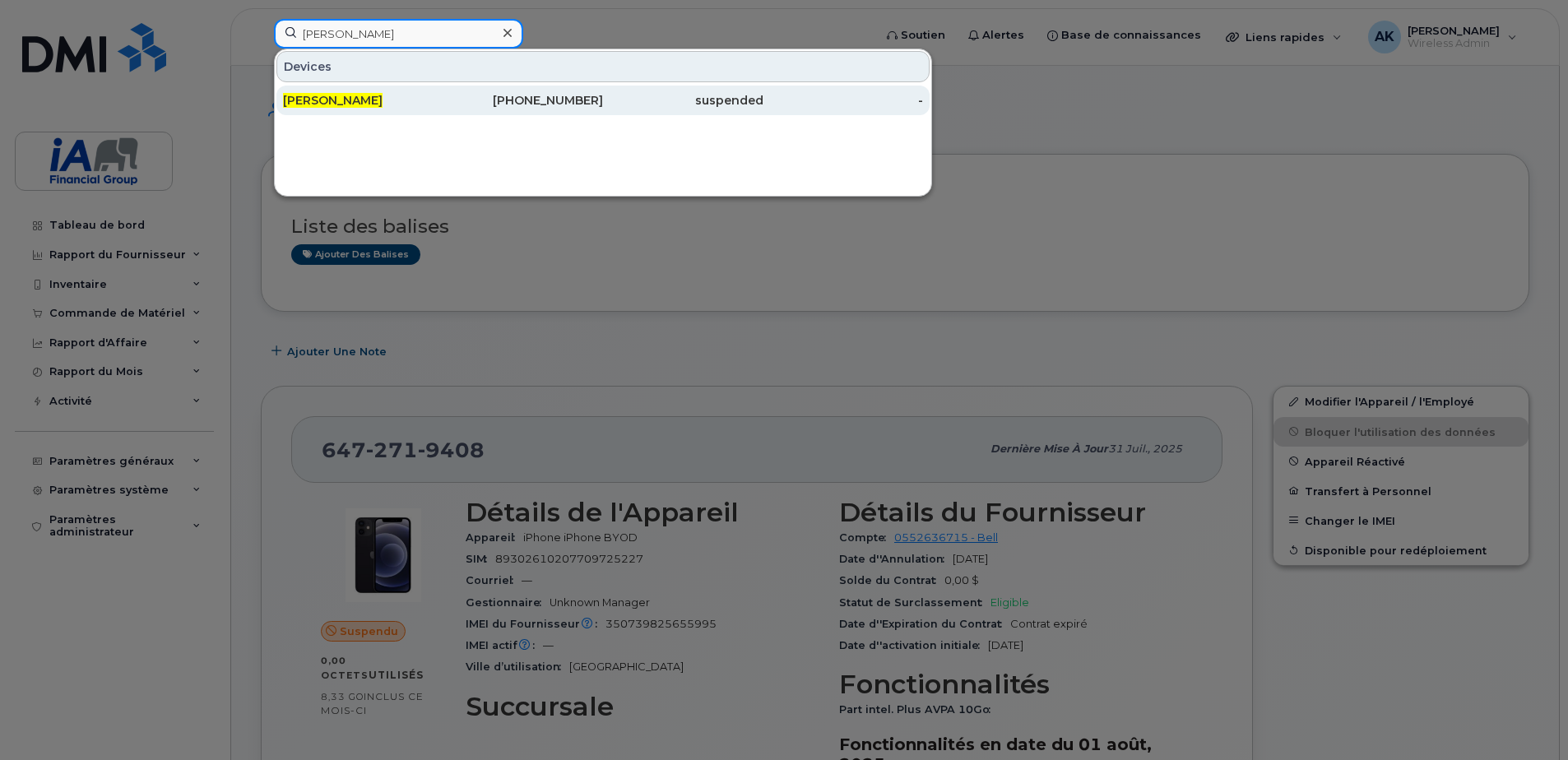
type input "Michelle Kwan"
click at [398, 101] on div "Michelle Kwan" at bounding box center [363, 100] width 161 height 16
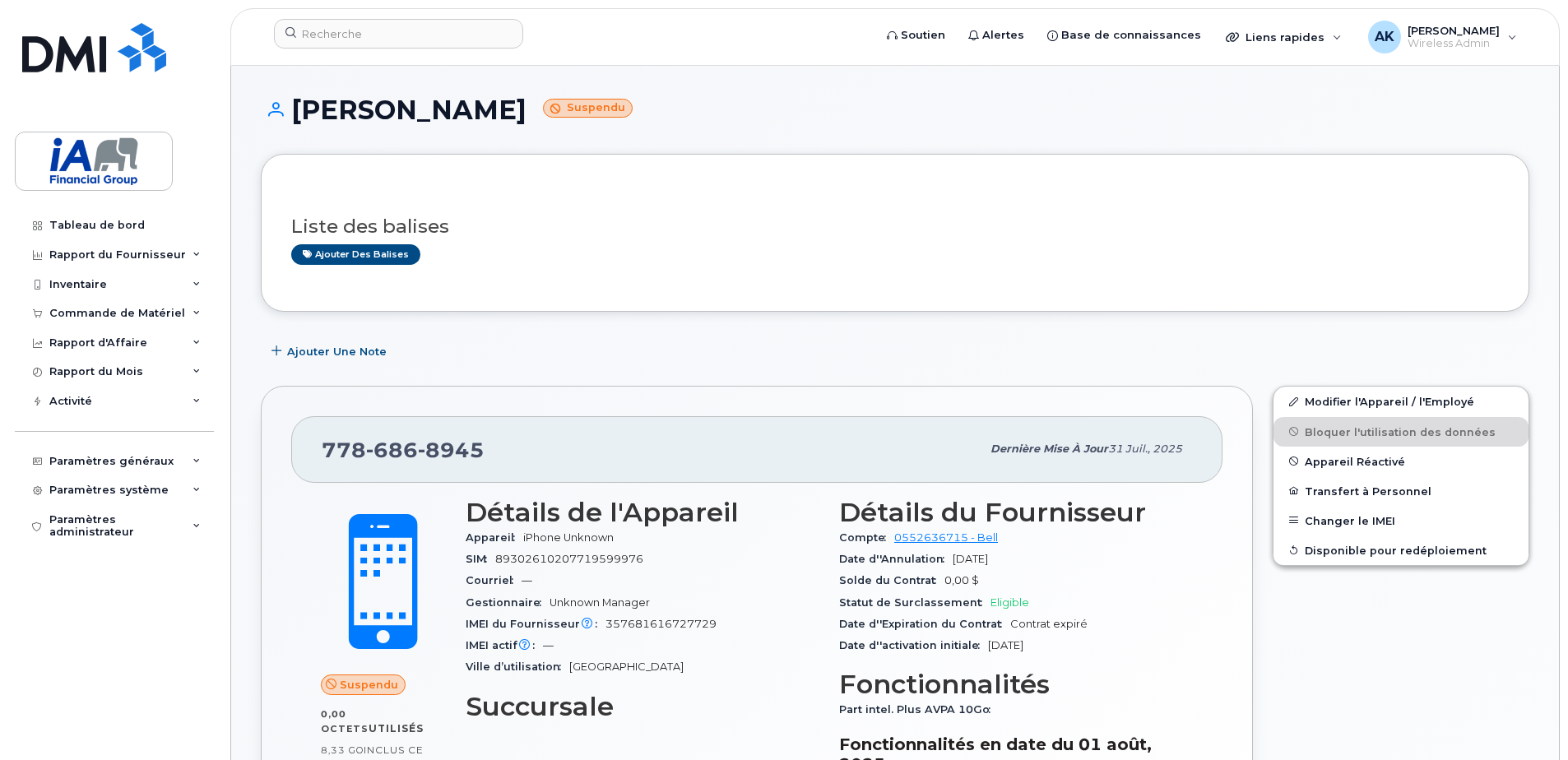
drag, startPoint x: 490, startPoint y: 112, endPoint x: 294, endPoint y: 112, distance: 196.0
click at [294, 112] on h1 "[PERSON_NAME]" at bounding box center [894, 109] width 1268 height 29
drag, startPoint x: 295, startPoint y: 112, endPoint x: 328, endPoint y: 110, distance: 33.1
copy h1 "[PERSON_NAME]"
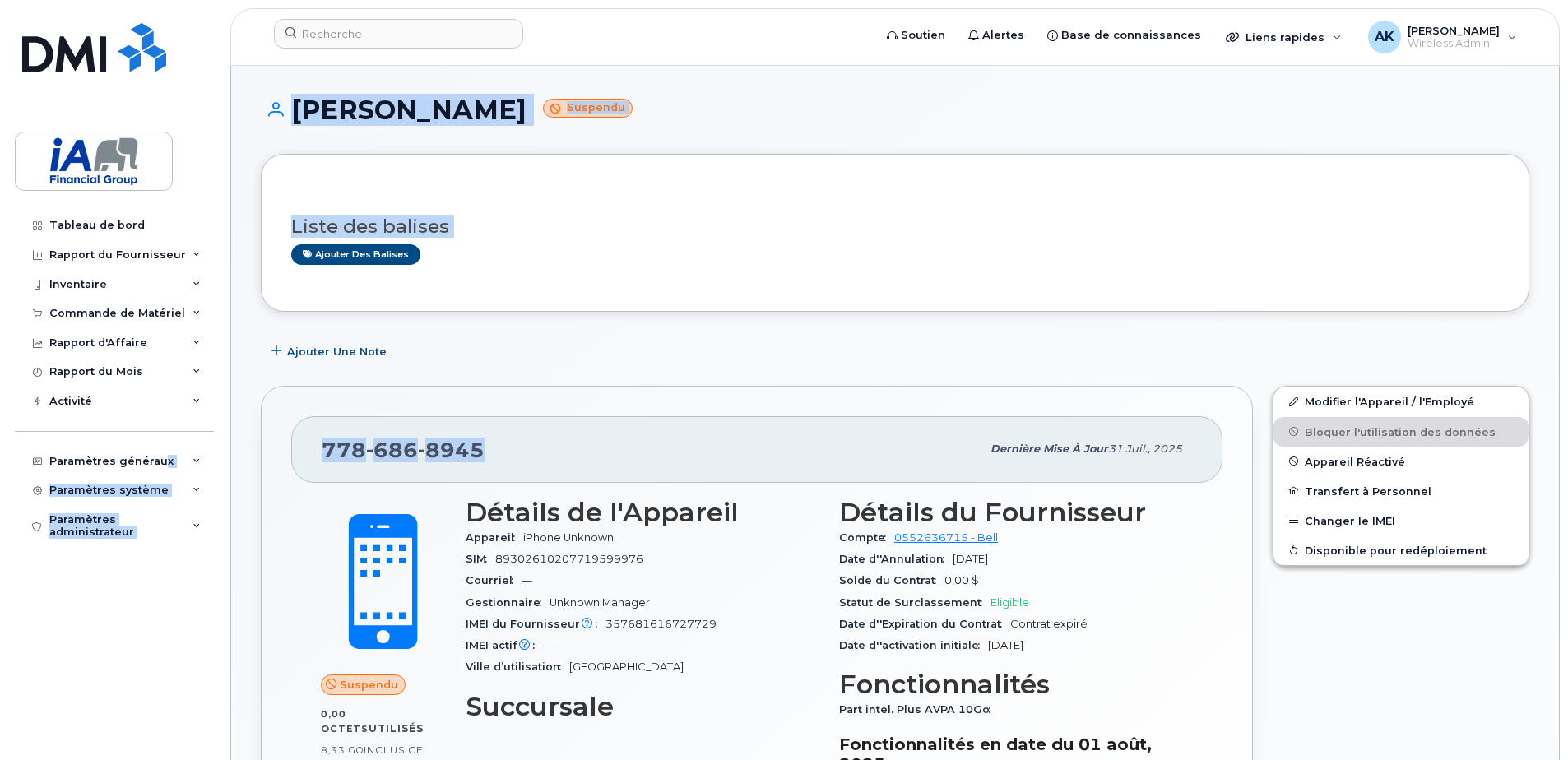
drag, startPoint x: 495, startPoint y: 449, endPoint x: 173, endPoint y: 438, distance: 322.2
drag, startPoint x: 173, startPoint y: 438, endPoint x: 316, endPoint y: 447, distance: 143.3
click at [316, 447] on div "[PHONE_NUMBER] Dernière mise à jour 31 juil., 2025" at bounding box center [756, 449] width 931 height 66
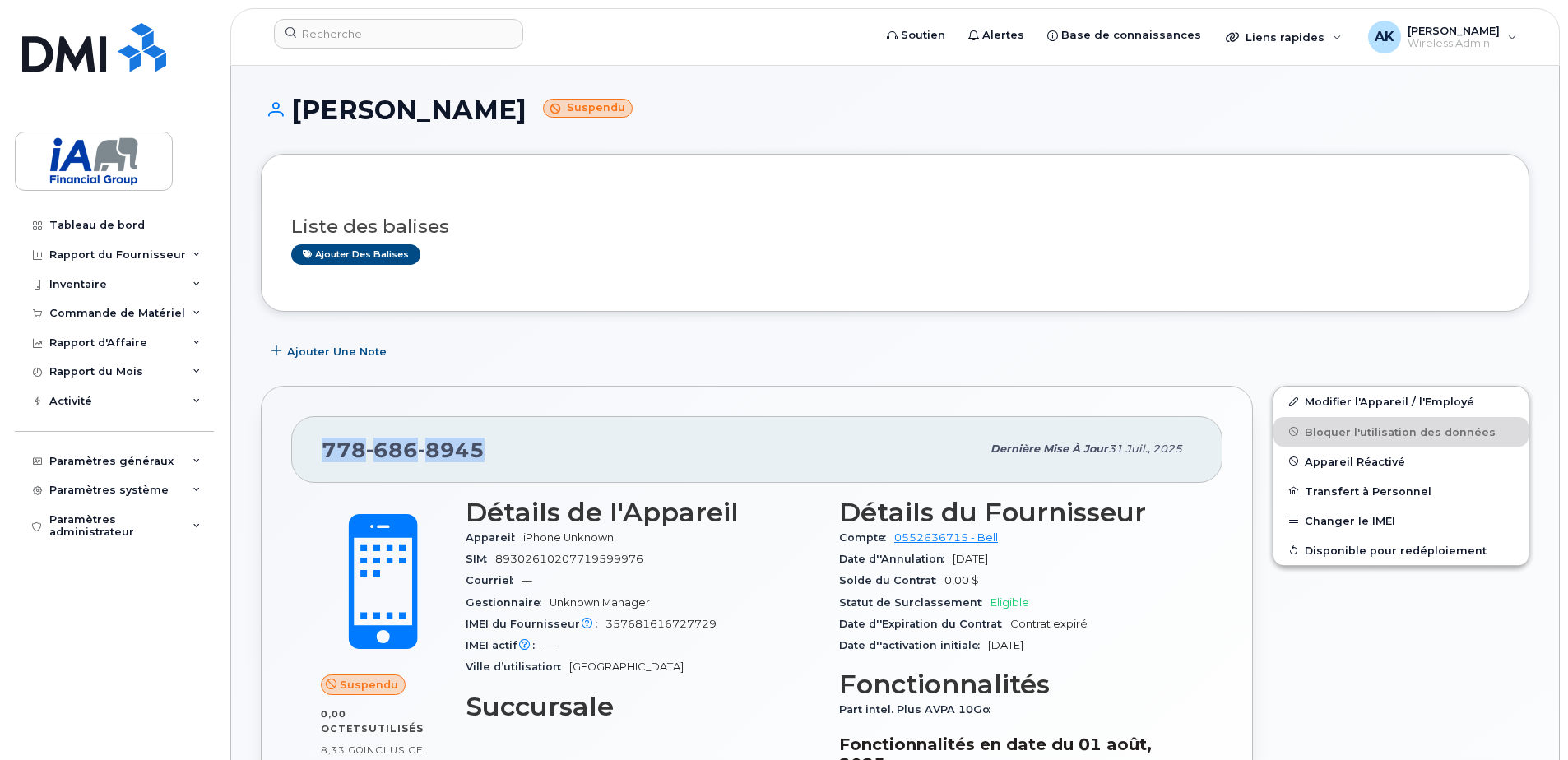
drag, startPoint x: 479, startPoint y: 452, endPoint x: 317, endPoint y: 446, distance: 162.1
click at [317, 446] on div "[PHONE_NUMBER] Dernière mise à jour 31 juil., 2025" at bounding box center [756, 449] width 931 height 66
copy span "[PHONE_NUMBER]"
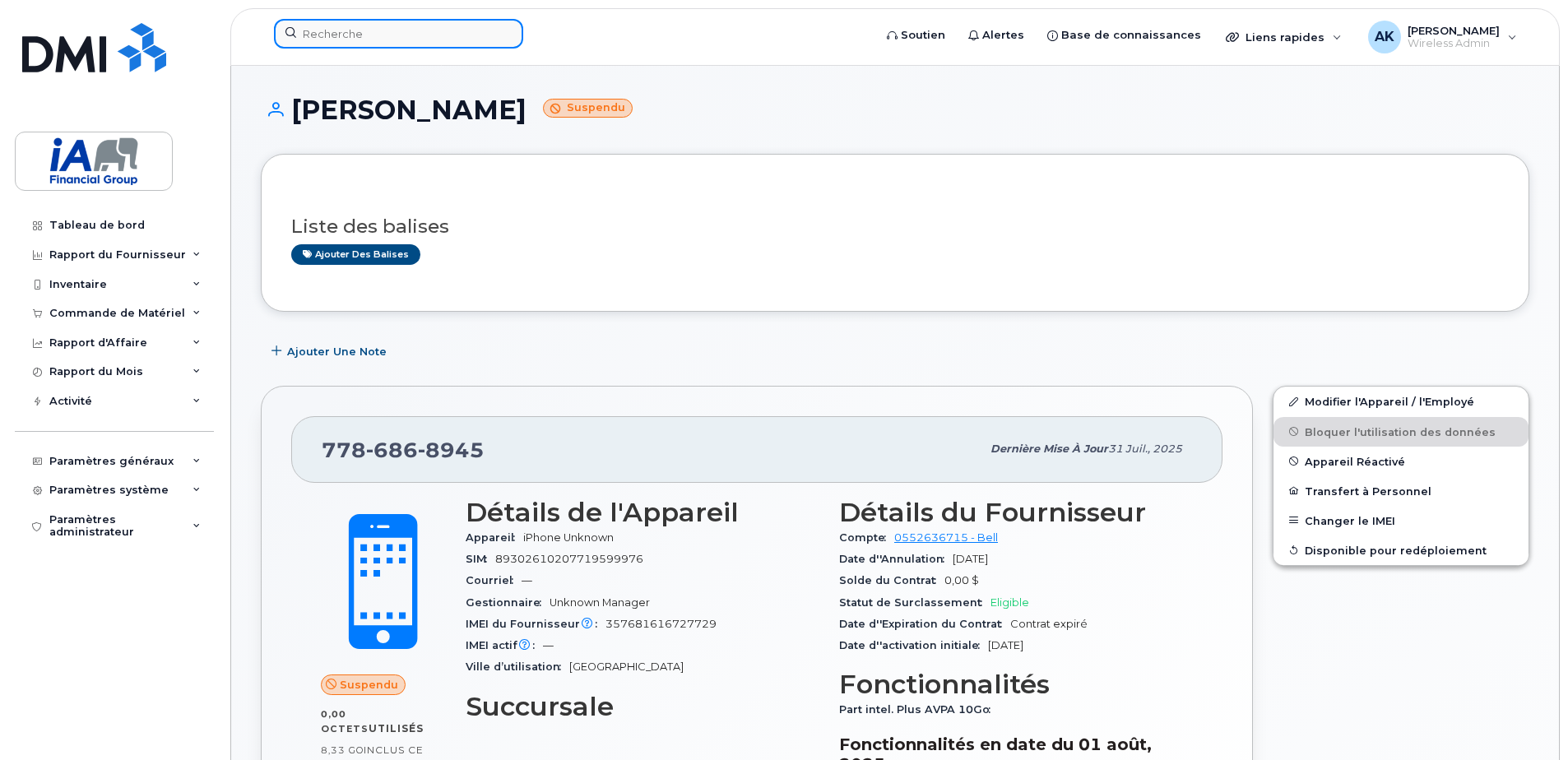
click at [406, 40] on input at bounding box center [399, 33] width 249 height 29
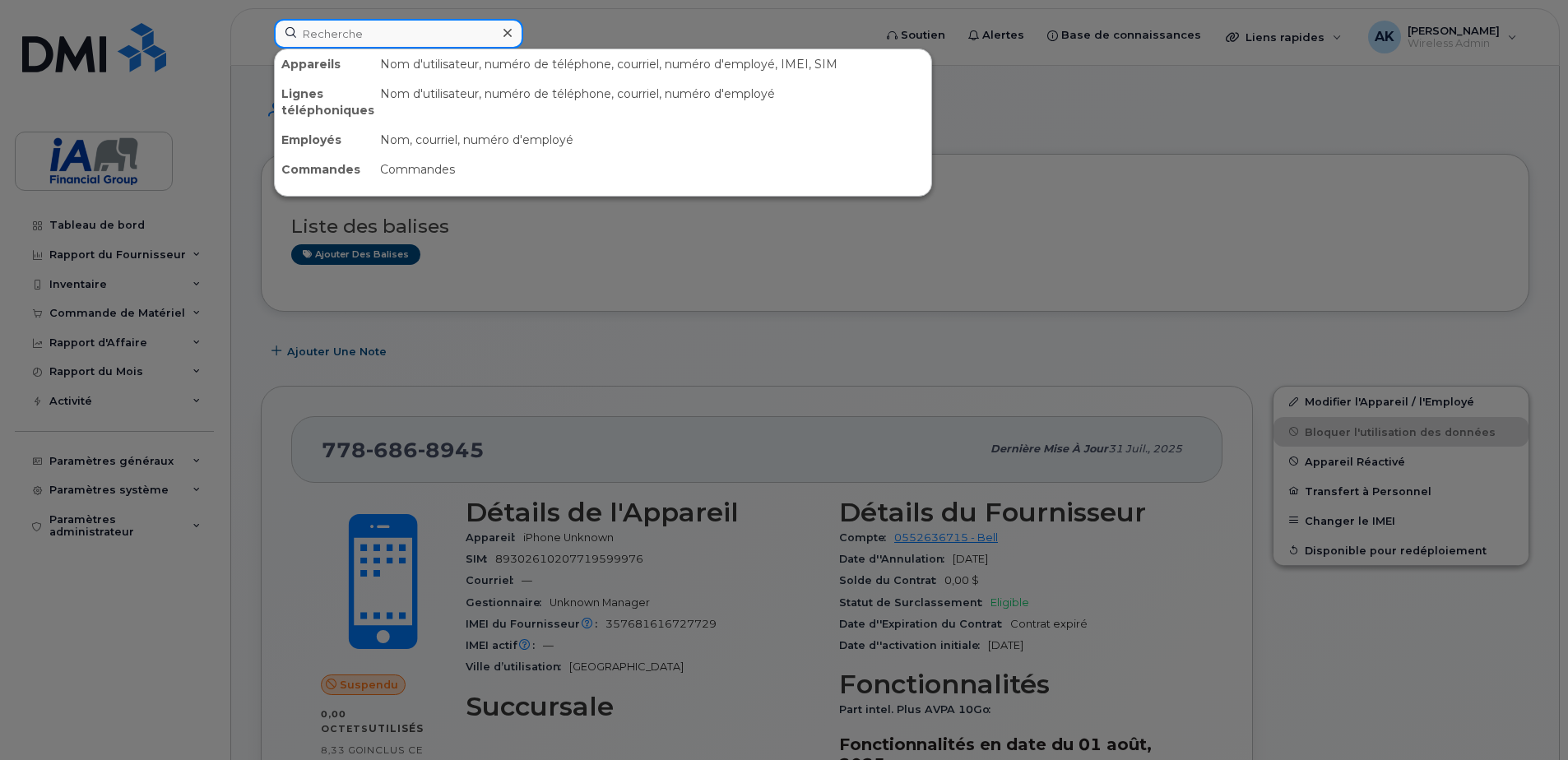
paste input "[PERSON_NAME] - IPAD"
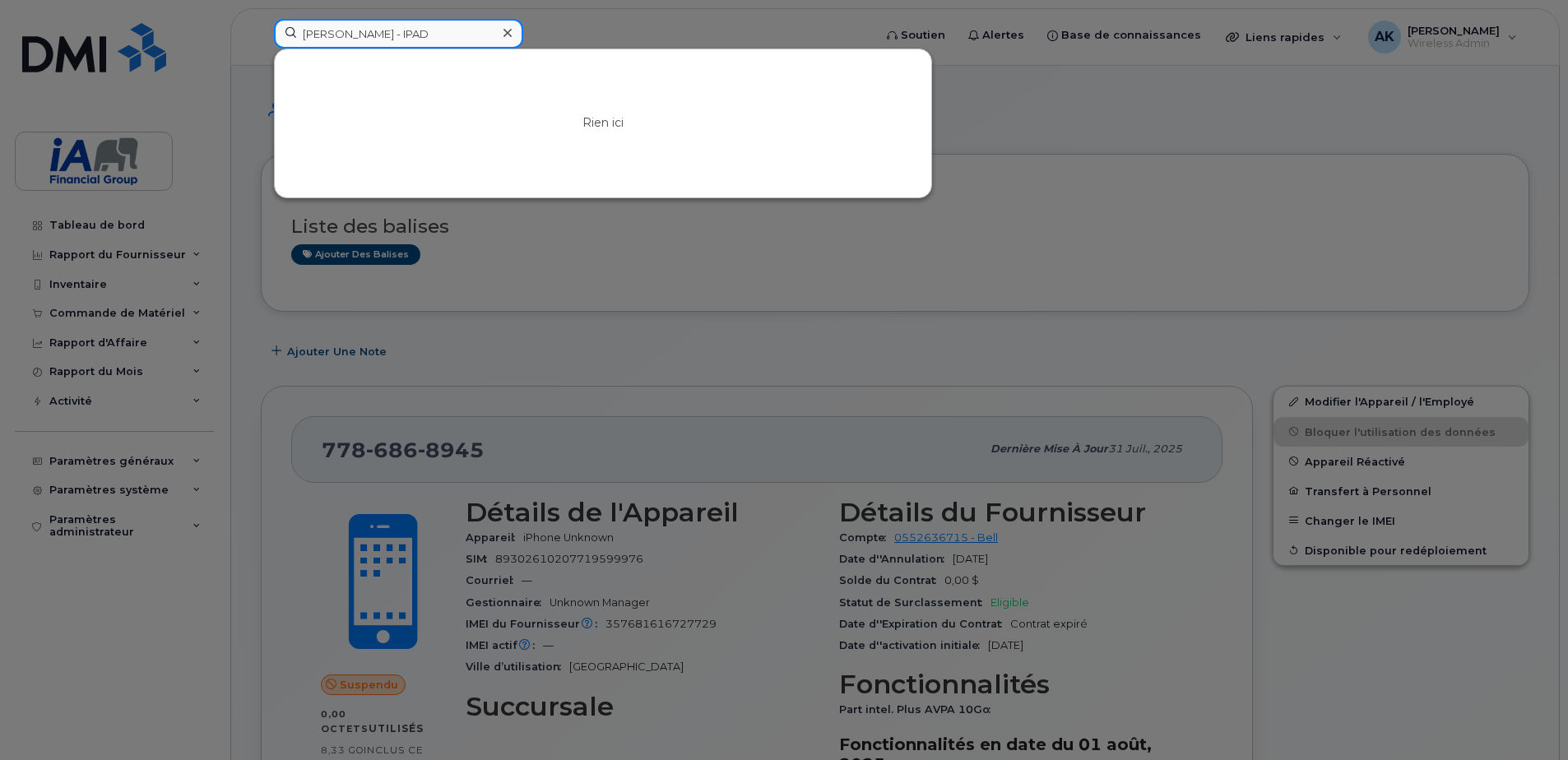
drag, startPoint x: 383, startPoint y: 26, endPoint x: 867, endPoint y: 69, distance: 485.9
click at [862, 49] on div "SCOTT PRATER - IPAD Rien ici" at bounding box center [568, 33] width 588 height 29
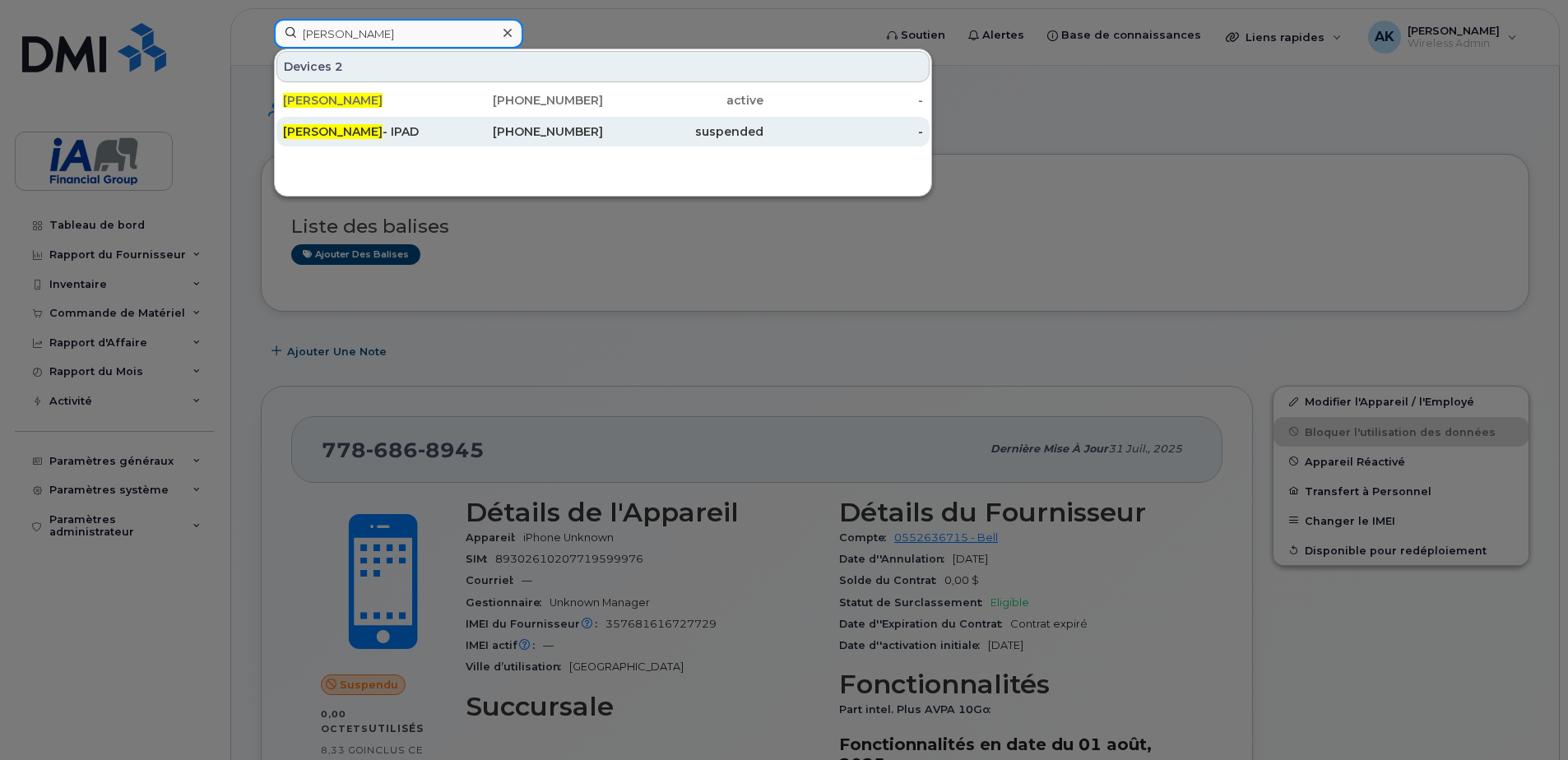
type input "SCOTT PRATER"
click at [407, 131] on div "SCOTT PRATER - IPAD" at bounding box center [363, 131] width 161 height 16
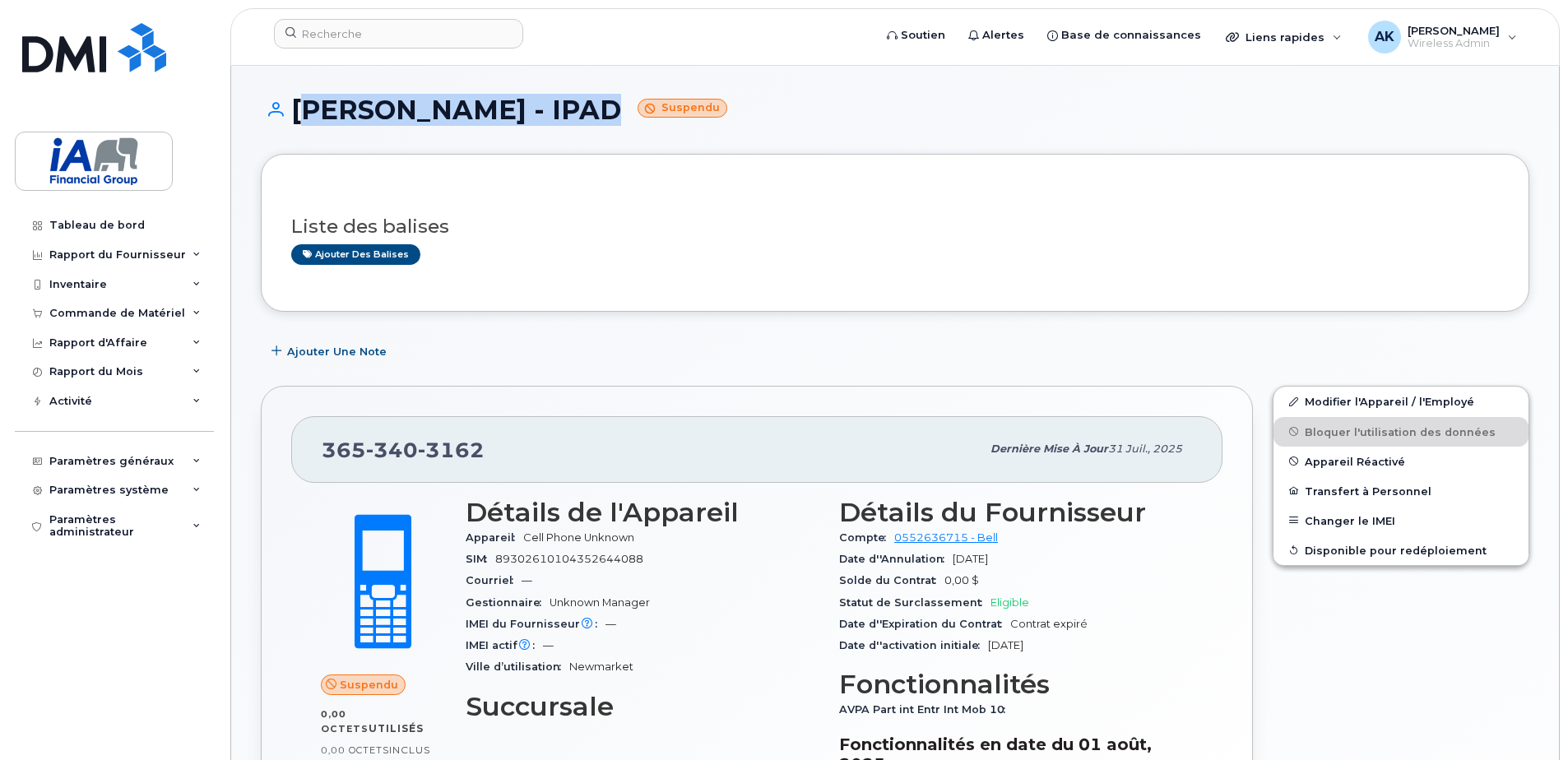
drag, startPoint x: 596, startPoint y: 112, endPoint x: 295, endPoint y: 111, distance: 301.0
click at [295, 111] on h1 "[PERSON_NAME] - IPAD Suspendu" at bounding box center [894, 109] width 1268 height 29
copy h1 "[PERSON_NAME] - IPAD"
click at [507, 453] on div "[PHONE_NUMBER]" at bounding box center [651, 449] width 659 height 34
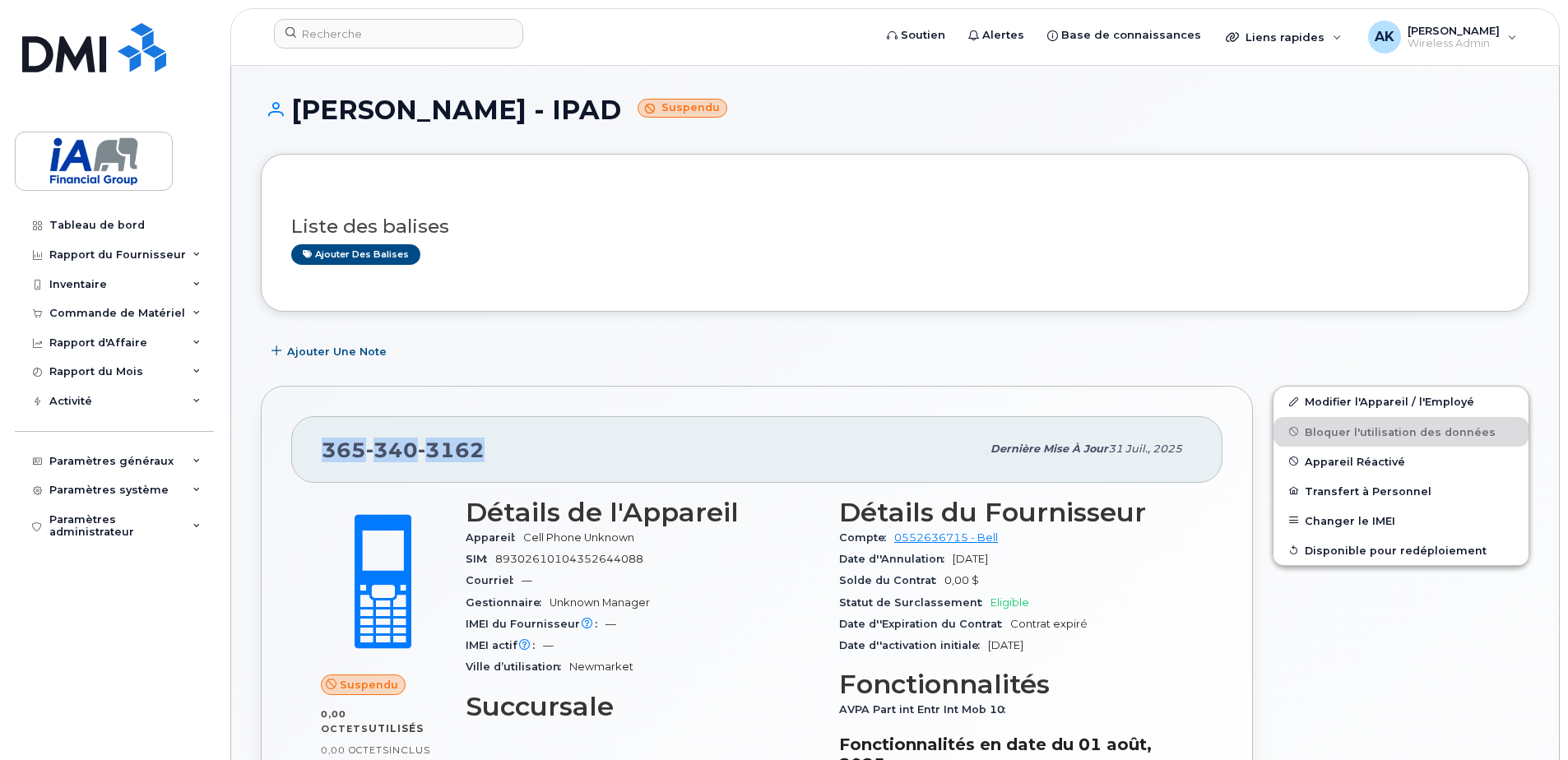
drag, startPoint x: 503, startPoint y: 452, endPoint x: 322, endPoint y: 459, distance: 181.1
click at [322, 459] on div "[PHONE_NUMBER]" at bounding box center [651, 449] width 659 height 34
copy span "[PHONE_NUMBER]"
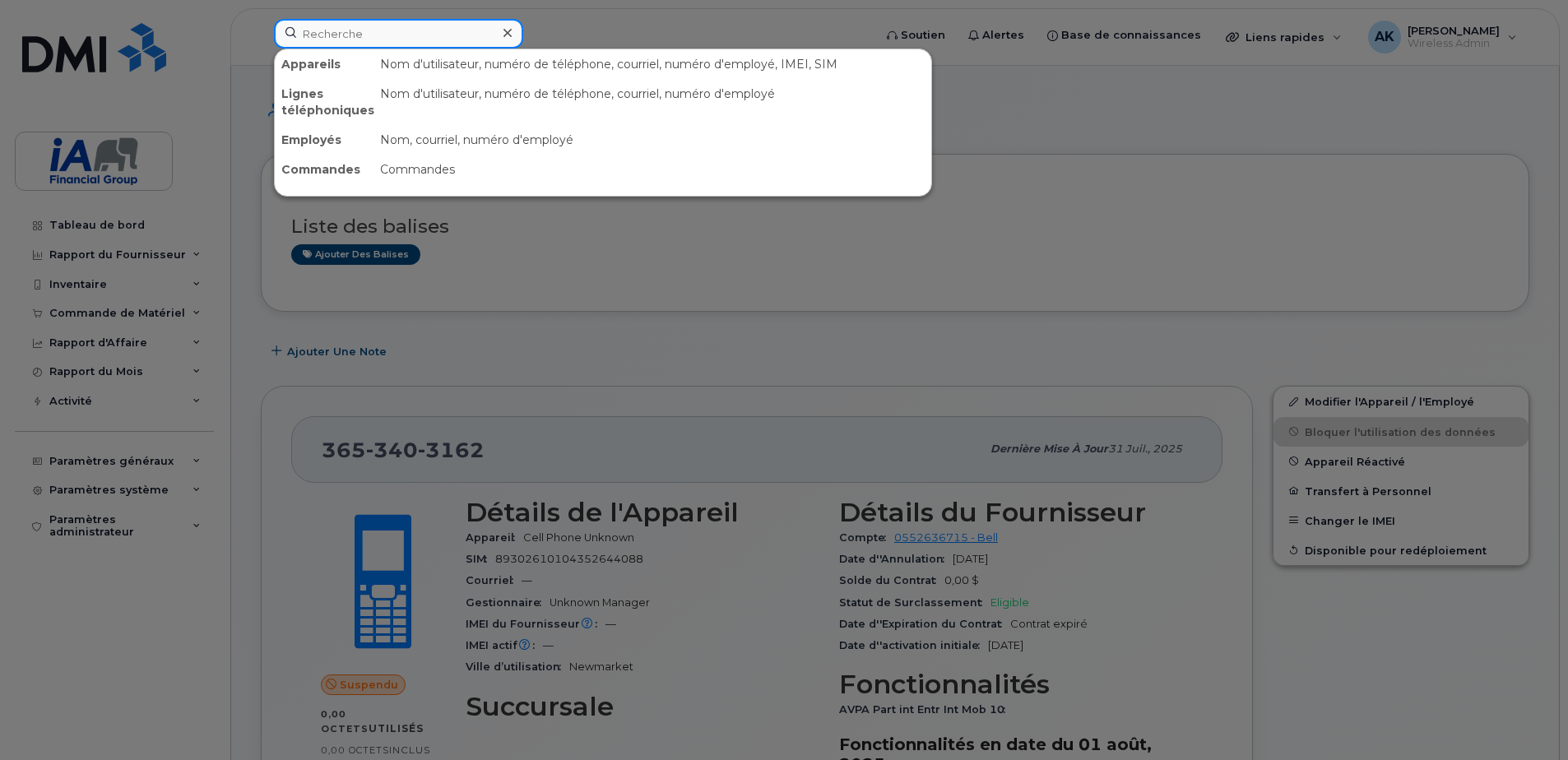
click at [326, 26] on input at bounding box center [399, 33] width 249 height 29
paste input "[PERSON_NAME] - IPAD"
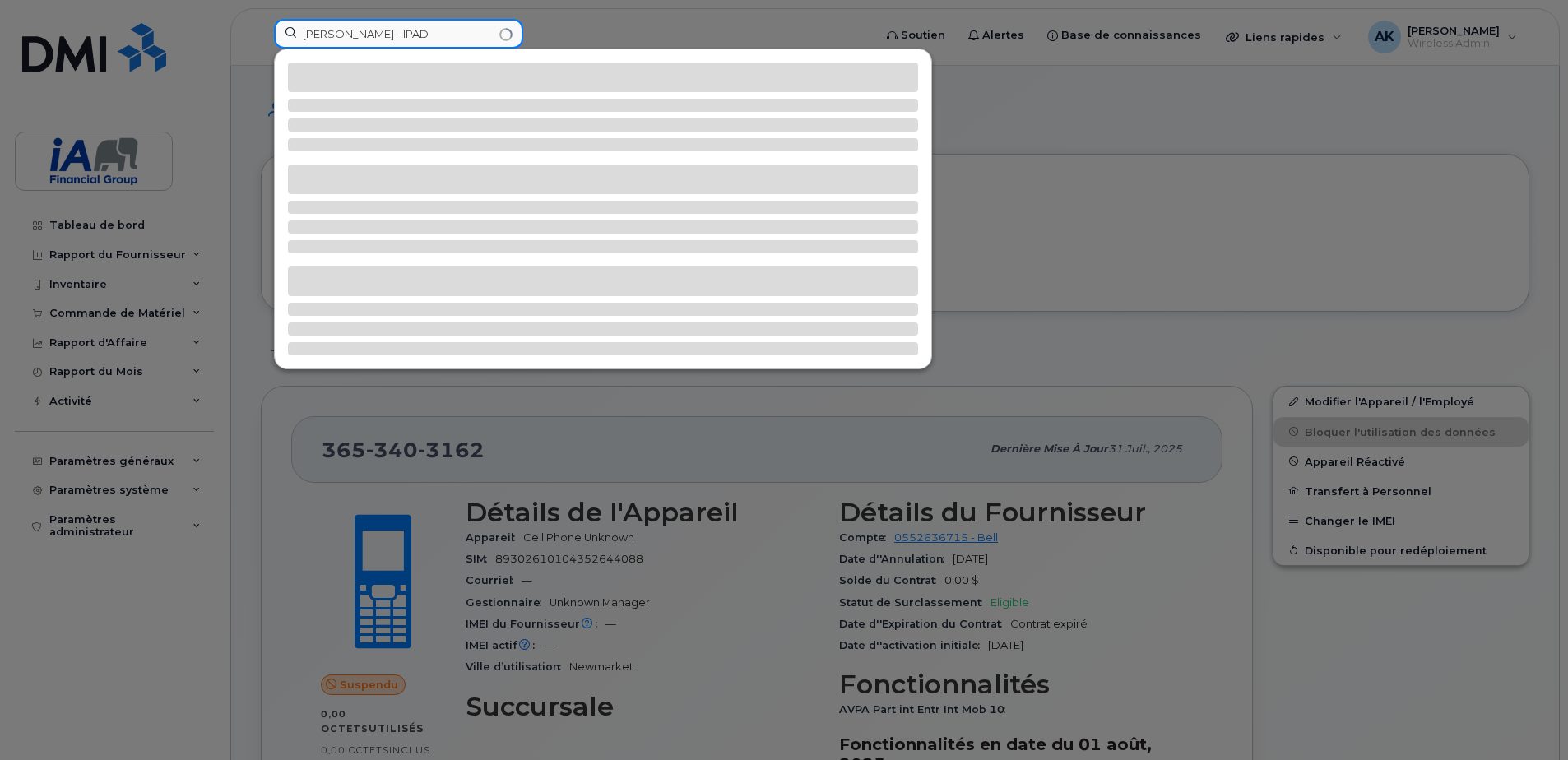
drag, startPoint x: 419, startPoint y: 33, endPoint x: 588, endPoint y: 12, distance: 170.3
click at [587, 19] on div "[PERSON_NAME] - IPAD" at bounding box center [568, 37] width 615 height 36
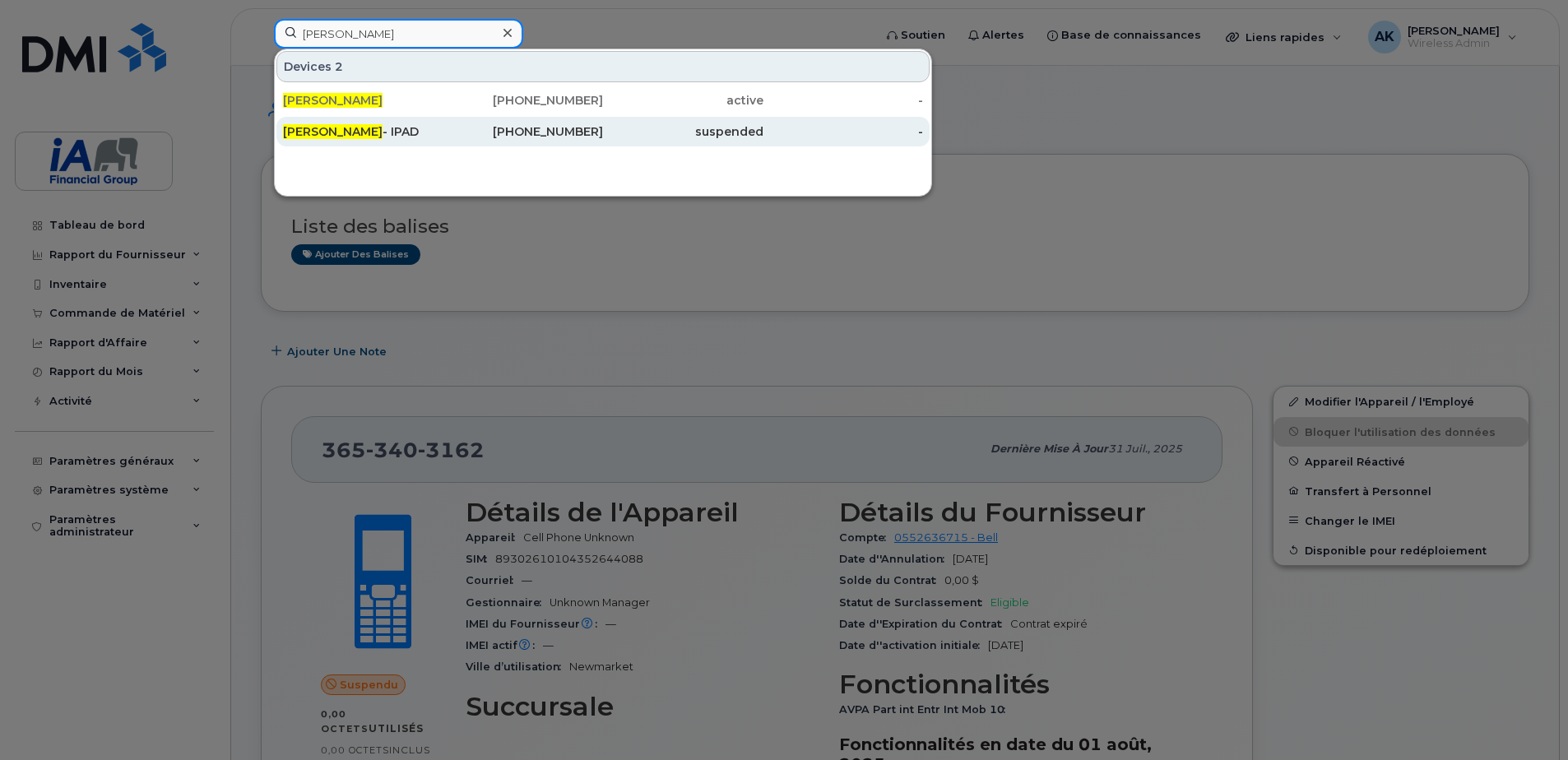
type input "[PERSON_NAME]"
click at [556, 124] on div "437-423-6393" at bounding box center [523, 131] width 161 height 29
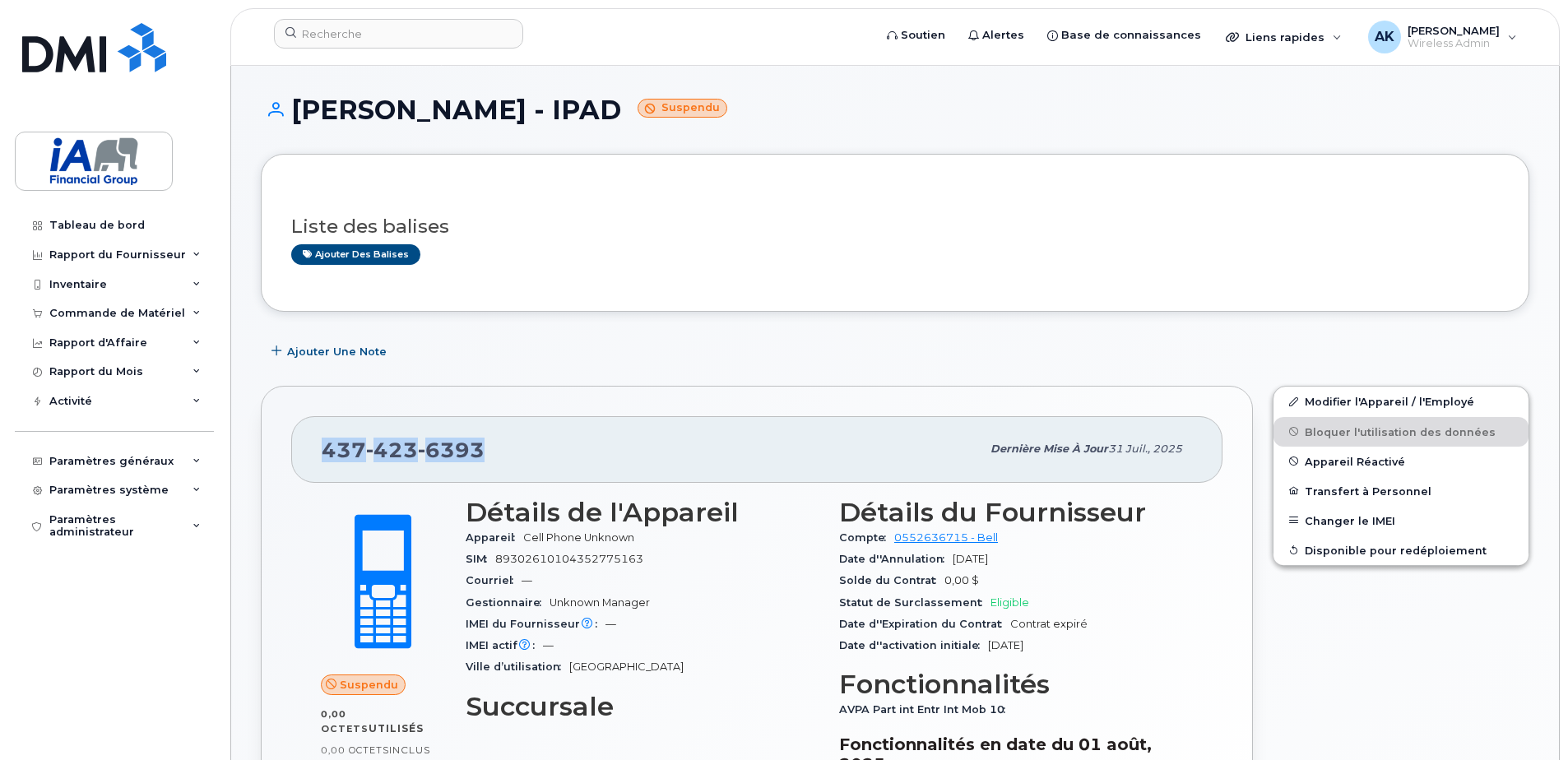
drag, startPoint x: 483, startPoint y: 452, endPoint x: 307, endPoint y: 448, distance: 176.0
click at [307, 448] on div "[PHONE_NUMBER] Dernière mise à jour 31 juil., 2025" at bounding box center [756, 449] width 931 height 66
copy span "[PHONE_NUMBER]"
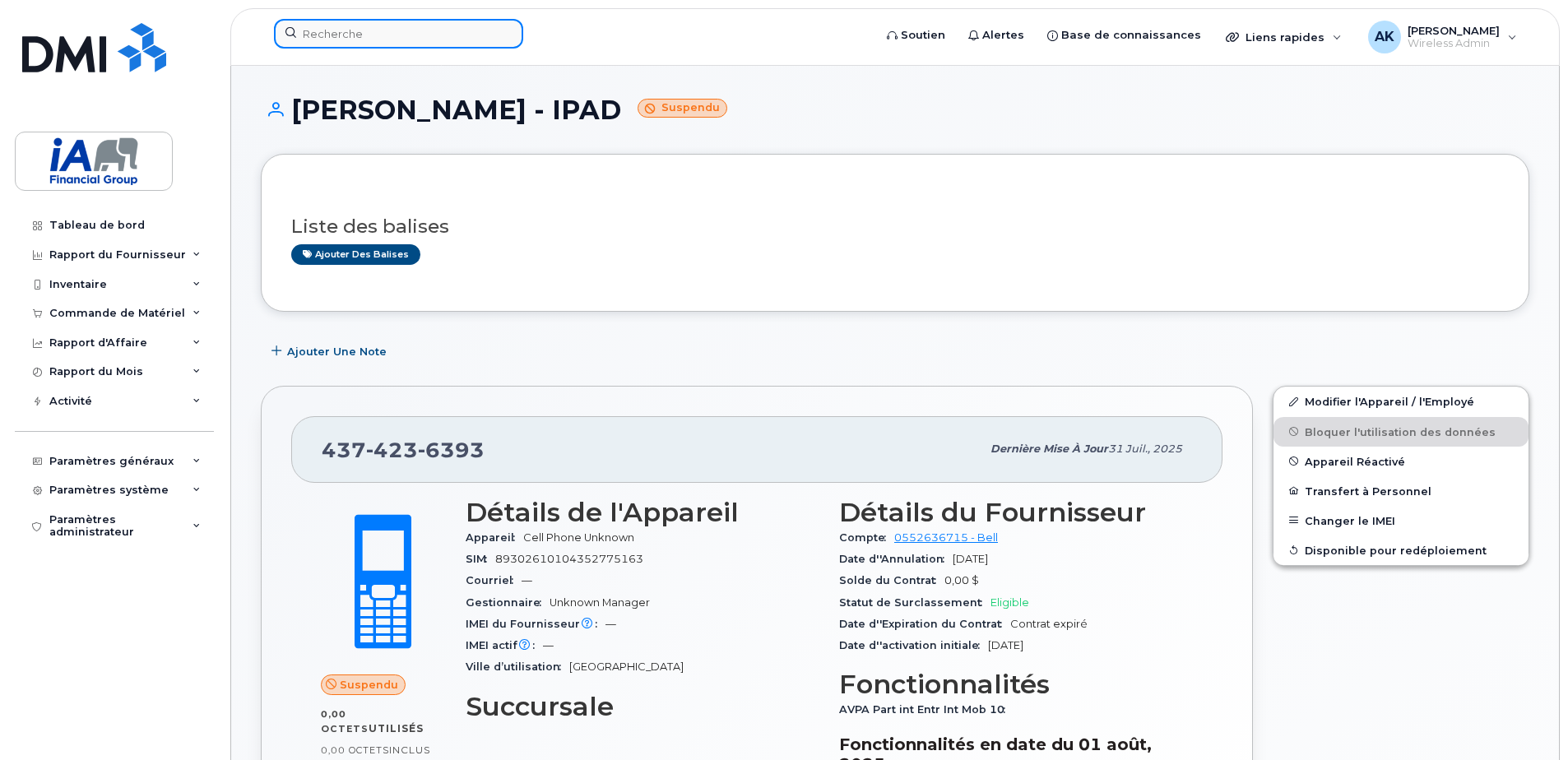
click at [409, 46] on input at bounding box center [399, 33] width 249 height 29
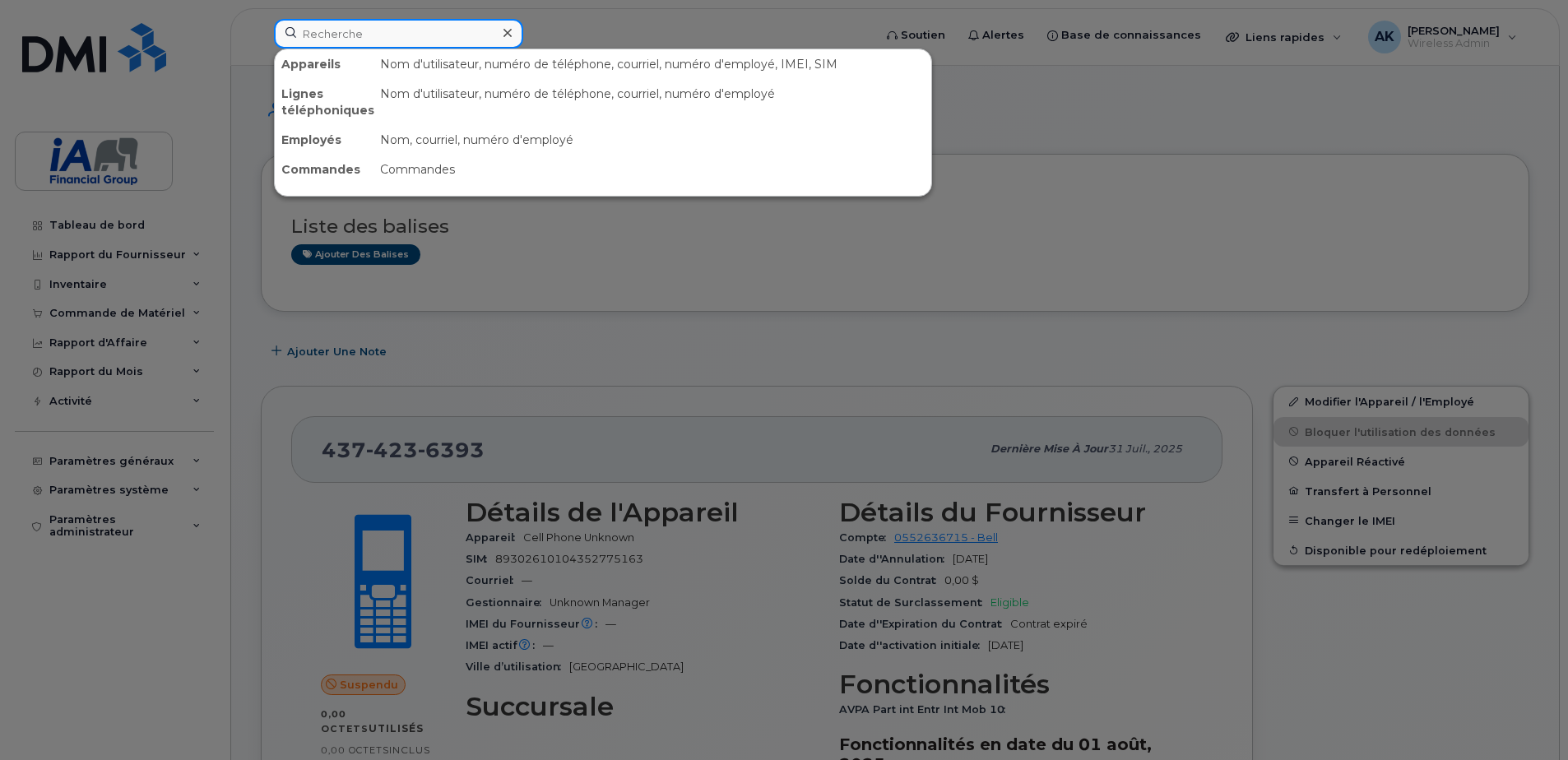
paste input "Sarah Visser"
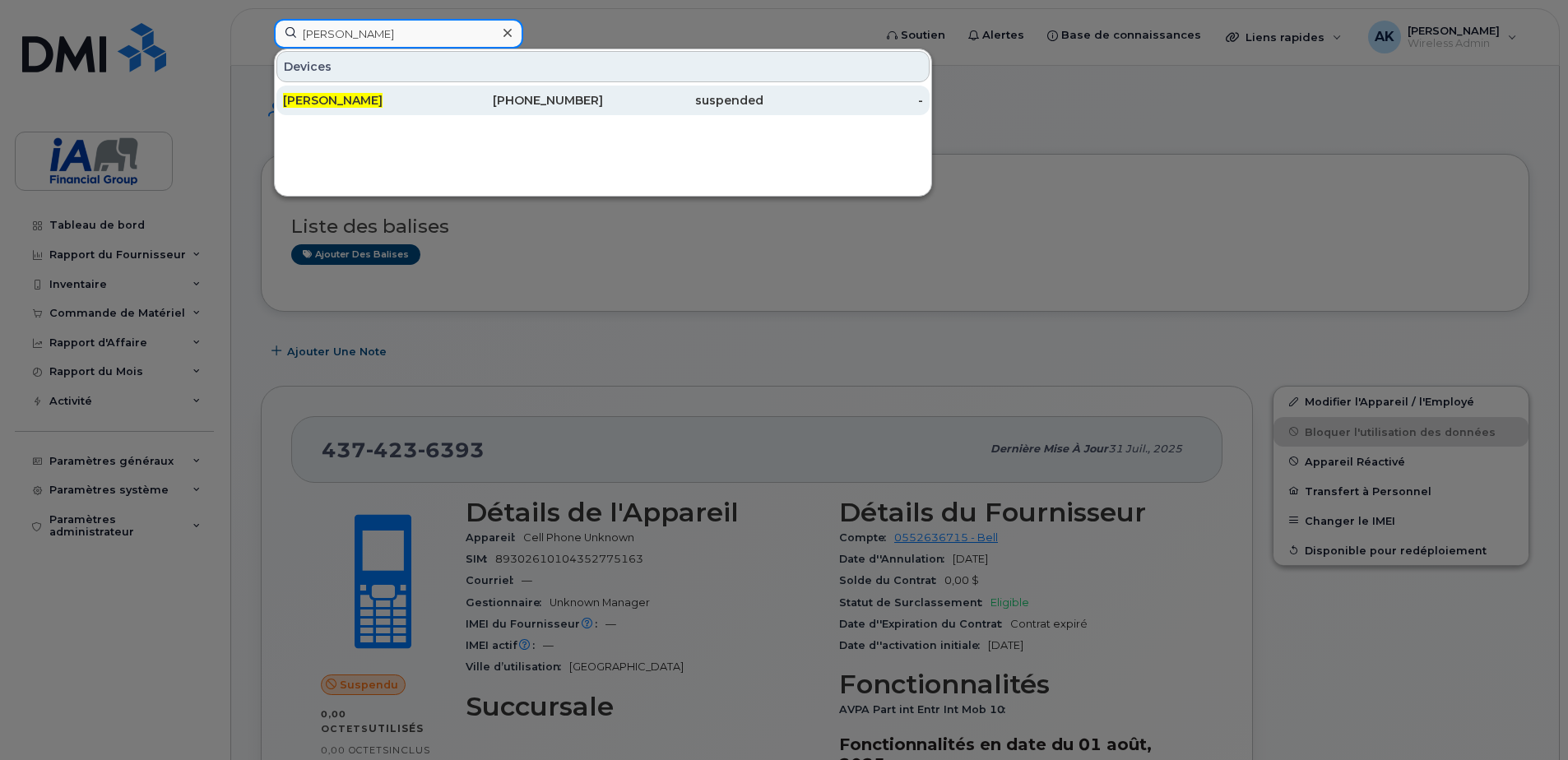
type input "Sarah Visser"
click at [360, 103] on div "Sarah Visser" at bounding box center [363, 100] width 161 height 16
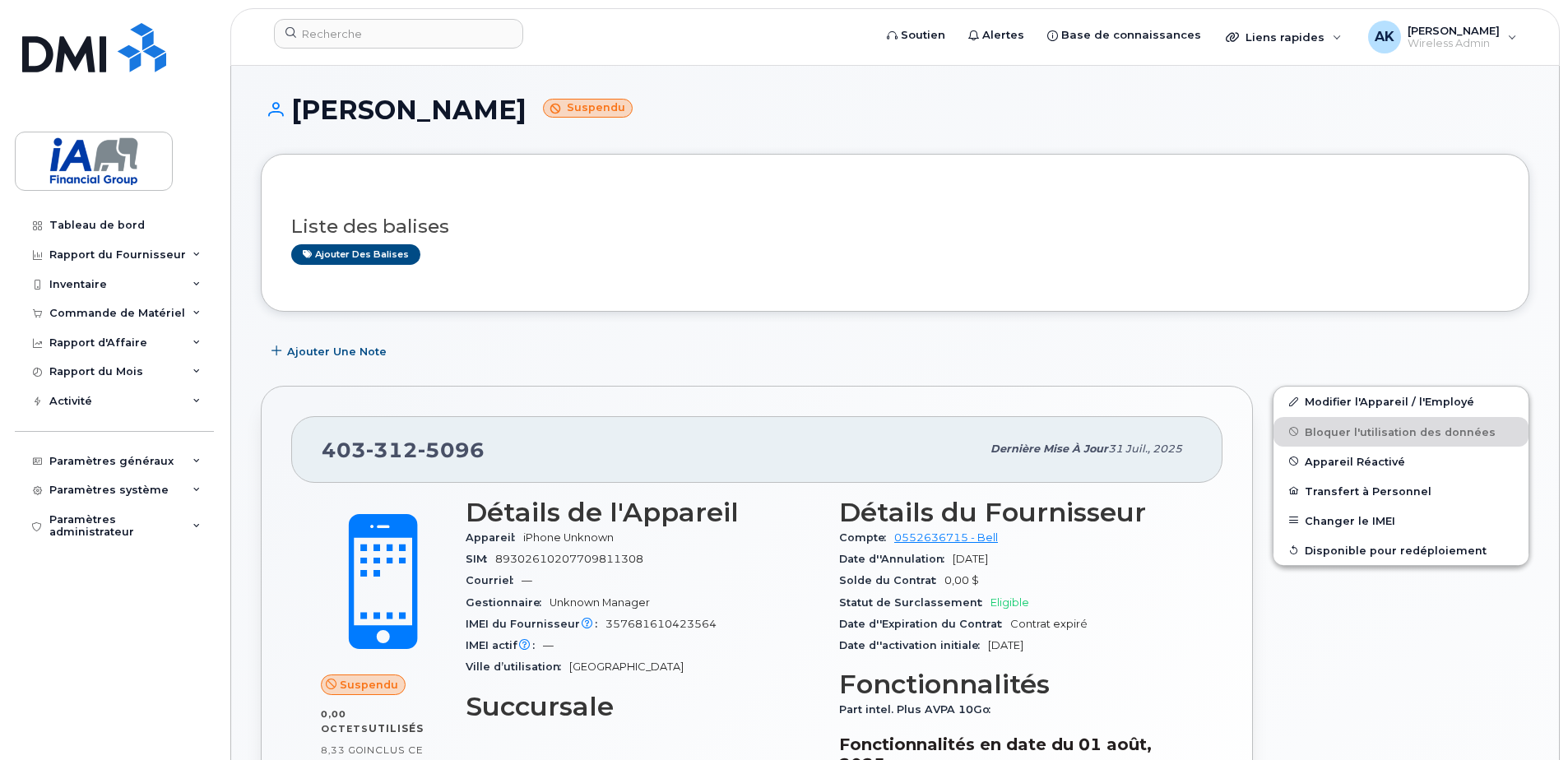
click at [460, 119] on h1 "Sarah Visser Suspendu" at bounding box center [894, 109] width 1268 height 29
drag, startPoint x: 460, startPoint y: 109, endPoint x: 297, endPoint y: 110, distance: 163.0
click at [296, 110] on h1 "Sarah Visser Suspendu" at bounding box center [894, 109] width 1268 height 29
copy h1 "Sarah Visser"
drag, startPoint x: 493, startPoint y: 455, endPoint x: 327, endPoint y: 445, distance: 166.3
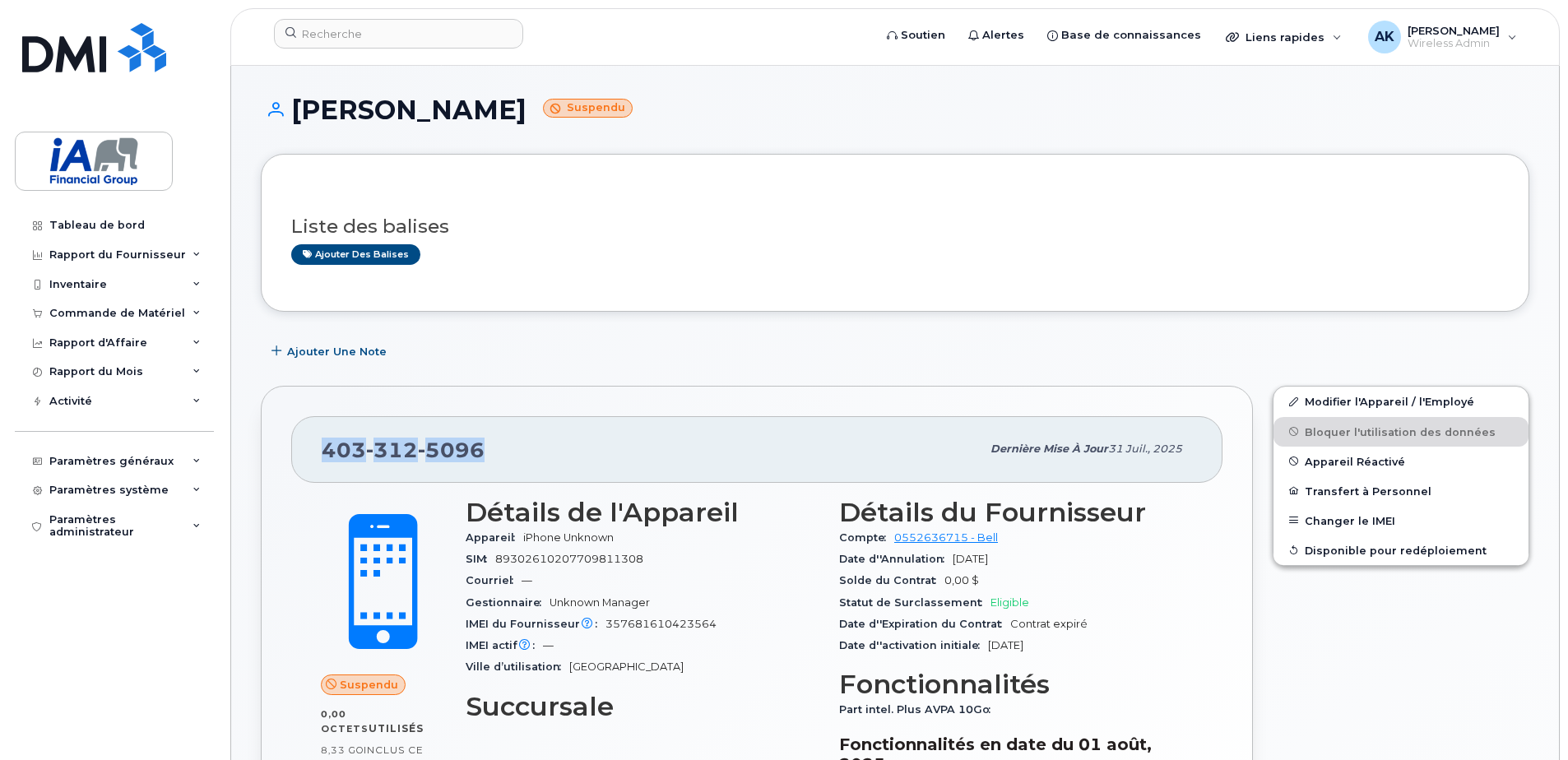
click at [327, 445] on div "403 312 5096" at bounding box center [651, 449] width 659 height 34
drag, startPoint x: 330, startPoint y: 445, endPoint x: 339, endPoint y: 447, distance: 9.2
copy span "403 312 5096"
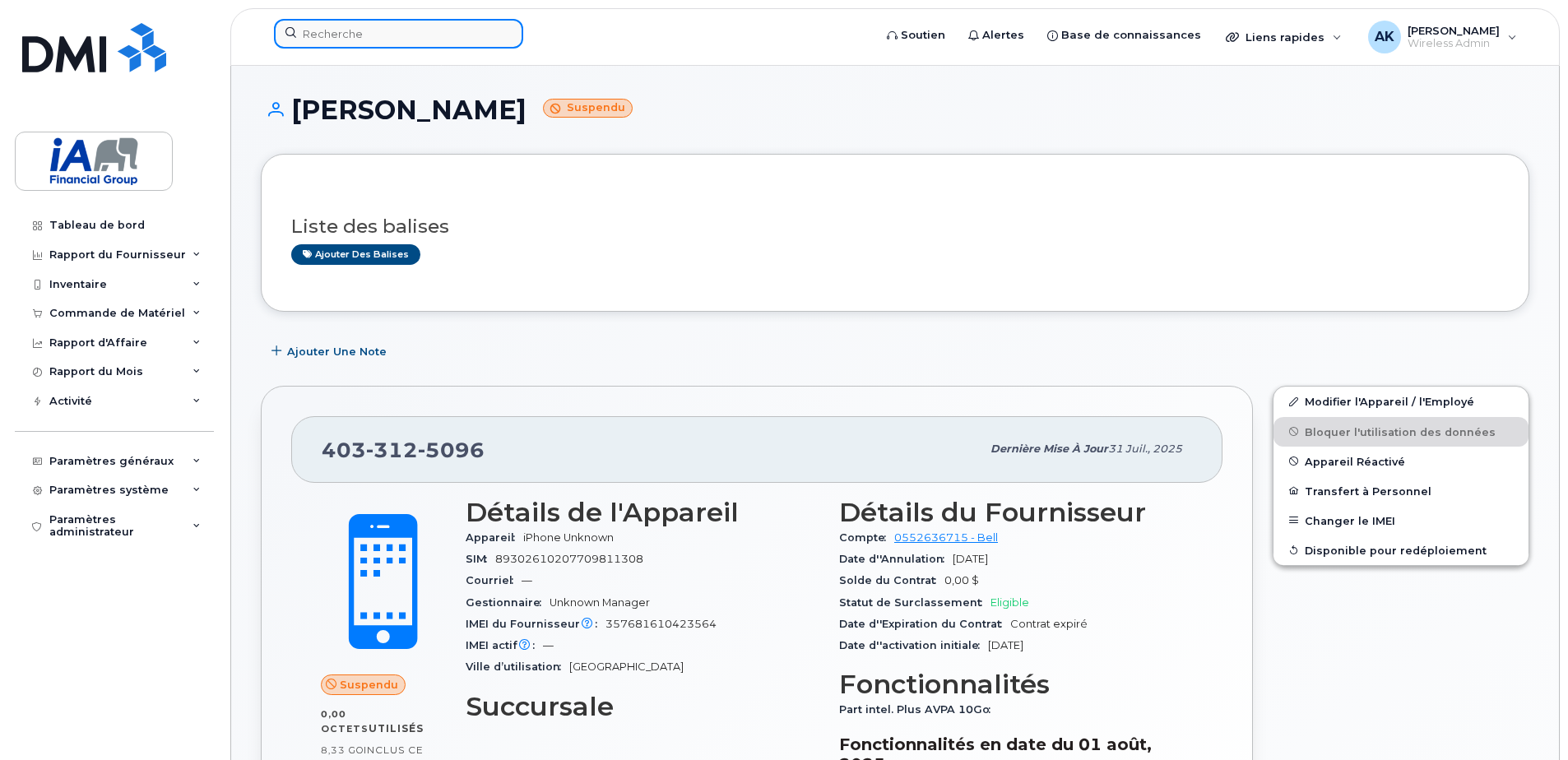
click at [350, 26] on input at bounding box center [399, 33] width 249 height 29
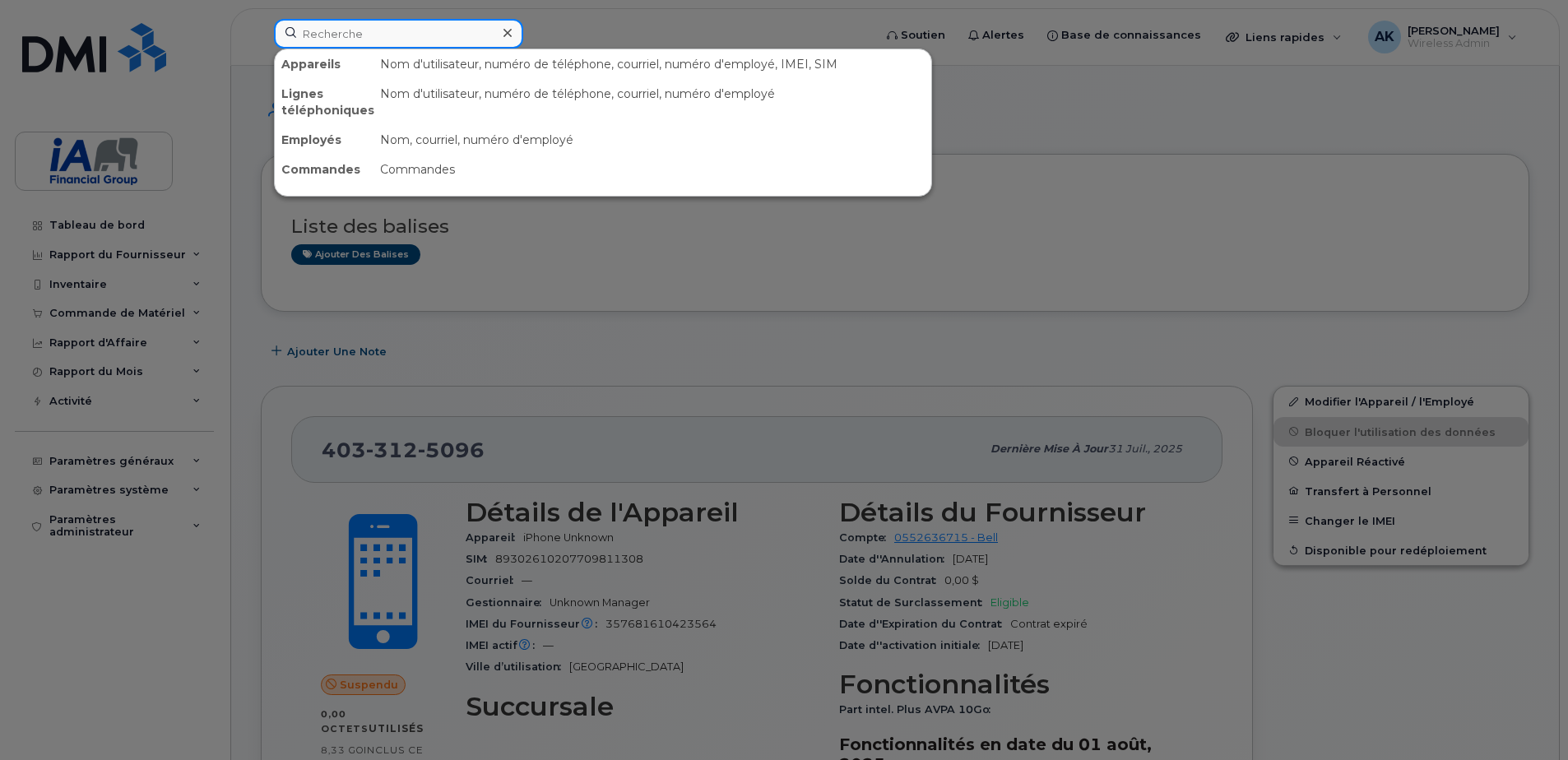
paste input "Thomas Levy"
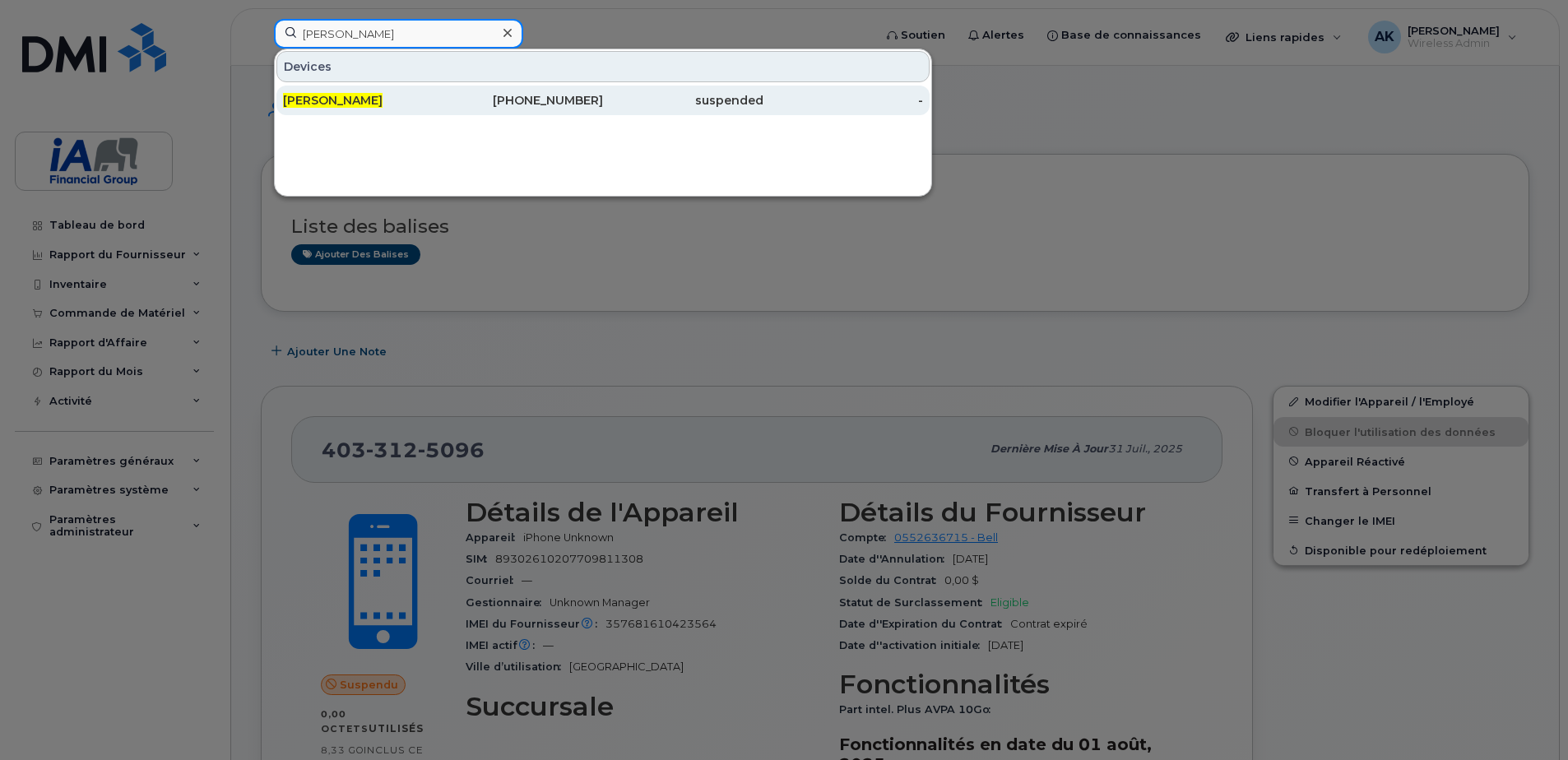
type input "Thomas Levy"
click at [362, 93] on div "Thomas Levy" at bounding box center [363, 100] width 161 height 16
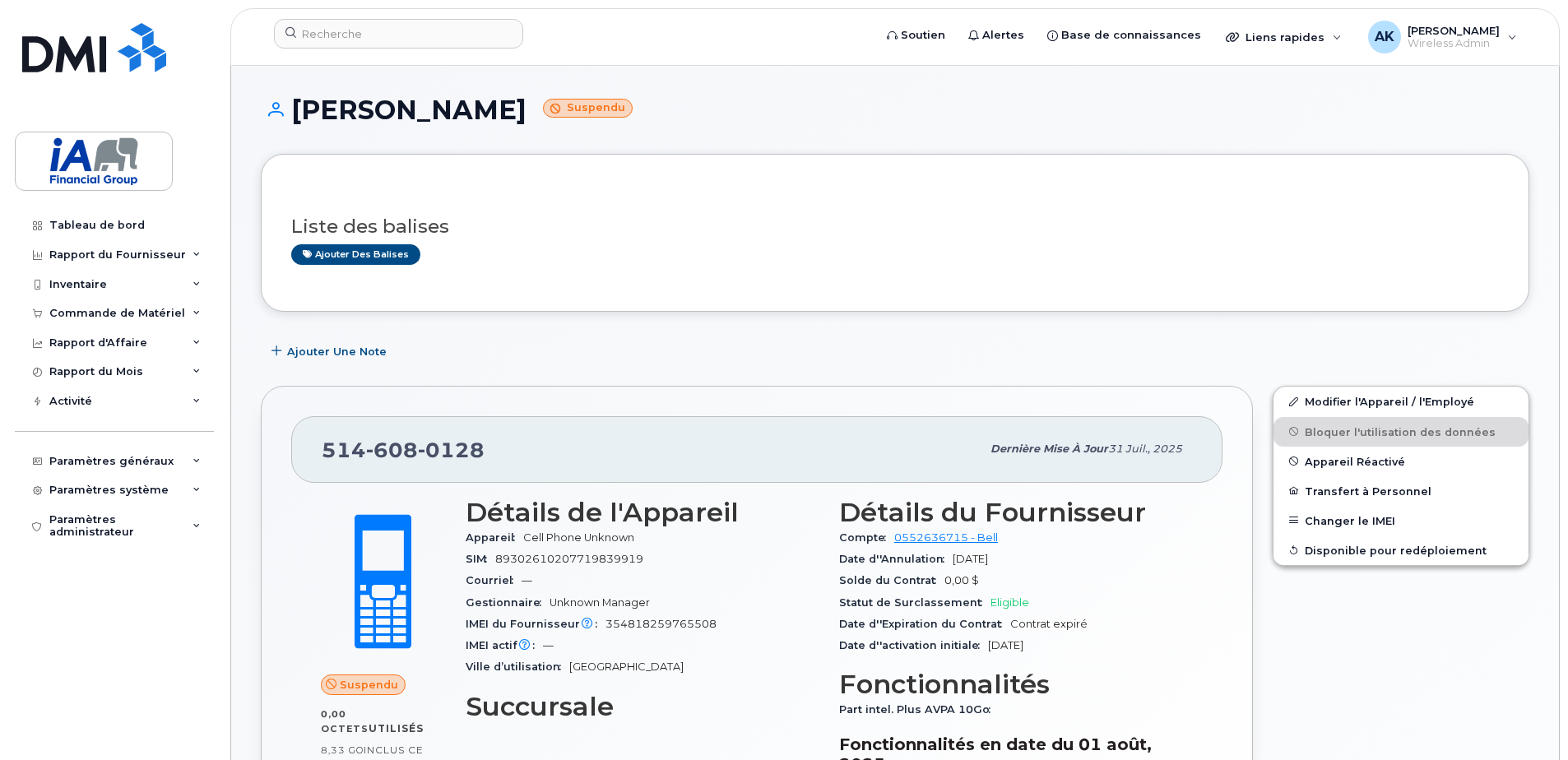
click at [291, 578] on div "Suspendu 0,00 Octets  utilisés 8,33 Go  inclus ce mois-ci Détails de l'Appareil…" at bounding box center [756, 687] width 931 height 408
click at [374, 28] on input at bounding box center [399, 33] width 249 height 29
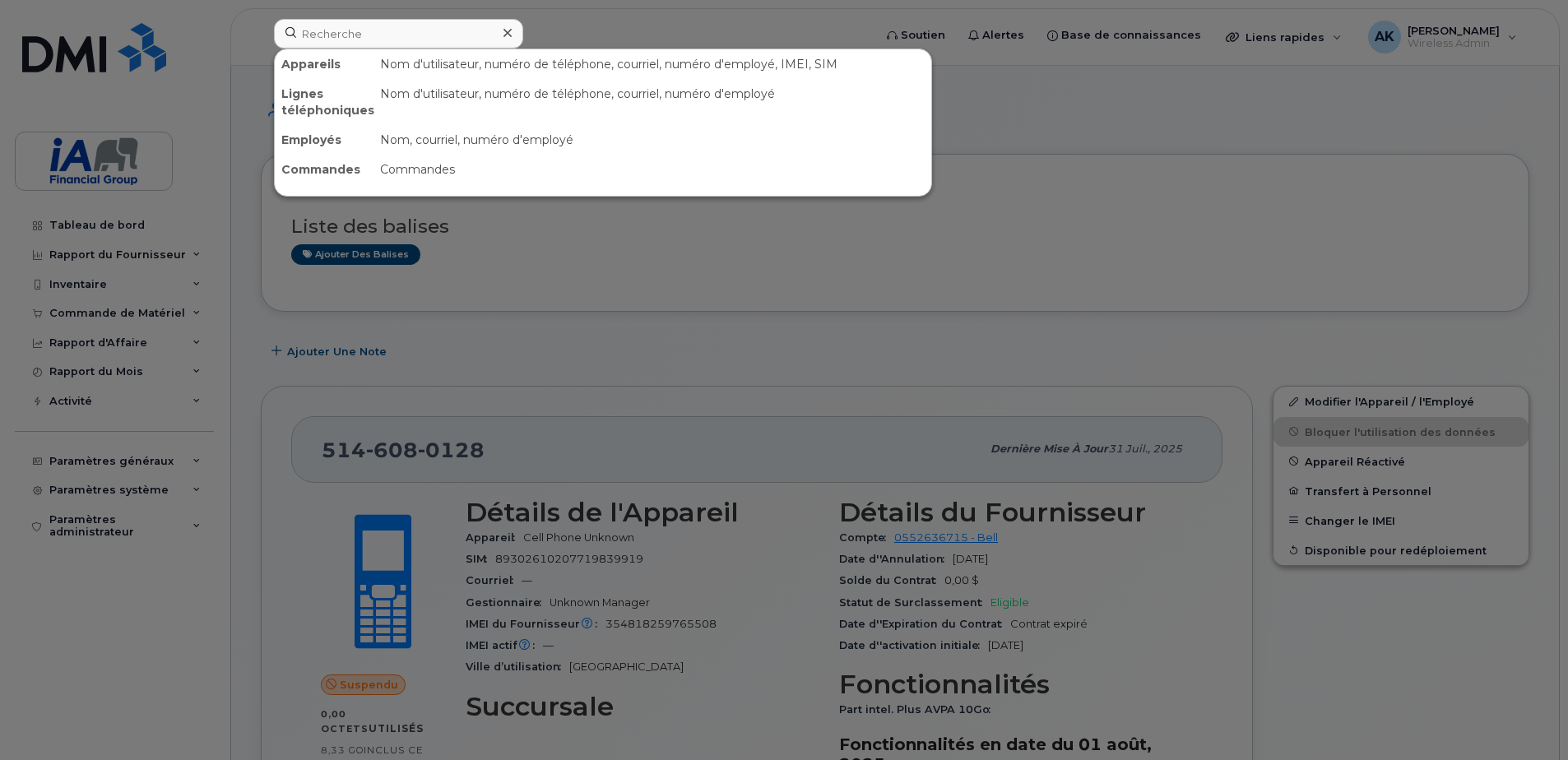
click at [479, 316] on div at bounding box center [784, 380] width 1568 height 760
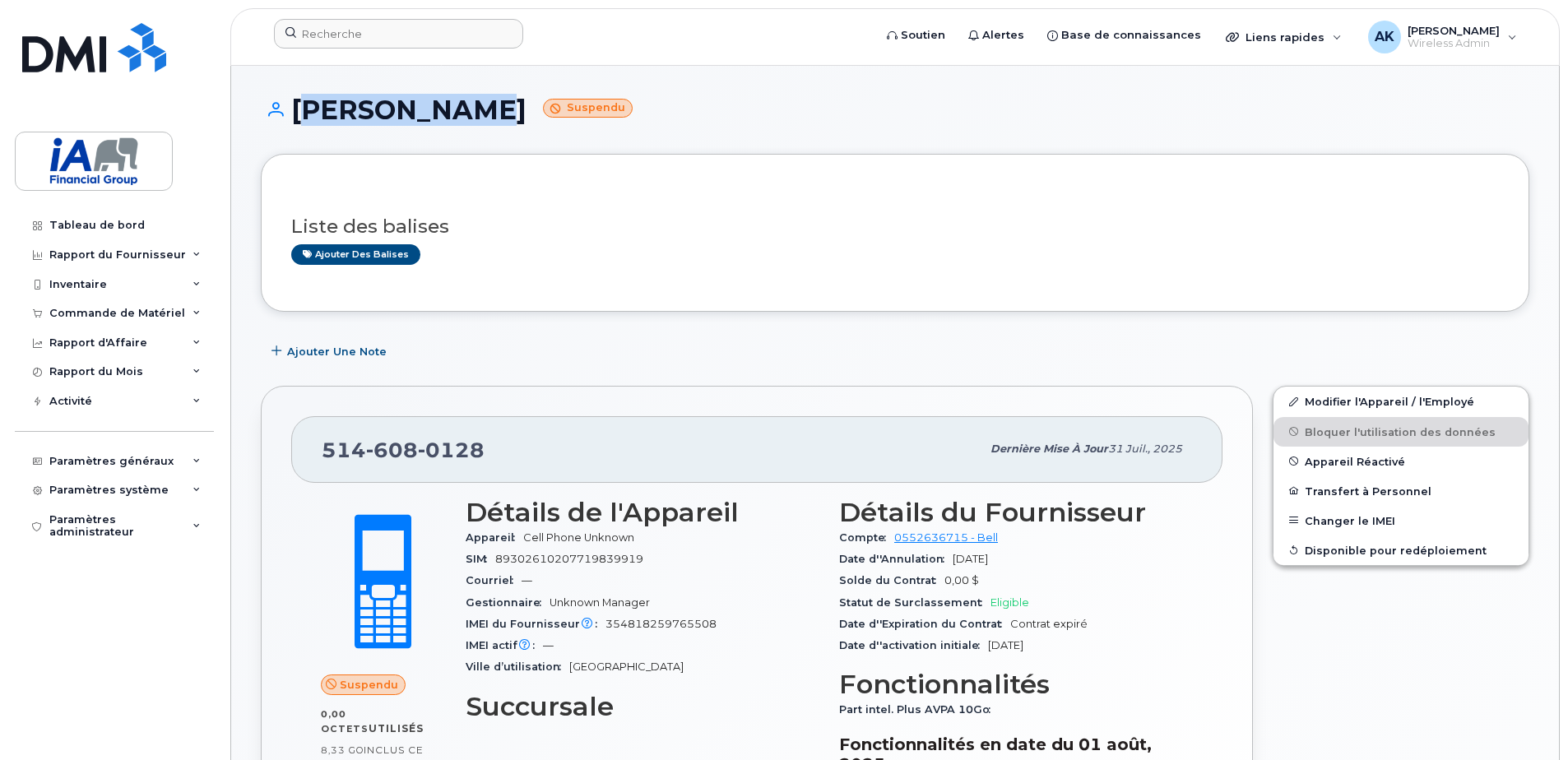
drag, startPoint x: 477, startPoint y: 110, endPoint x: 295, endPoint y: 103, distance: 182.1
click at [295, 103] on h1 "[PERSON_NAME] Suspendu" at bounding box center [894, 109] width 1268 height 29
copy h1 "[PERSON_NAME]"
drag, startPoint x: 487, startPoint y: 442, endPoint x: 320, endPoint y: 443, distance: 167.0
click at [320, 443] on div "[PHONE_NUMBER] Dernière mise à jour [DATE]" at bounding box center [756, 449] width 931 height 66
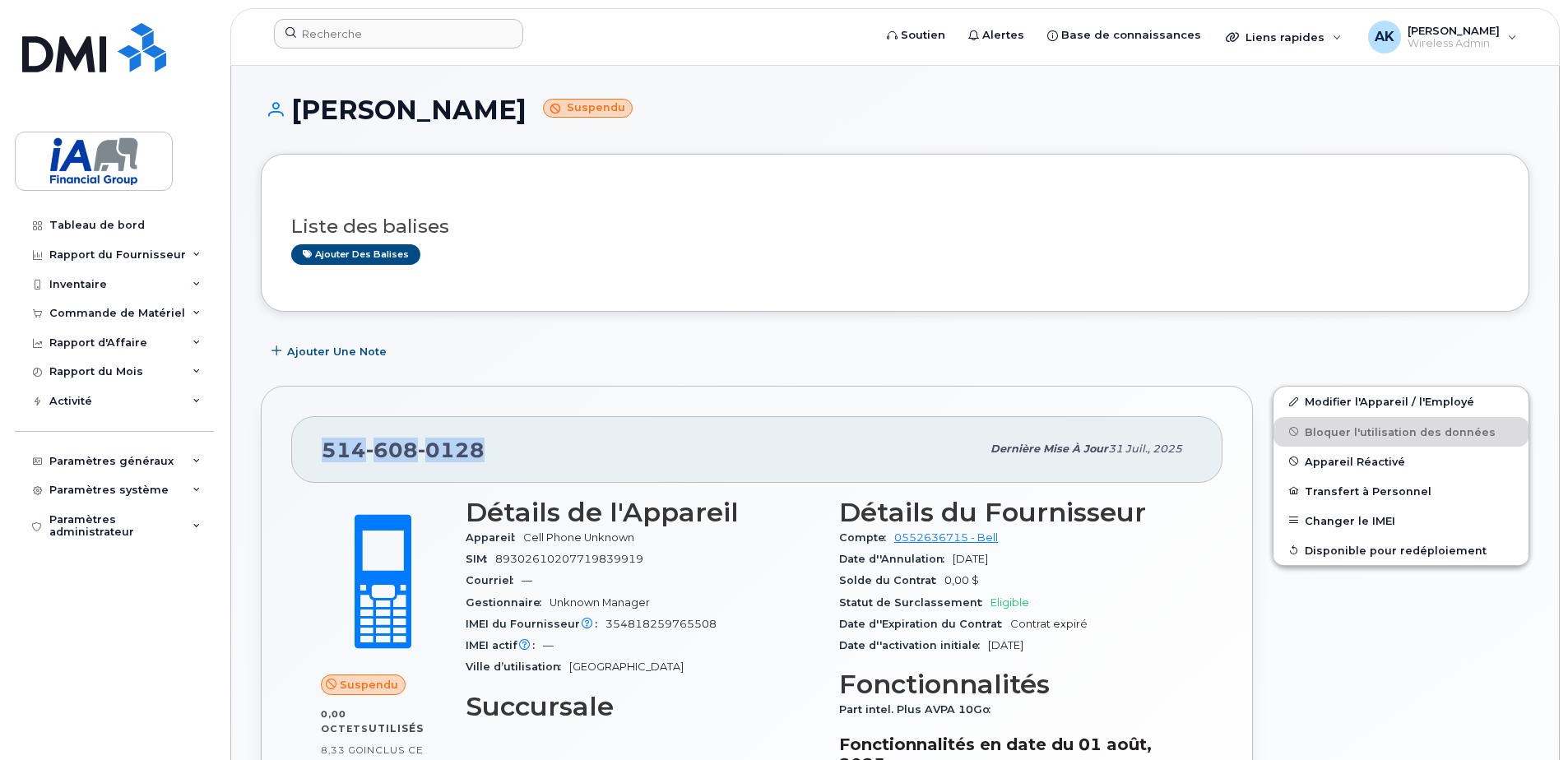
copy span "[PHONE_NUMBER]"
click at [315, 534] on span at bounding box center [383, 582] width 145 height 152
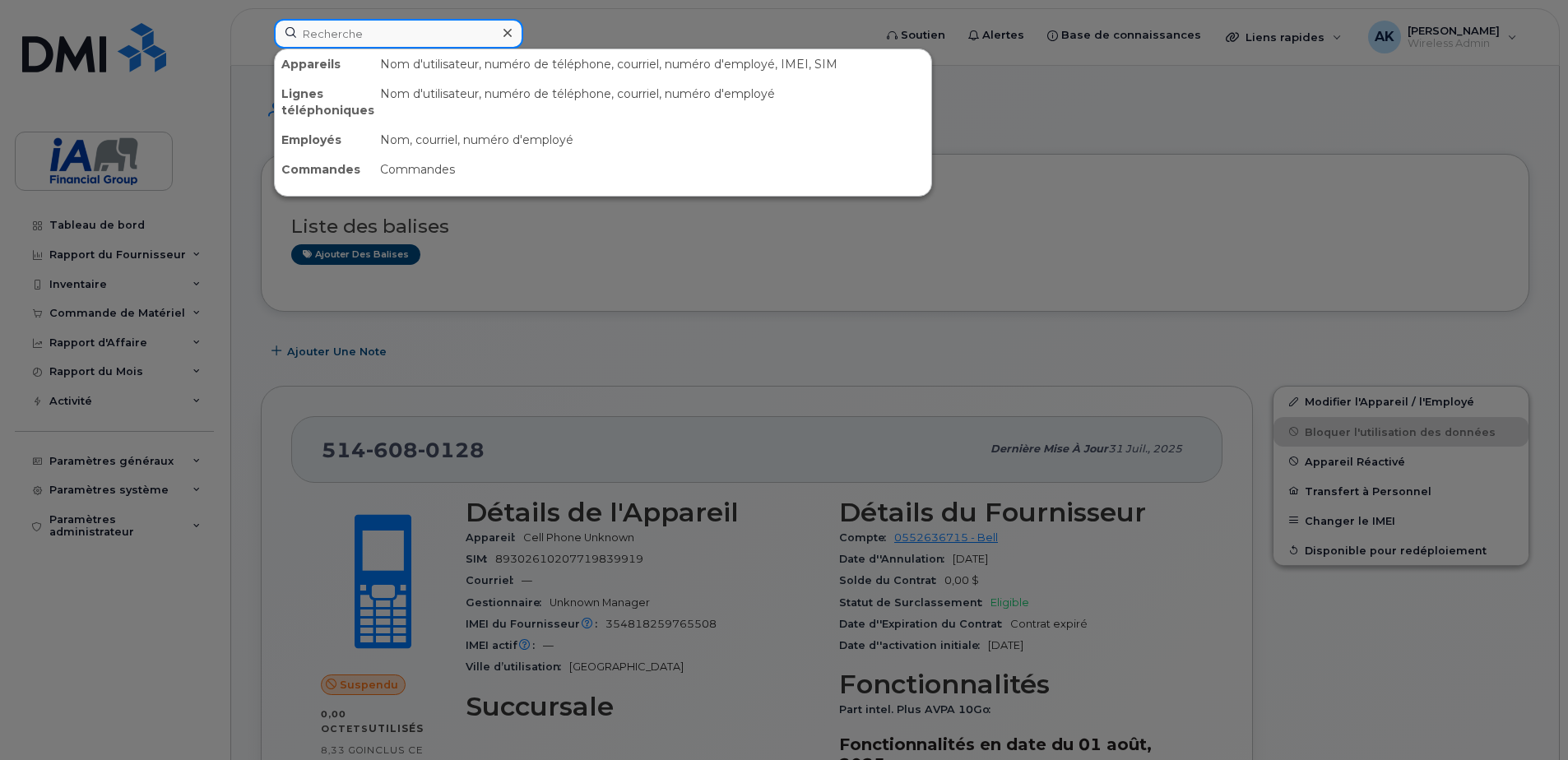
click at [317, 25] on input at bounding box center [399, 33] width 249 height 29
paste input "[PERSON_NAME]"
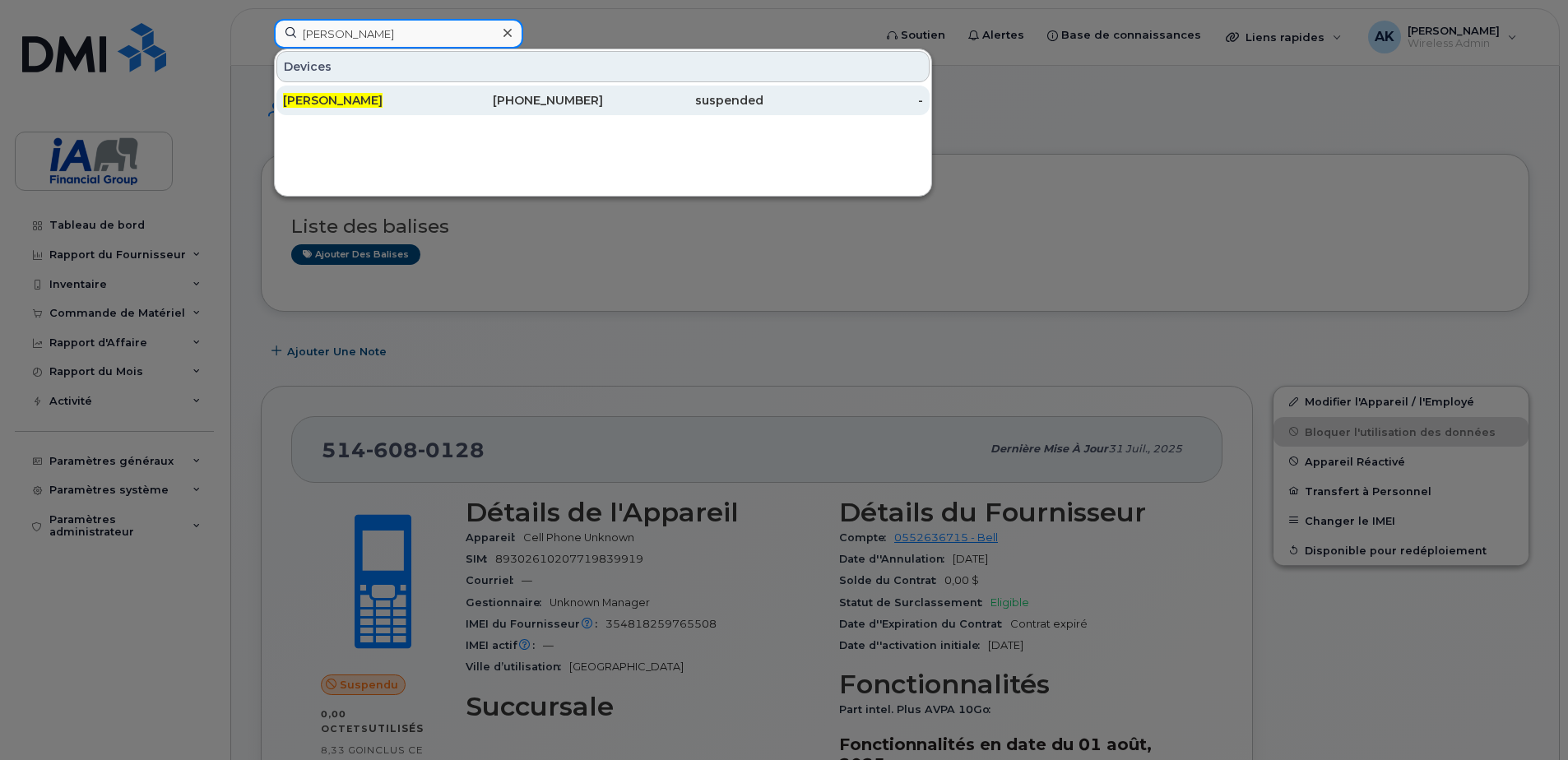
type input "[PERSON_NAME]"
click at [543, 93] on div "[PHONE_NUMBER]" at bounding box center [523, 100] width 161 height 16
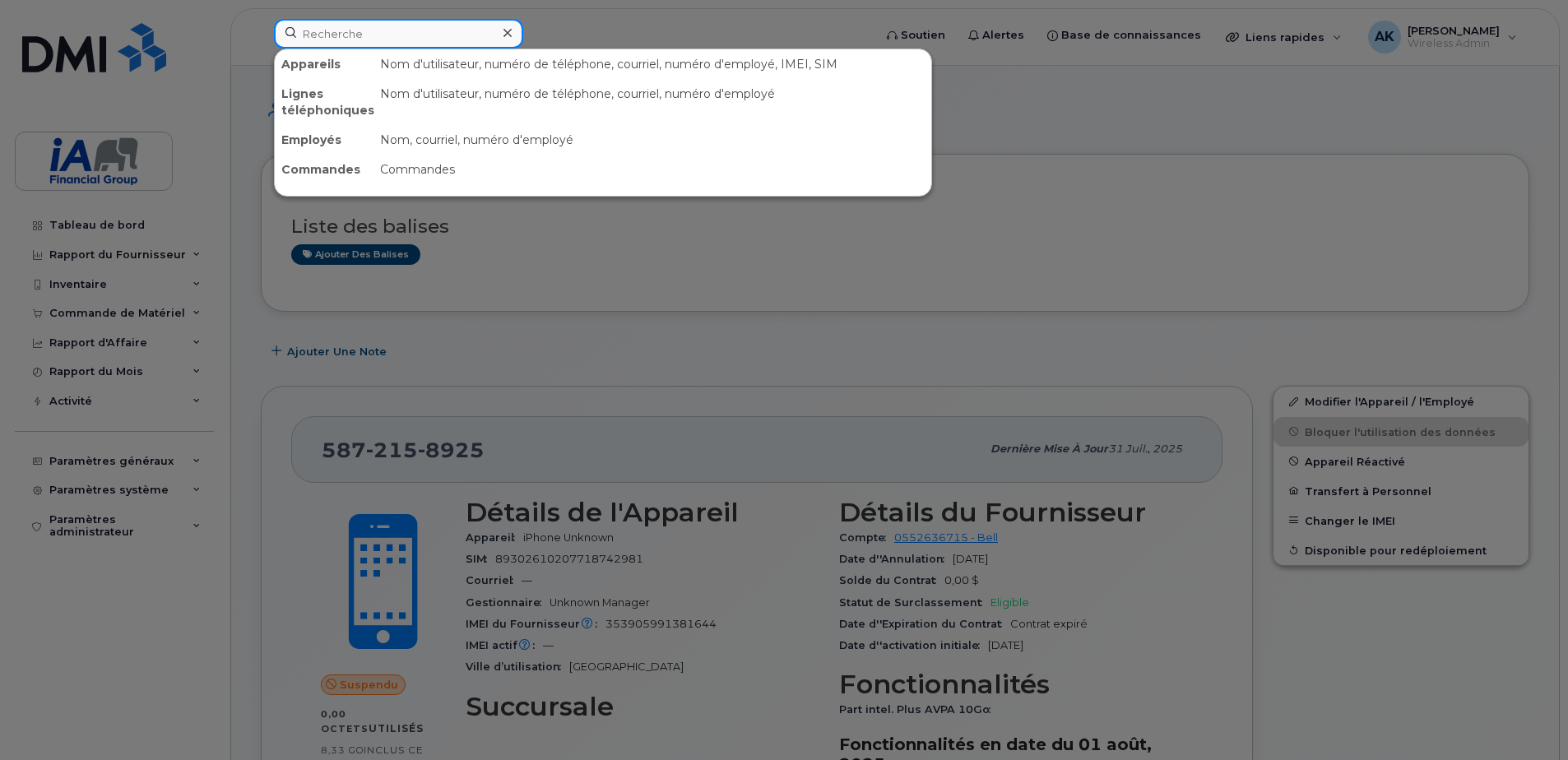
drag, startPoint x: 320, startPoint y: 49, endPoint x: 316, endPoint y: 35, distance: 14.6
click at [316, 35] on input at bounding box center [399, 33] width 249 height 29
paste input "Jean François Langlais Ipad"
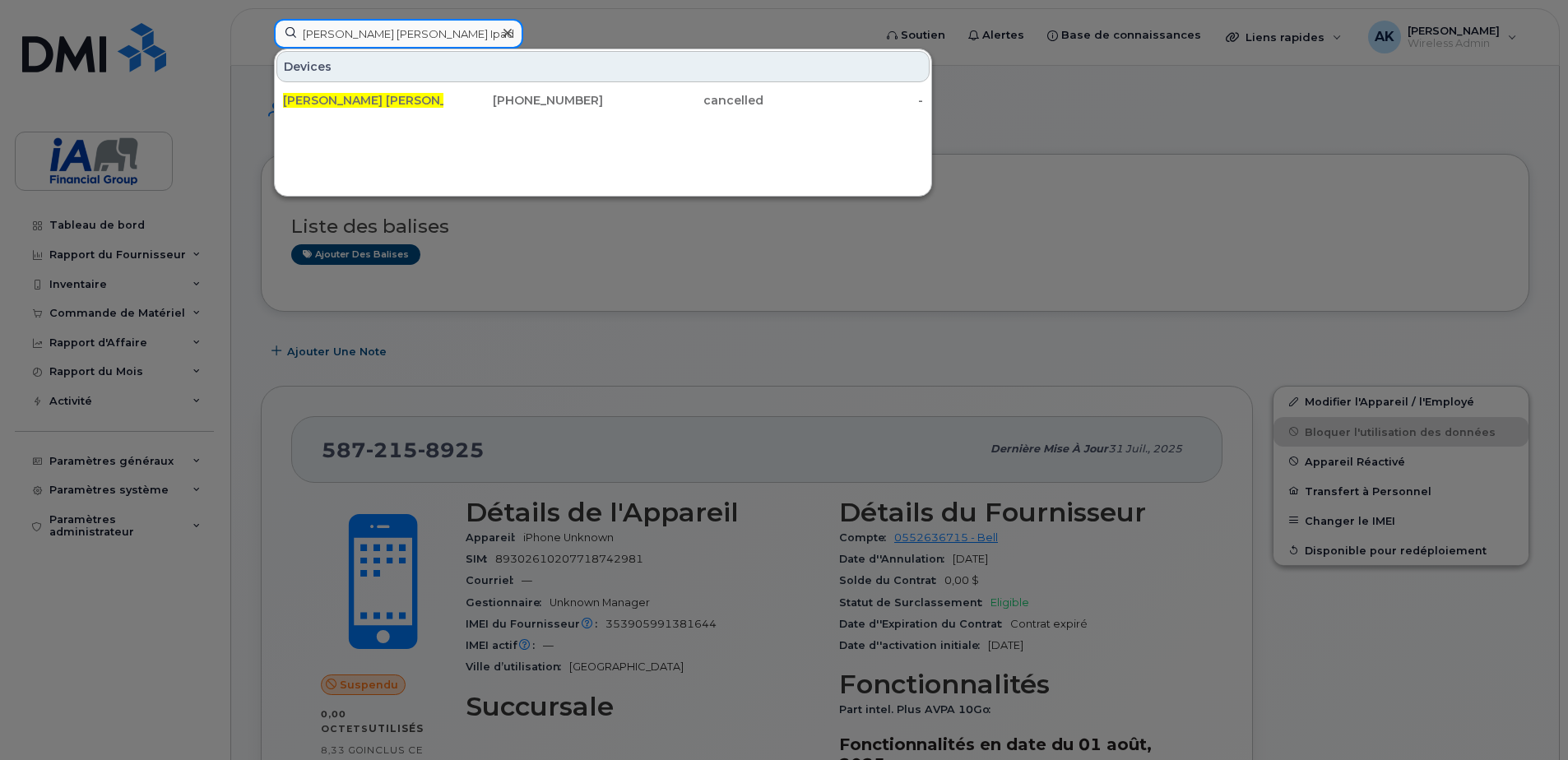
click at [475, 33] on input "Jean François Langlais Ipad" at bounding box center [399, 33] width 249 height 29
drag, startPoint x: 465, startPoint y: 33, endPoint x: 283, endPoint y: 37, distance: 182.0
click at [284, 37] on input "Jean François Langlais Ipad" at bounding box center [399, 33] width 249 height 29
paste input "HOTSPOT PHONECHECK TOR"
type input "HOTSPOT PHONECHECK TOR"
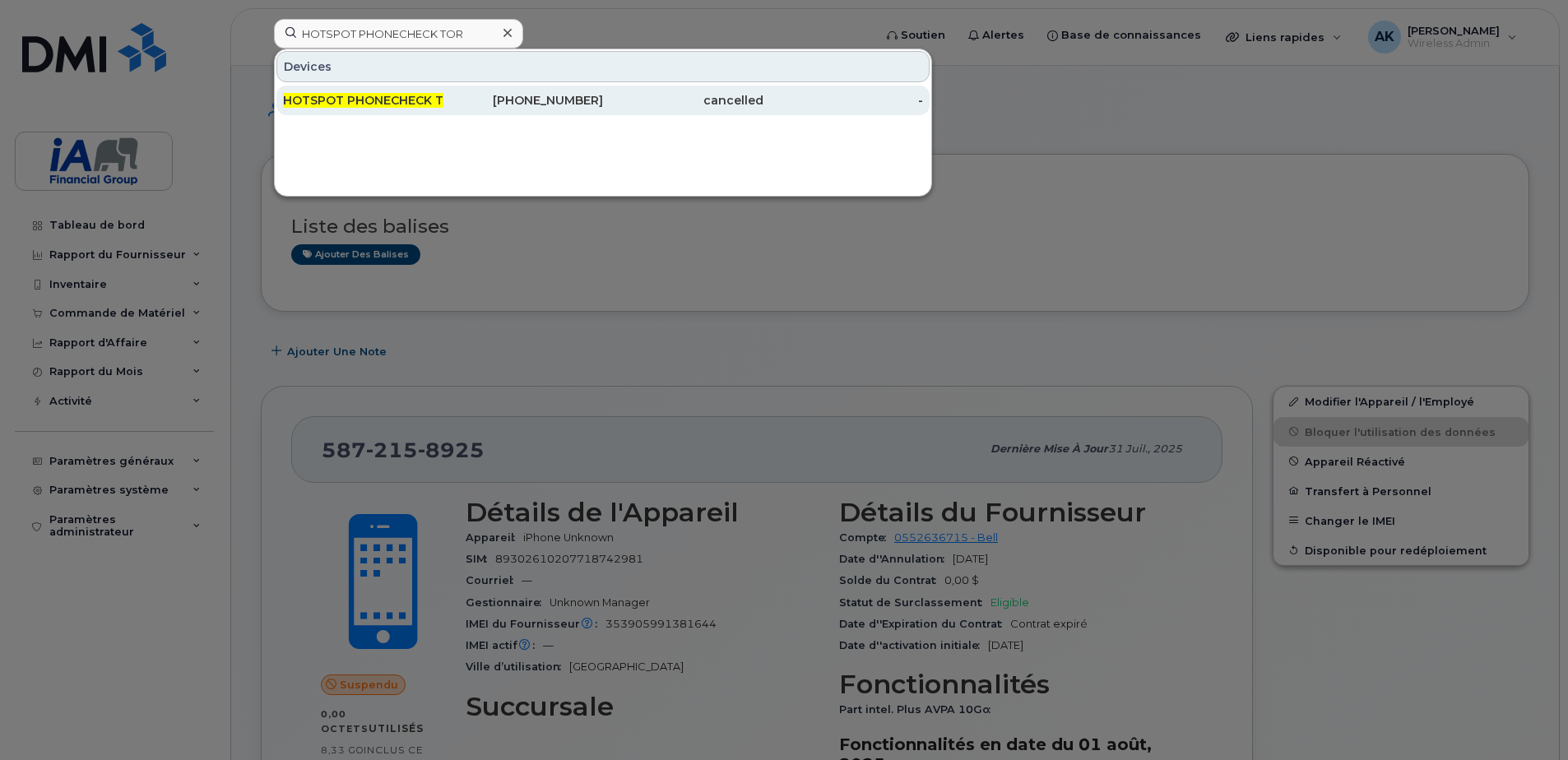
click at [381, 102] on span "HOTSPOT PHONECHECK TOR" at bounding box center [372, 101] width 179 height 15
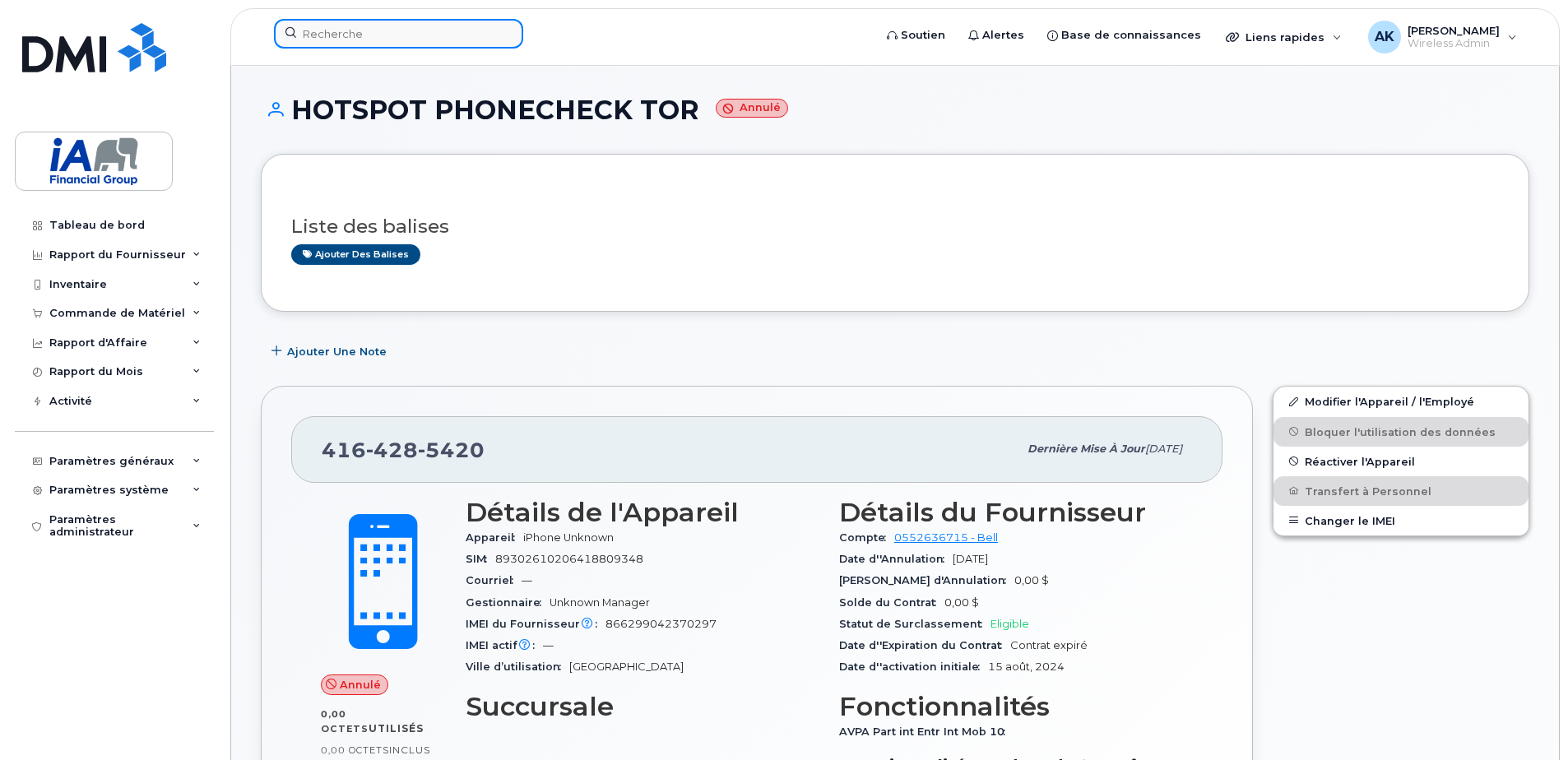
click at [419, 32] on input at bounding box center [399, 33] width 249 height 29
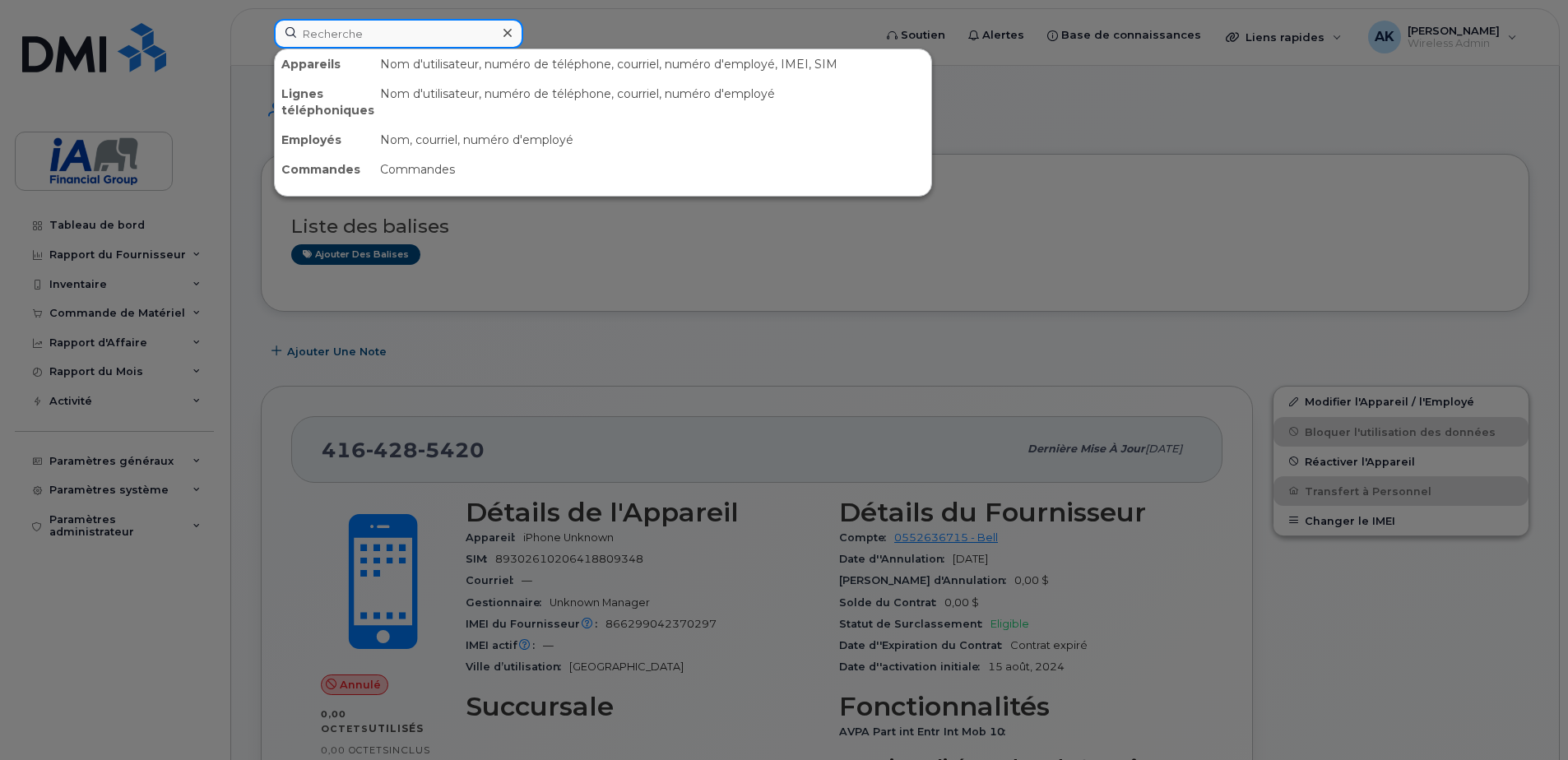
paste input "[PERSON_NAME] - IPAD"
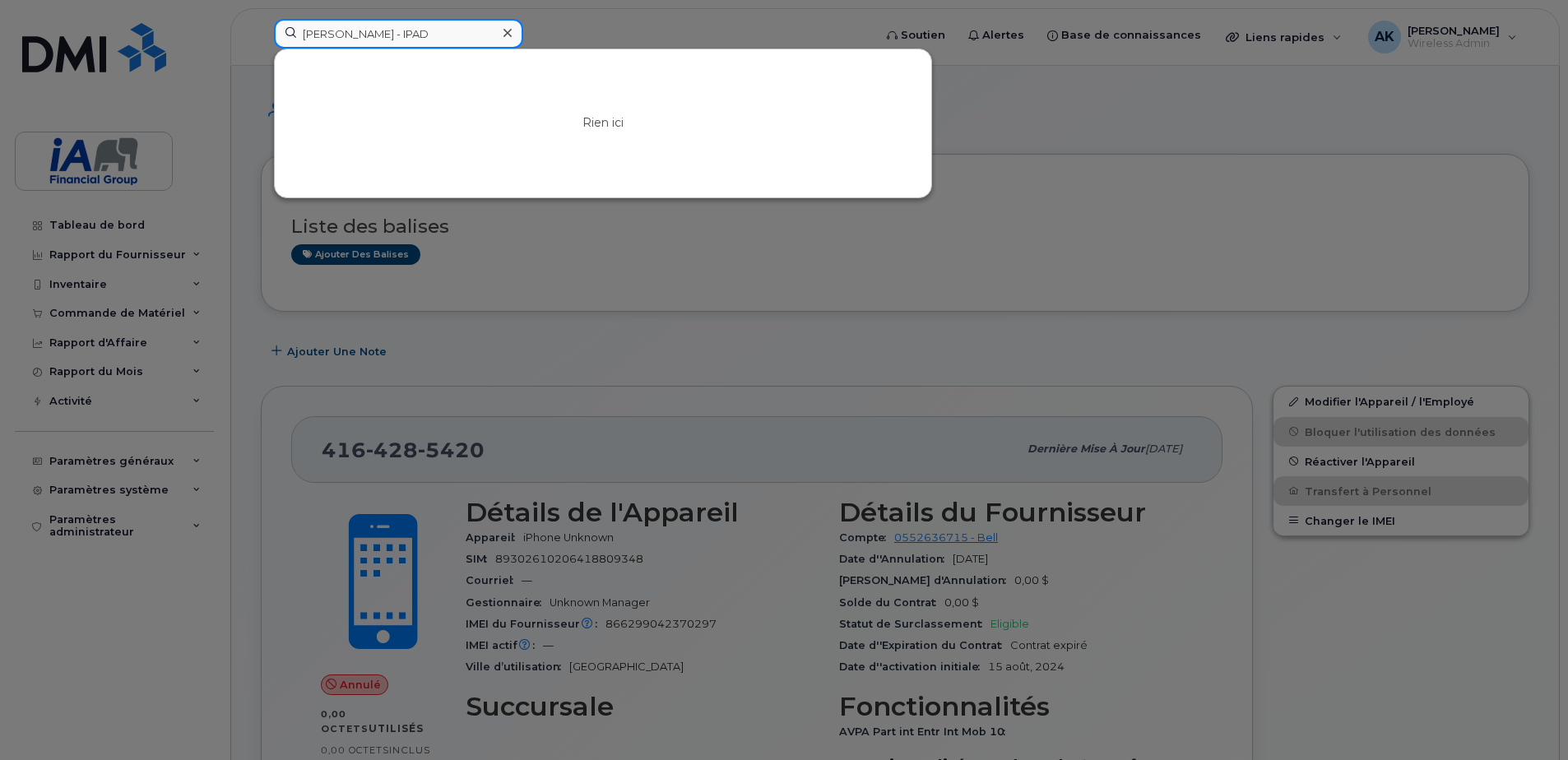
drag, startPoint x: 402, startPoint y: 34, endPoint x: 1116, endPoint y: 146, distance: 722.7
click at [875, 55] on div "[PERSON_NAME] - IPAD Rien ici" at bounding box center [568, 37] width 615 height 36
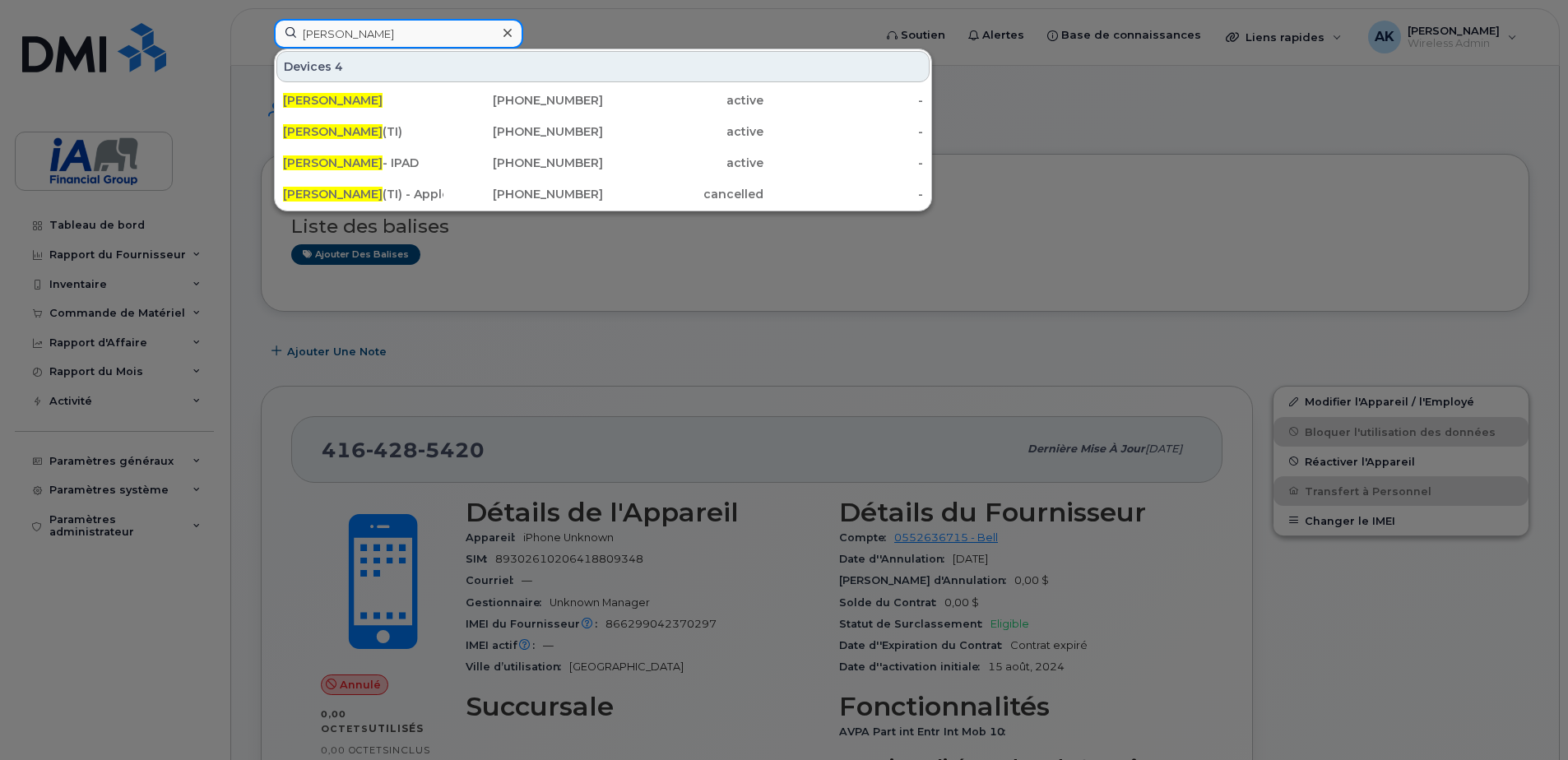
drag, startPoint x: 411, startPoint y: 38, endPoint x: 231, endPoint y: 37, distance: 180.0
click at [261, 37] on div "[PERSON_NAME] Devices 4 [PERSON_NAME] [PHONE_NUMBER] active - [PERSON_NAME] (TI…" at bounding box center [568, 37] width 615 height 36
paste input "[PERSON_NAME]"
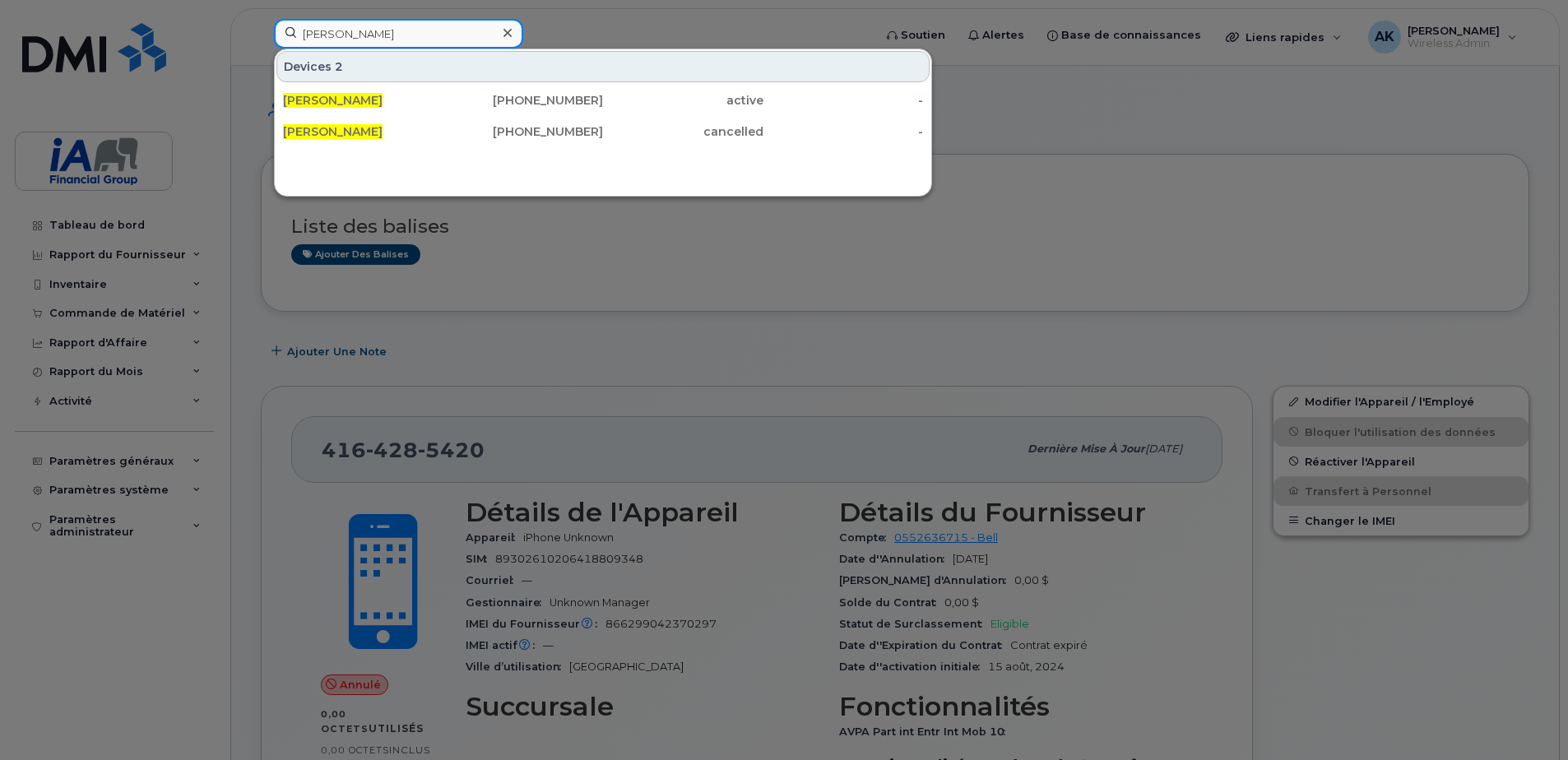
click at [405, 40] on input "[PERSON_NAME]" at bounding box center [399, 33] width 249 height 29
drag, startPoint x: 394, startPoint y: 40, endPoint x: 241, endPoint y: 30, distance: 153.3
click at [261, 30] on div "[PERSON_NAME] Devices 2 [PERSON_NAME] [PHONE_NUMBER] active - [PERSON_NAME] [PH…" at bounding box center [568, 37] width 615 height 36
paste input "[PERSON_NAME]"
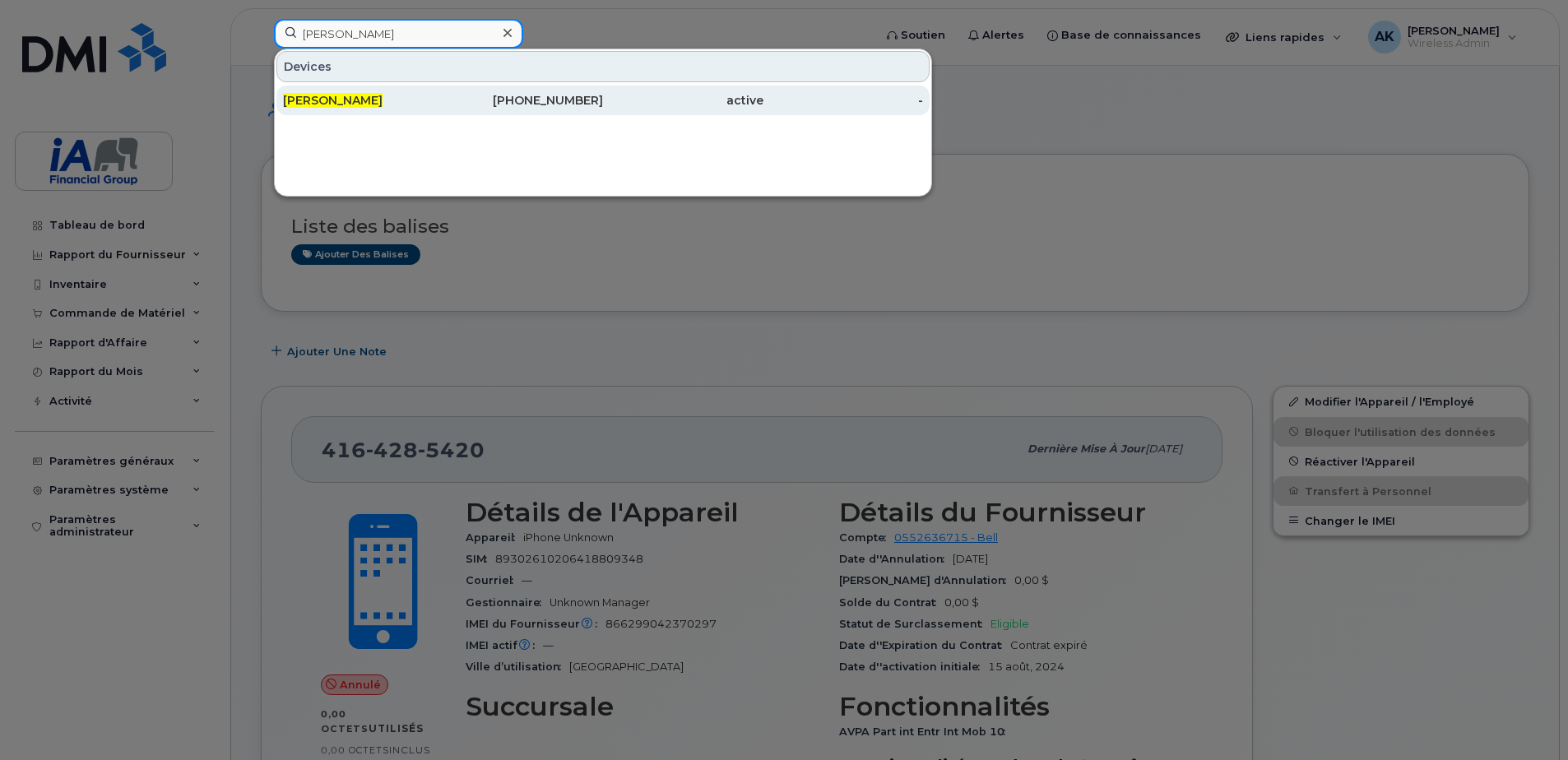
type input "[PERSON_NAME]"
click at [374, 101] on div "[PERSON_NAME]" at bounding box center [363, 100] width 161 height 16
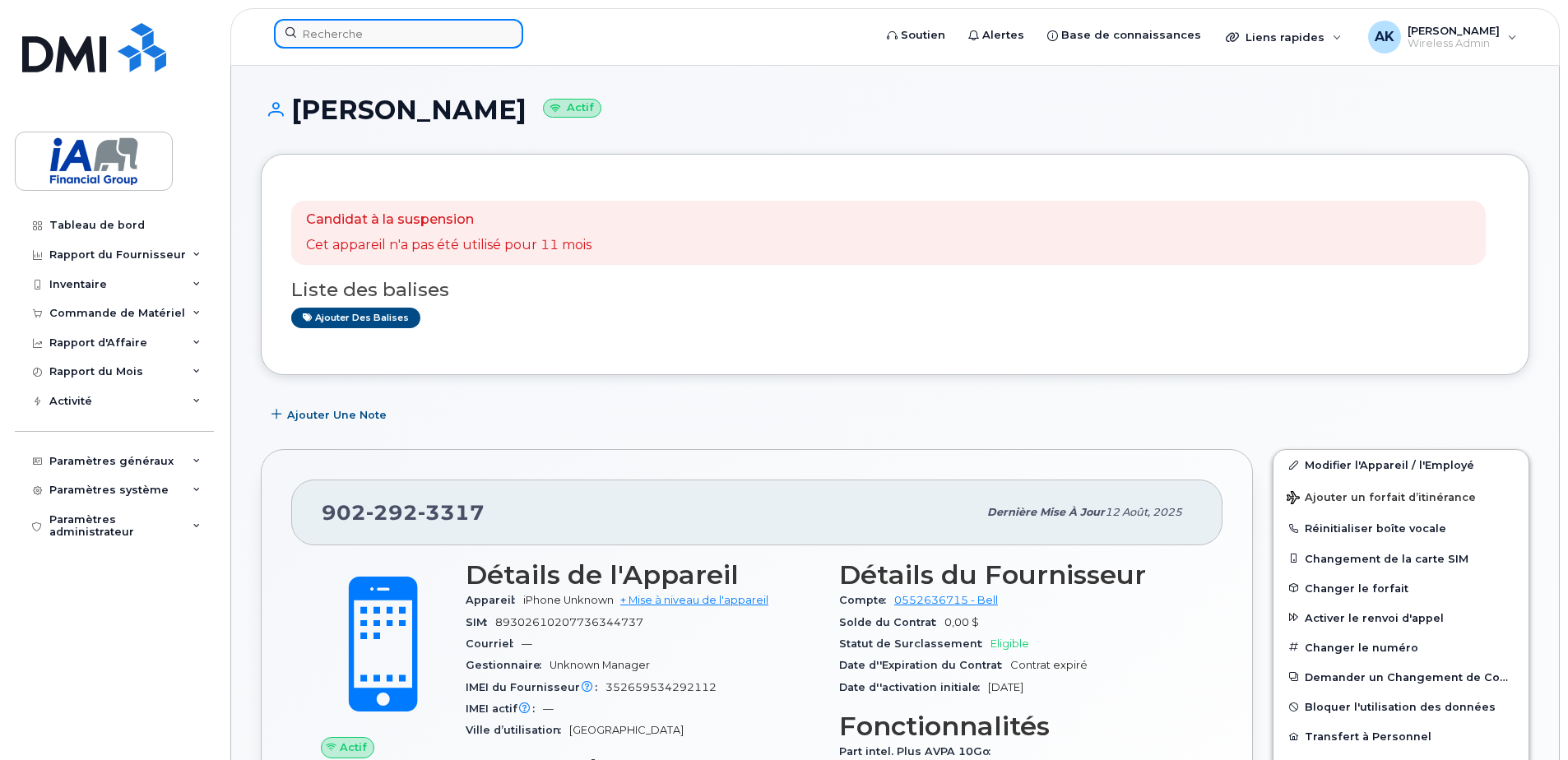
click at [326, 40] on input at bounding box center [399, 33] width 249 height 29
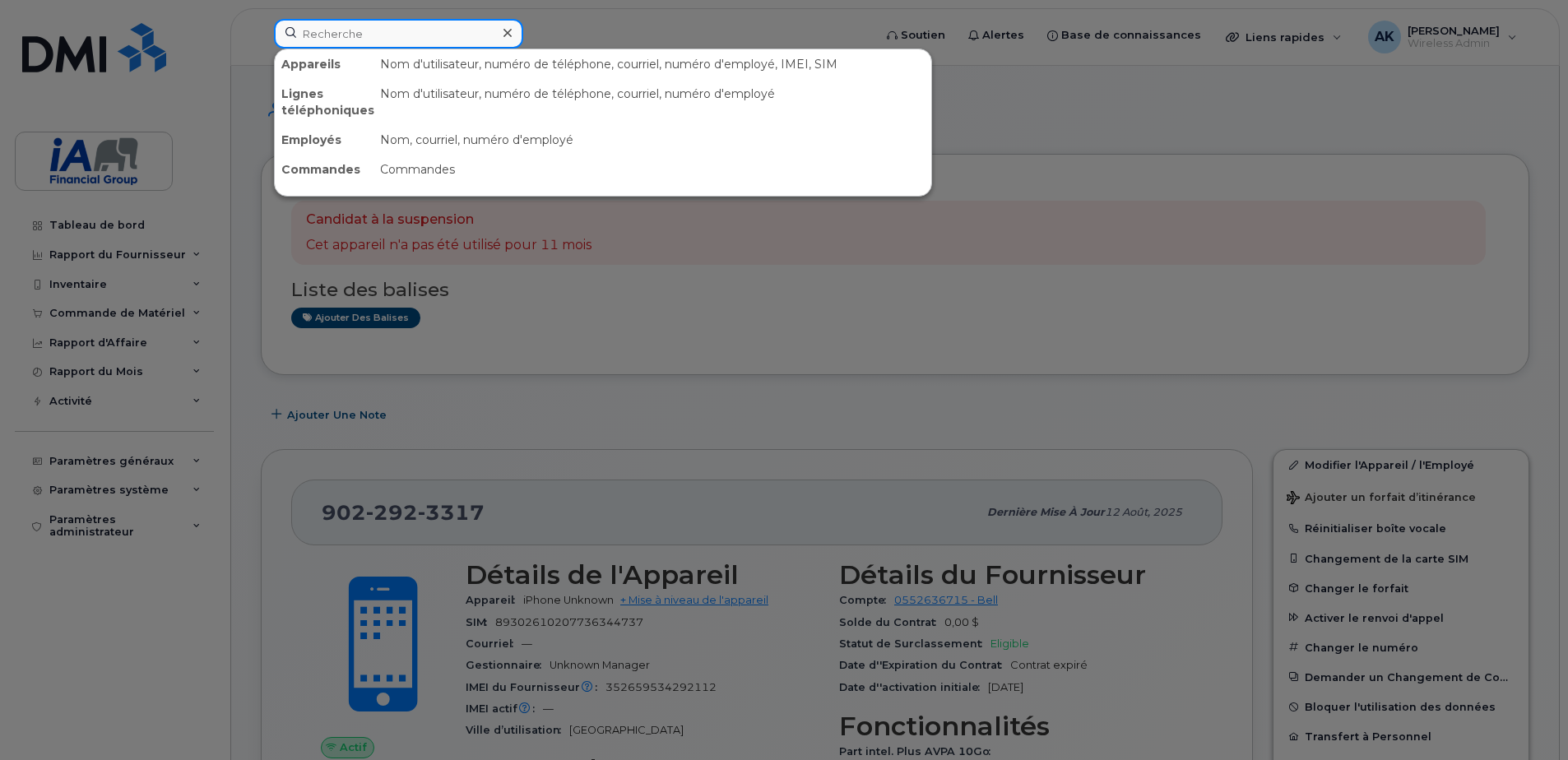
click at [345, 22] on input at bounding box center [399, 33] width 249 height 29
paste input "[PERSON_NAME]"
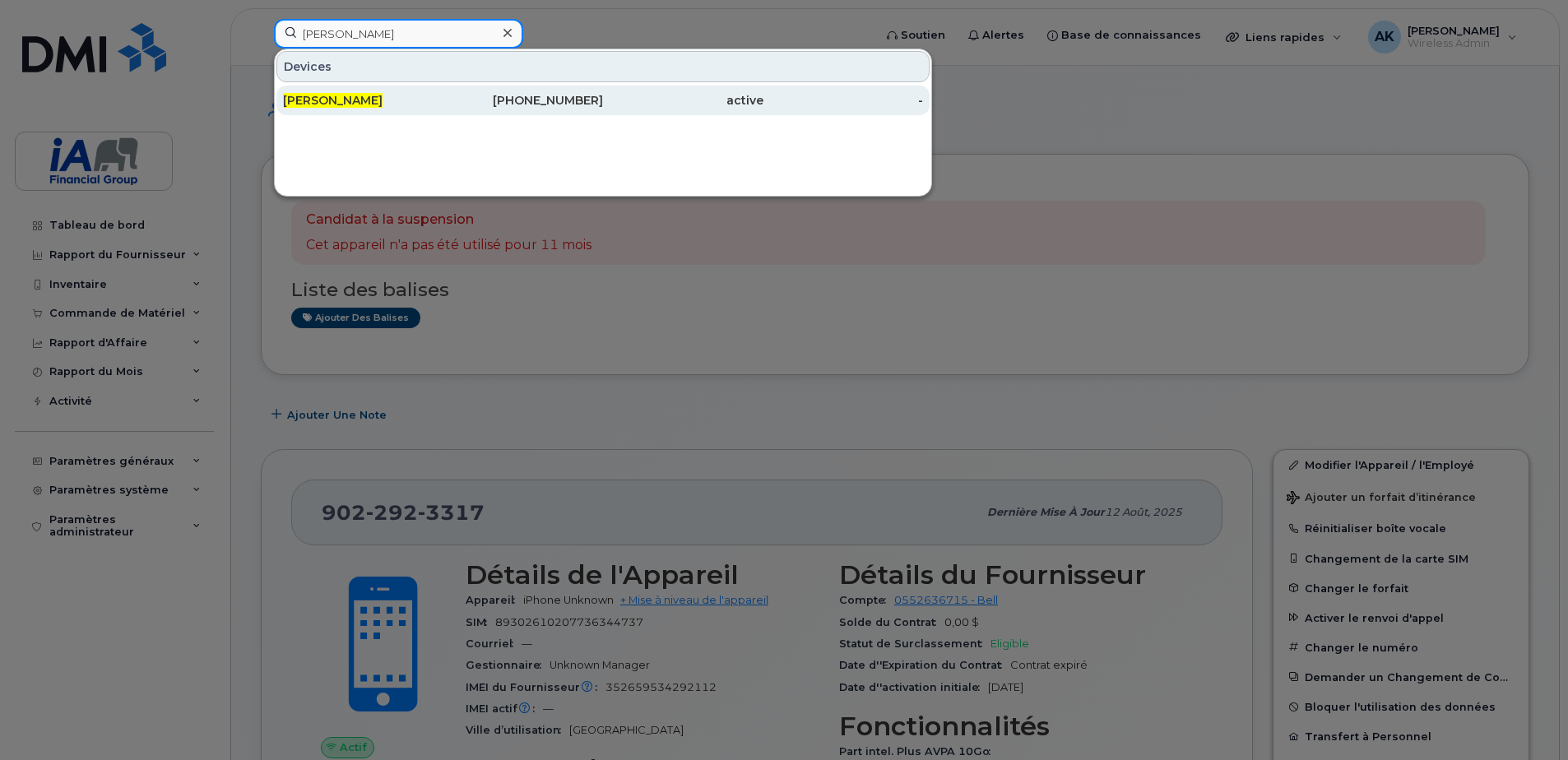
type input "[PERSON_NAME]"
click at [368, 97] on span "[PERSON_NAME]" at bounding box center [332, 101] width 100 height 15
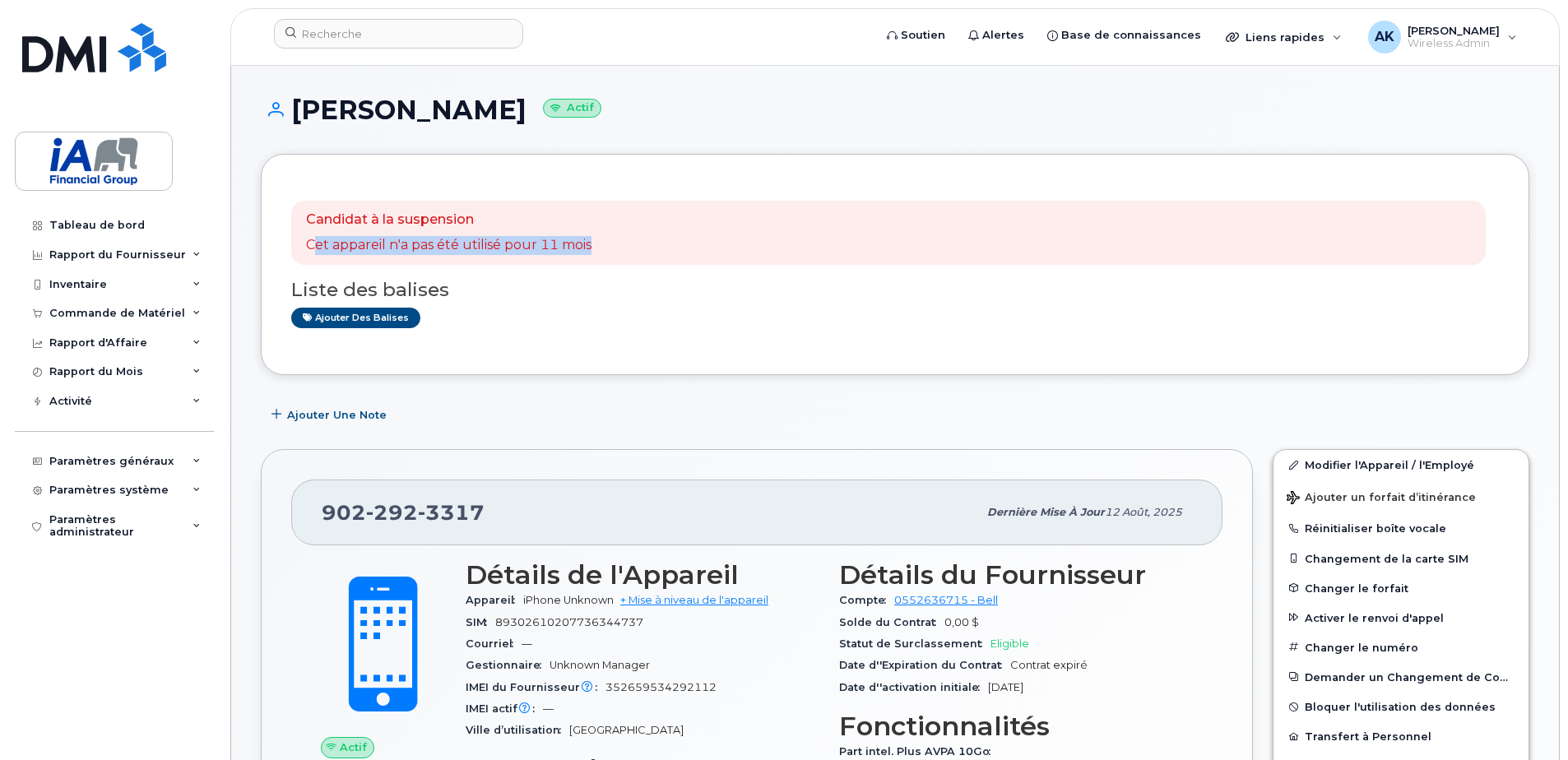
drag, startPoint x: 318, startPoint y: 249, endPoint x: 601, endPoint y: 256, distance: 283.1
click at [605, 253] on div "Candidat à la suspension Cet appareil n'a pas été utilisé pour 11 mois" at bounding box center [889, 232] width 1195 height 64
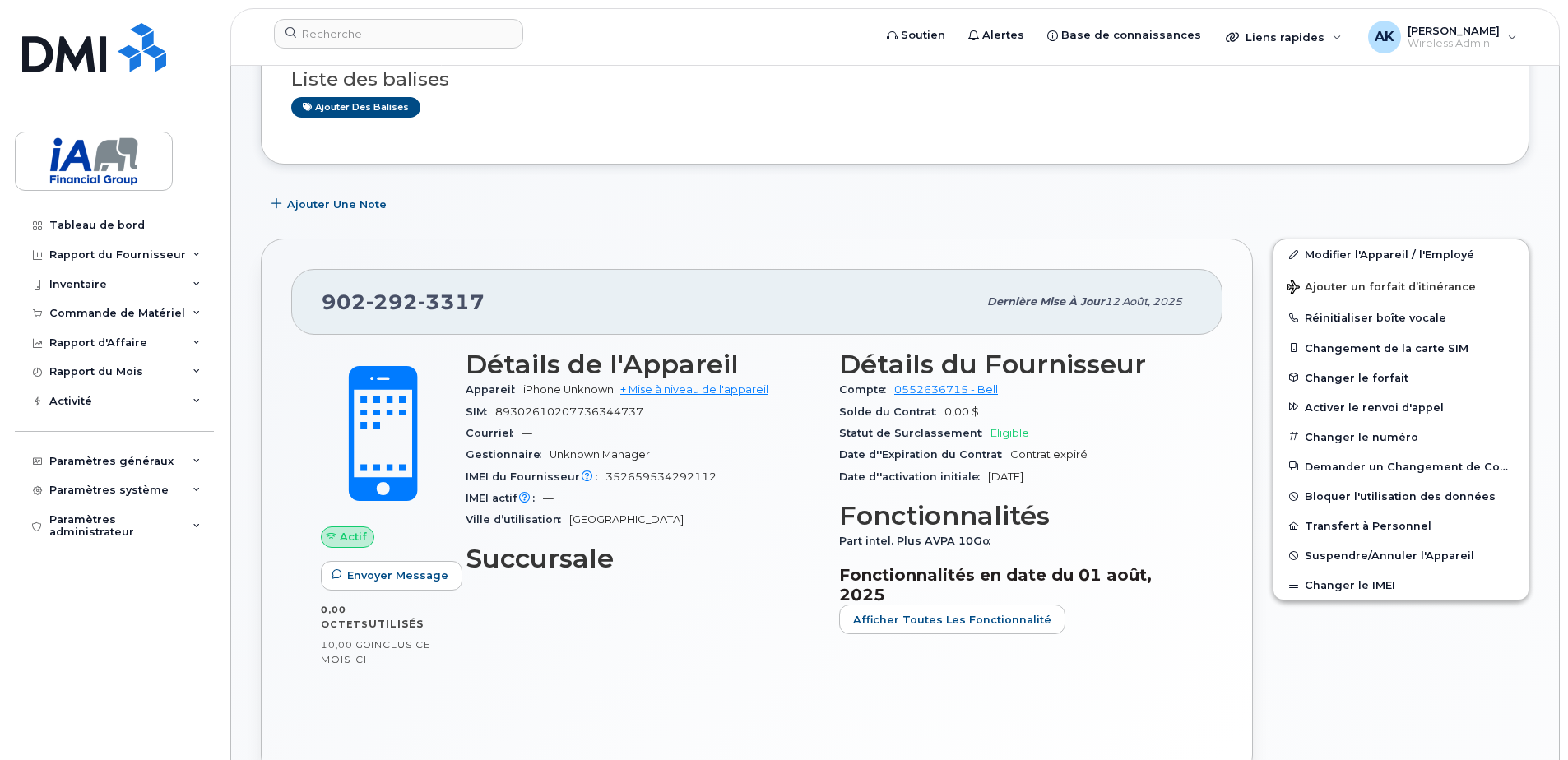
scroll to position [246, 0]
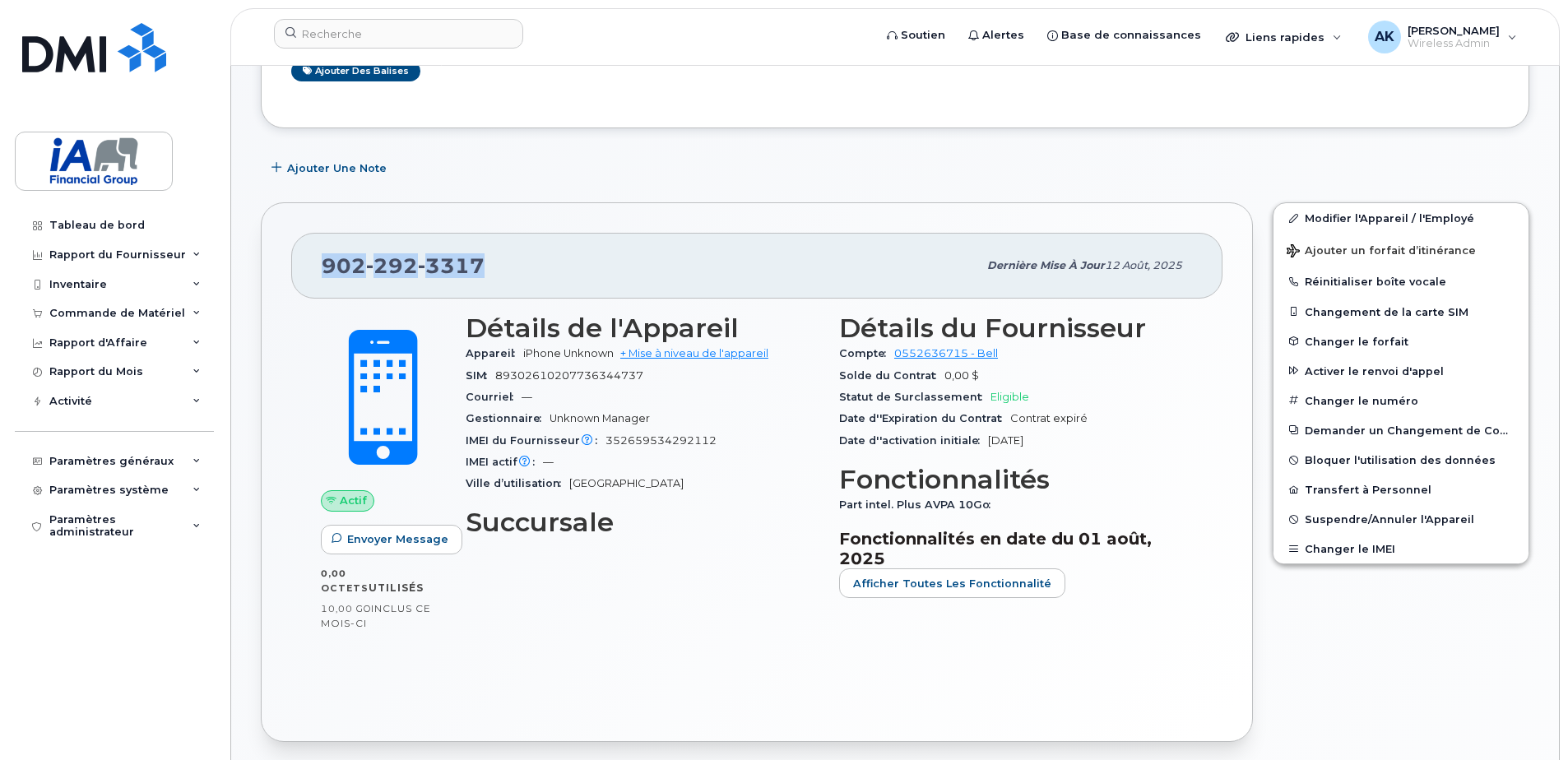
drag, startPoint x: 488, startPoint y: 271, endPoint x: 297, endPoint y: 269, distance: 191.0
click at [297, 269] on div "[PHONE_NUMBER] Dernière mise à jour 12 août, 2025" at bounding box center [756, 265] width 931 height 66
drag, startPoint x: 297, startPoint y: 269, endPoint x: 283, endPoint y: 332, distance: 64.5
click at [283, 332] on div "[PHONE_NUMBER] Dernière mise à jour 12 août, 2025 Actif Envoyer Message 0,00 Oc…" at bounding box center [756, 472] width 992 height 538
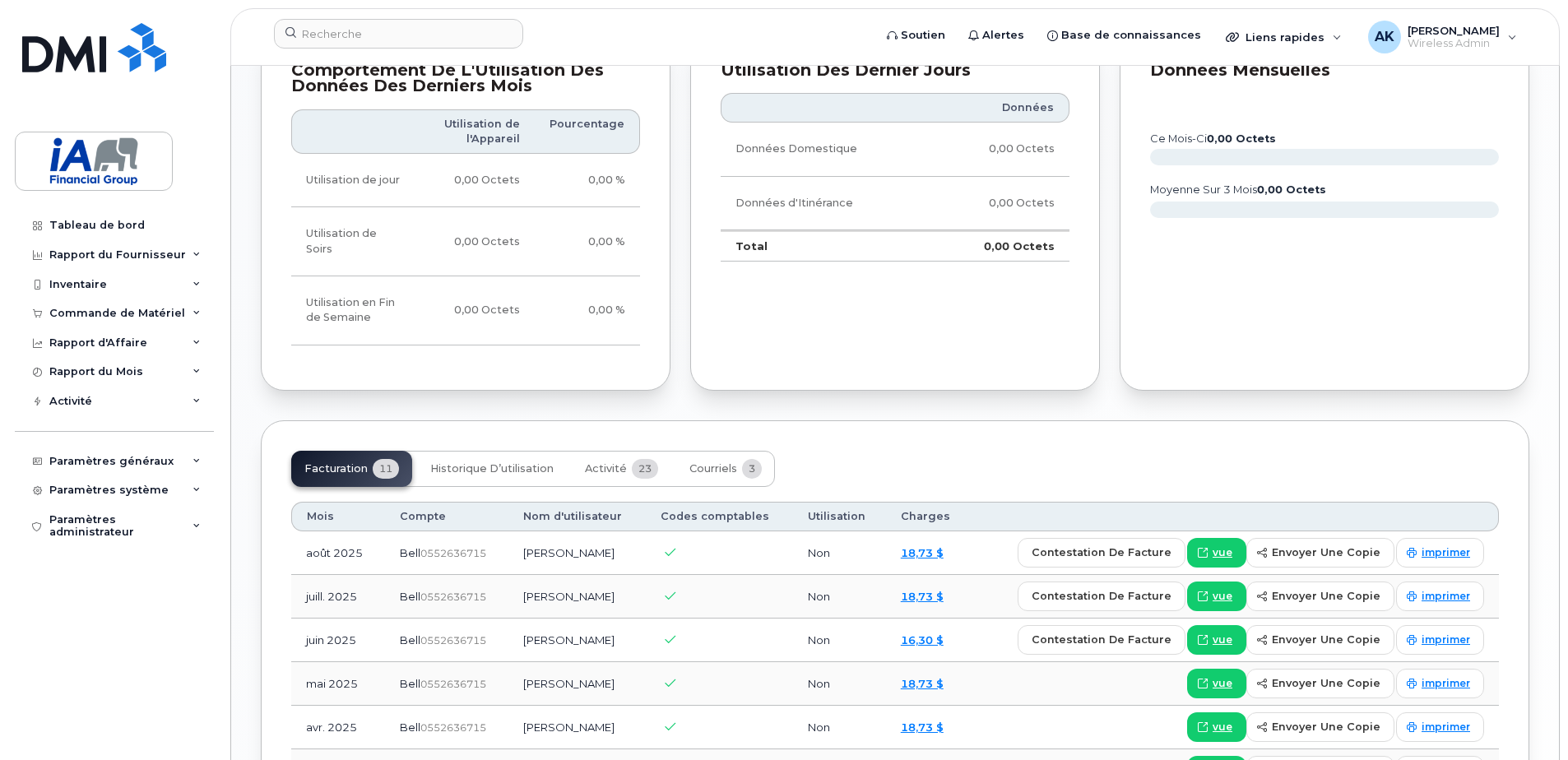
scroll to position [987, 0]
click at [480, 461] on span "Historique d’utilisation" at bounding box center [492, 468] width 124 height 13
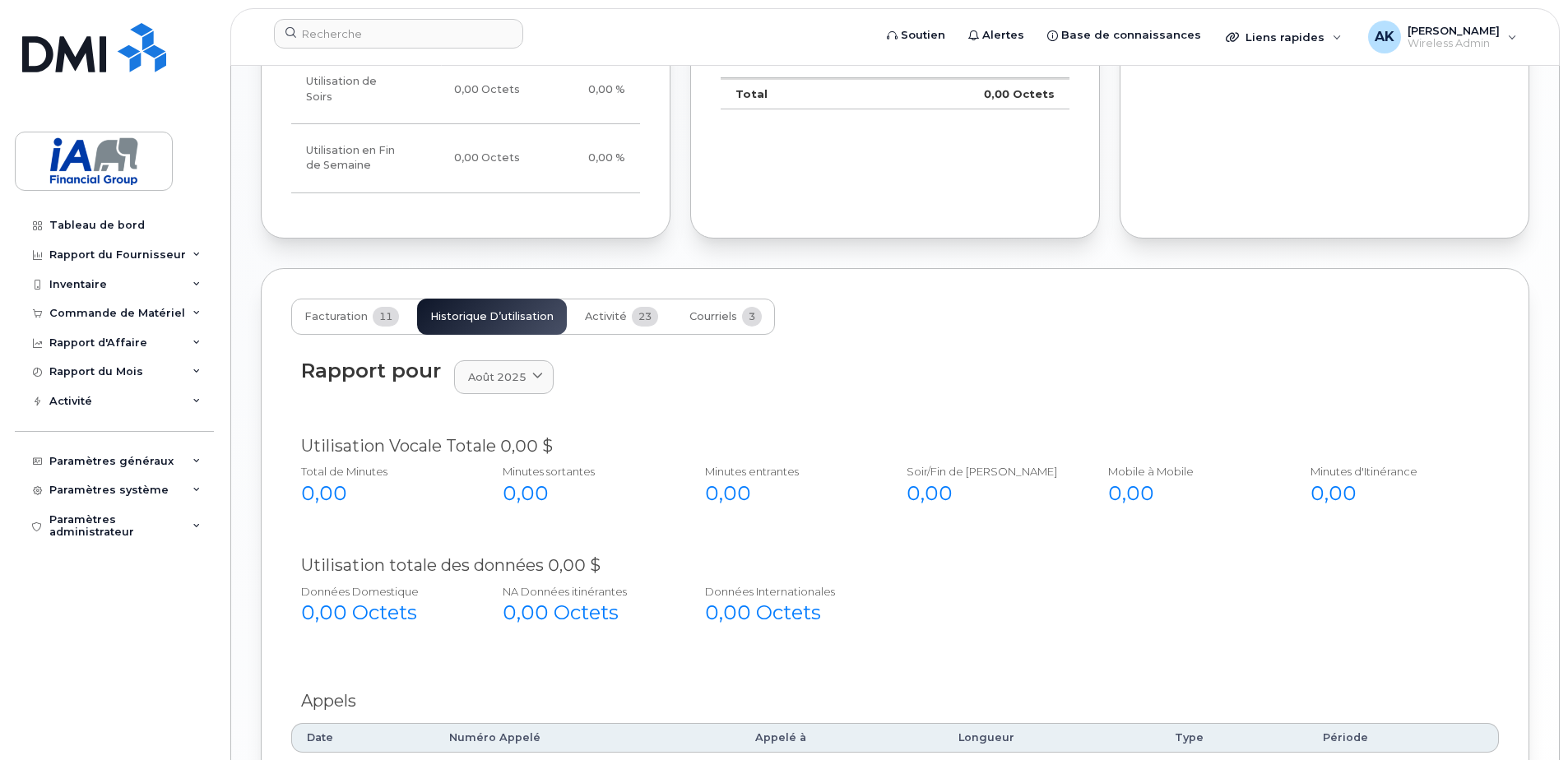
scroll to position [1152, 0]
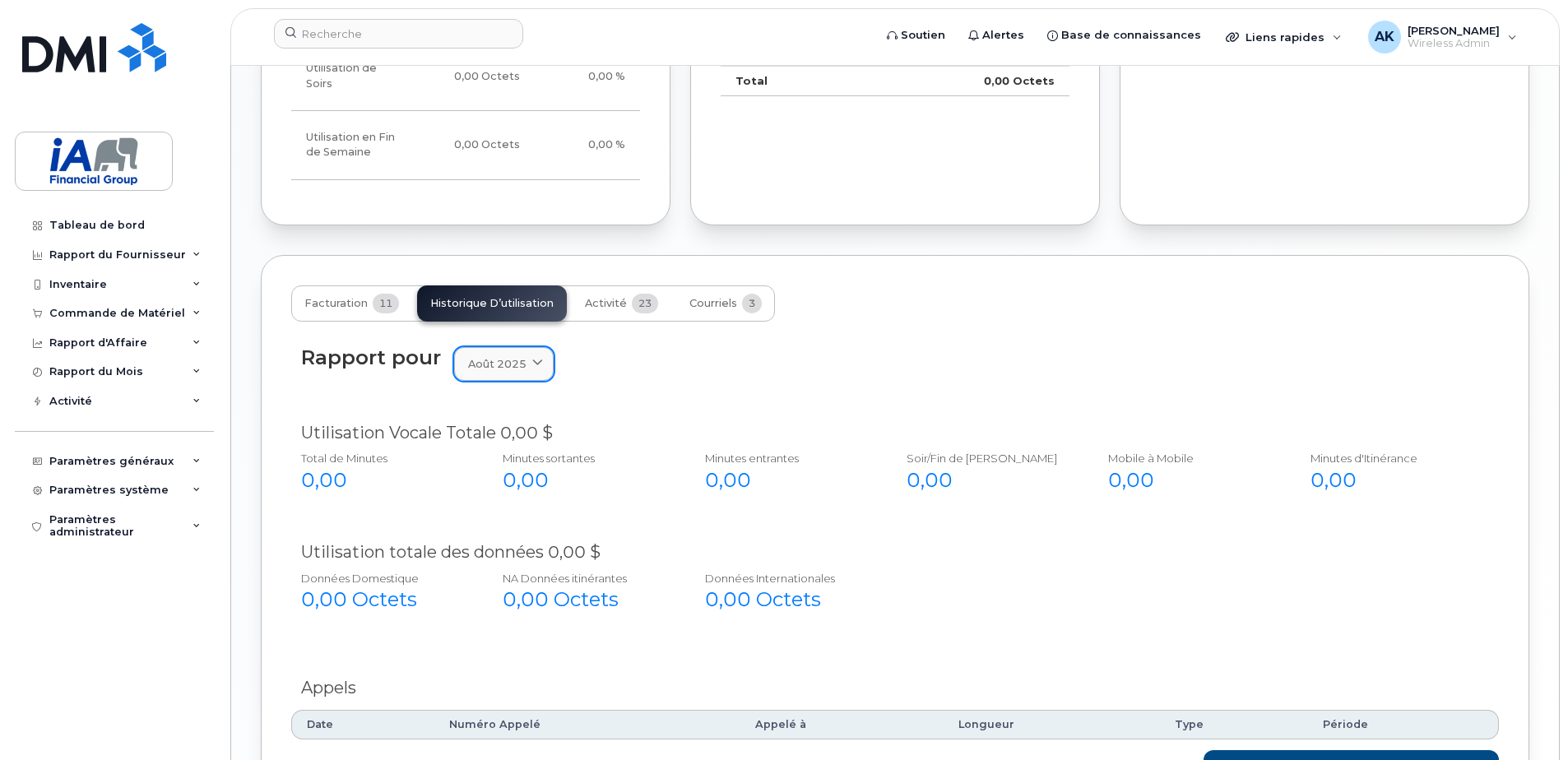
click at [534, 359] on icon at bounding box center [537, 363] width 10 height 10
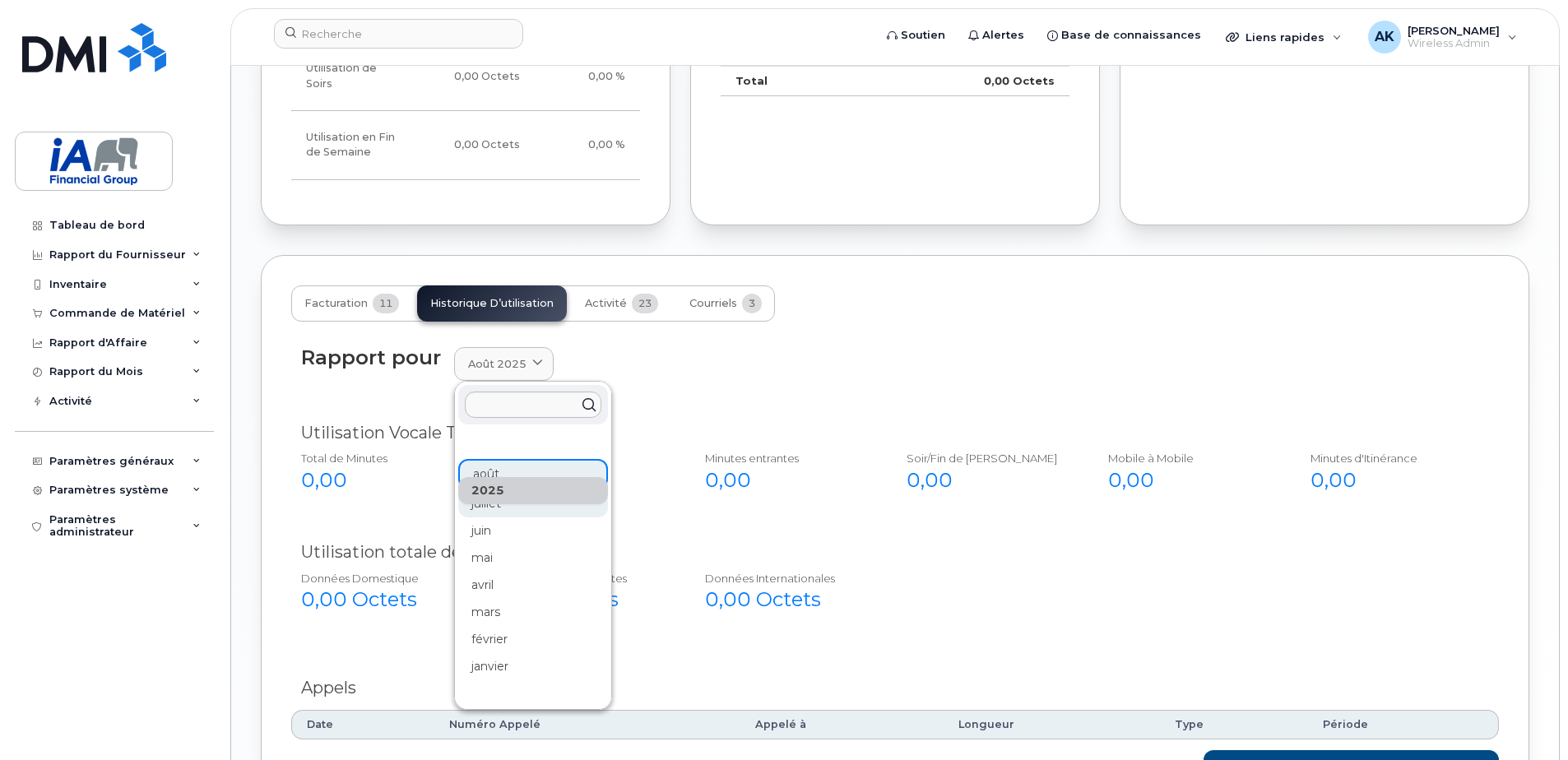
click at [502, 490] on div "juillet" at bounding box center [533, 503] width 149 height 28
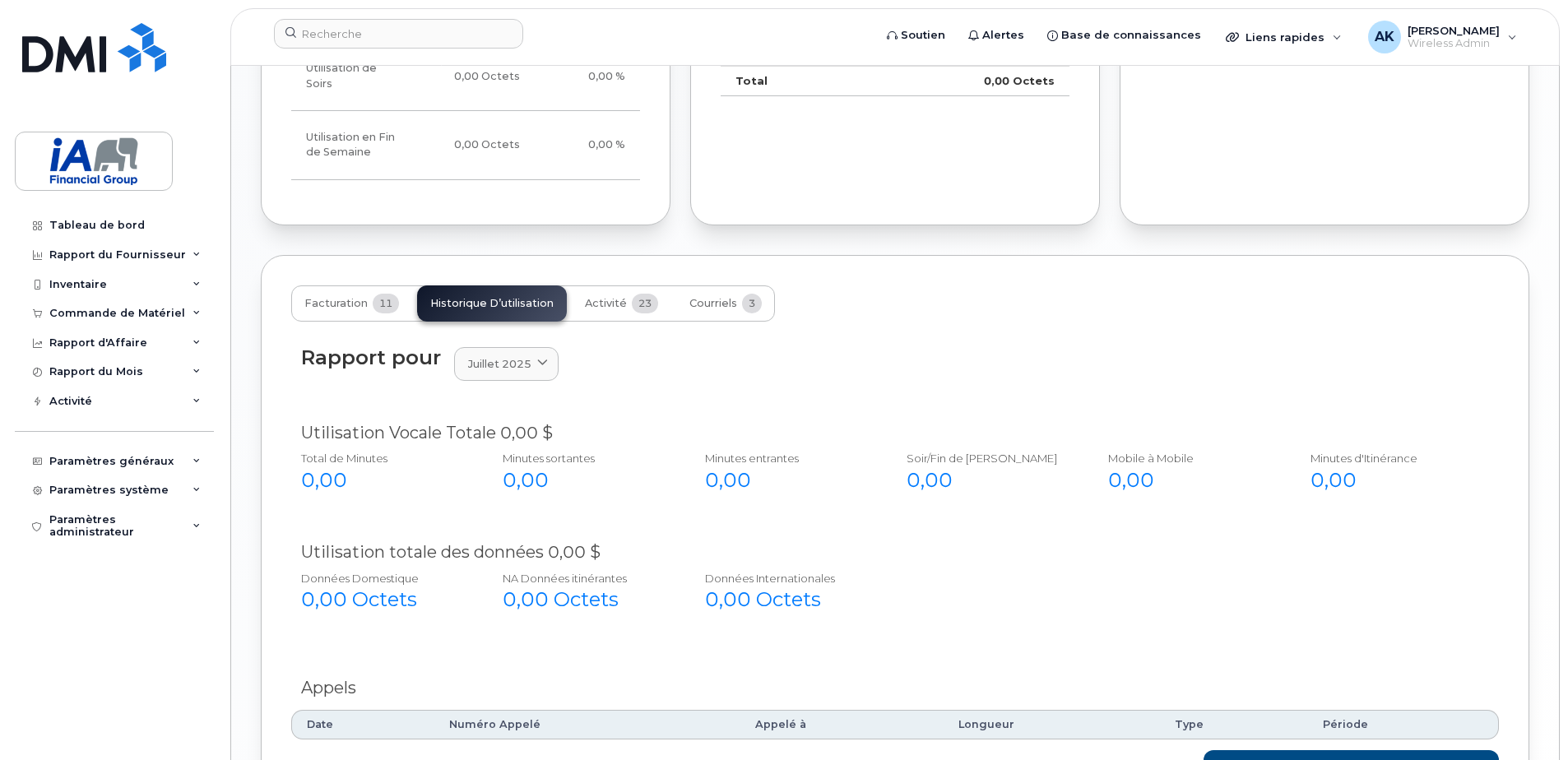
drag, startPoint x: 543, startPoint y: 342, endPoint x: 537, endPoint y: 361, distance: 19.9
click at [542, 347] on link "juillet 2025" at bounding box center [506, 363] width 105 height 33
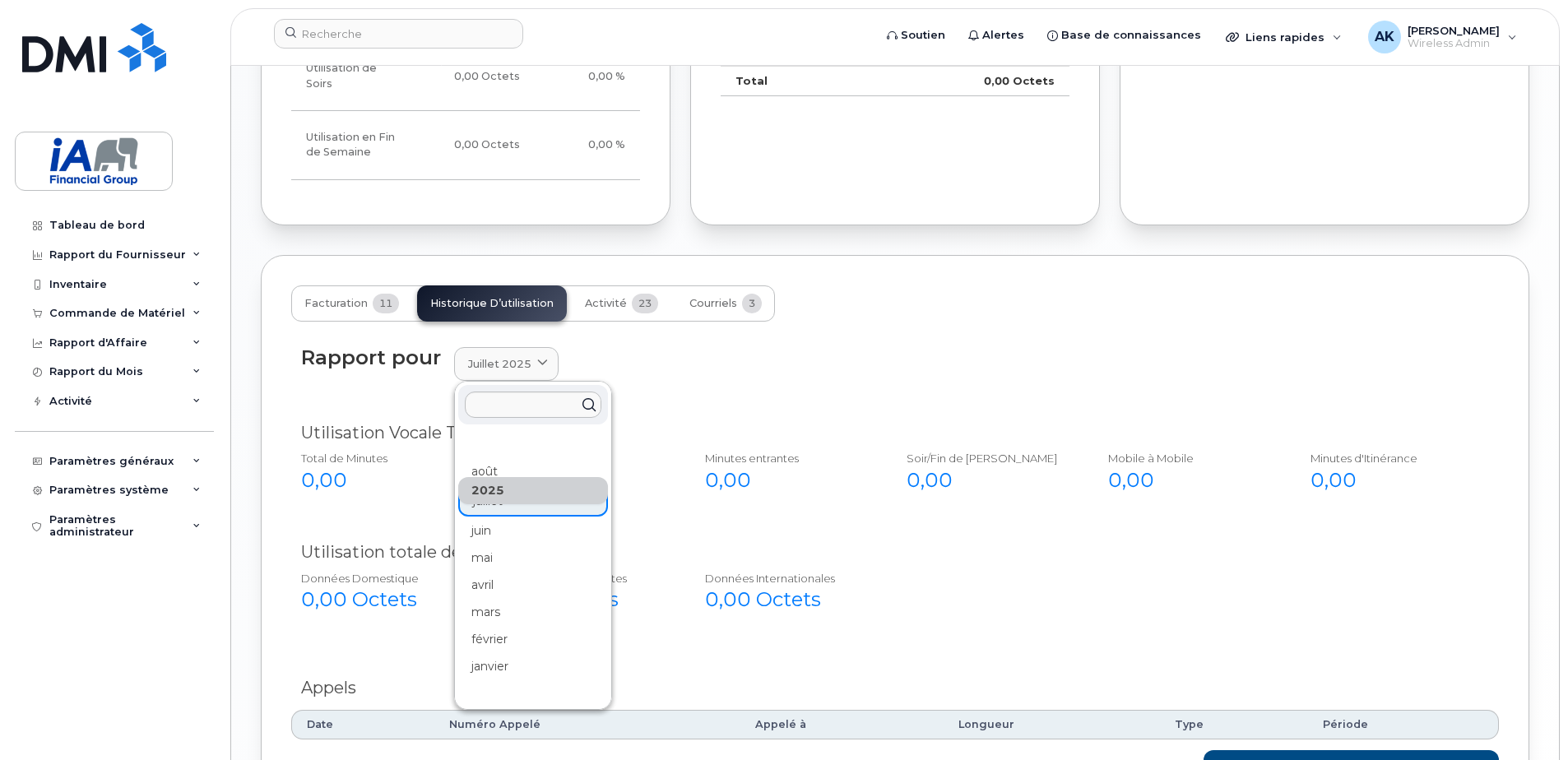
drag, startPoint x: 500, startPoint y: 502, endPoint x: 500, endPoint y: 511, distance: 9.0
click at [501, 517] on div "juin" at bounding box center [533, 531] width 149 height 28
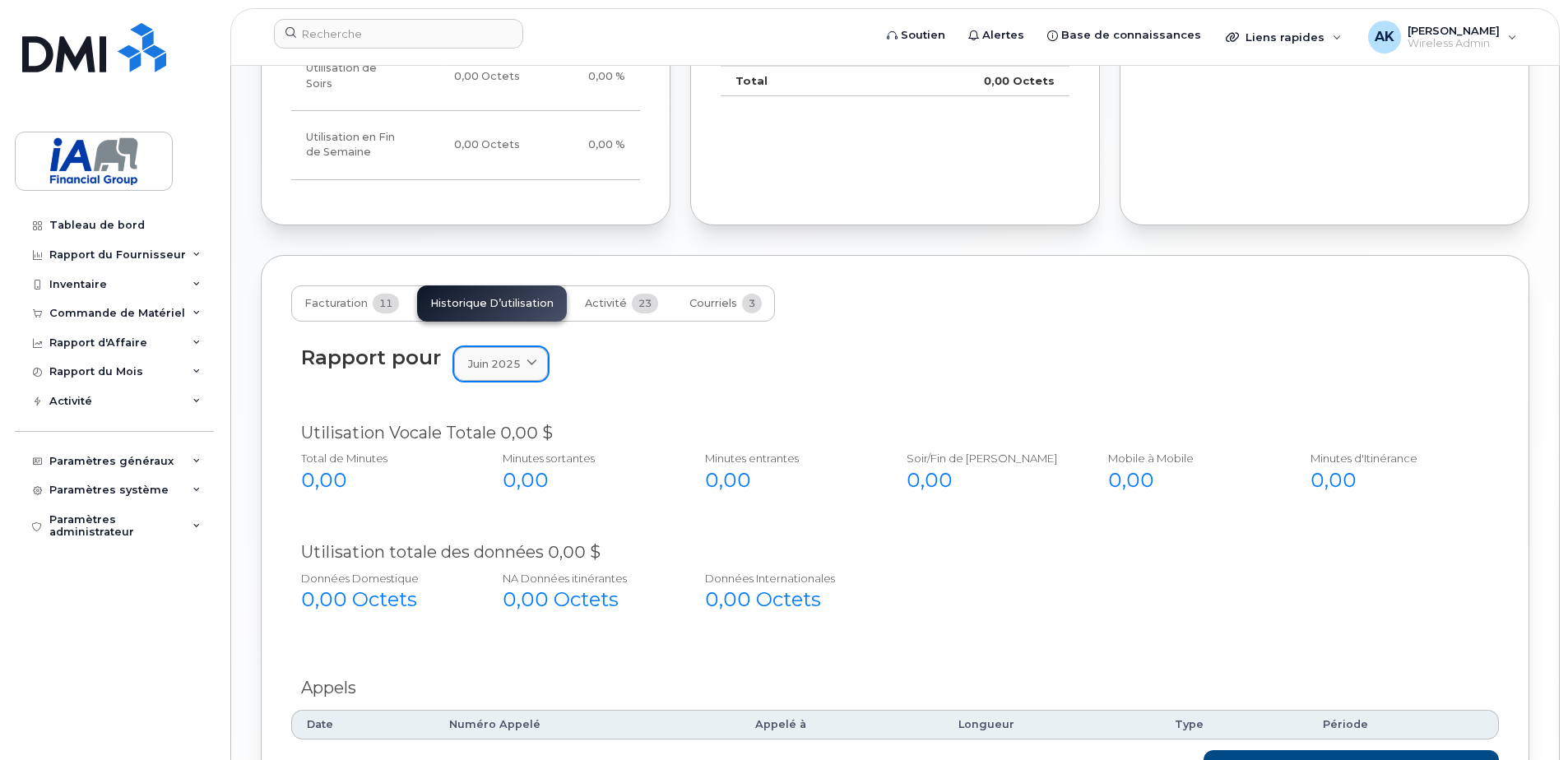
click at [538, 356] on span at bounding box center [532, 363] width 15 height 15
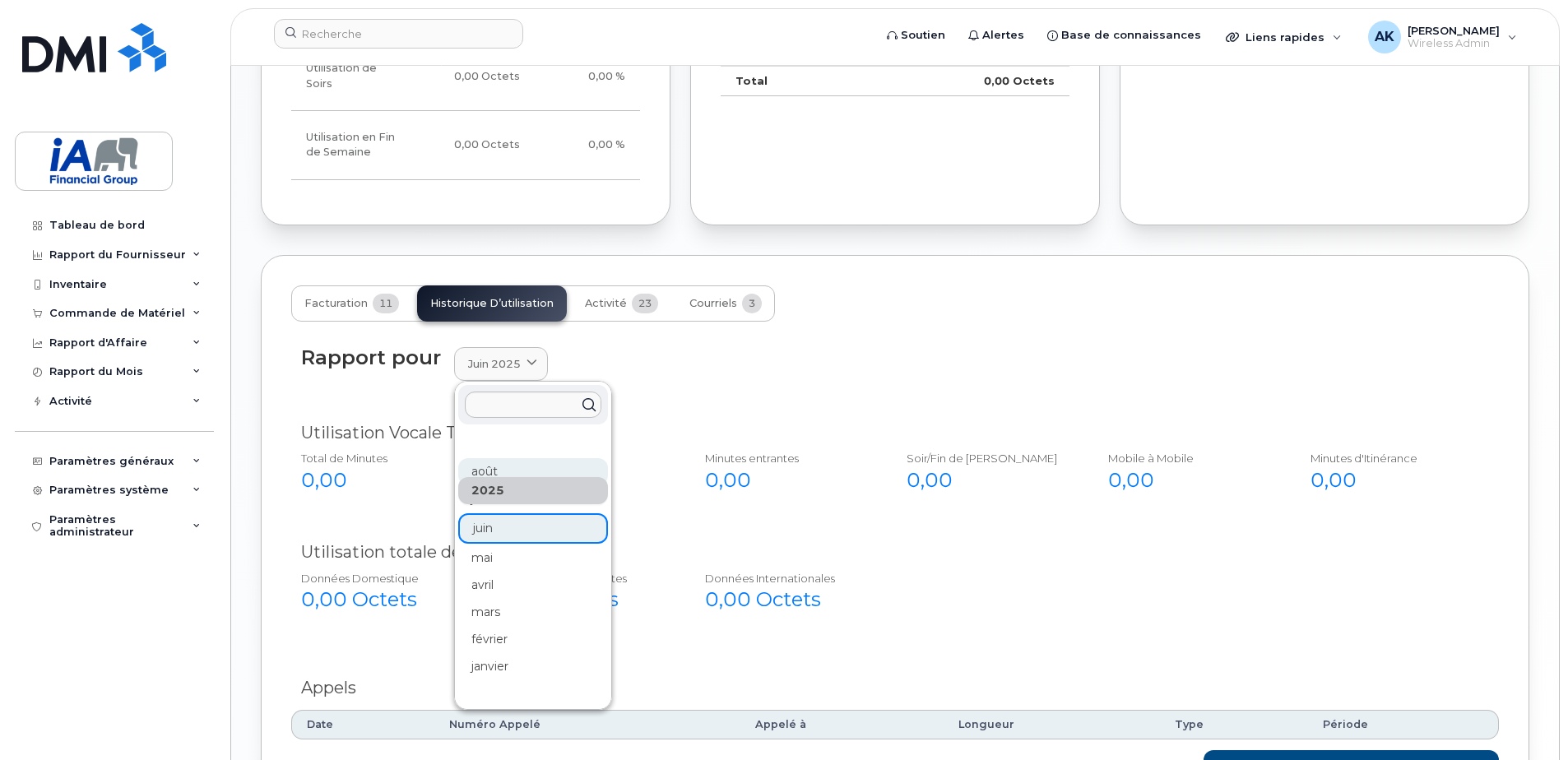
click at [500, 458] on div "août" at bounding box center [533, 472] width 149 height 28
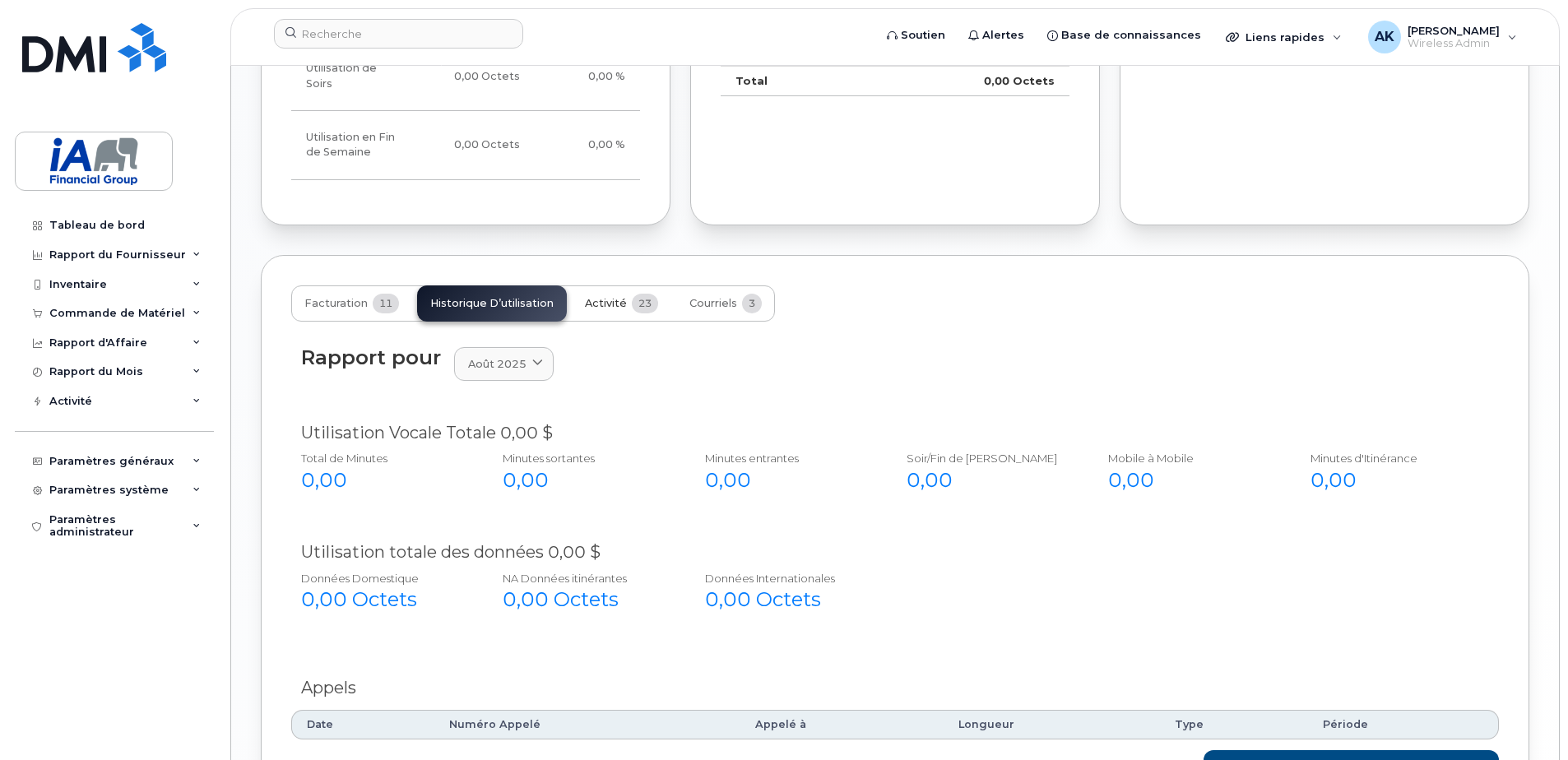
click at [598, 297] on span "Activité" at bounding box center [606, 303] width 42 height 13
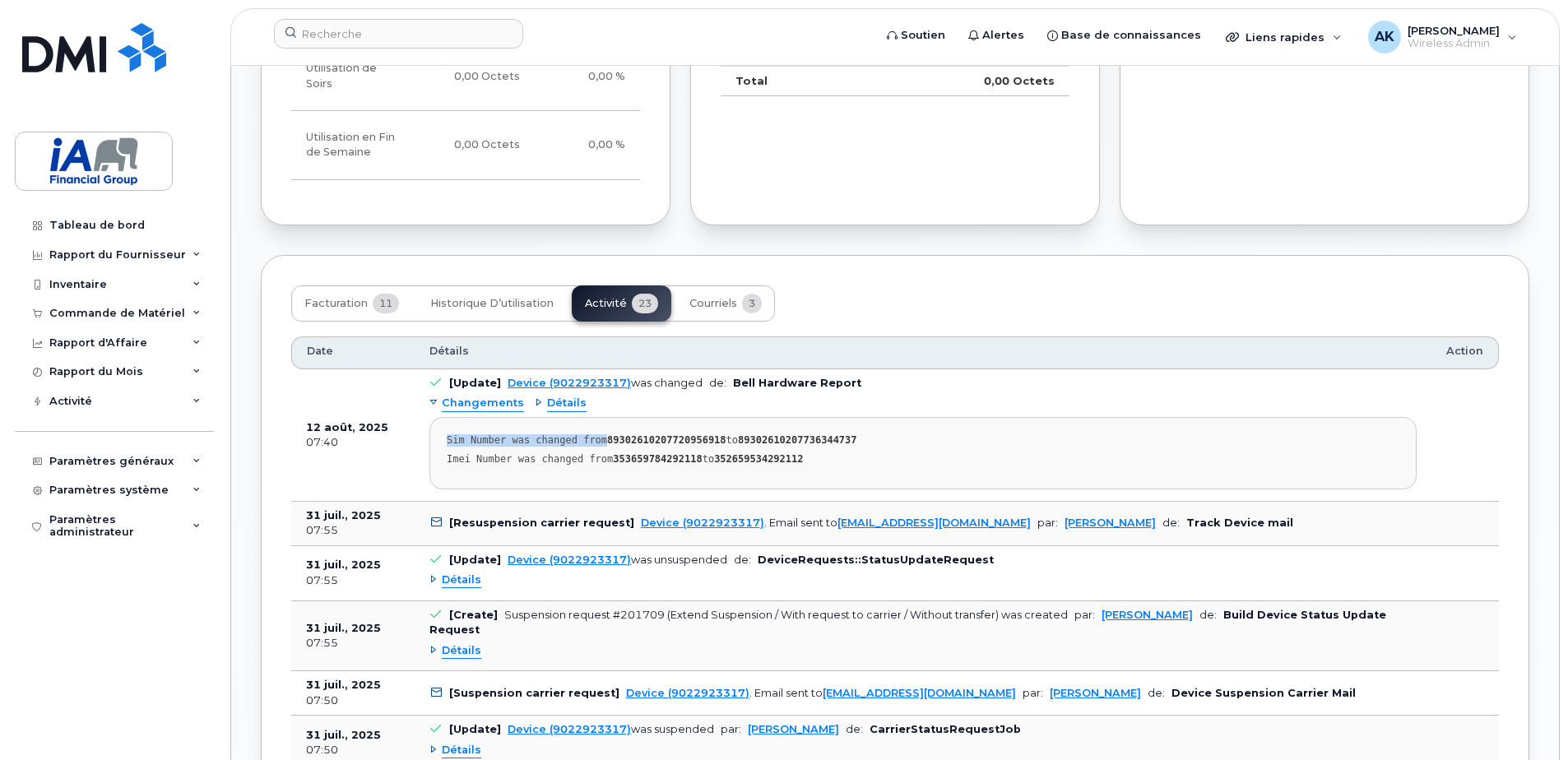
drag, startPoint x: 449, startPoint y: 408, endPoint x: 592, endPoint y: 414, distance: 143.1
click at [592, 435] on div "Sim Number was changed from 89302610207720956918 to 89302610207736344737" at bounding box center [923, 440] width 952 height 12
drag, startPoint x: 733, startPoint y: 356, endPoint x: 875, endPoint y: 345, distance: 142.4
click at [875, 369] on td "[Update] Device (9022923317) was changed de: Bell Hardware Report Changements D…" at bounding box center [923, 435] width 1017 height 132
drag, startPoint x: 875, startPoint y: 345, endPoint x: 886, endPoint y: 366, distance: 23.7
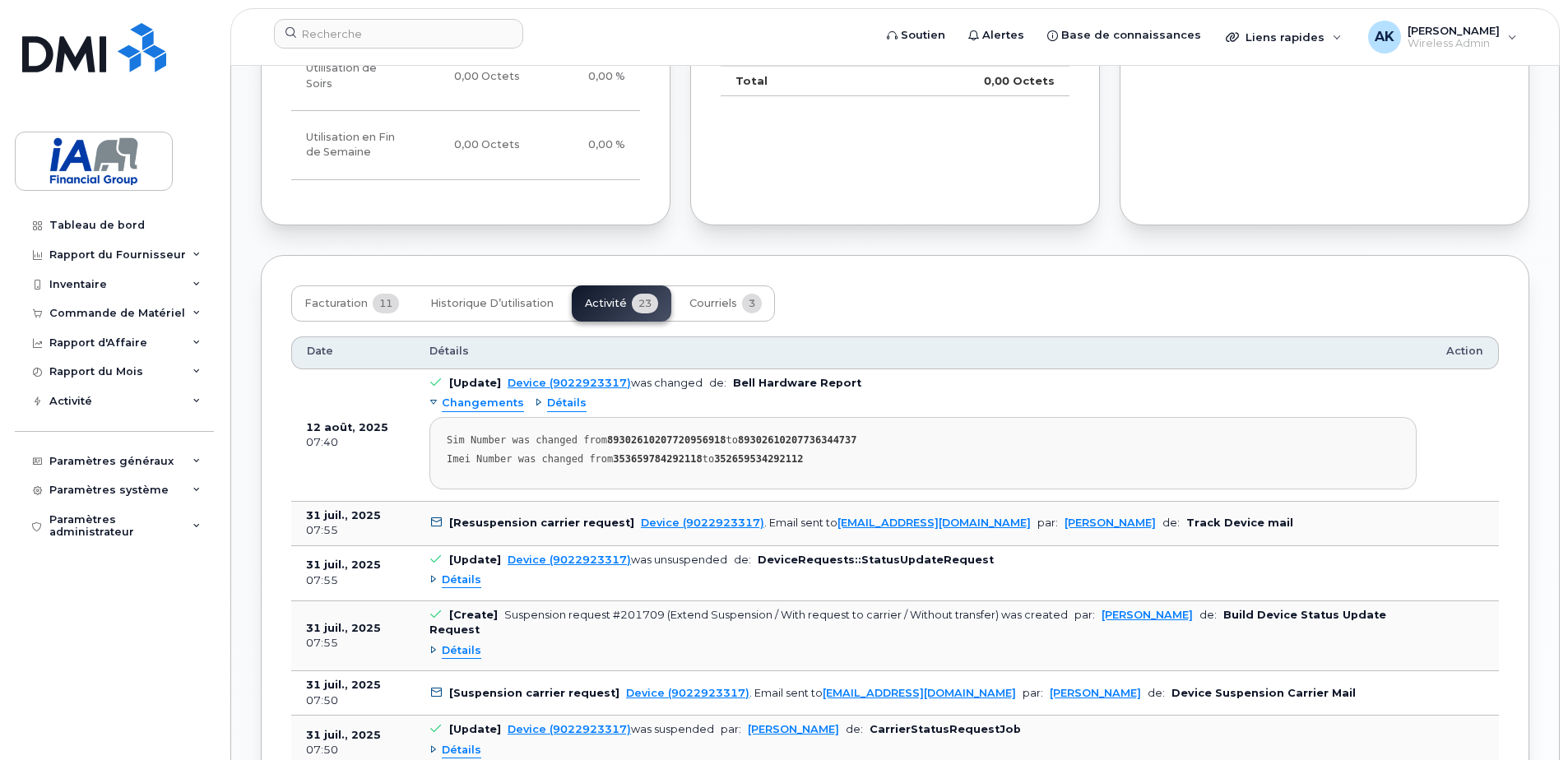
click at [886, 391] on div "Changements Détails Sim Number was changed from 89302610207720956918 to 8930261…" at bounding box center [923, 440] width 988 height 99
click at [307, 509] on b "31 juil., 2025" at bounding box center [343, 515] width 75 height 12
drag, startPoint x: 351, startPoint y: 490, endPoint x: 387, endPoint y: 488, distance: 36.1
click at [387, 502] on td "31 juil., 2025 07:55" at bounding box center [353, 524] width 124 height 45
drag, startPoint x: 387, startPoint y: 488, endPoint x: 616, endPoint y: 497, distance: 229.2
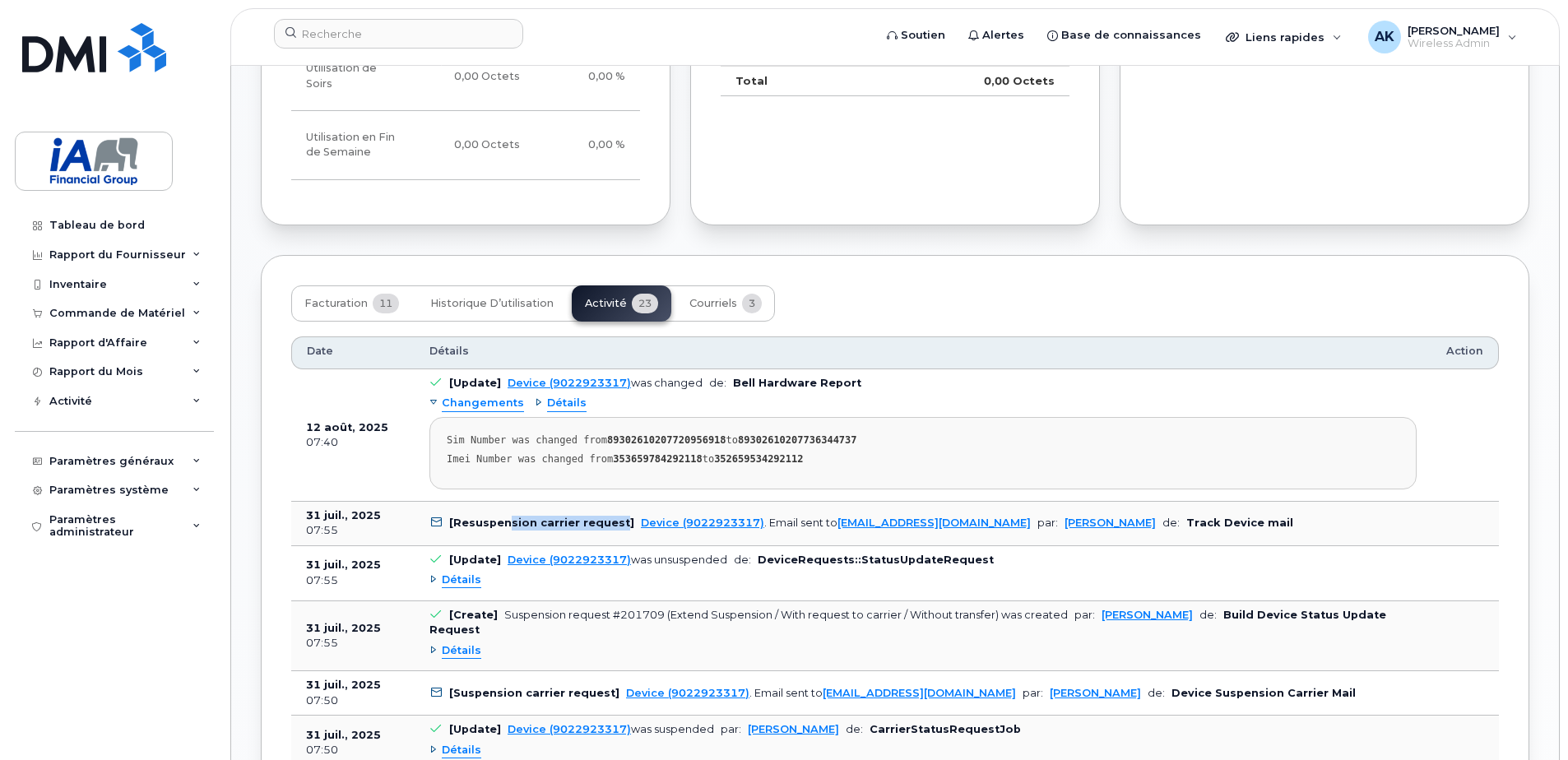
click at [616, 516] on b "[Resuspension carrier request]" at bounding box center [541, 522] width 186 height 12
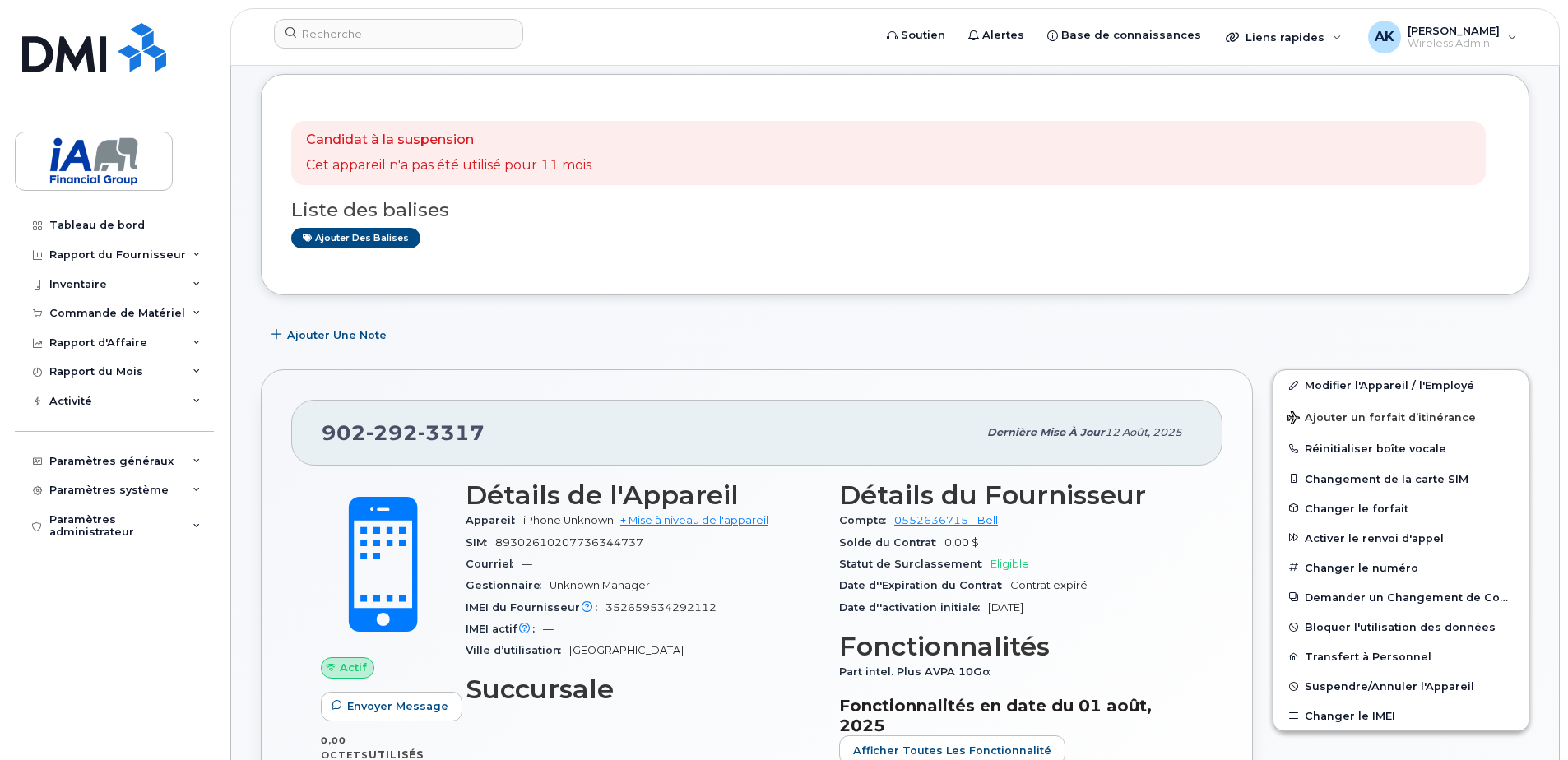
scroll to position [0, 0]
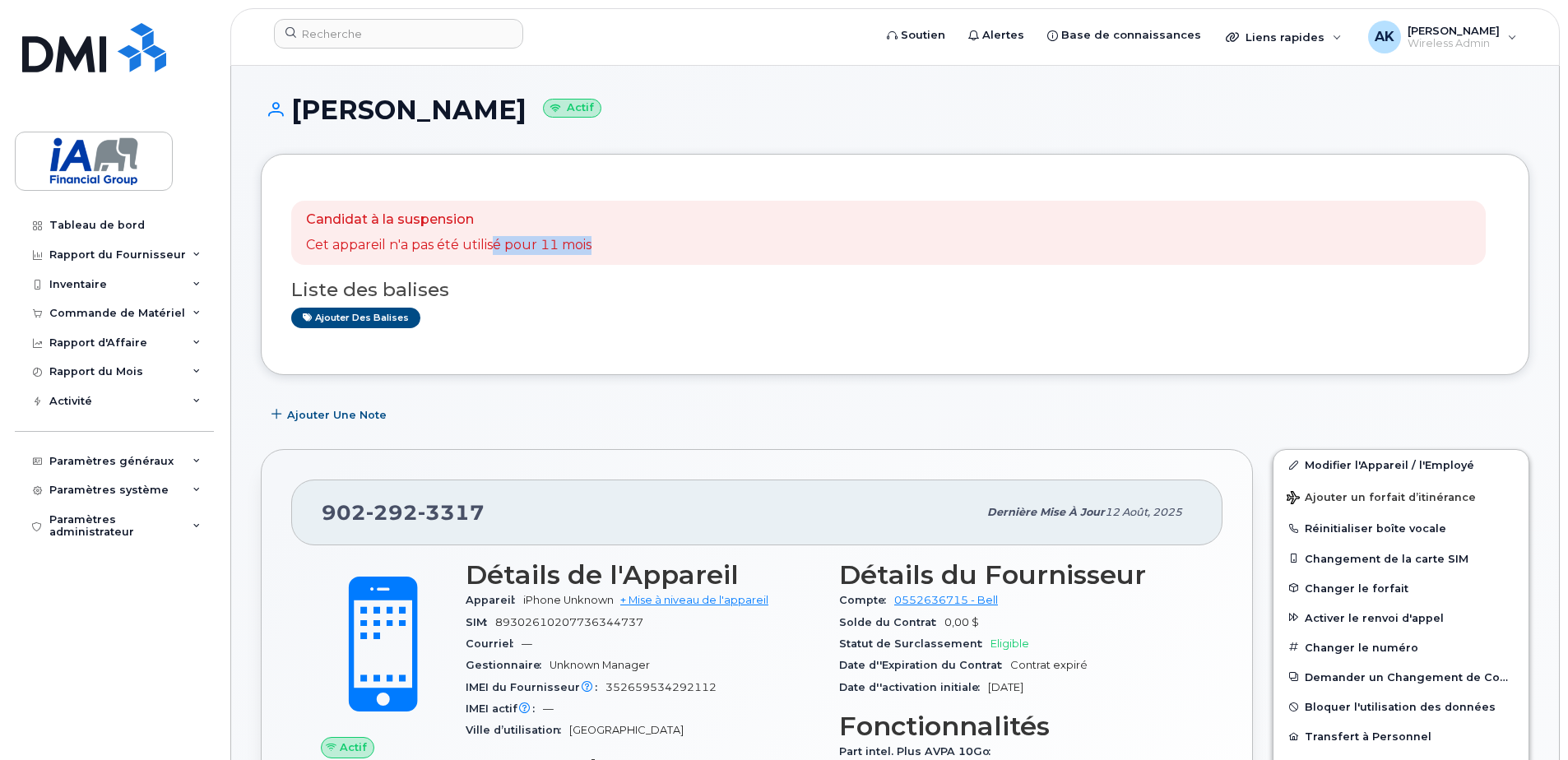
drag, startPoint x: 496, startPoint y: 250, endPoint x: 899, endPoint y: 244, distance: 403.0
click at [899, 244] on div "Candidat à la suspension Cet appareil n'a pas été utilisé pour 11 mois" at bounding box center [889, 232] width 1195 height 64
click at [640, 298] on div "Liste des balises Ajouter des balises" at bounding box center [894, 296] width 1207 height 64
drag, startPoint x: 493, startPoint y: 511, endPoint x: 318, endPoint y: 510, distance: 175.0
click at [313, 510] on div "902 292 3317 Dernière mise à jour 12 août, 2025" at bounding box center [756, 512] width 931 height 66
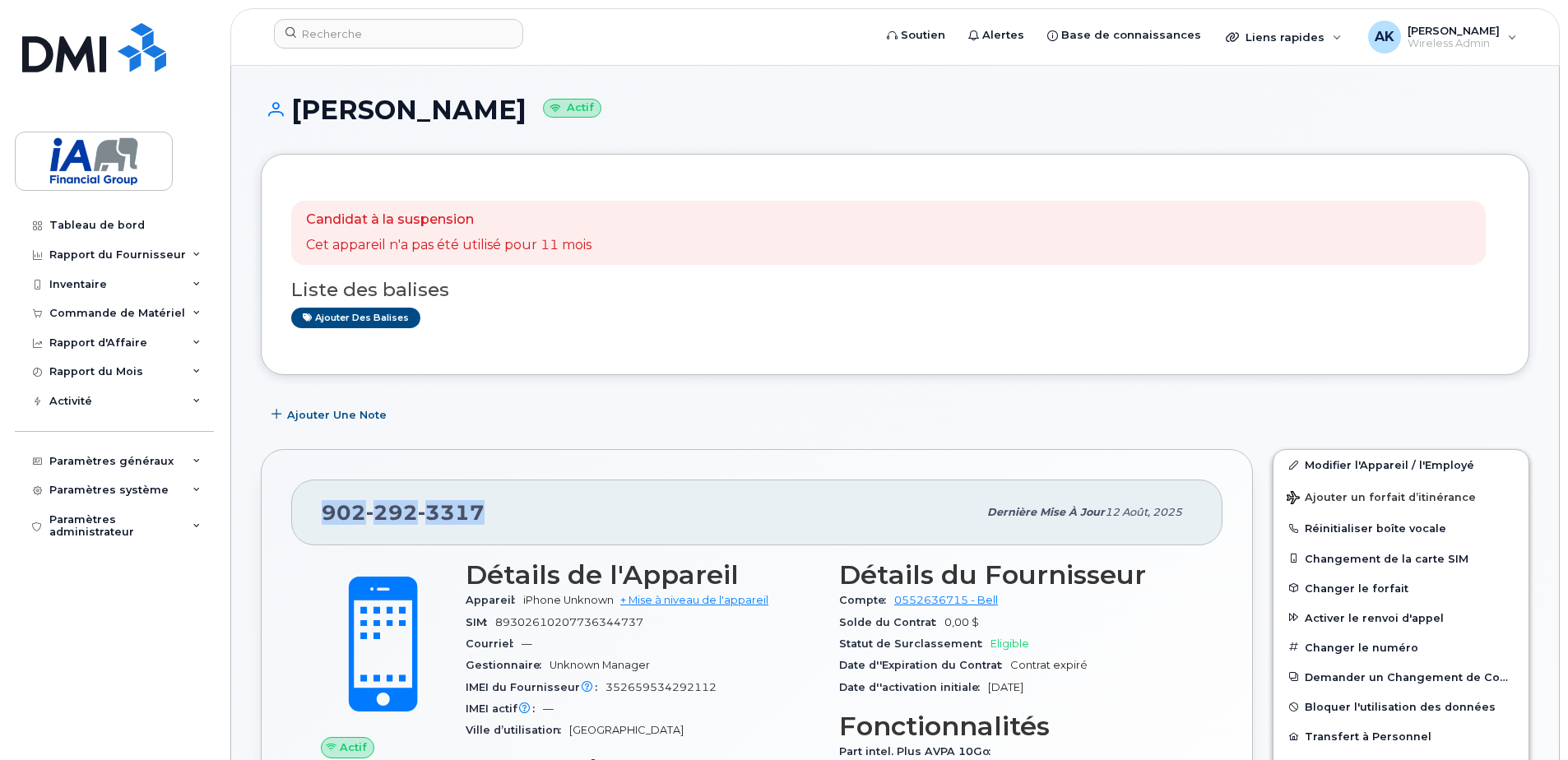
drag, startPoint x: 318, startPoint y: 510, endPoint x: 356, endPoint y: 498, distance: 39.8
copy span "902 292 3317"
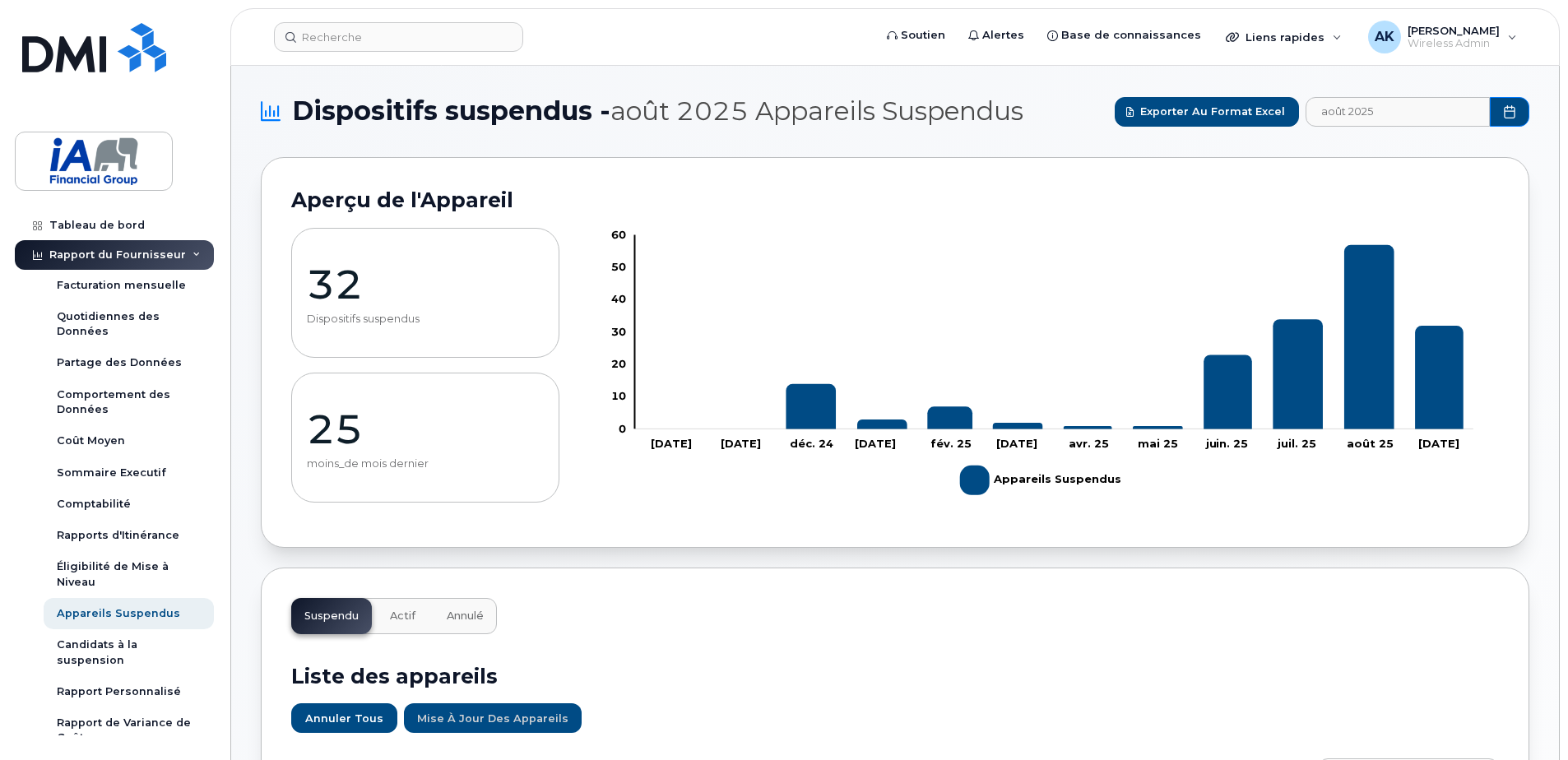
scroll to position [575, 0]
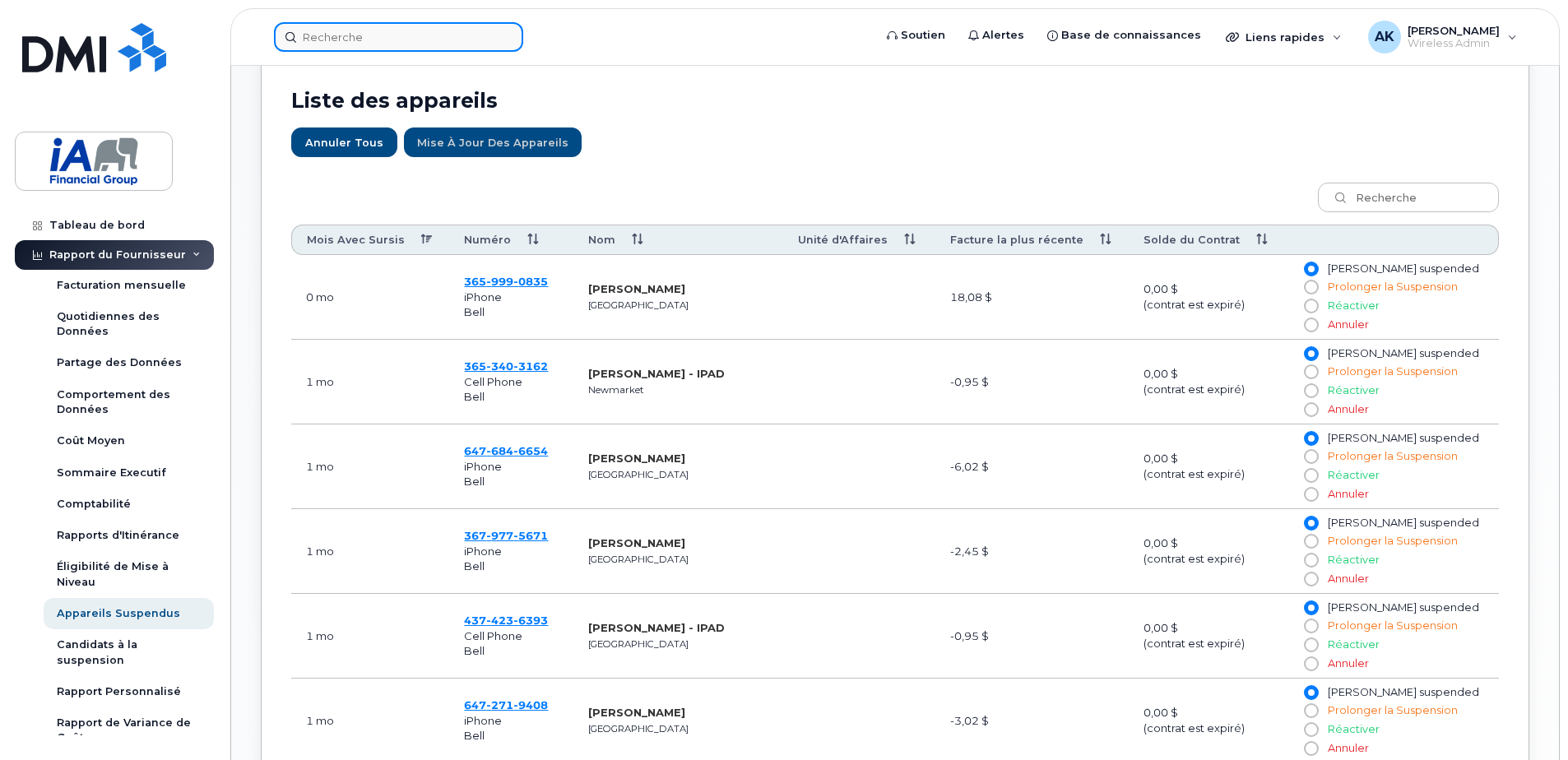
click at [332, 28] on input at bounding box center [399, 36] width 249 height 29
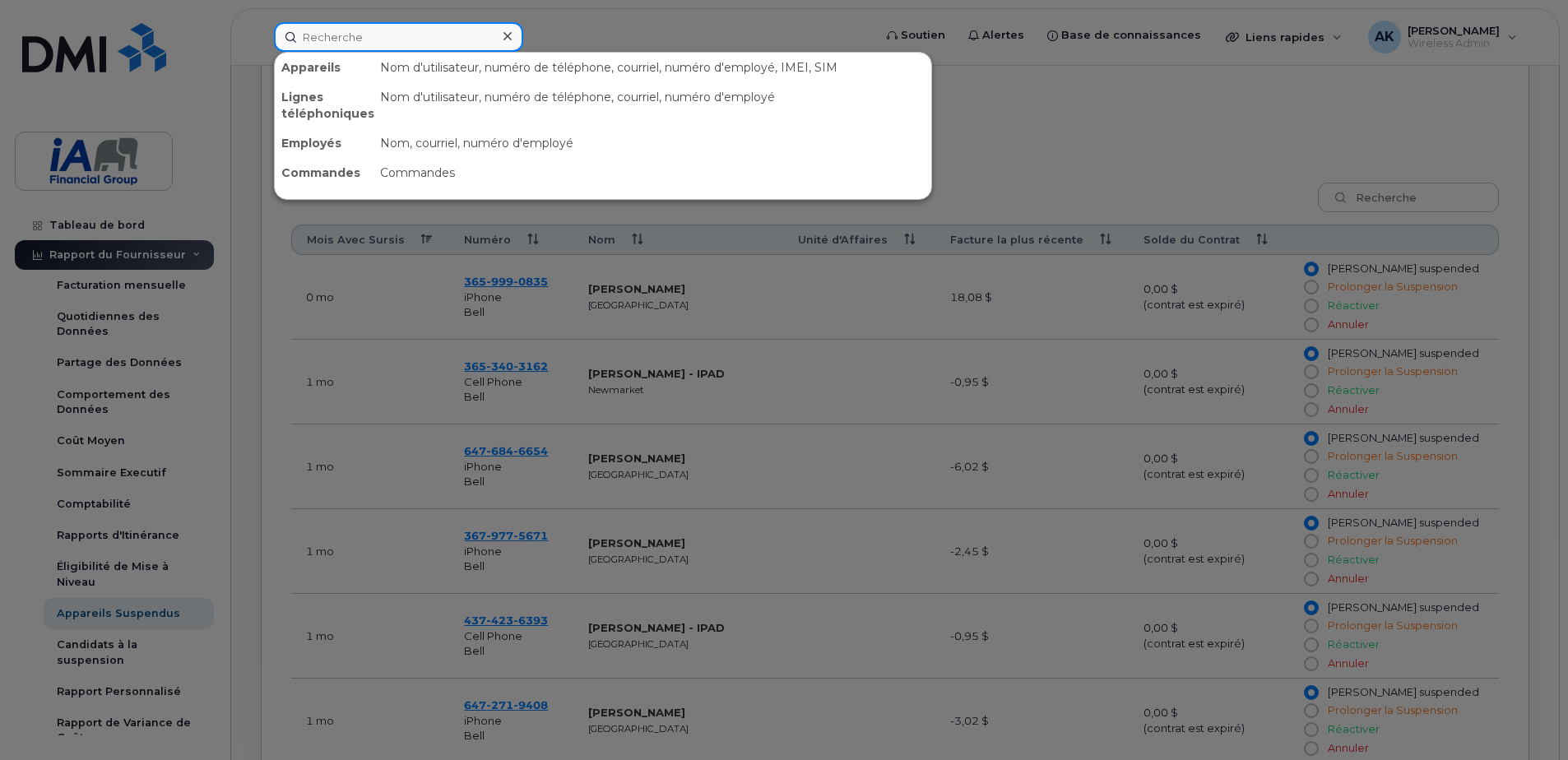
paste input "[PERSON_NAME] St-[PERSON_NAME]"
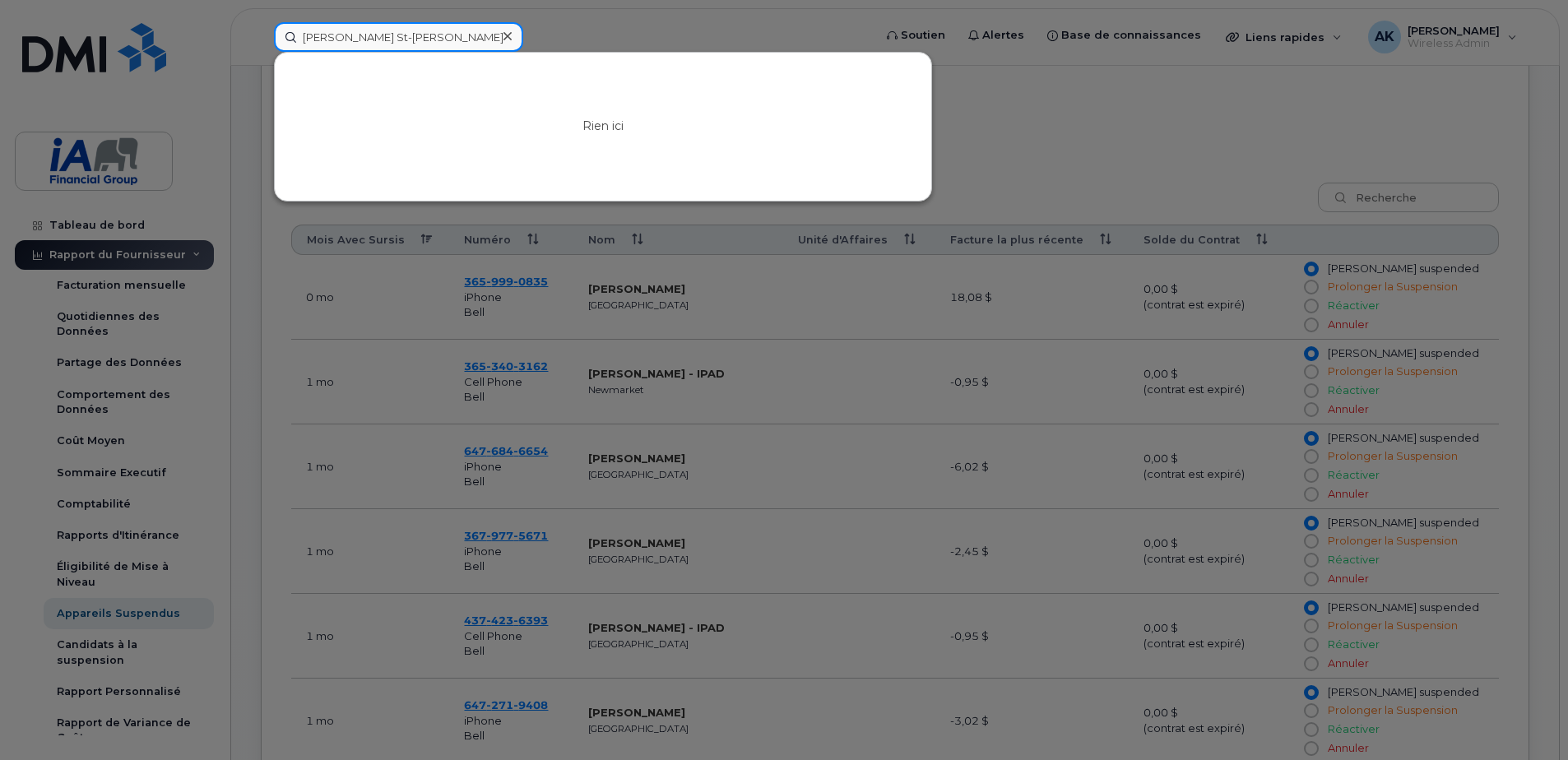
drag, startPoint x: 409, startPoint y: 34, endPoint x: 102, endPoint y: 42, distance: 307.1
click at [261, 42] on div "[PERSON_NAME] St-[PERSON_NAME] ici" at bounding box center [568, 36] width 615 height 29
paste input "[PERSON_NAME]"
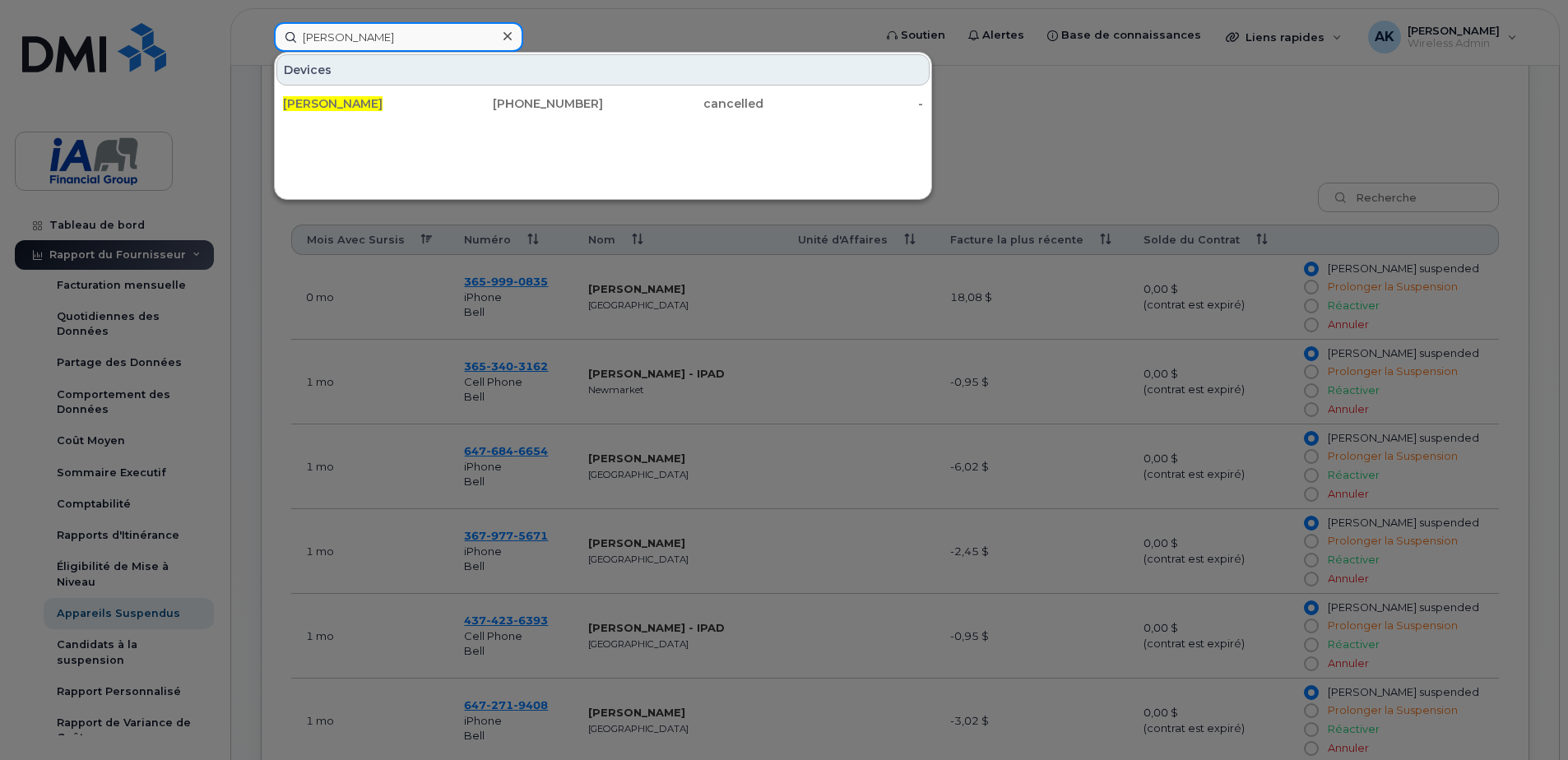
click at [404, 33] on input "[PERSON_NAME]" at bounding box center [399, 36] width 249 height 29
drag, startPoint x: 369, startPoint y: 42, endPoint x: 148, endPoint y: 65, distance: 222.2
click at [261, 51] on div "[PERSON_NAME] [PERSON_NAME] [PHONE_NUMBER] cancelled -" at bounding box center [568, 36] width 615 height 29
paste input "[PERSON_NAME]"
drag, startPoint x: 391, startPoint y: 37, endPoint x: 258, endPoint y: 37, distance: 133.0
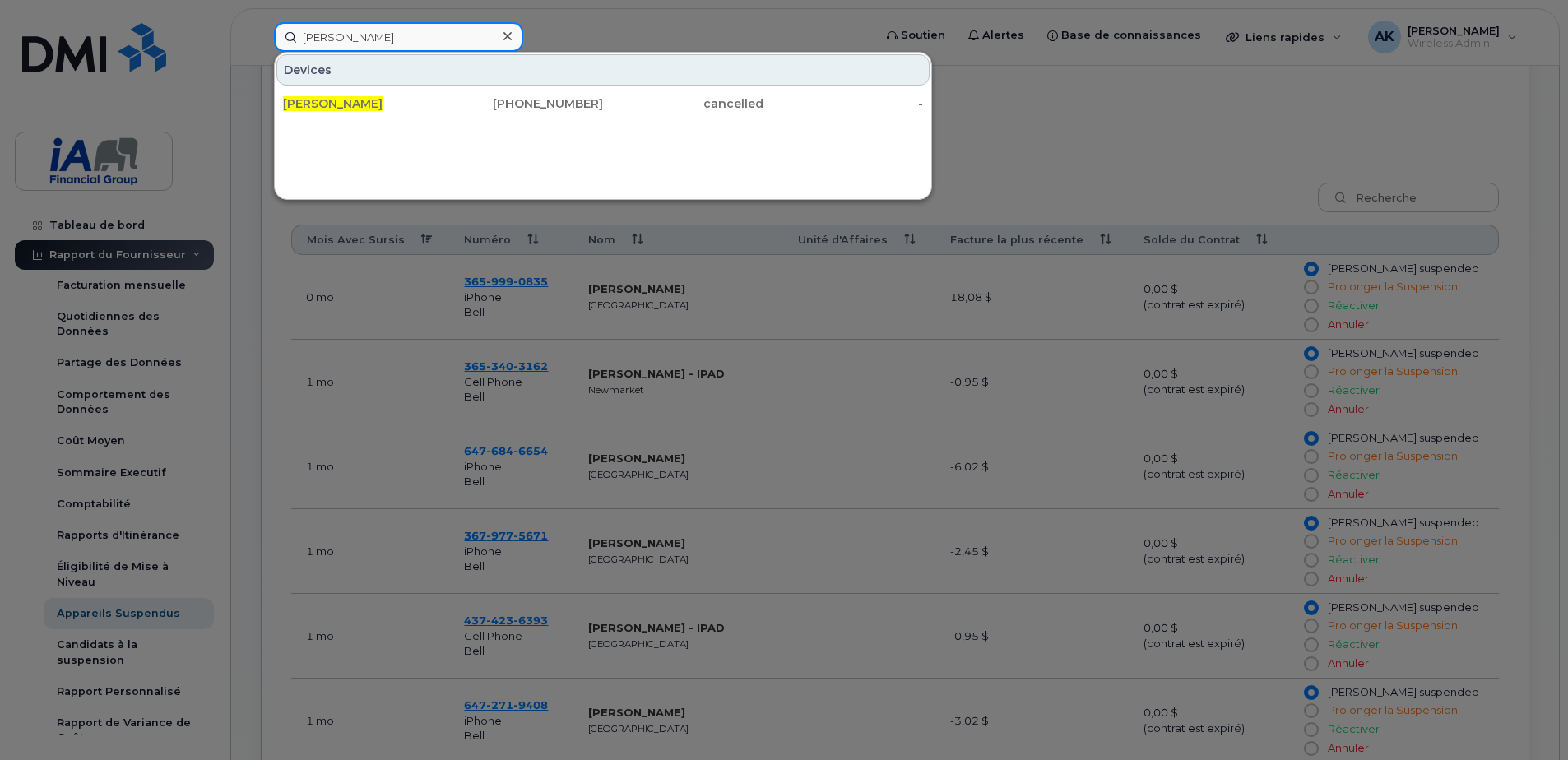
click at [261, 37] on div "[PERSON_NAME] Devices [PERSON_NAME] [PHONE_NUMBER] cancelled -" at bounding box center [568, 36] width 615 height 29
paste input "Livio Fiacco"
drag, startPoint x: 396, startPoint y: 33, endPoint x: 185, endPoint y: 35, distance: 211.0
click at [261, 33] on div "Livio Fiacco Devices Livio Fiacco 365-340-3573 cancelled -" at bounding box center [568, 36] width 615 height 29
paste input "Sylvie Deshaies"
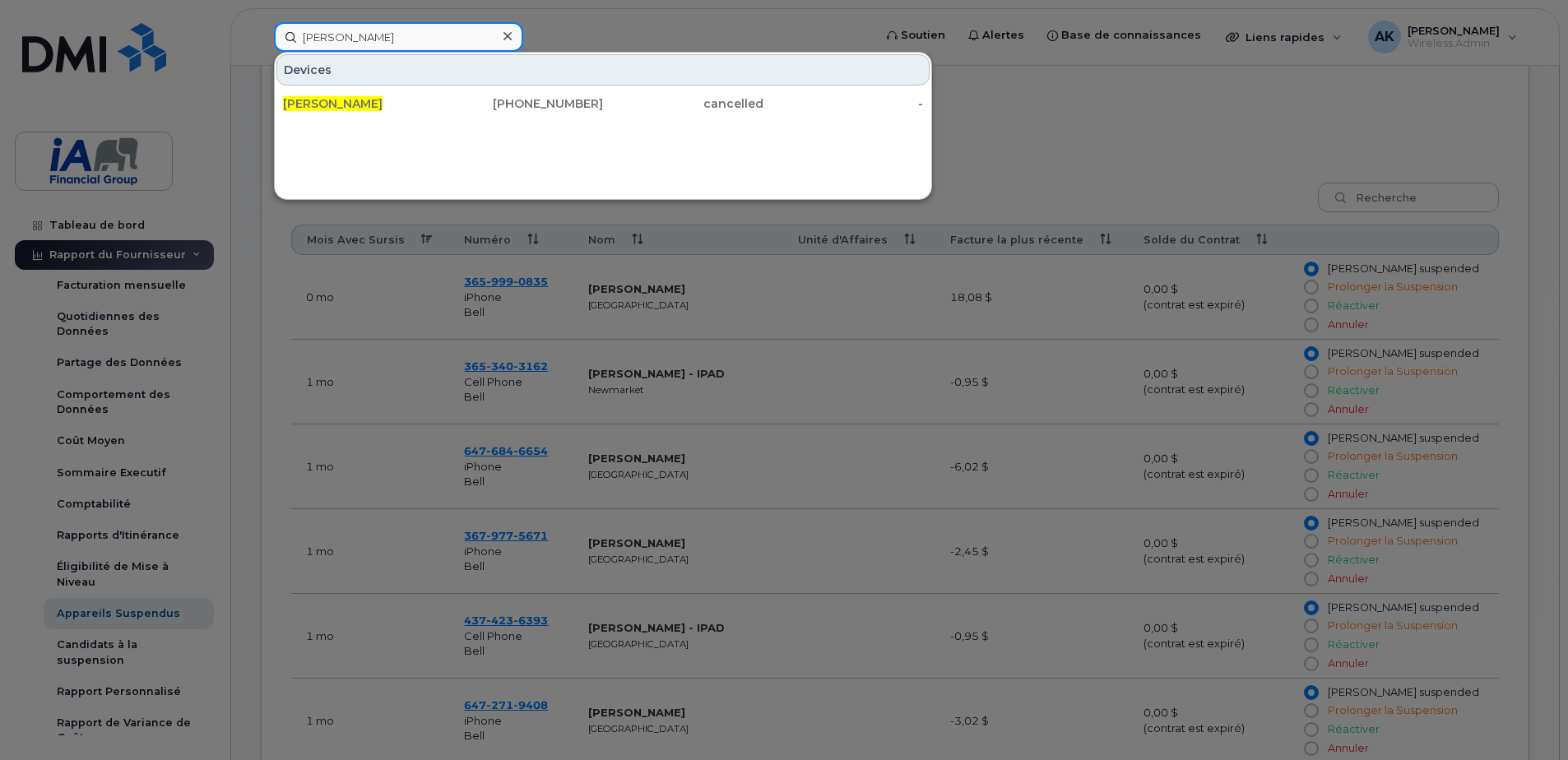
drag, startPoint x: 421, startPoint y: 35, endPoint x: 192, endPoint y: 29, distance: 229.1
click at [261, 30] on div "Sylvie Deshaies Devices Sylvie Deshaies 418-997-3745 cancelled -" at bounding box center [568, 36] width 615 height 29
paste input "Jason Casey"
drag, startPoint x: 370, startPoint y: 41, endPoint x: 204, endPoint y: 34, distance: 166.1
click at [261, 34] on div "Jason Casey Devices Jason Casey 647-212-1937 cancelled -" at bounding box center [568, 36] width 615 height 29
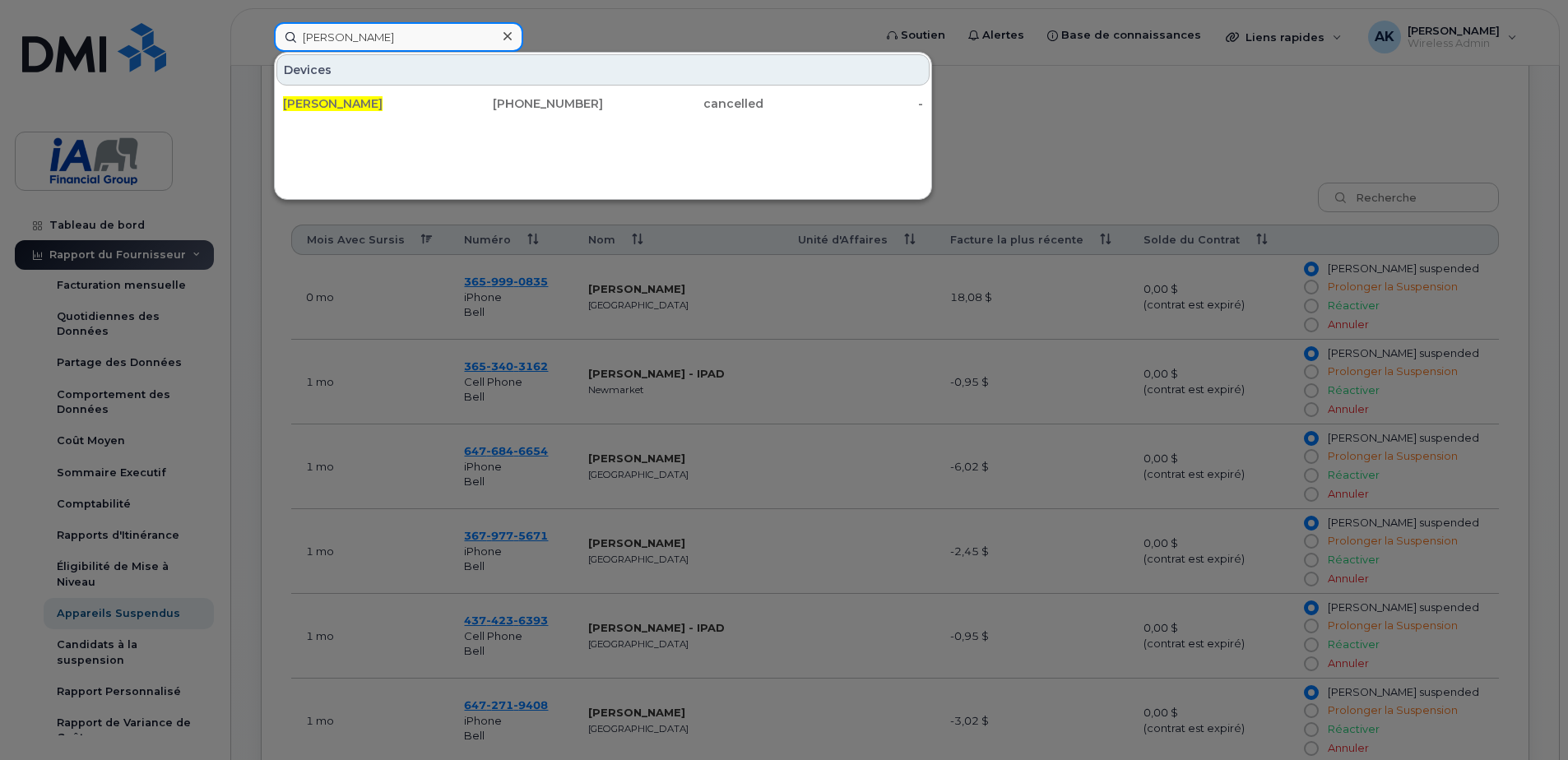
paste input "Christian Noël"
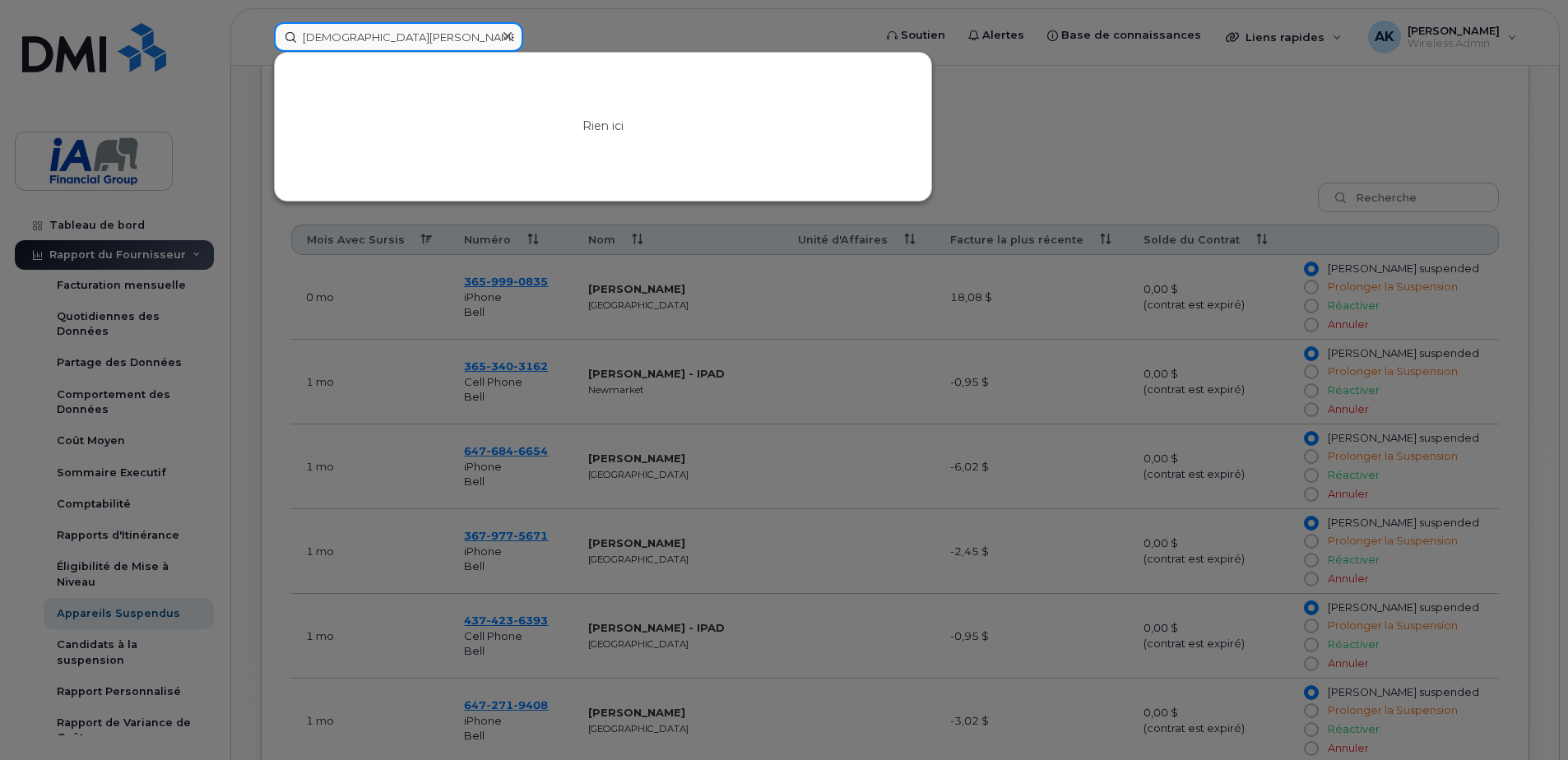
drag, startPoint x: 406, startPoint y: 41, endPoint x: 252, endPoint y: 54, distance: 154.5
click at [261, 40] on div "Christian Noël Rien ici" at bounding box center [568, 36] width 615 height 29
paste input "Denys Banakh"
drag, startPoint x: 455, startPoint y: 38, endPoint x: 59, endPoint y: 44, distance: 396.0
click at [261, 44] on div "Denys Banakh Rien ici" at bounding box center [568, 36] width 615 height 29
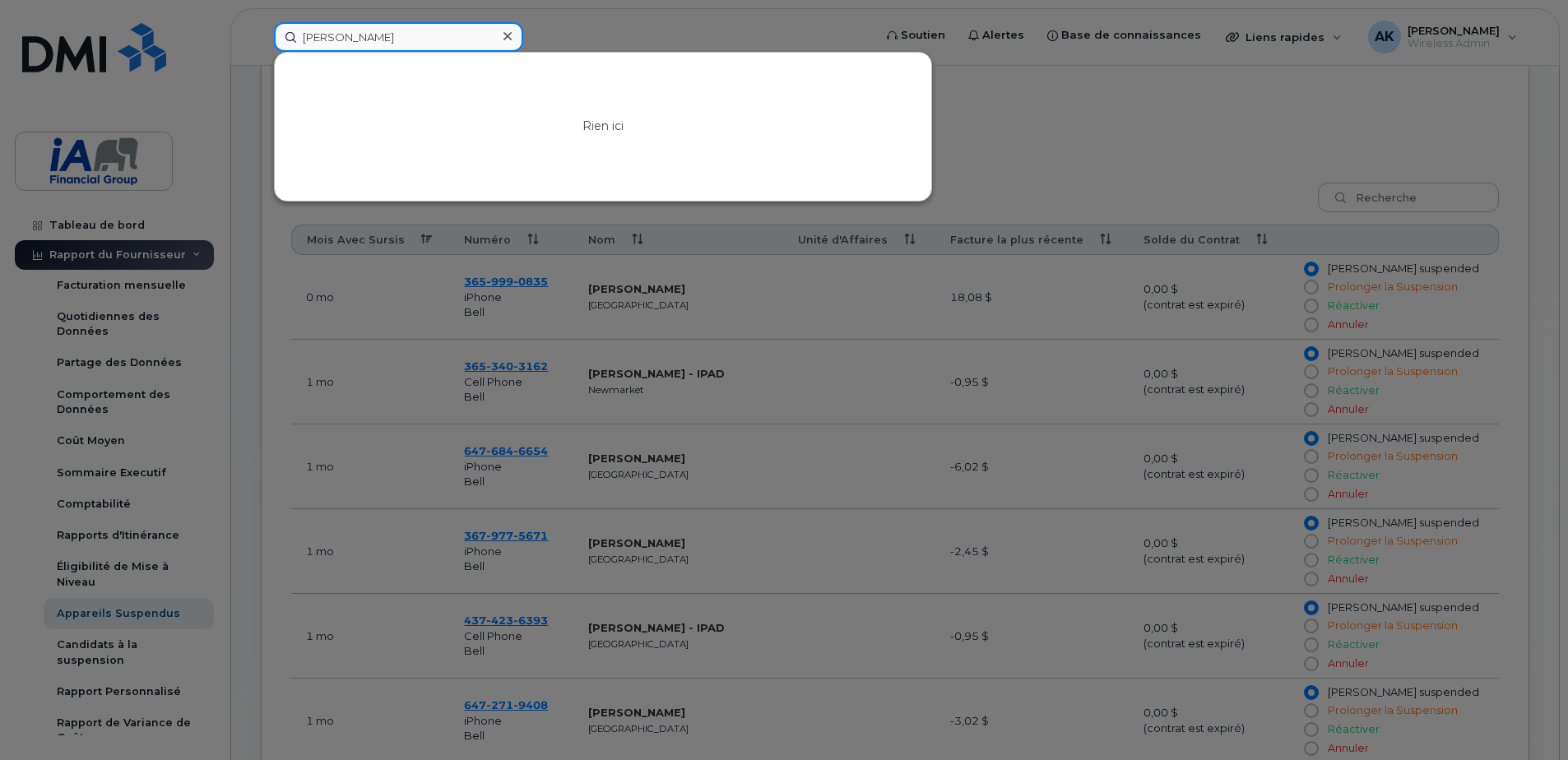
paste input "Jillian Colthurst"
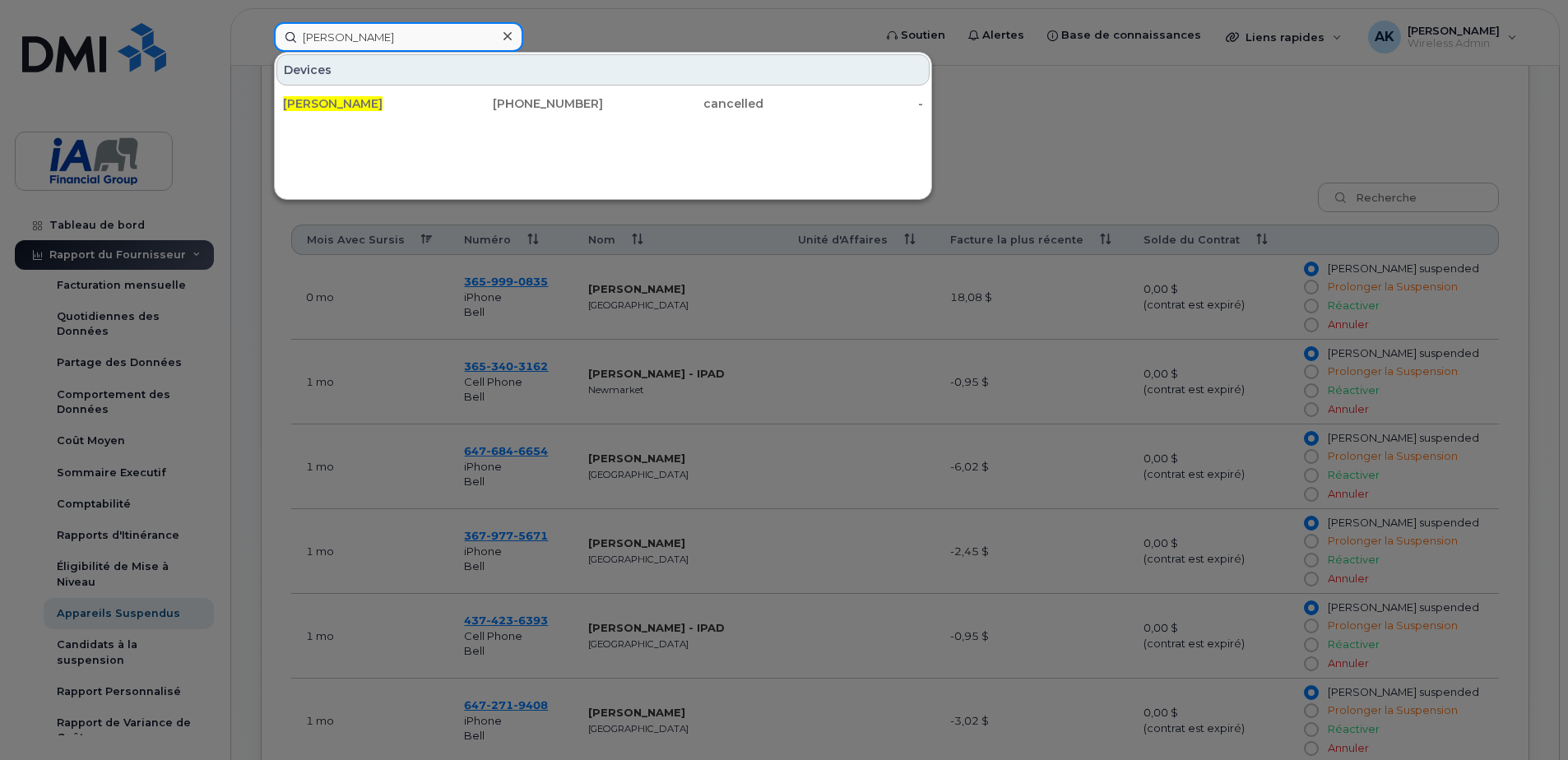
drag, startPoint x: 440, startPoint y: 38, endPoint x: 8, endPoint y: 36, distance: 432.0
click at [0, 36] on html "Jillian Colthurst Devices Jillian Colthurst 604-830-4728 cancelled - Soutien Al…" at bounding box center [784, 379] width 1568 height 1909
paste input "Kevin Joseph"
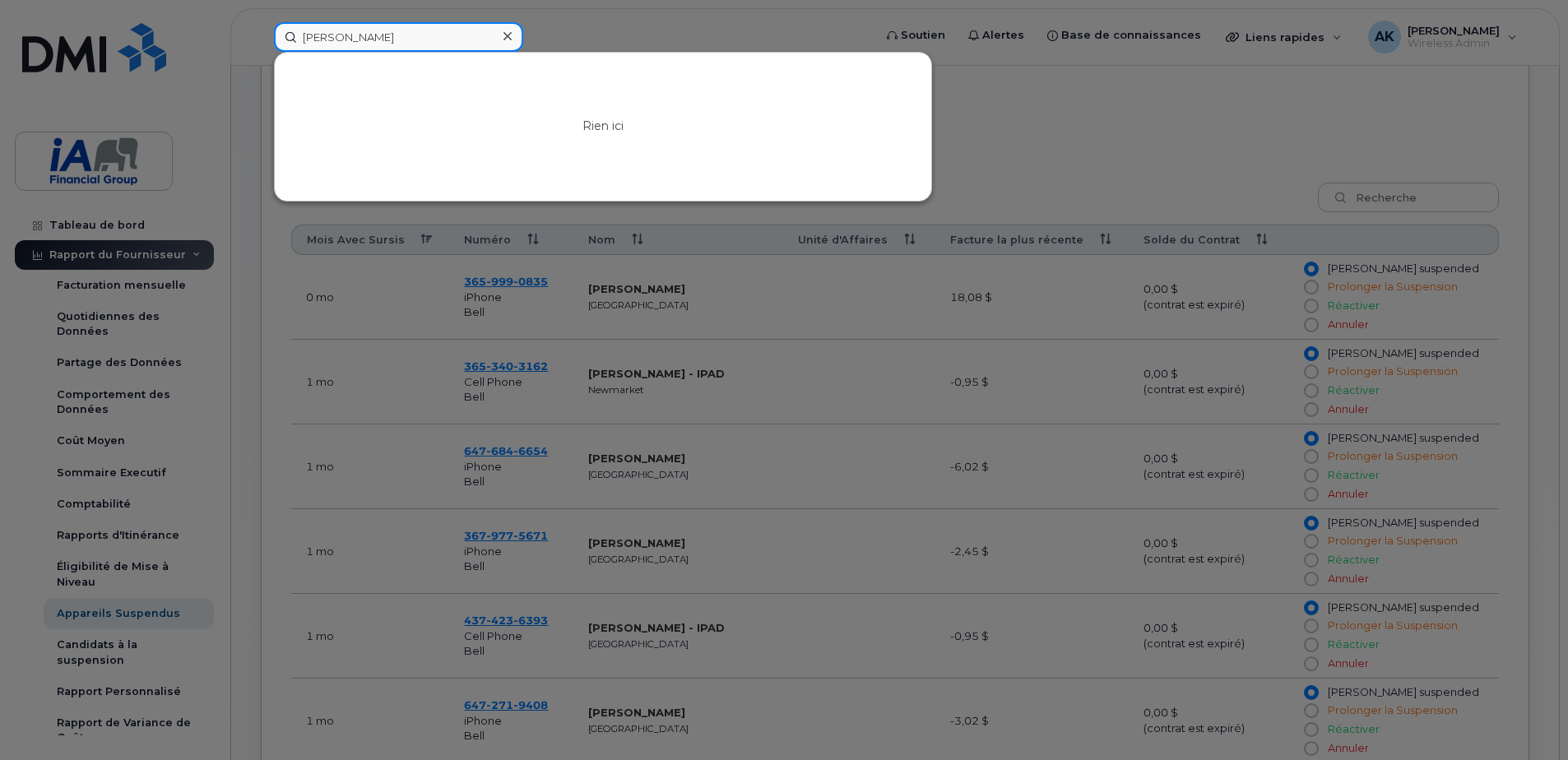
click at [304, 27] on input "Kevin Joseph" at bounding box center [399, 36] width 249 height 29
click at [304, 27] on input "Kevin Joseph" at bounding box center [399, 36] width 249 height 29
drag, startPoint x: 449, startPoint y: 30, endPoint x: 37, endPoint y: 40, distance: 412.1
click at [261, 40] on div "Kevin Joseph Rien ici" at bounding box center [568, 36] width 615 height 29
click at [377, 21] on div at bounding box center [784, 380] width 1568 height 760
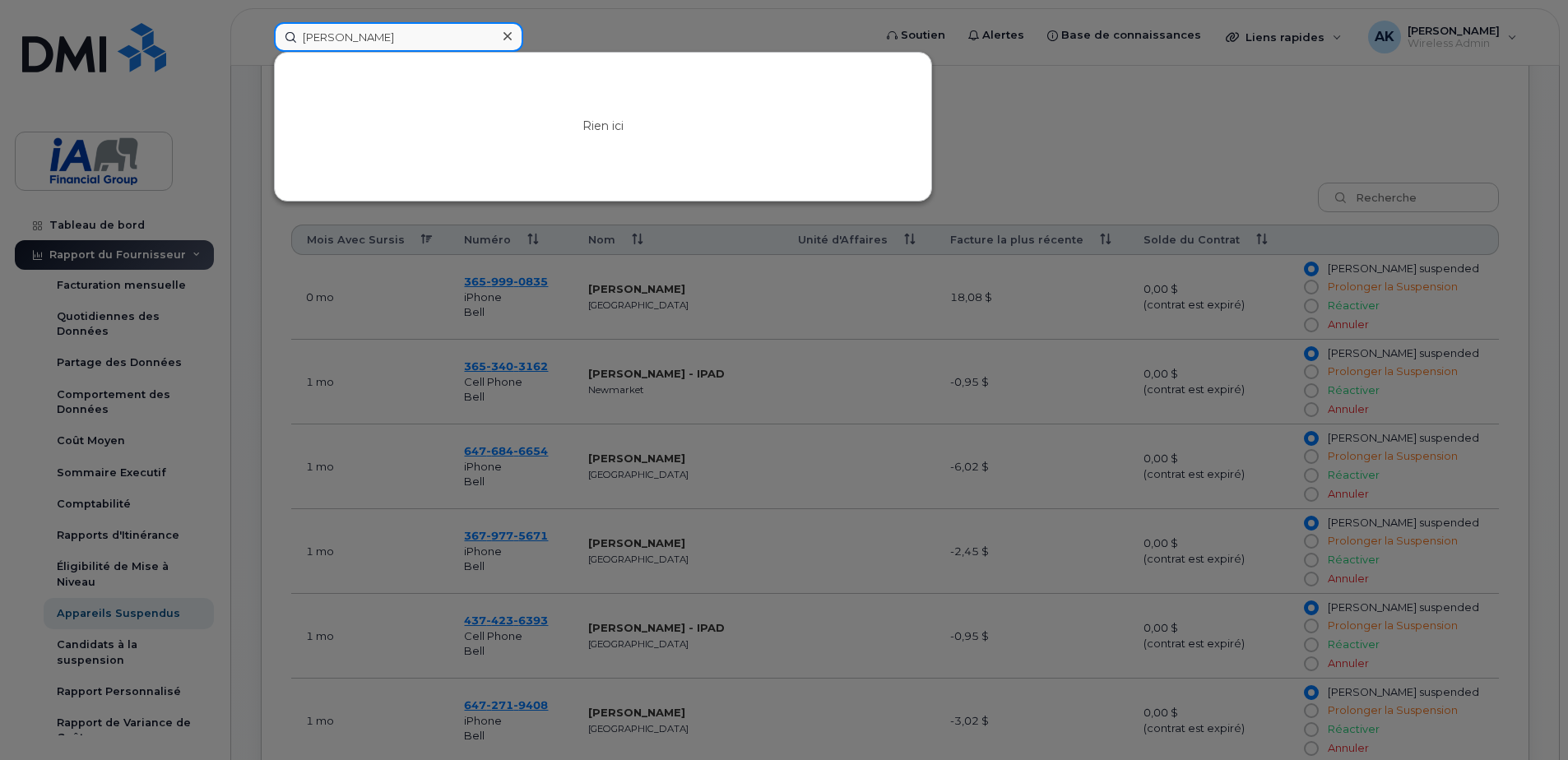
drag, startPoint x: 443, startPoint y: 37, endPoint x: 150, endPoint y: 42, distance: 293.0
click at [261, 42] on div "Kevin Joseph Rien ici" at bounding box center [568, 36] width 615 height 29
click at [418, 33] on input "Kevin Joseph" at bounding box center [399, 36] width 249 height 29
drag, startPoint x: 418, startPoint y: 33, endPoint x: 163, endPoint y: 47, distance: 255.4
click at [261, 46] on div "Kevin Joseph Rien ici" at bounding box center [568, 36] width 615 height 29
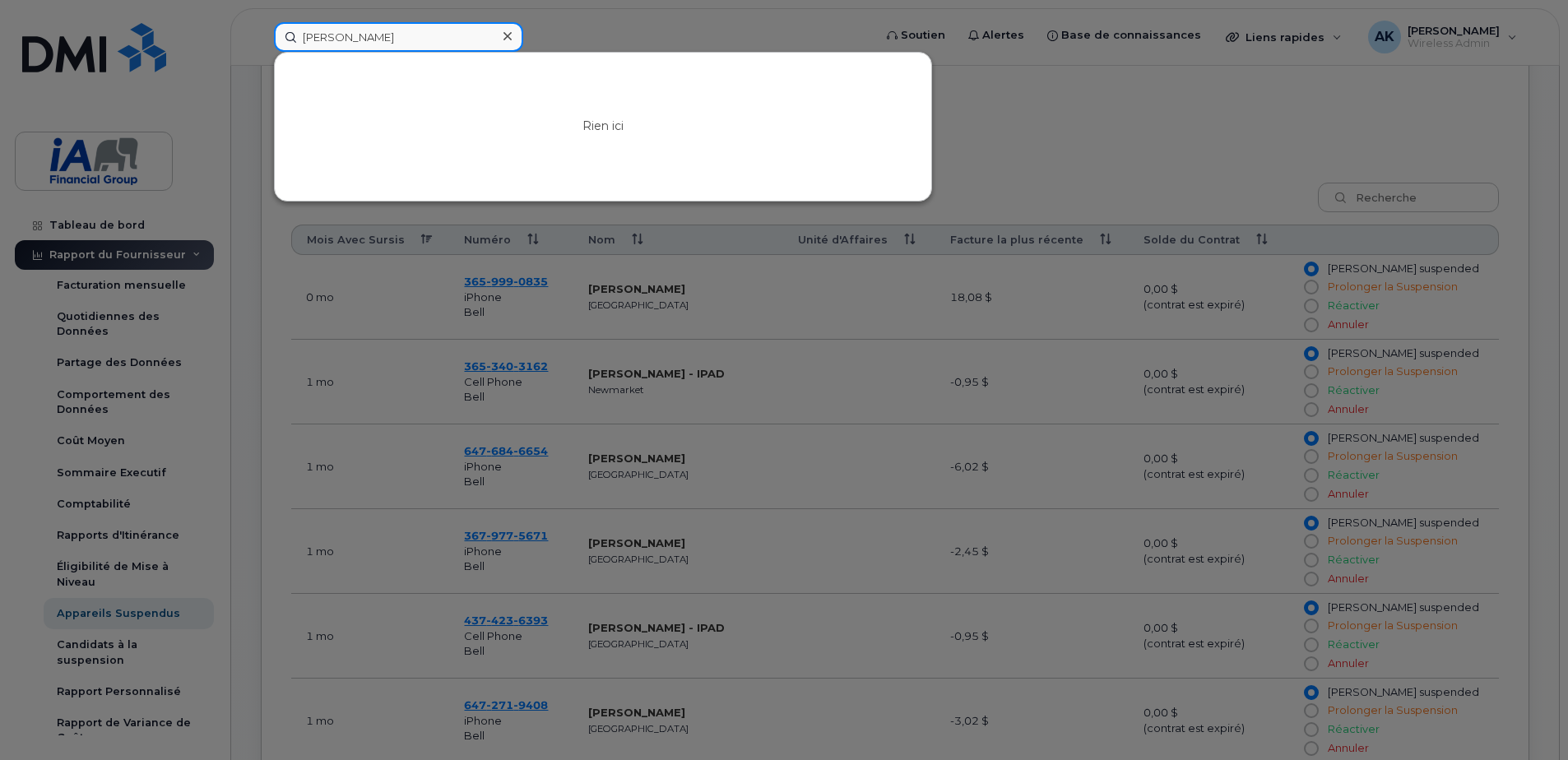
paste input "[PERSON_NAME]"
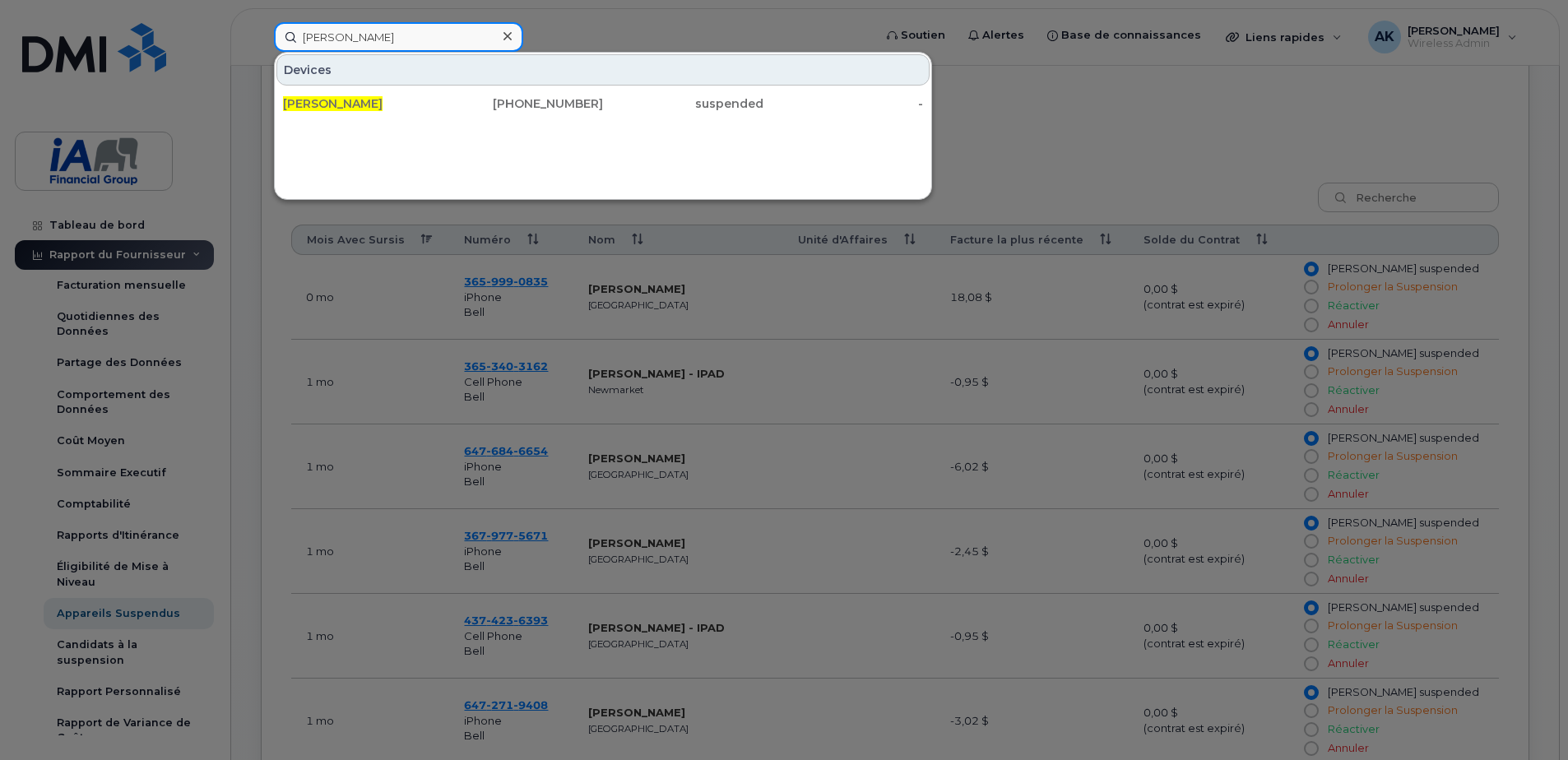
click at [484, 29] on input "[PERSON_NAME]" at bounding box center [399, 36] width 249 height 29
drag, startPoint x: 476, startPoint y: 38, endPoint x: 191, endPoint y: 39, distance: 285.0
click at [261, 39] on div "Amanda Fantegrossi Devices Amanda Fantegrossi 647-684-6654 suspended -" at bounding box center [568, 36] width 615 height 29
paste input "[PERSON_NAME]"
type input "[PERSON_NAME]"
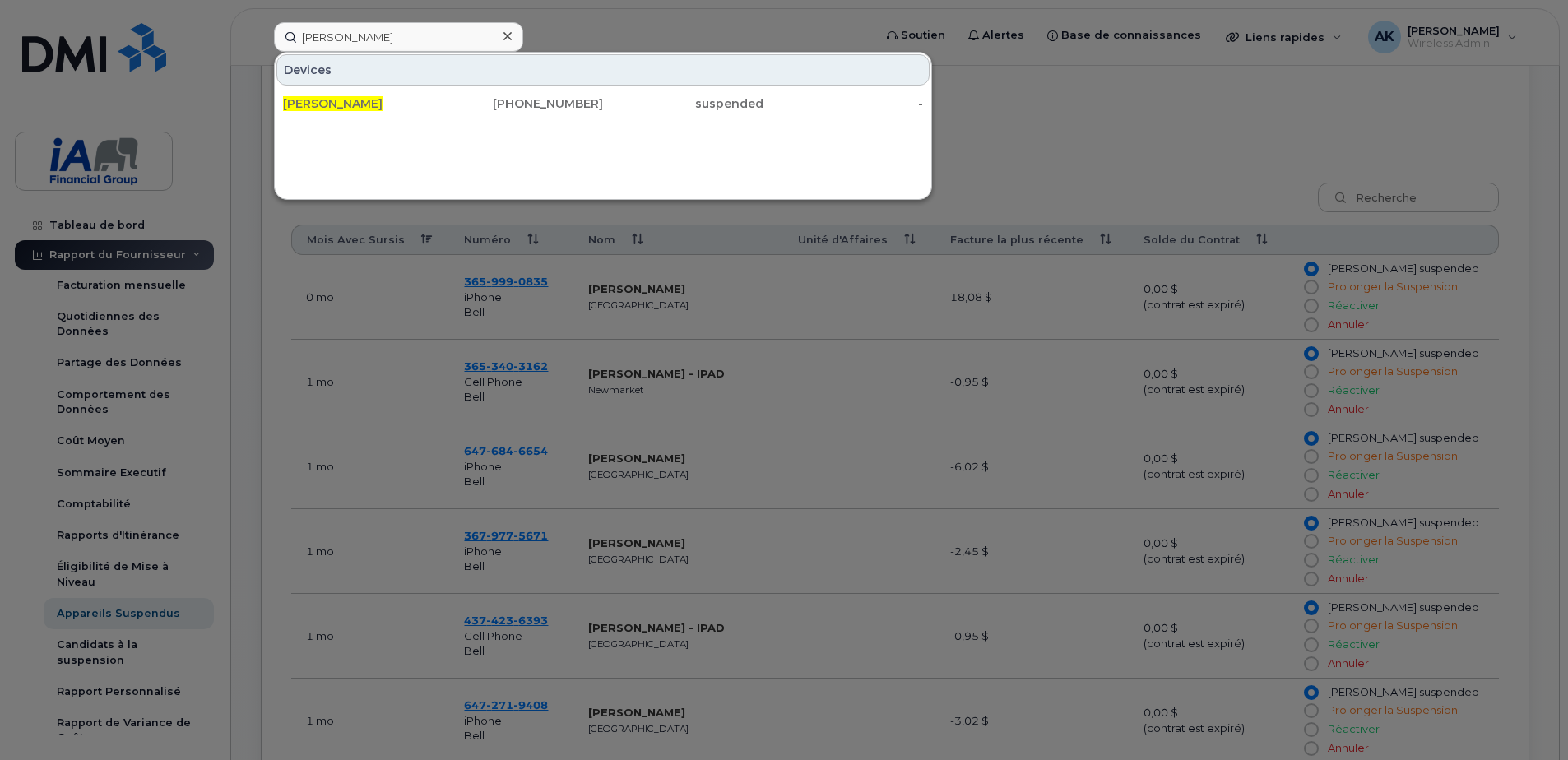
click at [1034, 114] on div at bounding box center [784, 380] width 1568 height 760
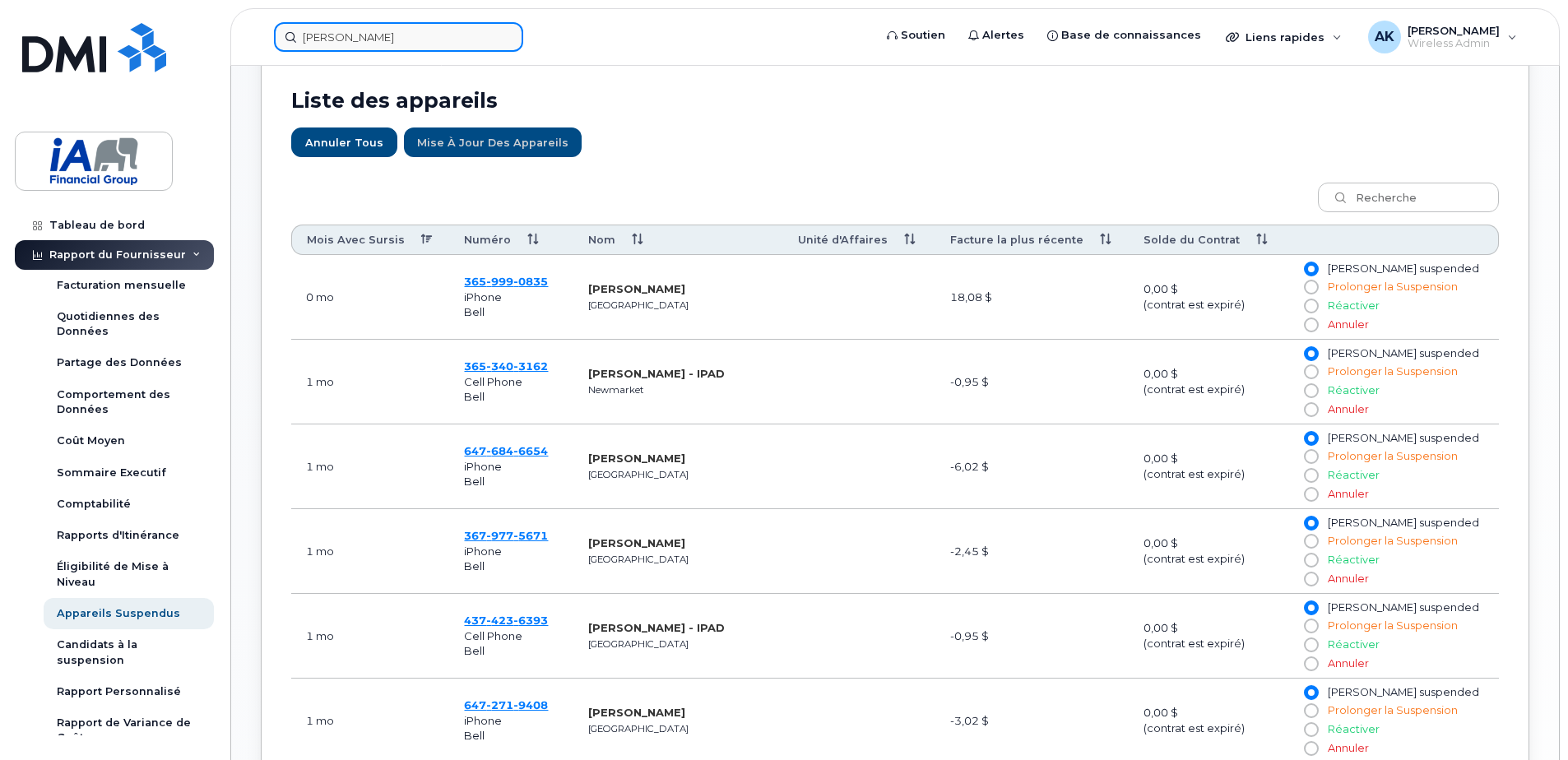
click at [399, 42] on input "[PERSON_NAME]" at bounding box center [399, 36] width 249 height 29
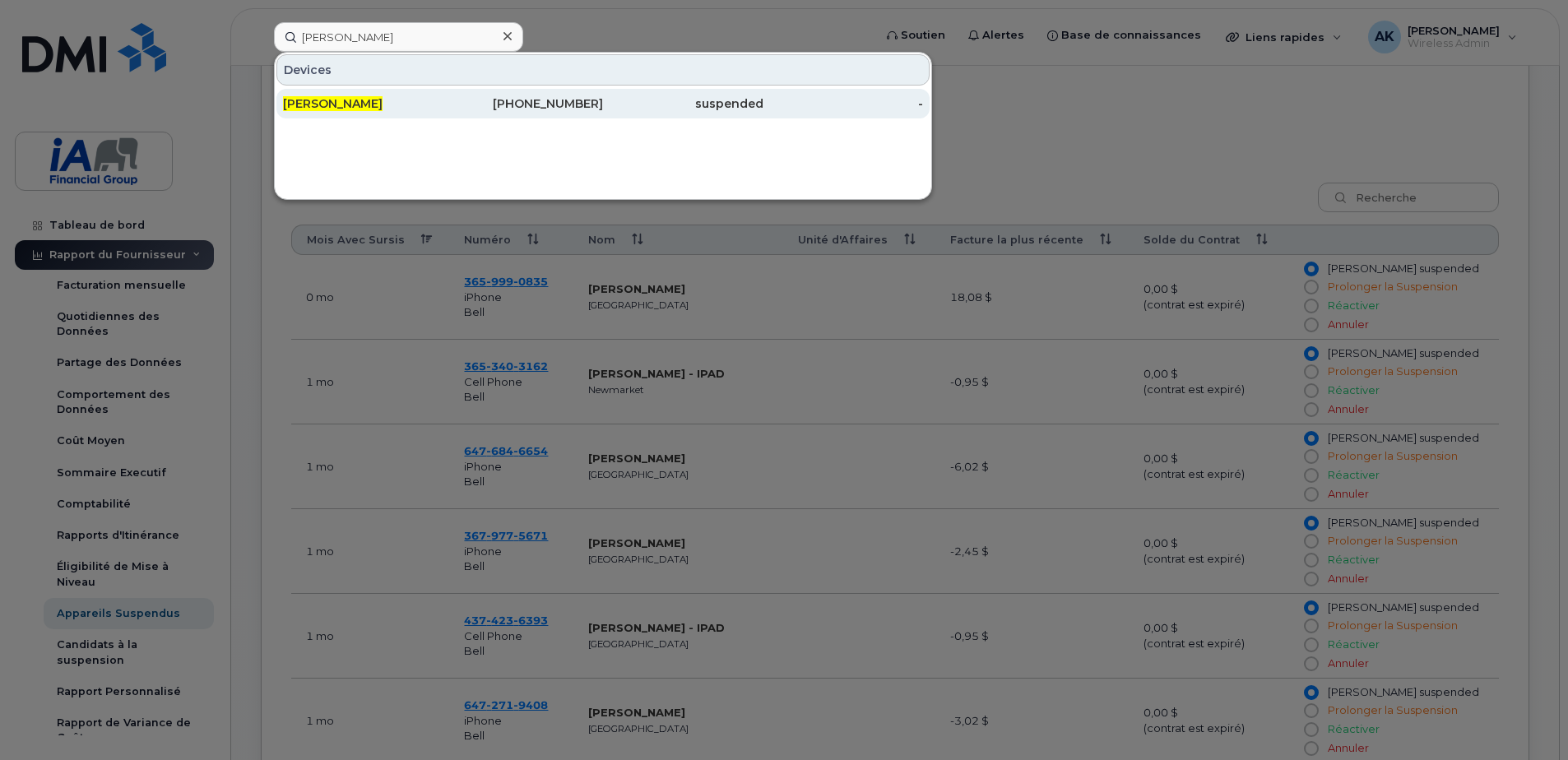
click at [426, 103] on div "[PERSON_NAME]" at bounding box center [363, 103] width 161 height 16
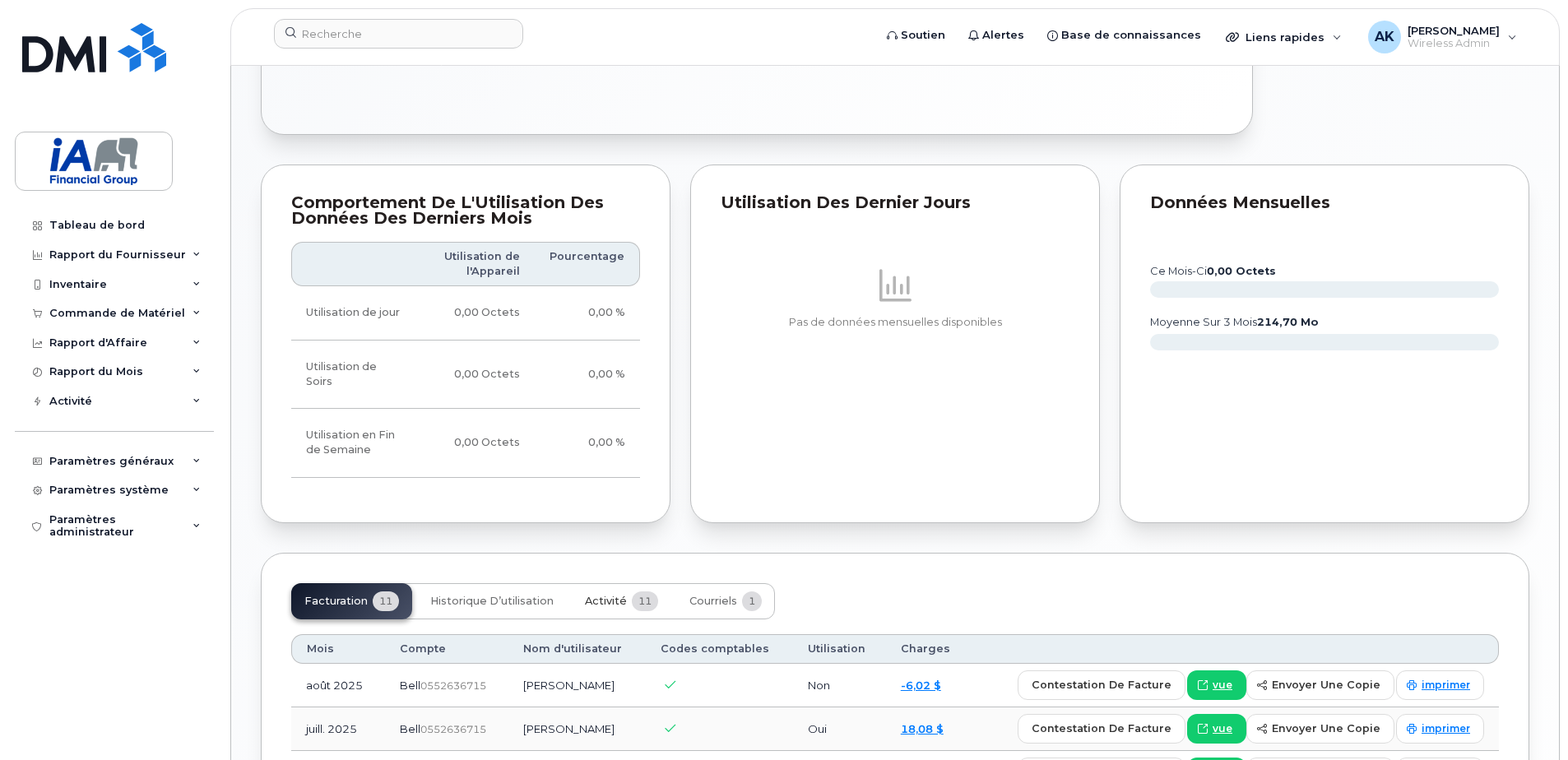
scroll to position [987, 0]
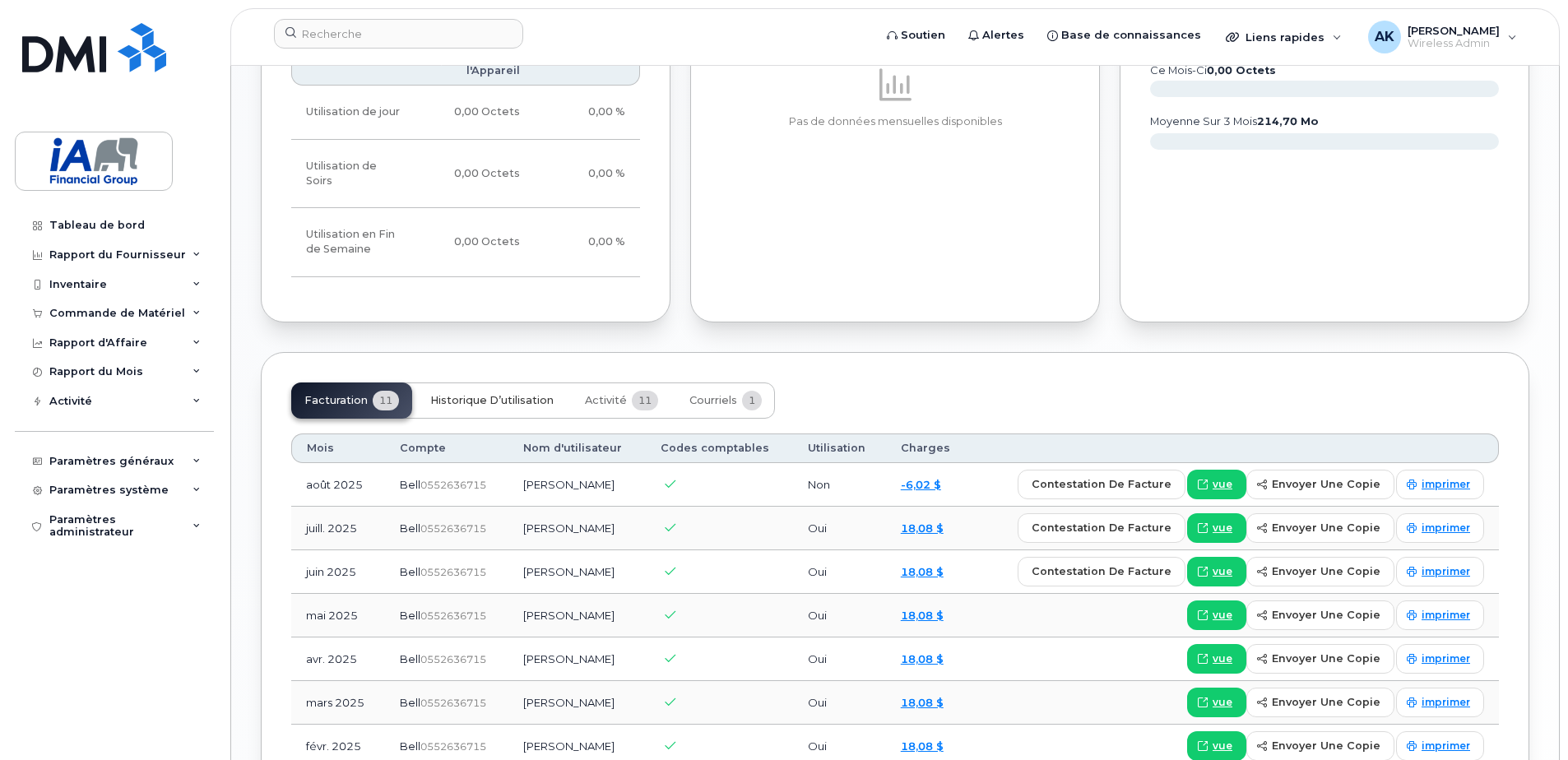
click at [502, 394] on span "Historique d’utilisation" at bounding box center [492, 400] width 124 height 13
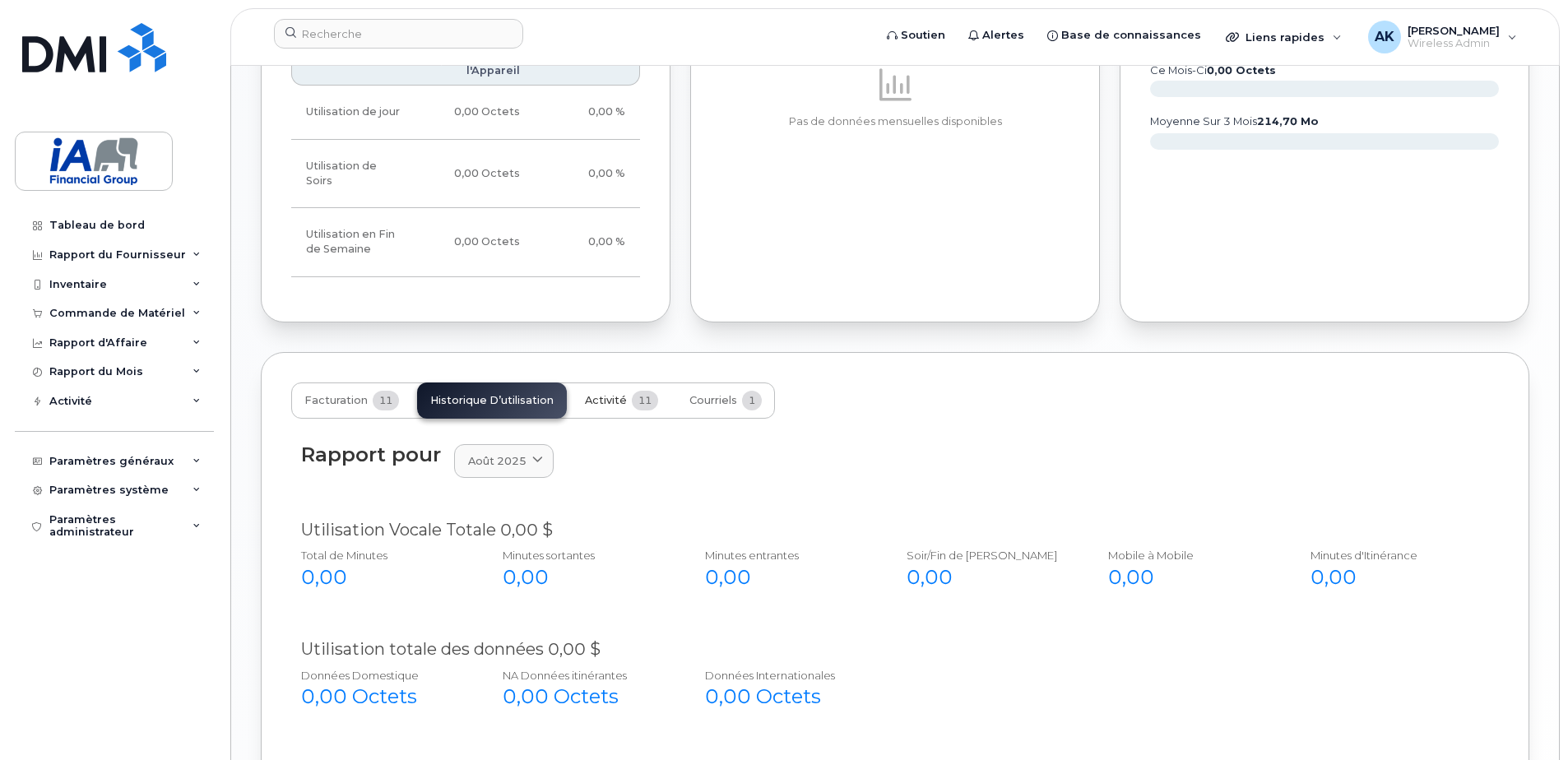
click at [603, 394] on span "Activité" at bounding box center [606, 400] width 42 height 13
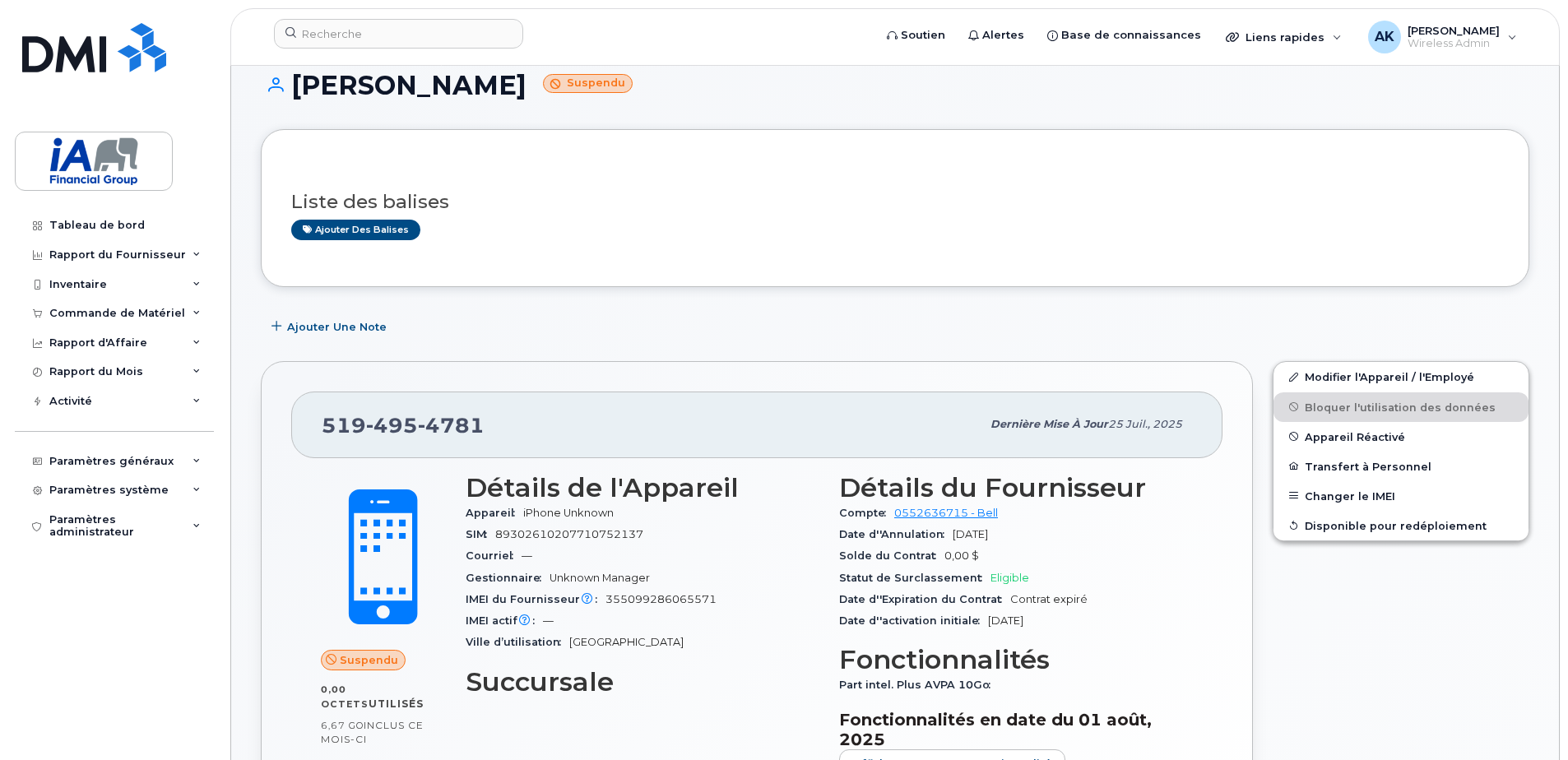
scroll to position [0, 0]
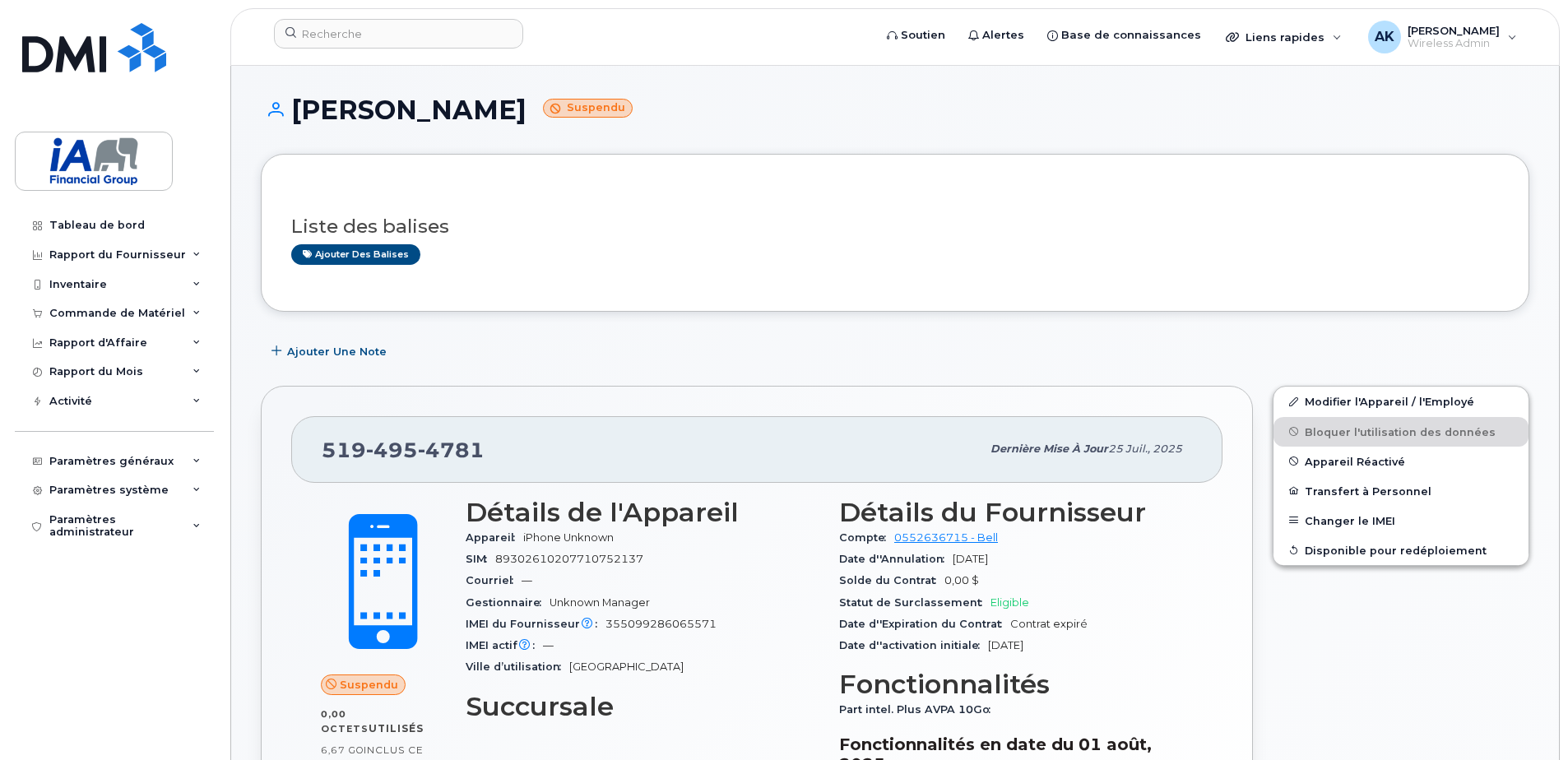
drag, startPoint x: 497, startPoint y: 111, endPoint x: 284, endPoint y: 103, distance: 213.2
click at [284, 103] on h1 "[PERSON_NAME] Suspendu" at bounding box center [894, 109] width 1268 height 29
drag, startPoint x: 284, startPoint y: 103, endPoint x: 316, endPoint y: 112, distance: 33.2
copy h1 "[PERSON_NAME]"
click at [515, 162] on div "Liste des balises Ajouter des balises" at bounding box center [894, 233] width 1268 height 158
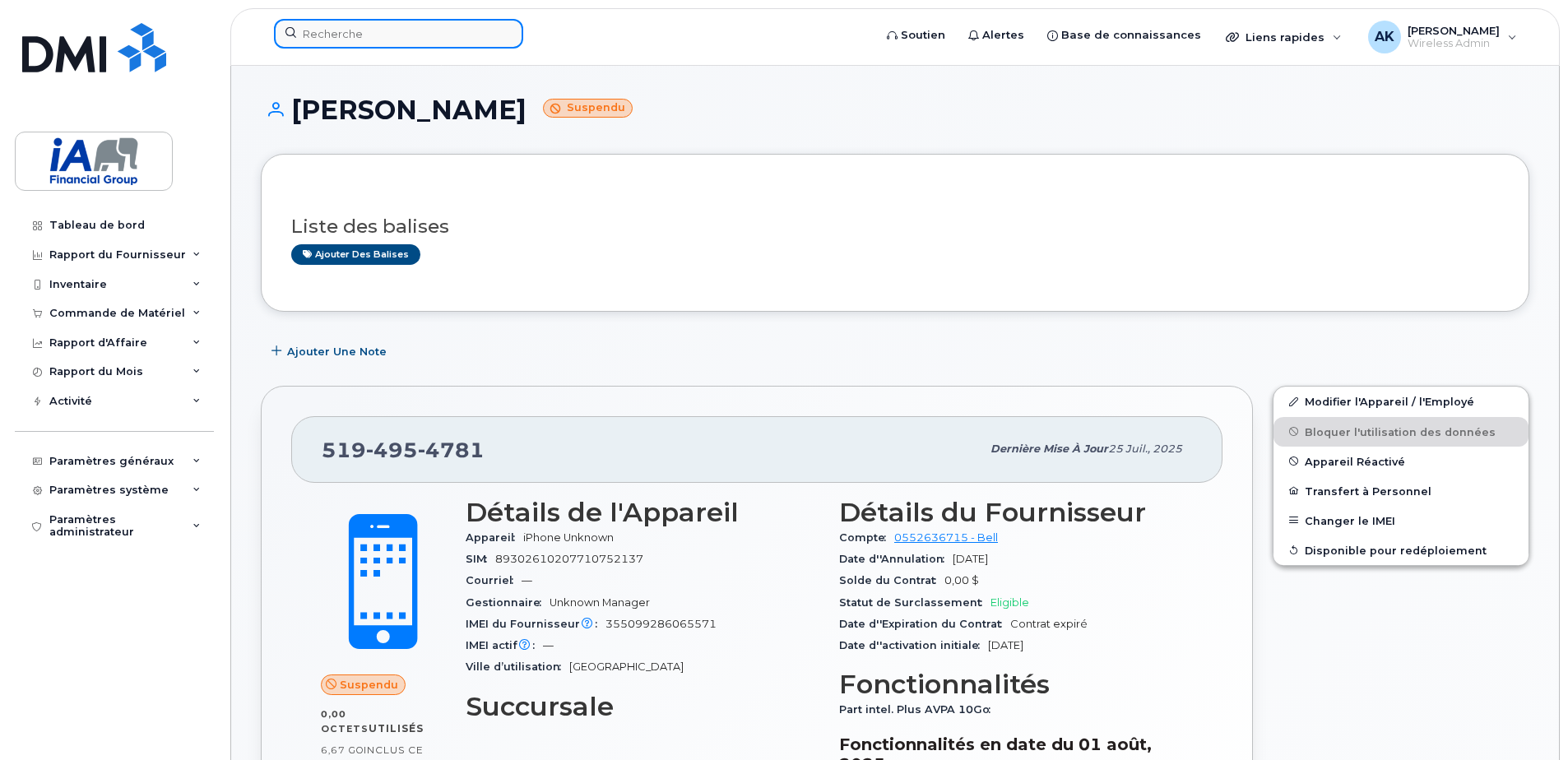
click at [419, 21] on input at bounding box center [399, 33] width 249 height 29
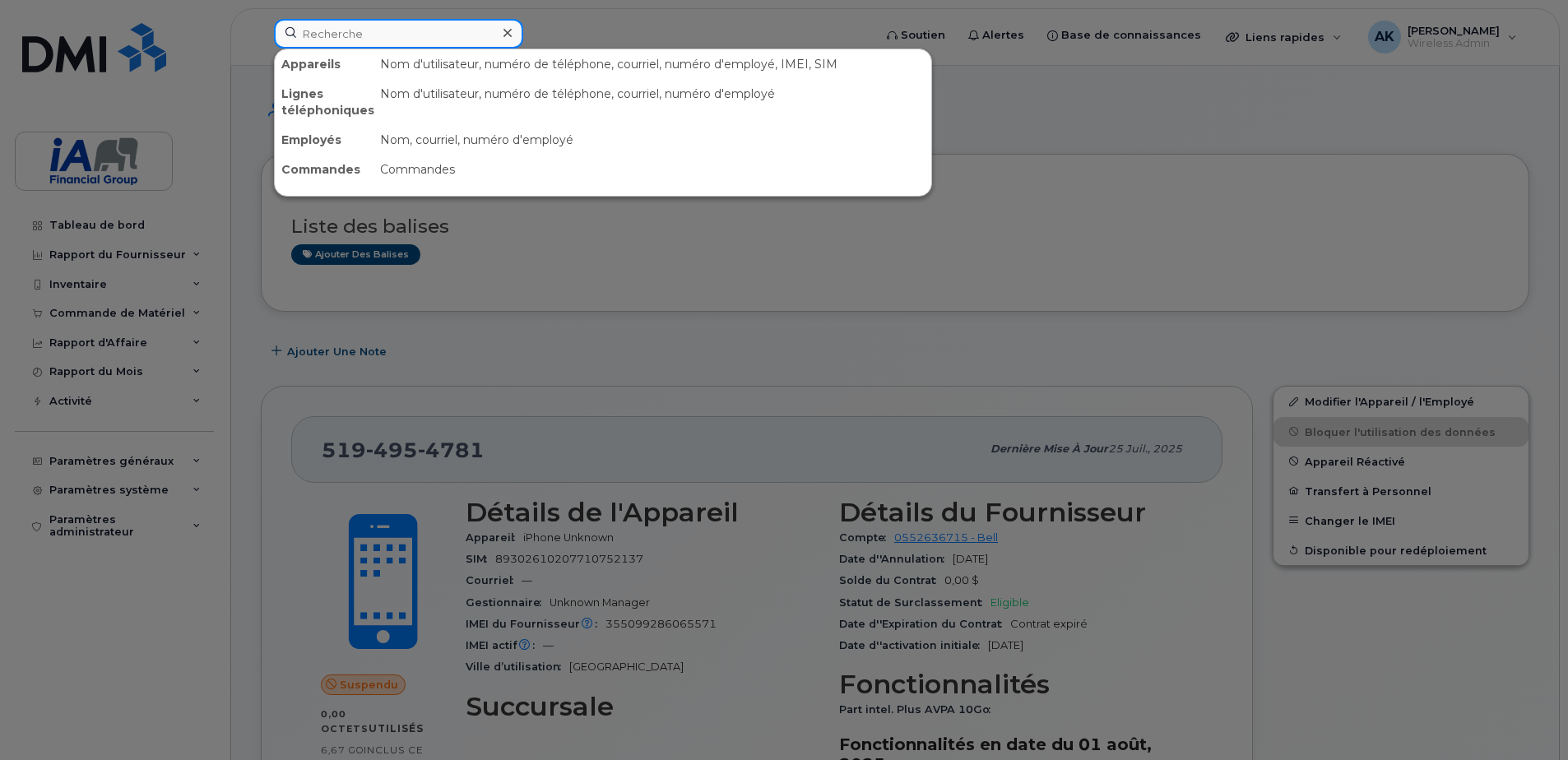
paste input "[PERSON_NAME]"
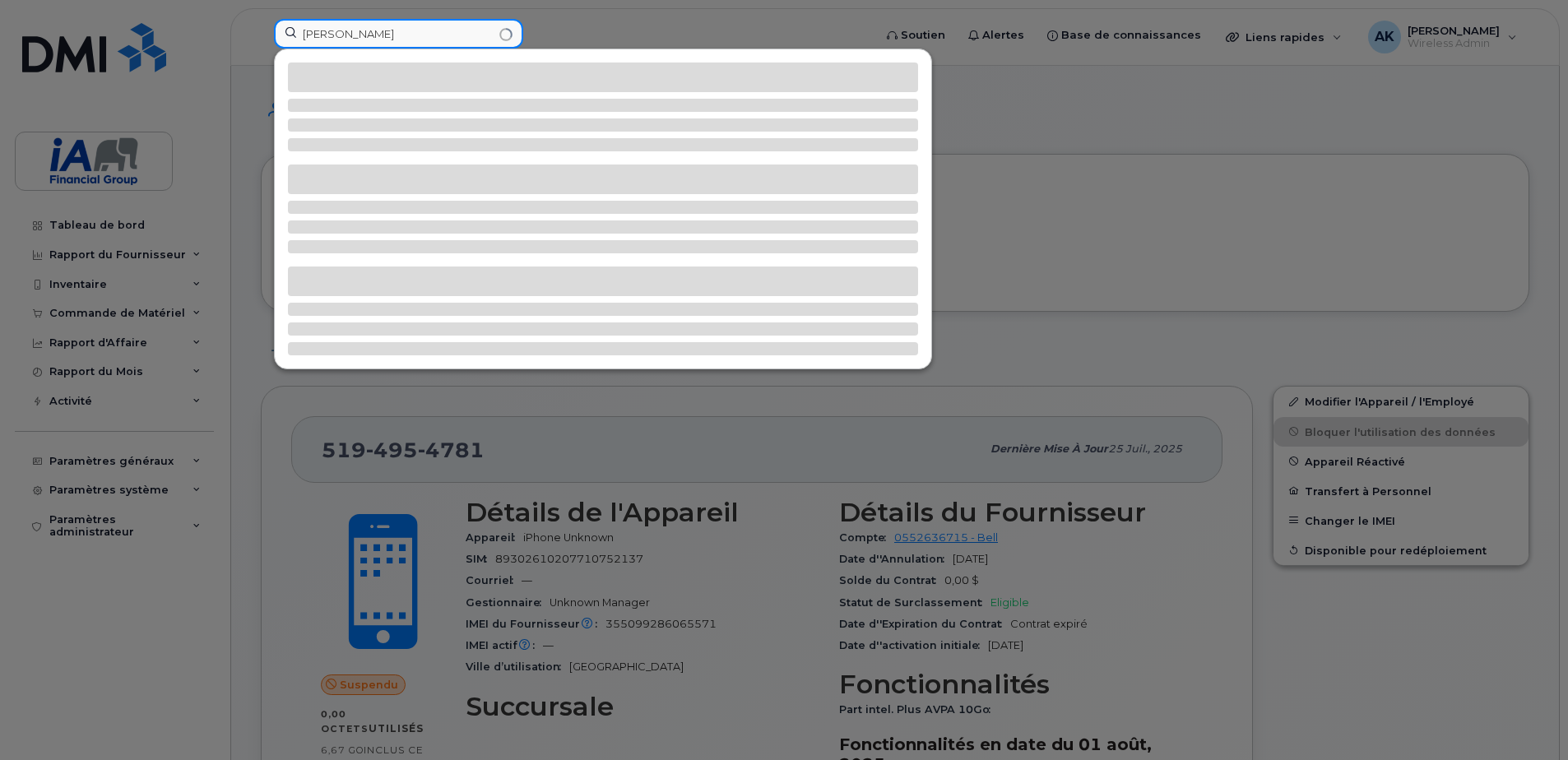
type input "[PERSON_NAME]"
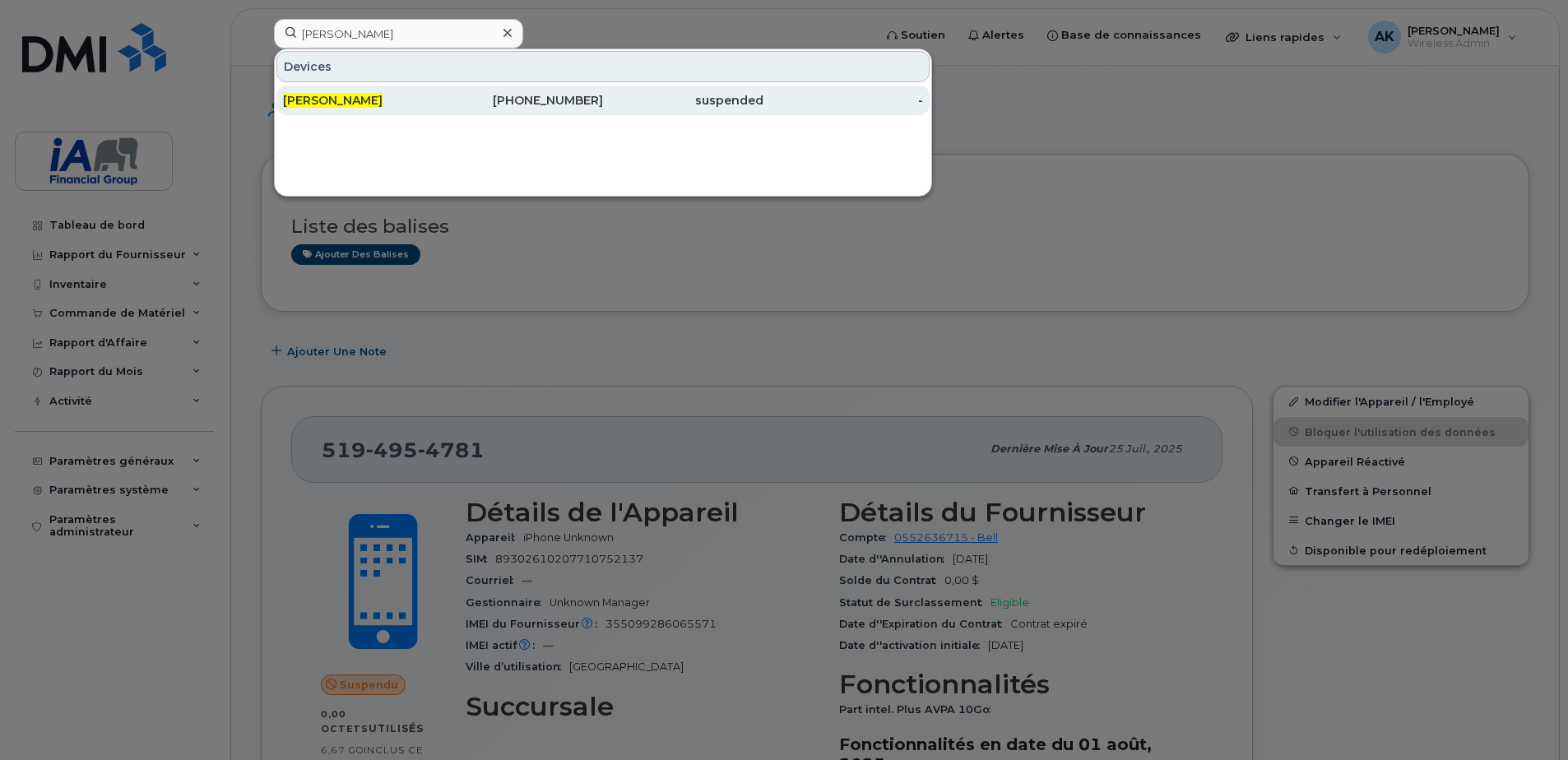
click at [382, 103] on span "[PERSON_NAME]" at bounding box center [332, 101] width 100 height 15
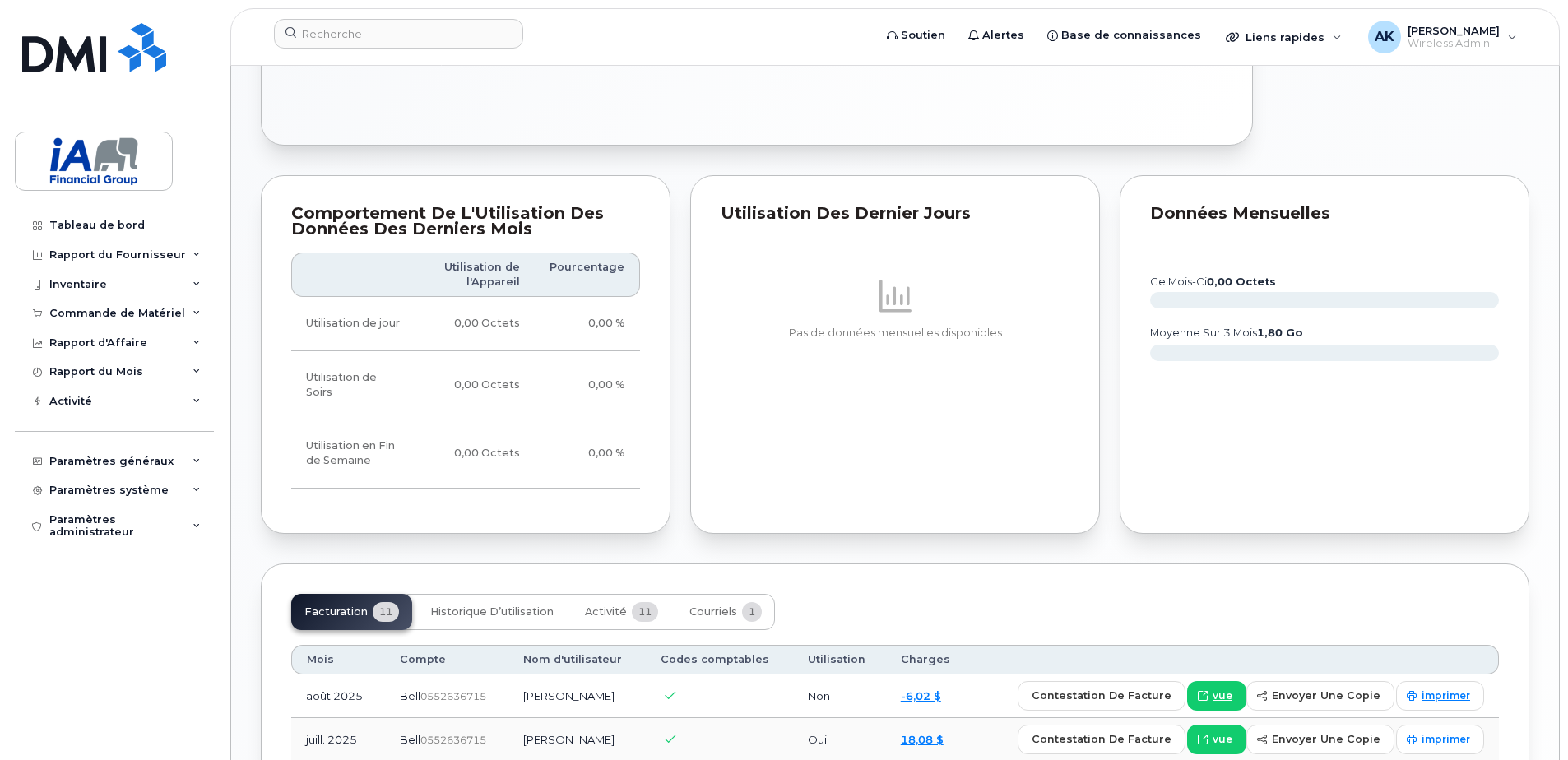
scroll to position [987, 0]
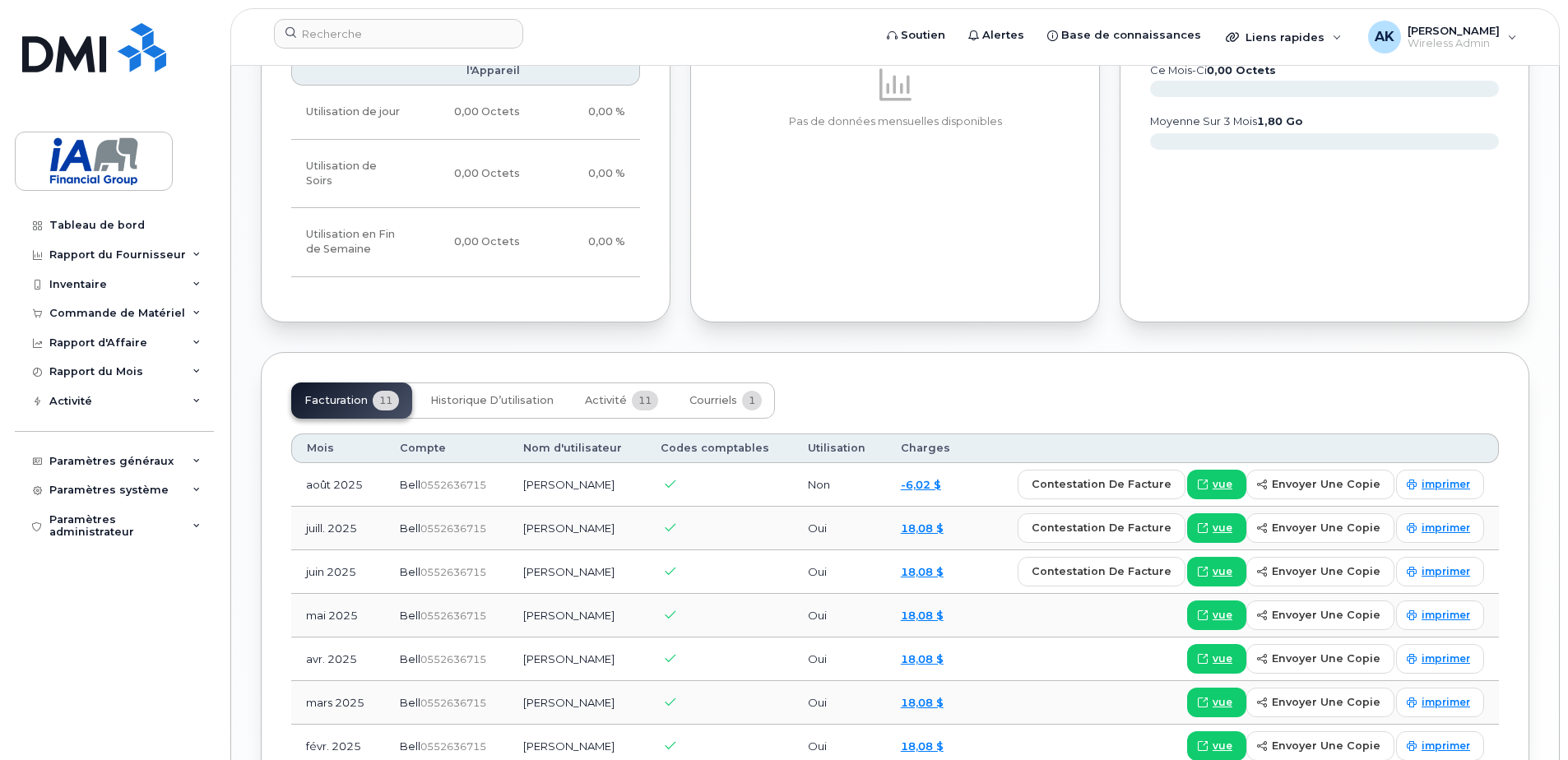
click at [462, 362] on div "Facturation 11 Historique d’utilisation Activité 11 Courriels 1 Mois Compte Nom…" at bounding box center [894, 670] width 1268 height 635
click at [463, 382] on button "Historique d’utilisation" at bounding box center [491, 400] width 149 height 36
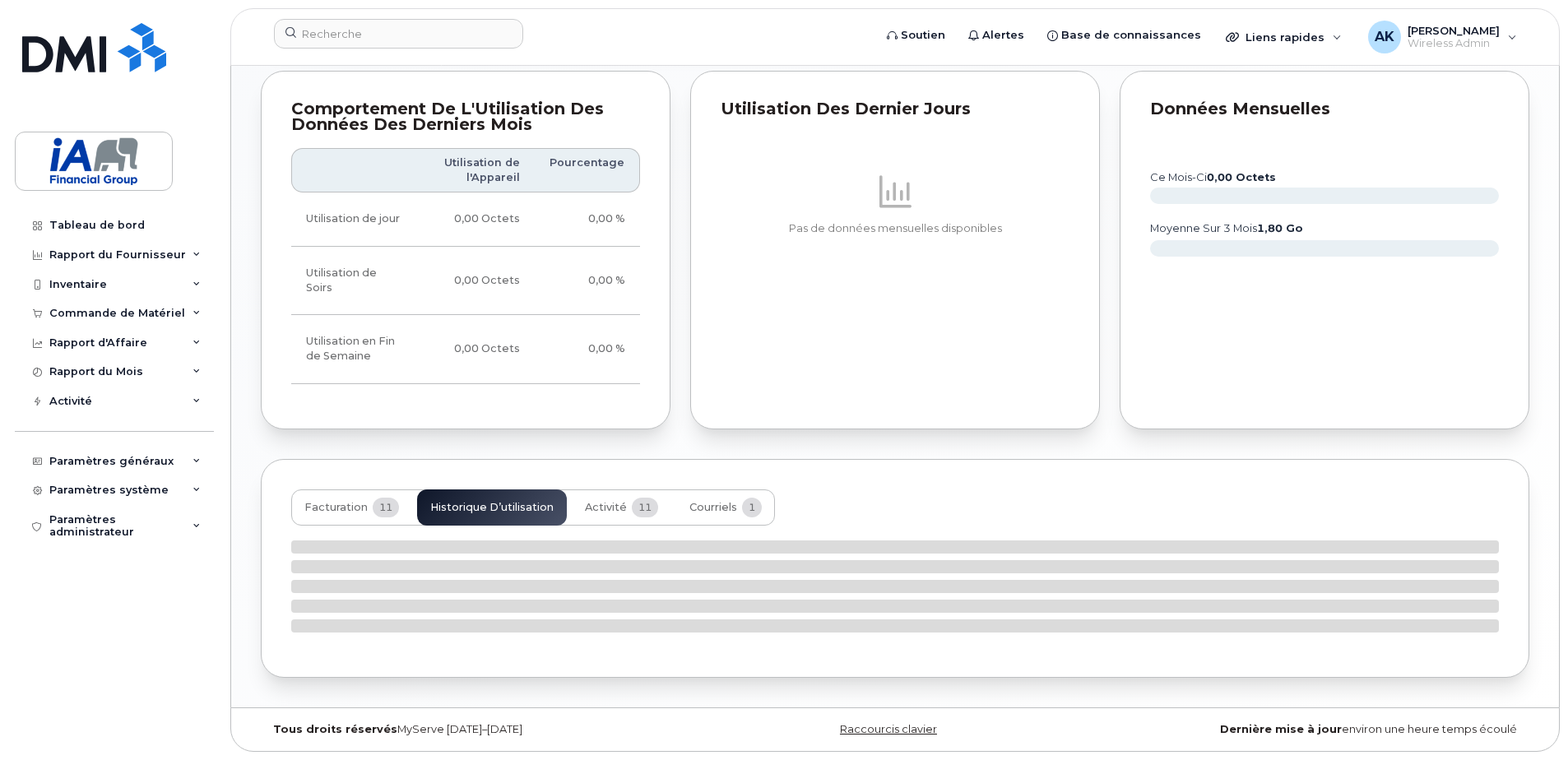
scroll to position [865, 0]
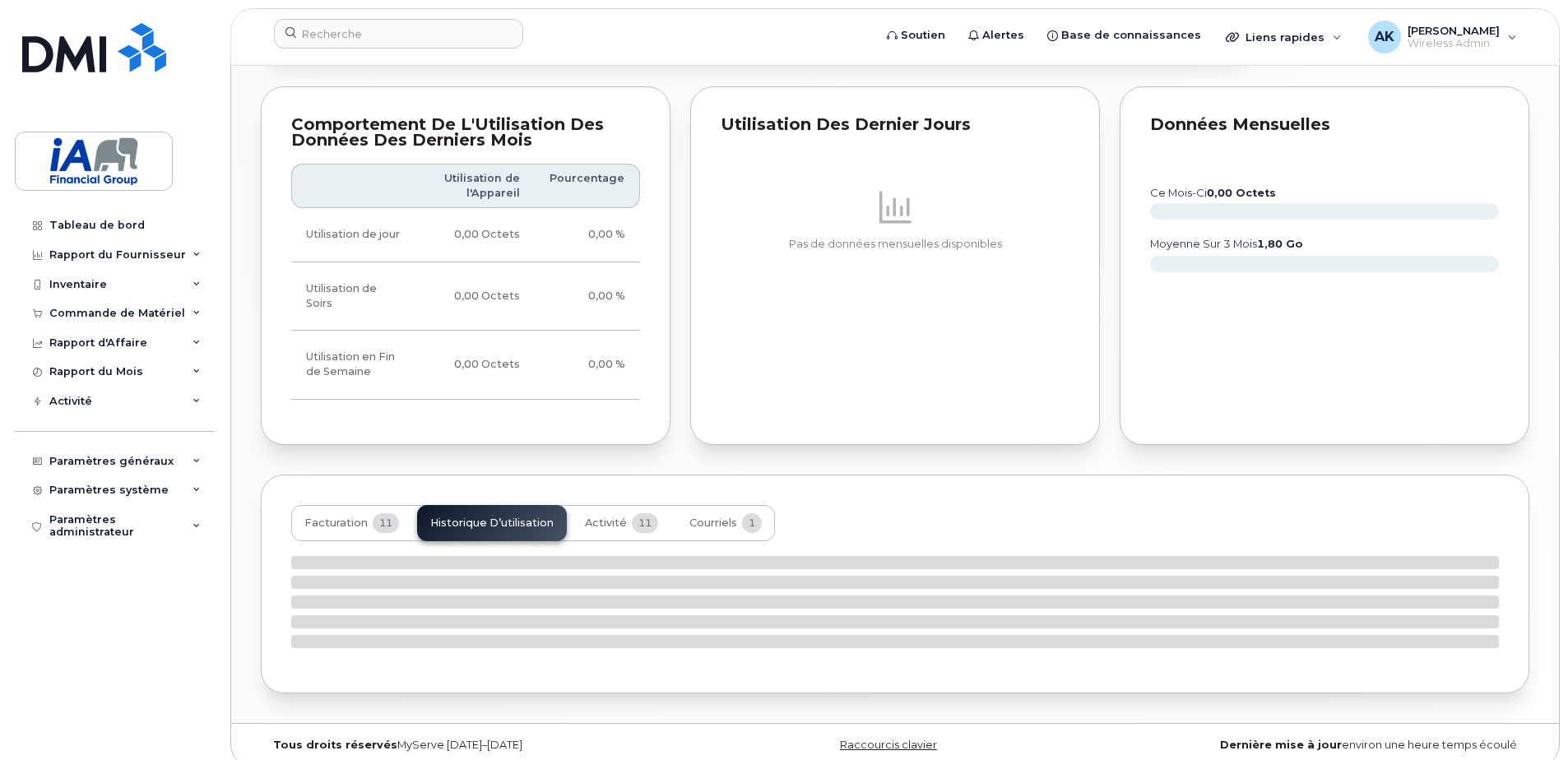
click at [465, 373] on td "0,00 Octets" at bounding box center [476, 365] width 118 height 69
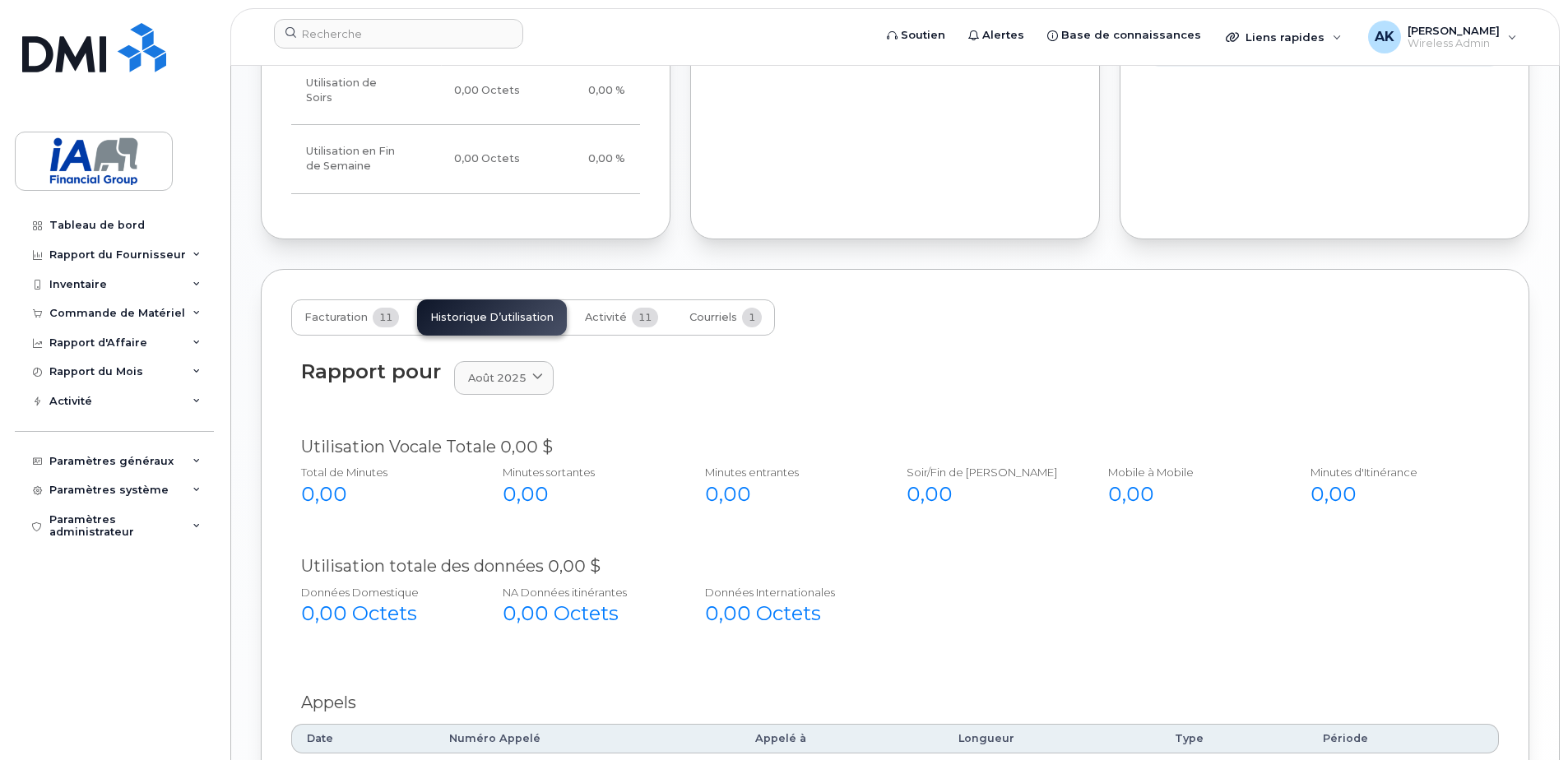
scroll to position [888, 0]
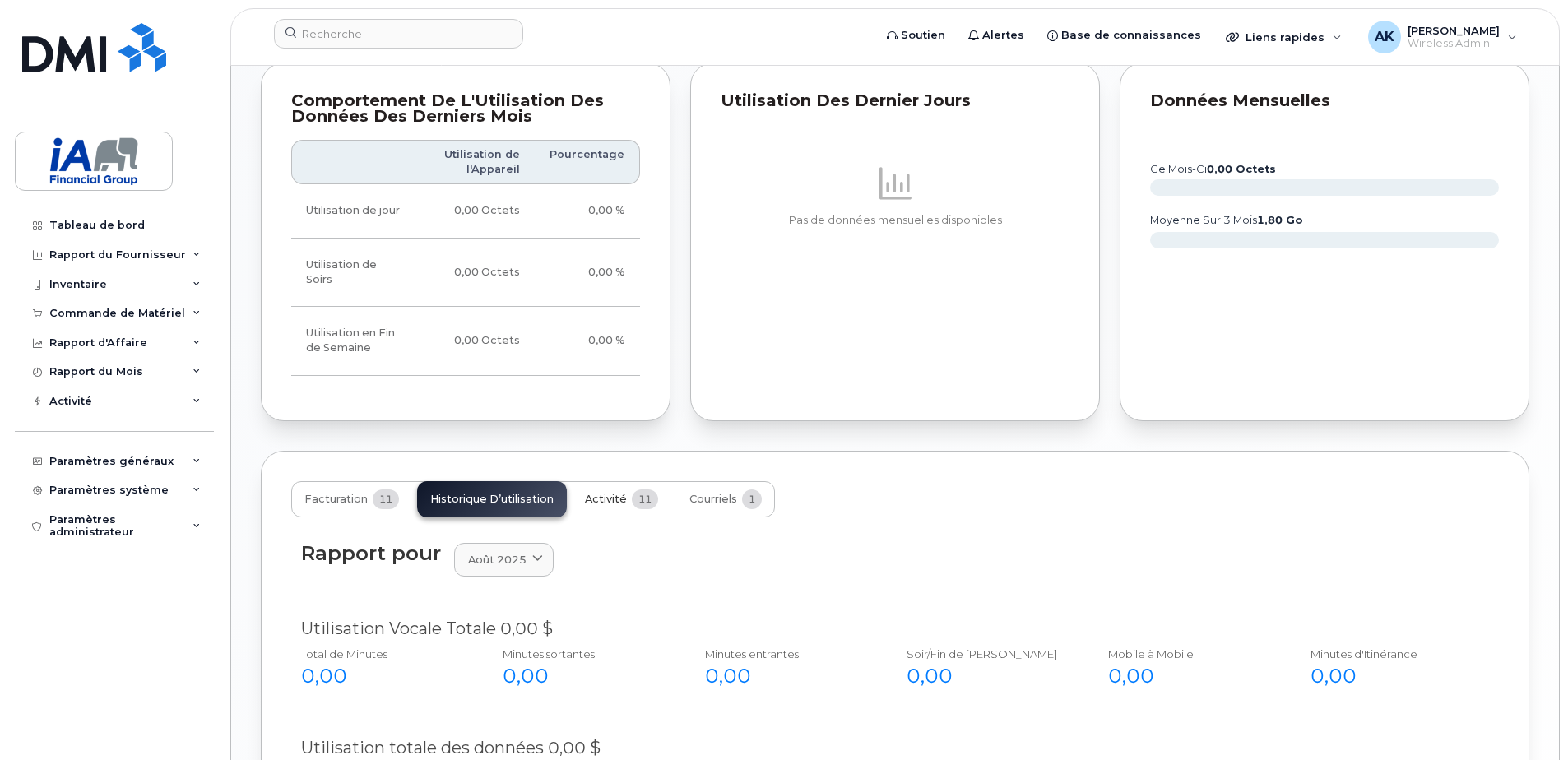
click at [603, 493] on span "Activité" at bounding box center [606, 499] width 42 height 13
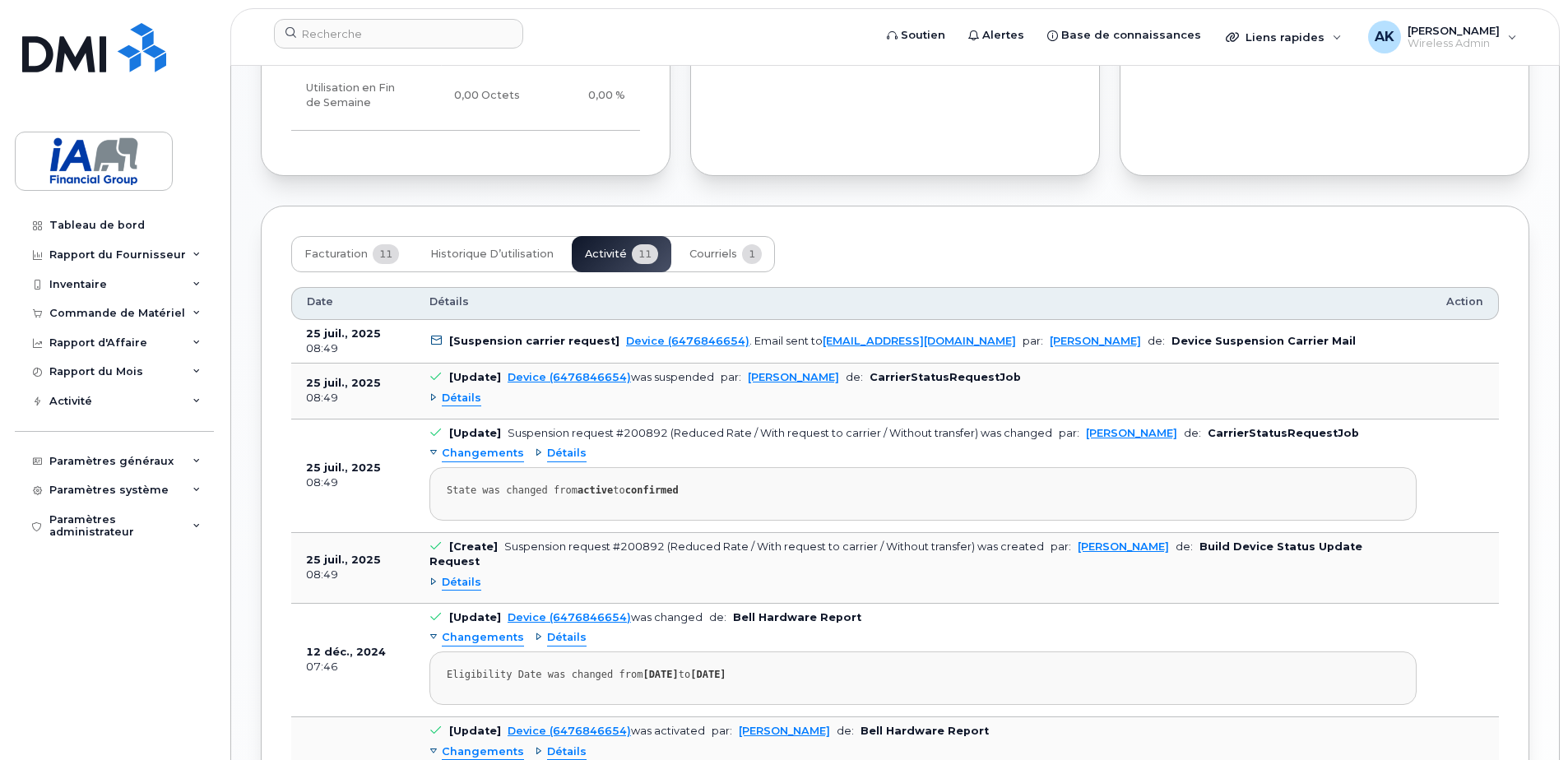
scroll to position [806, 0]
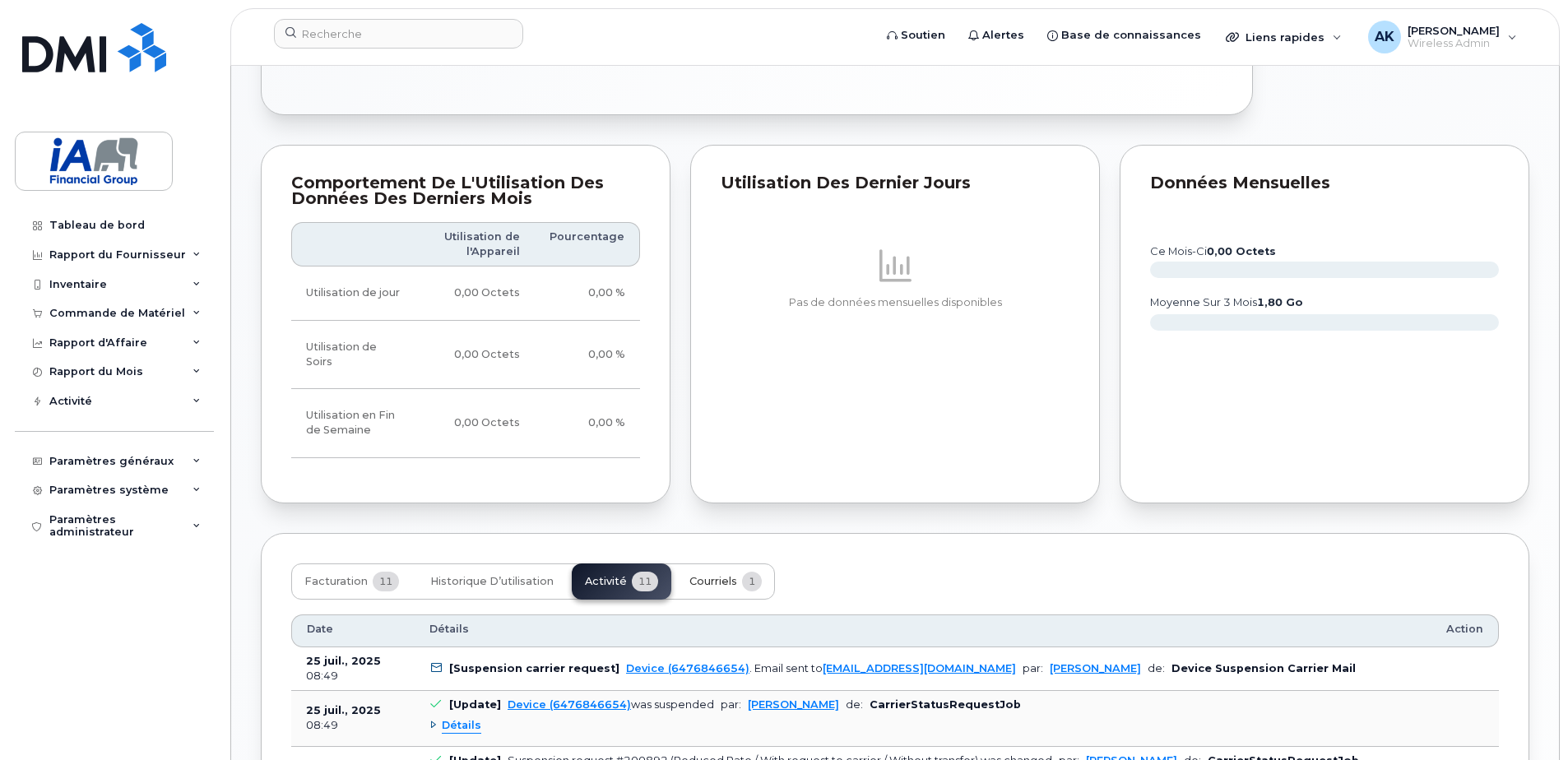
click at [727, 575] on span "Courriels" at bounding box center [714, 581] width 48 height 13
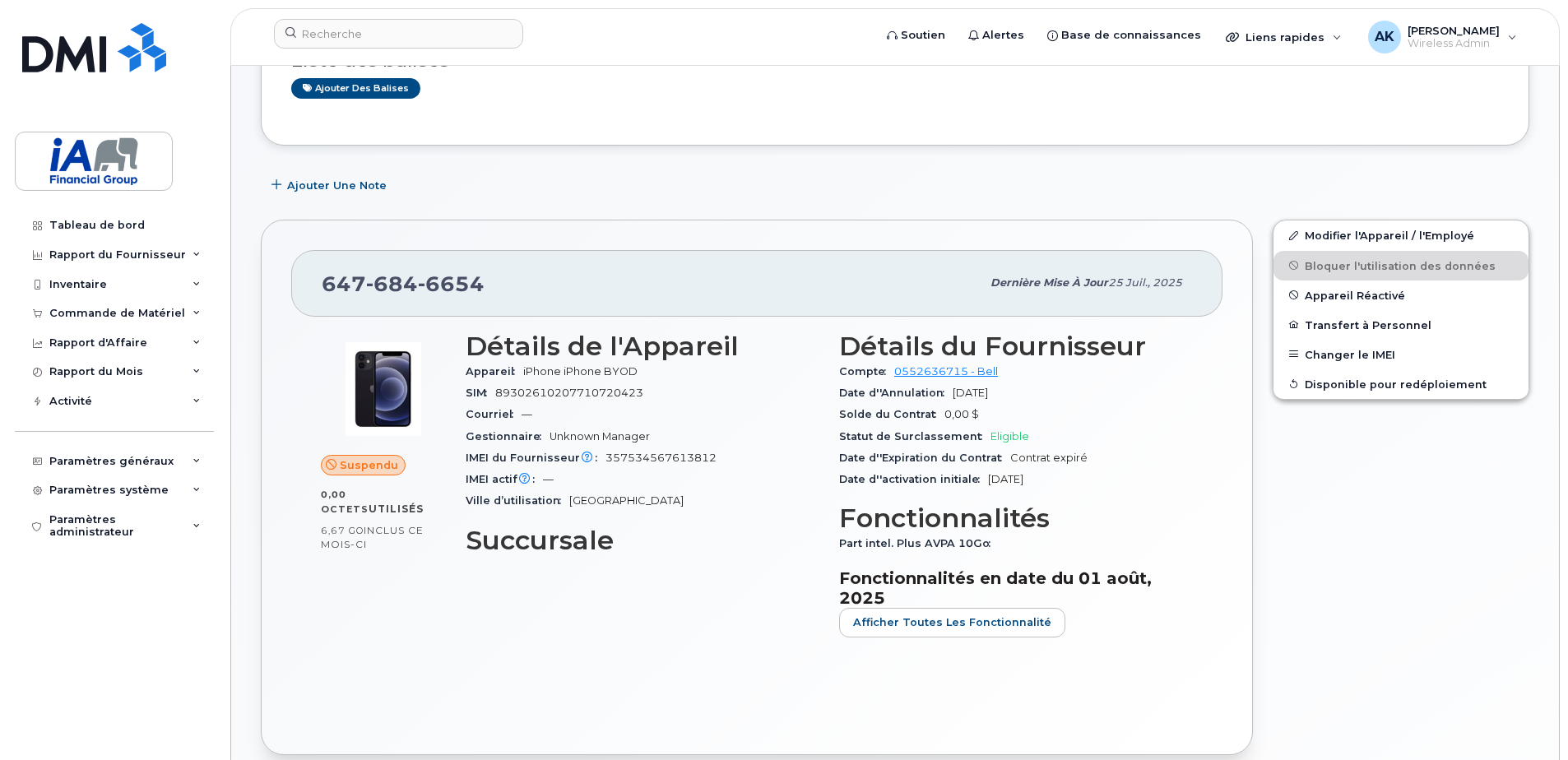
scroll to position [91, 0]
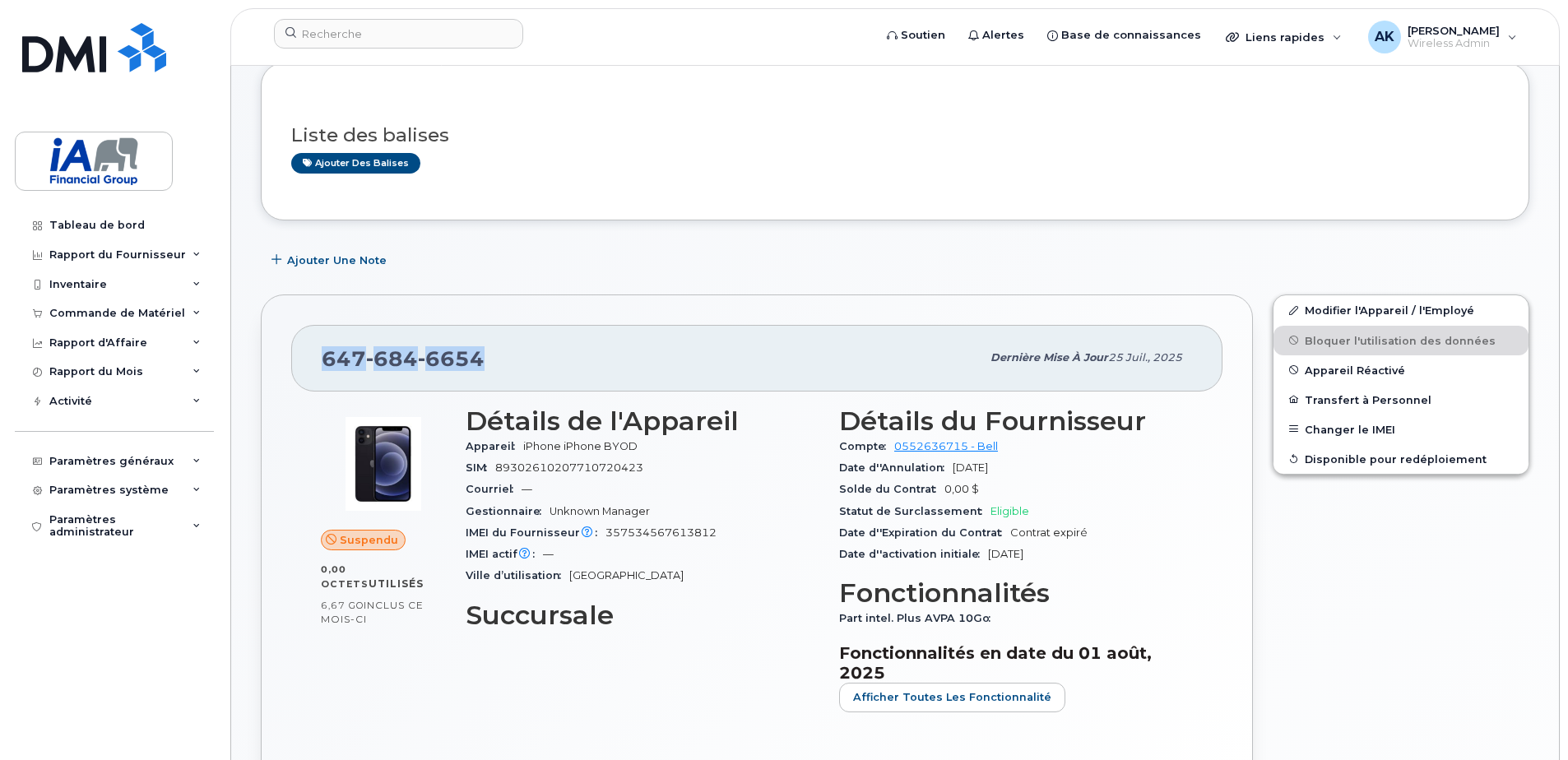
drag, startPoint x: 492, startPoint y: 367, endPoint x: 313, endPoint y: 365, distance: 179.0
click at [313, 365] on div "647 684 6654 Dernière mise à jour 25 juil., 2025" at bounding box center [756, 358] width 931 height 66
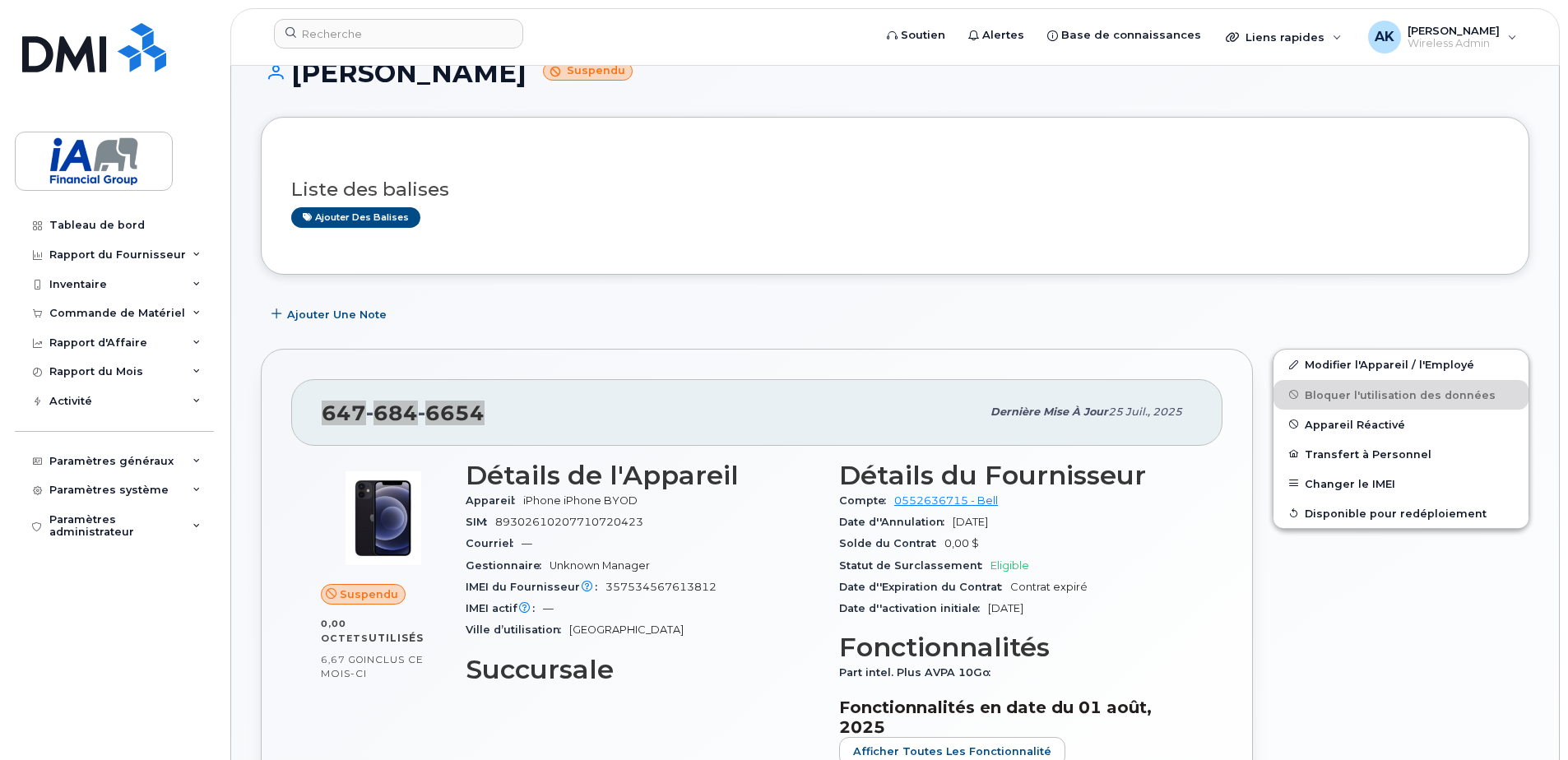
scroll to position [0, 0]
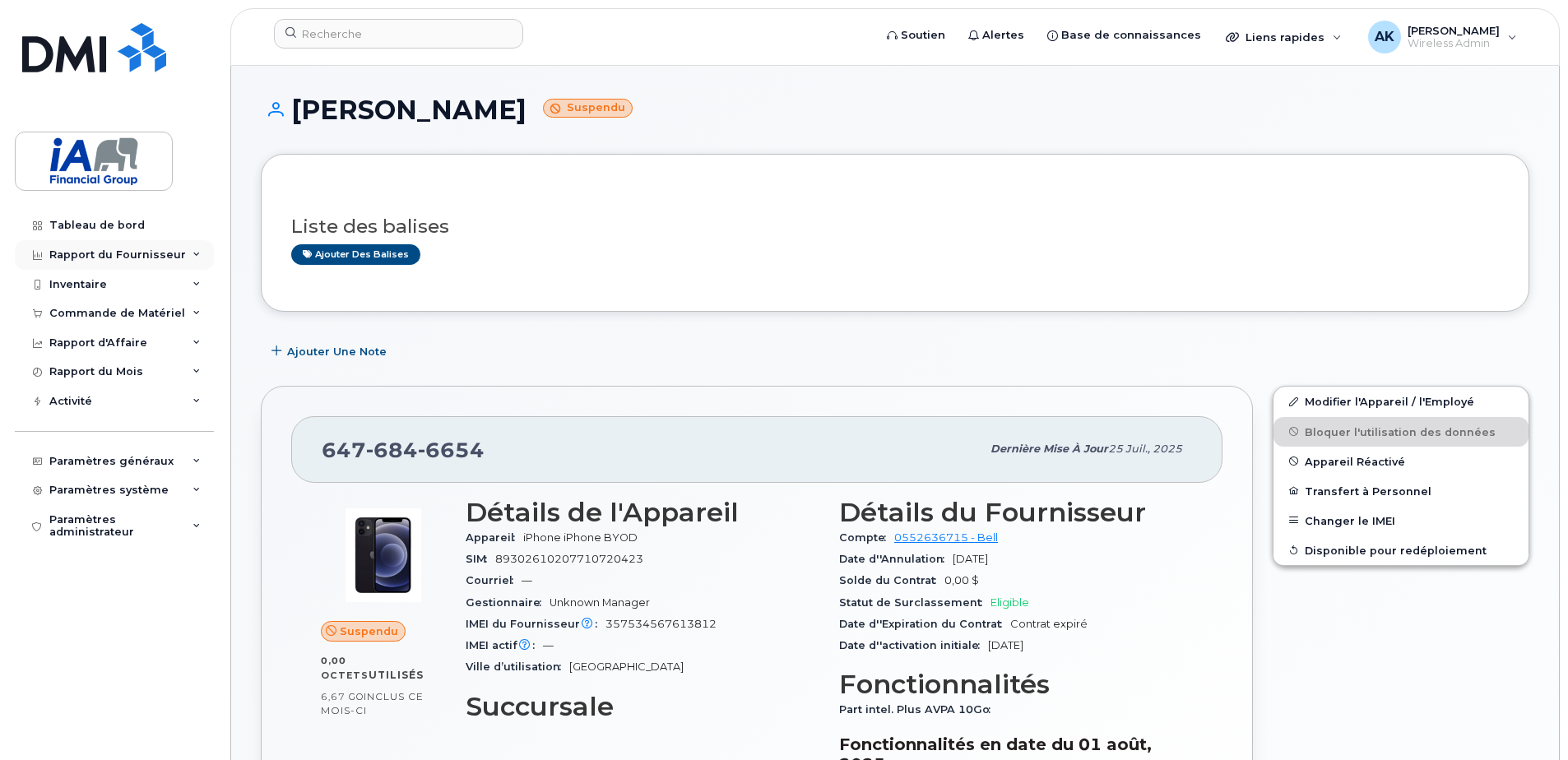
click at [73, 252] on div "Rapport du Fournisseur" at bounding box center [118, 255] width 137 height 13
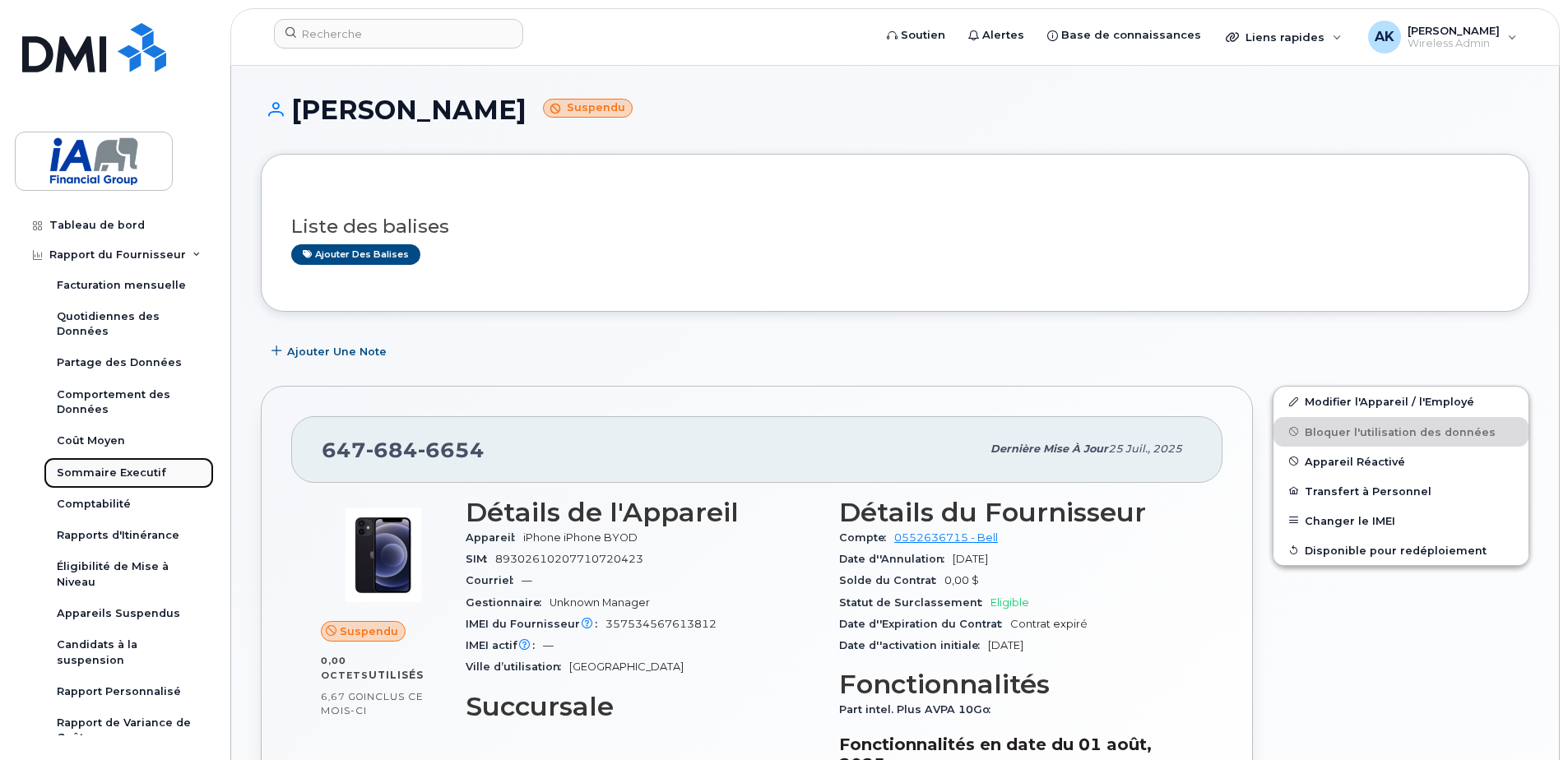
click at [119, 466] on div "Sommaire Executif" at bounding box center [111, 473] width 109 height 15
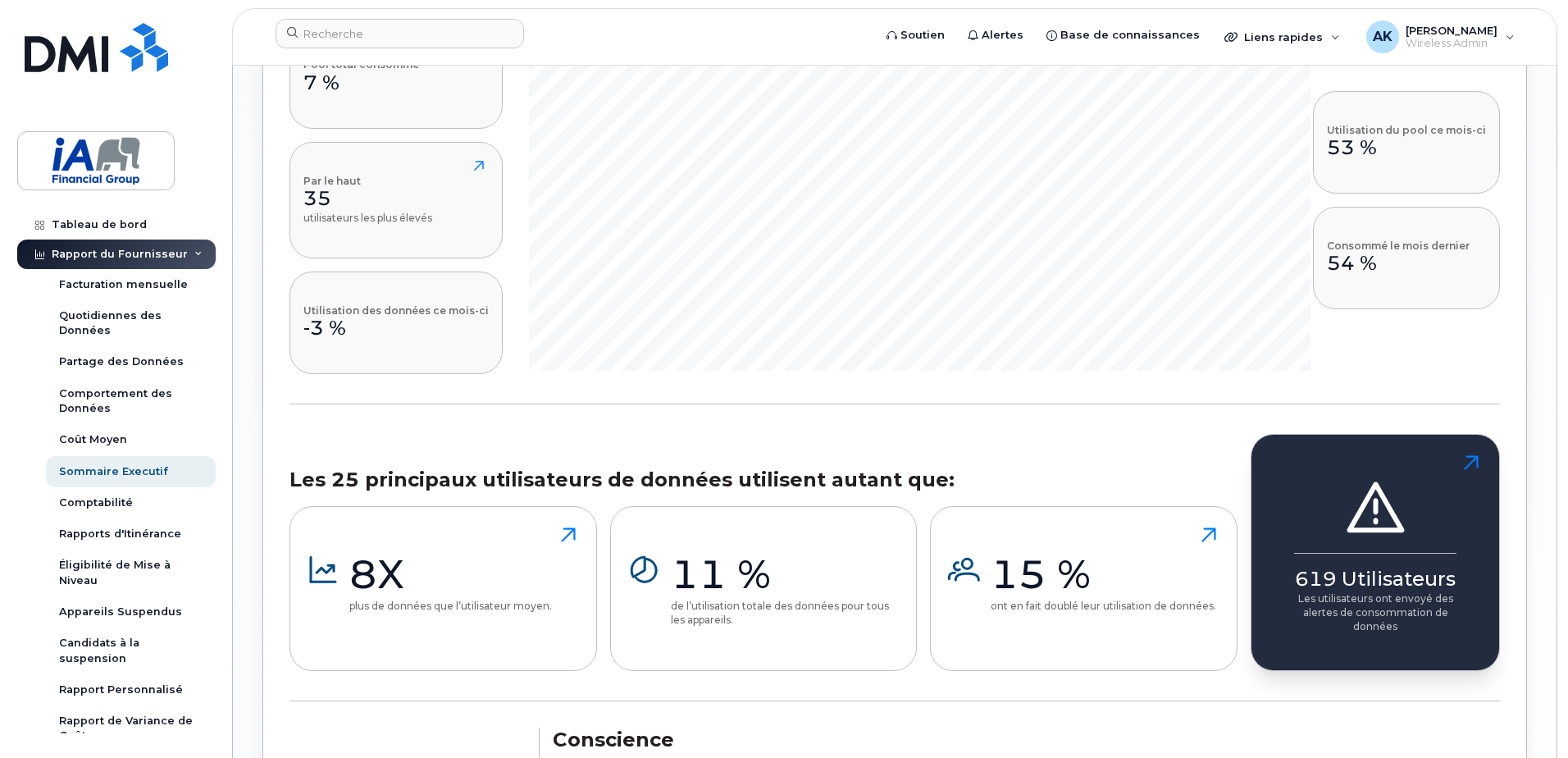
scroll to position [1477, 0]
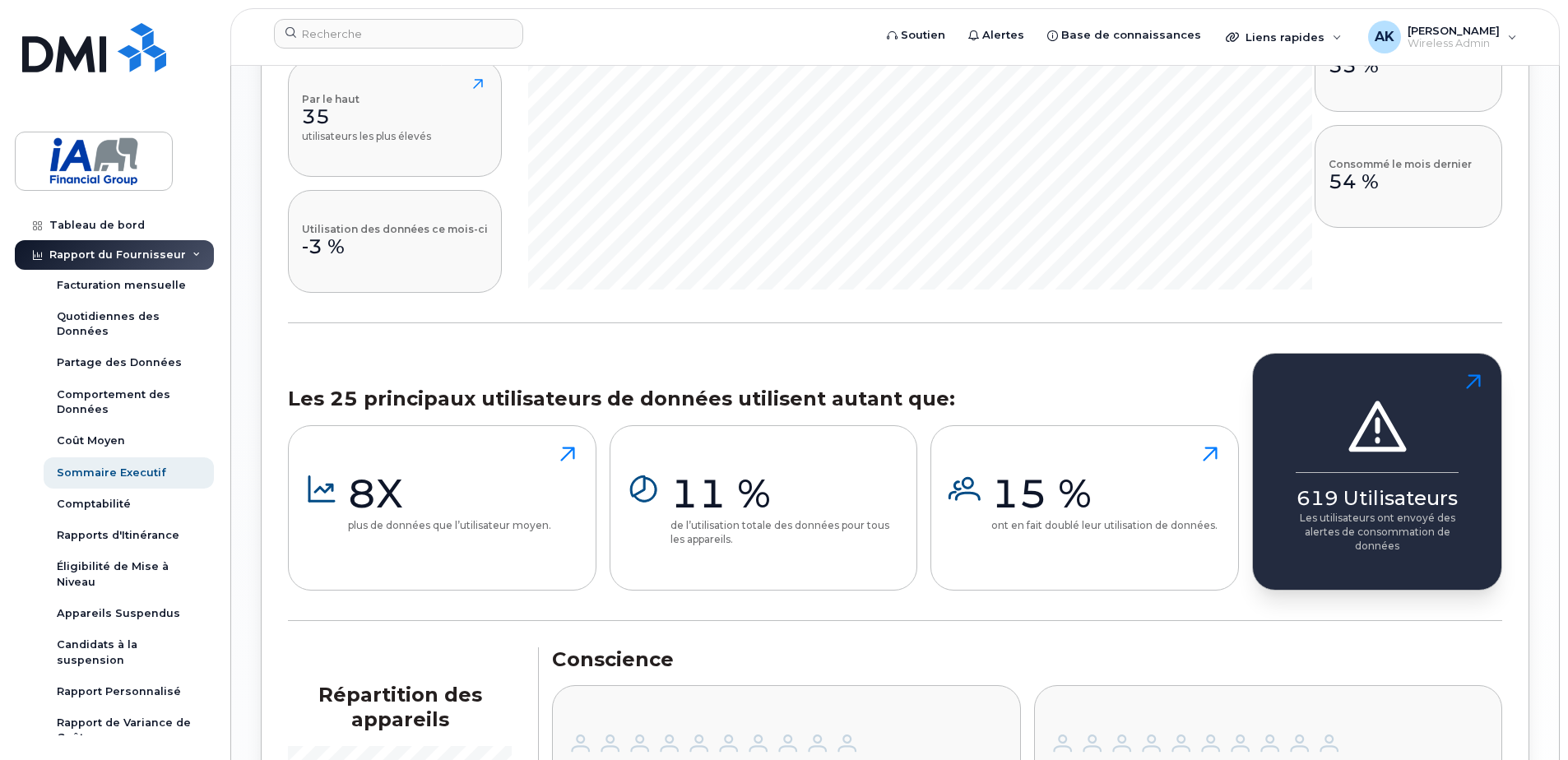
click at [1364, 526] on p "Les utilisateurs ont envoyé des alertes de consommation de données" at bounding box center [1377, 532] width 163 height 42
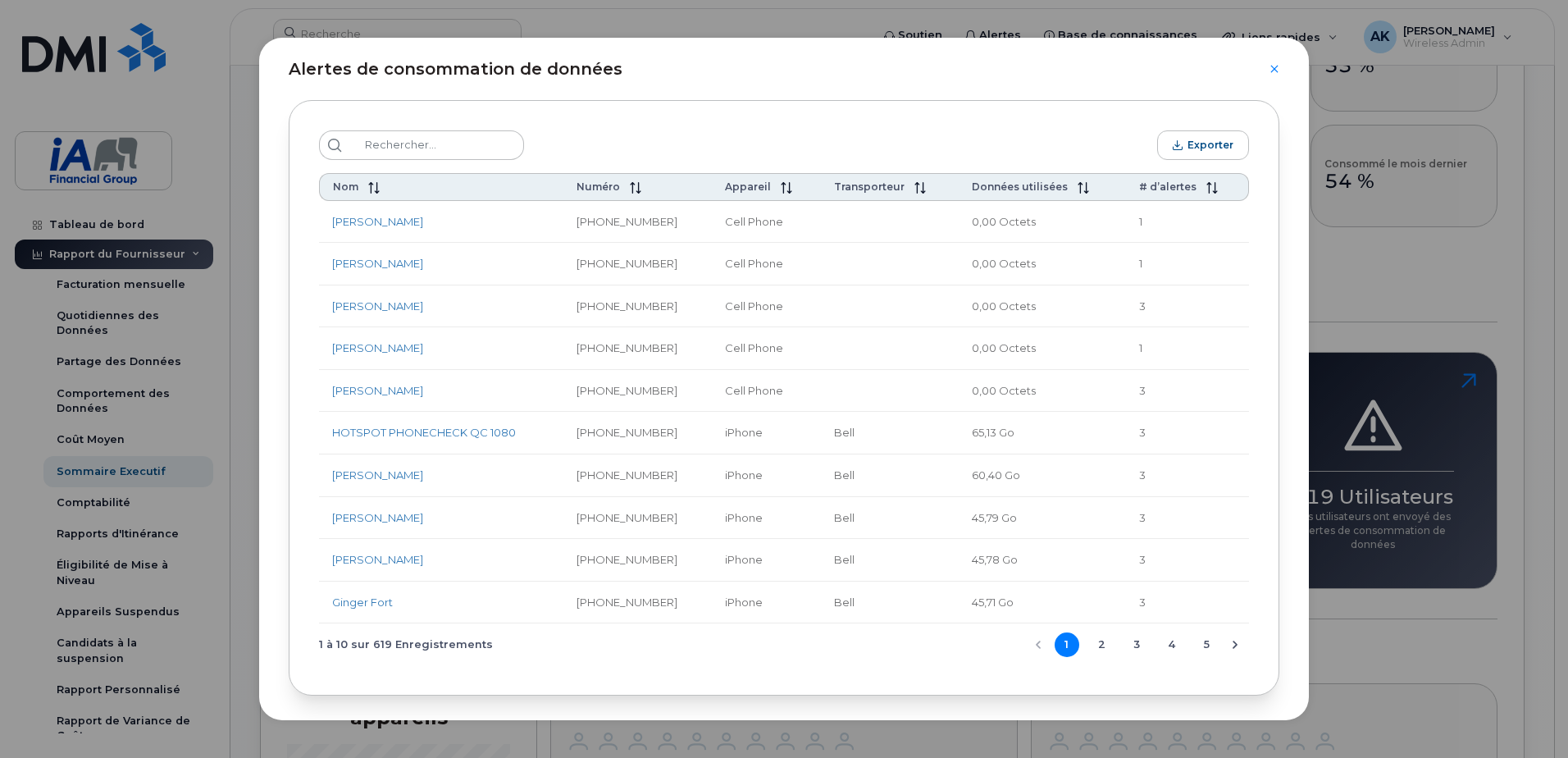
scroll to position [15, 0]
click at [1200, 640] on button "5" at bounding box center [1207, 640] width 25 height 25
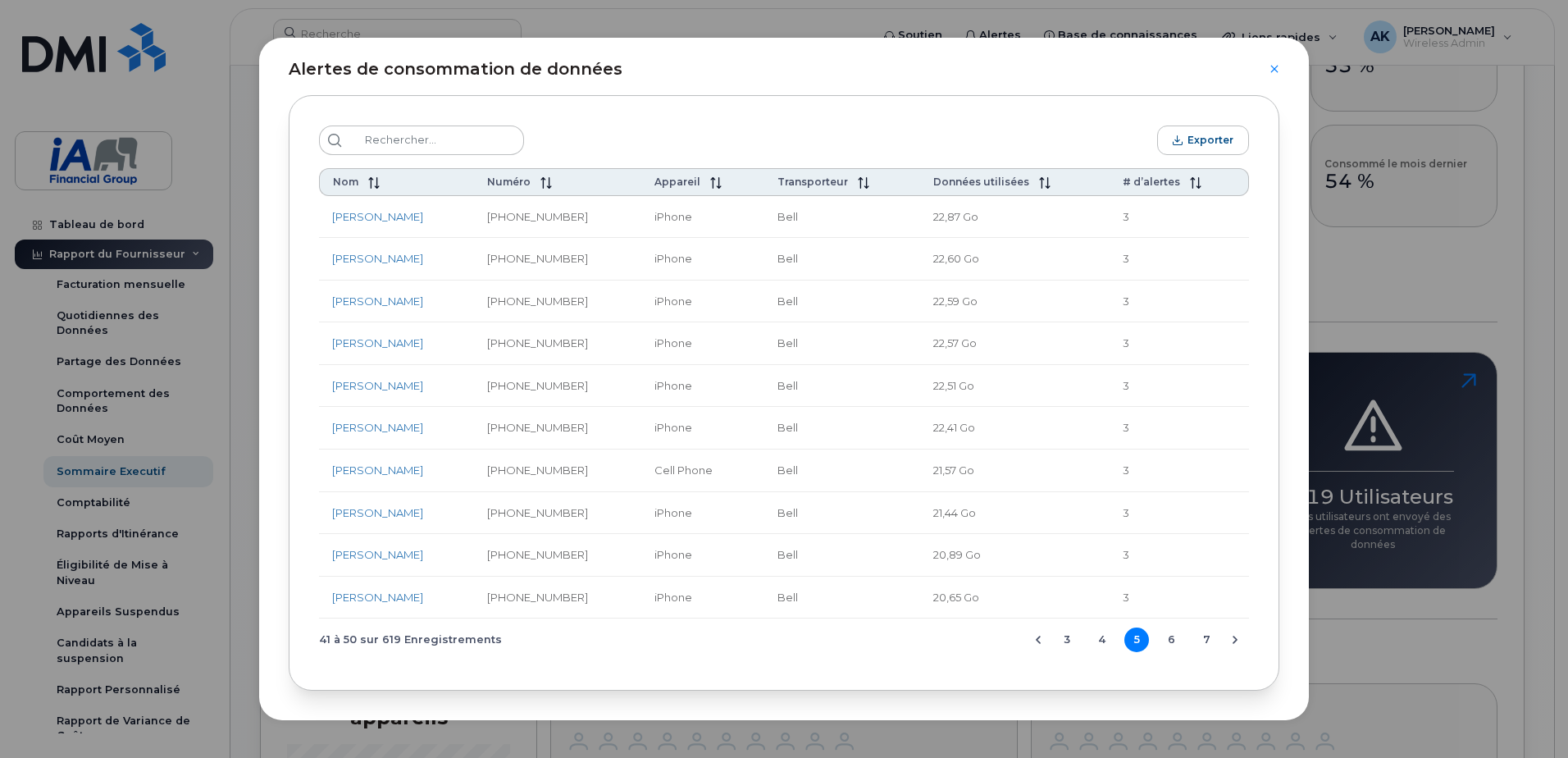
click at [1180, 638] on span "3 4 5 6 7" at bounding box center [1136, 639] width 168 height 28
click at [1195, 641] on button "7" at bounding box center [1207, 640] width 25 height 25
click at [1203, 638] on button "9" at bounding box center [1207, 640] width 25 height 25
click at [1162, 636] on button "10" at bounding box center [1172, 640] width 25 height 25
click at [1202, 640] on button "12" at bounding box center [1207, 640] width 25 height 25
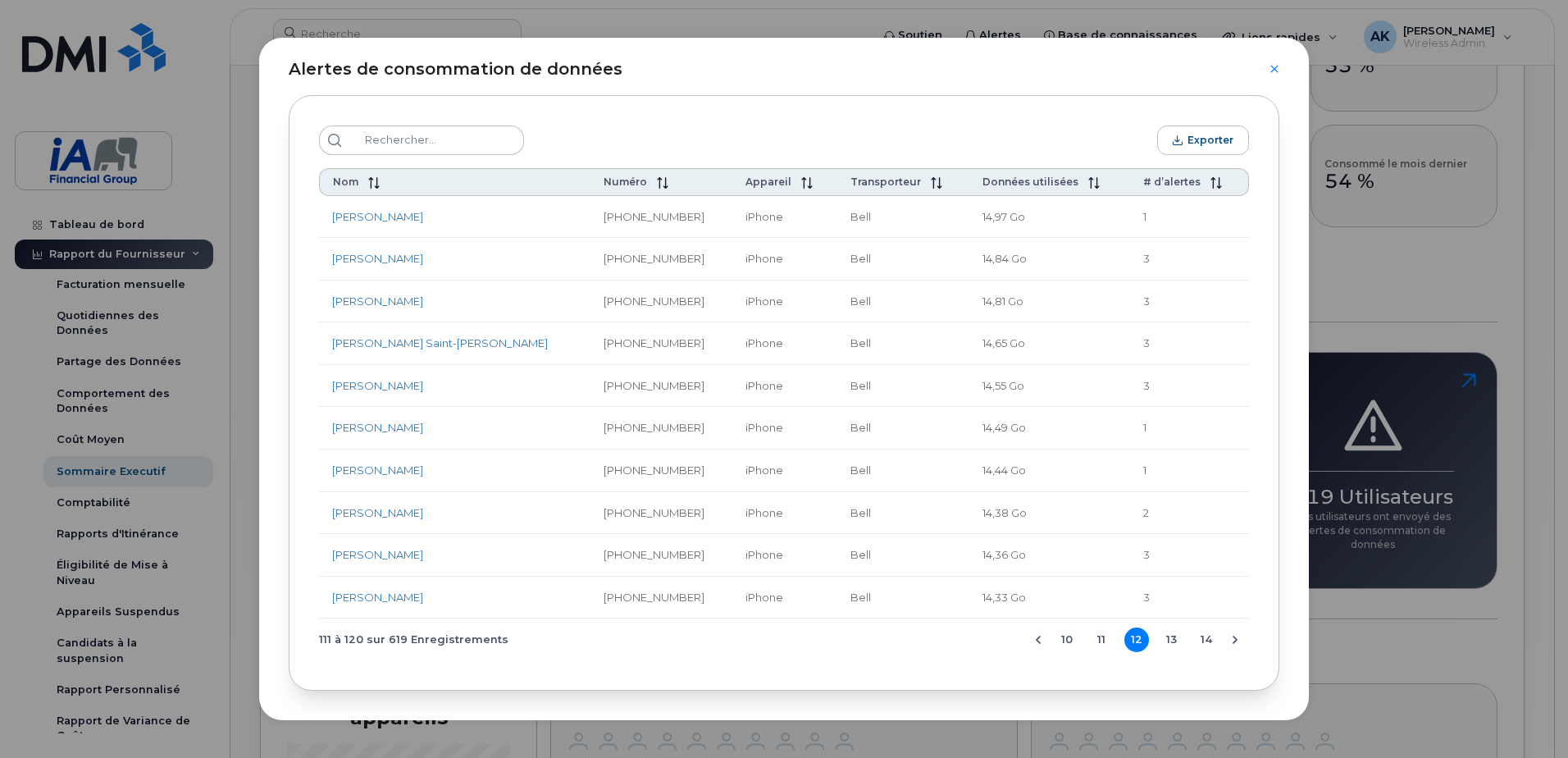
click at [1199, 638] on button "14" at bounding box center [1207, 640] width 25 height 25
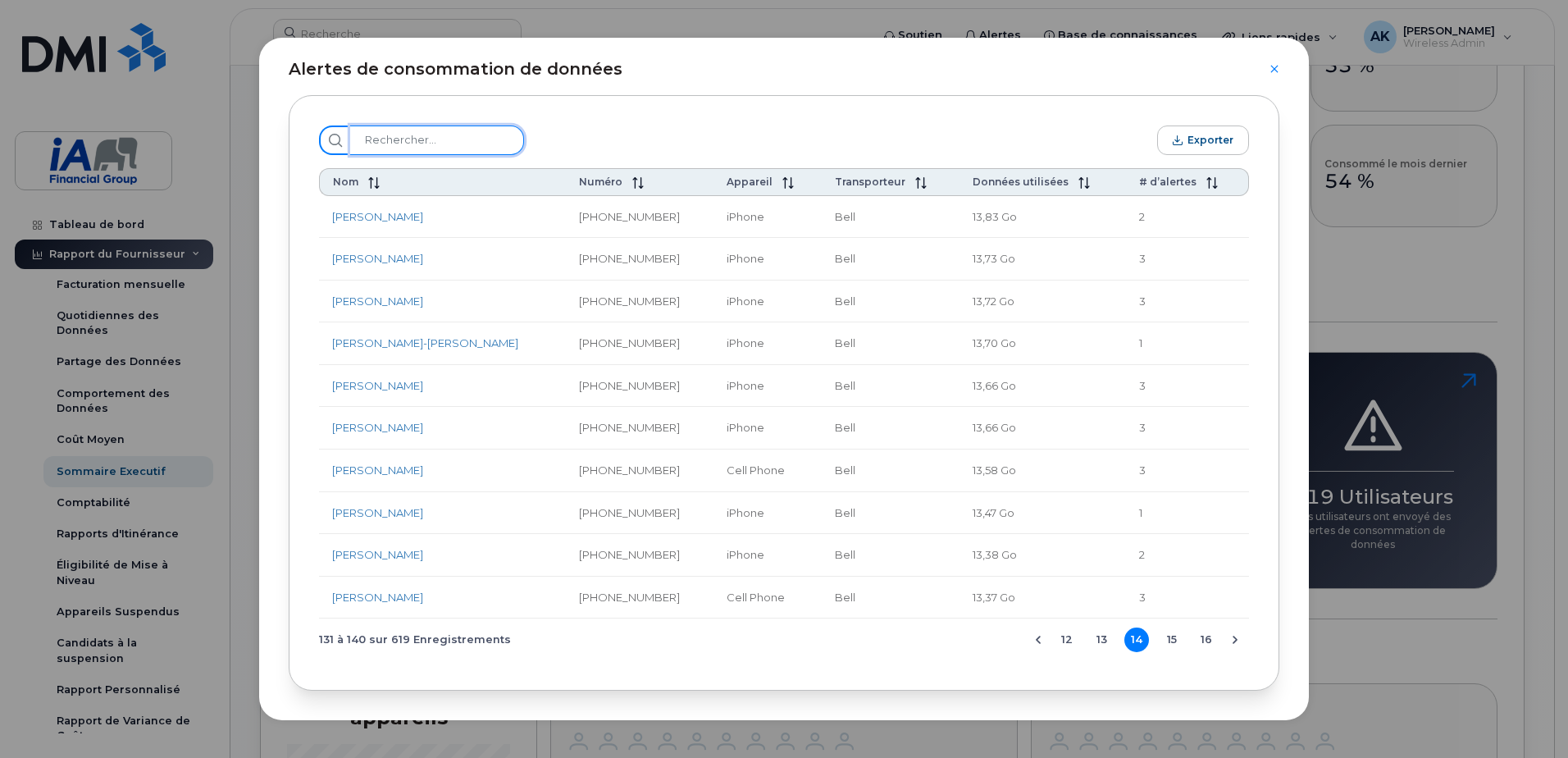
click at [460, 142] on input "search" at bounding box center [436, 139] width 174 height 29
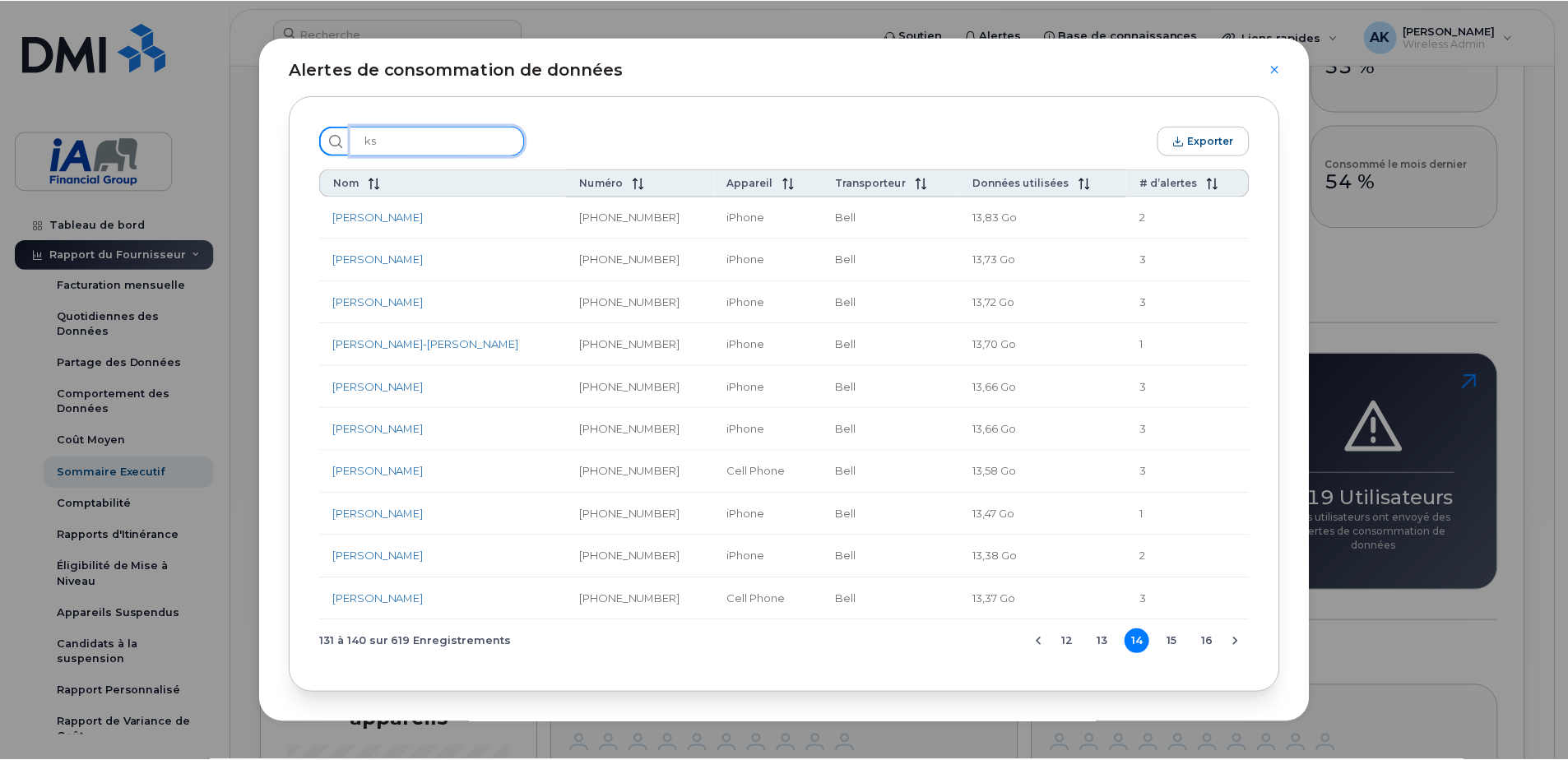
scroll to position [0, 0]
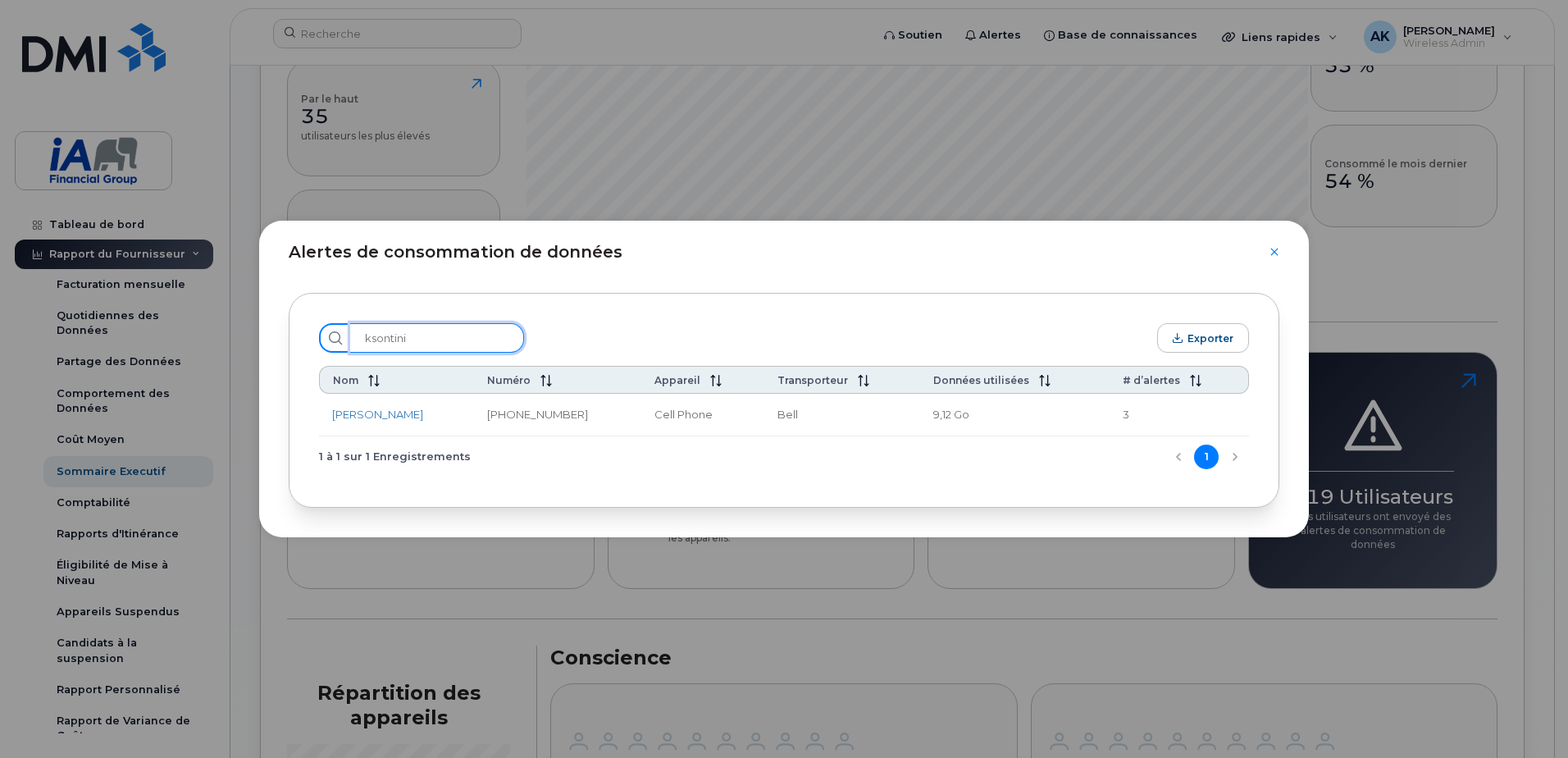
type input "ksontini"
click at [1269, 250] on div "Alertes de consommation de données" at bounding box center [784, 243] width 1050 height 44
click at [1277, 251] on icon "Close" at bounding box center [1275, 252] width 9 height 13
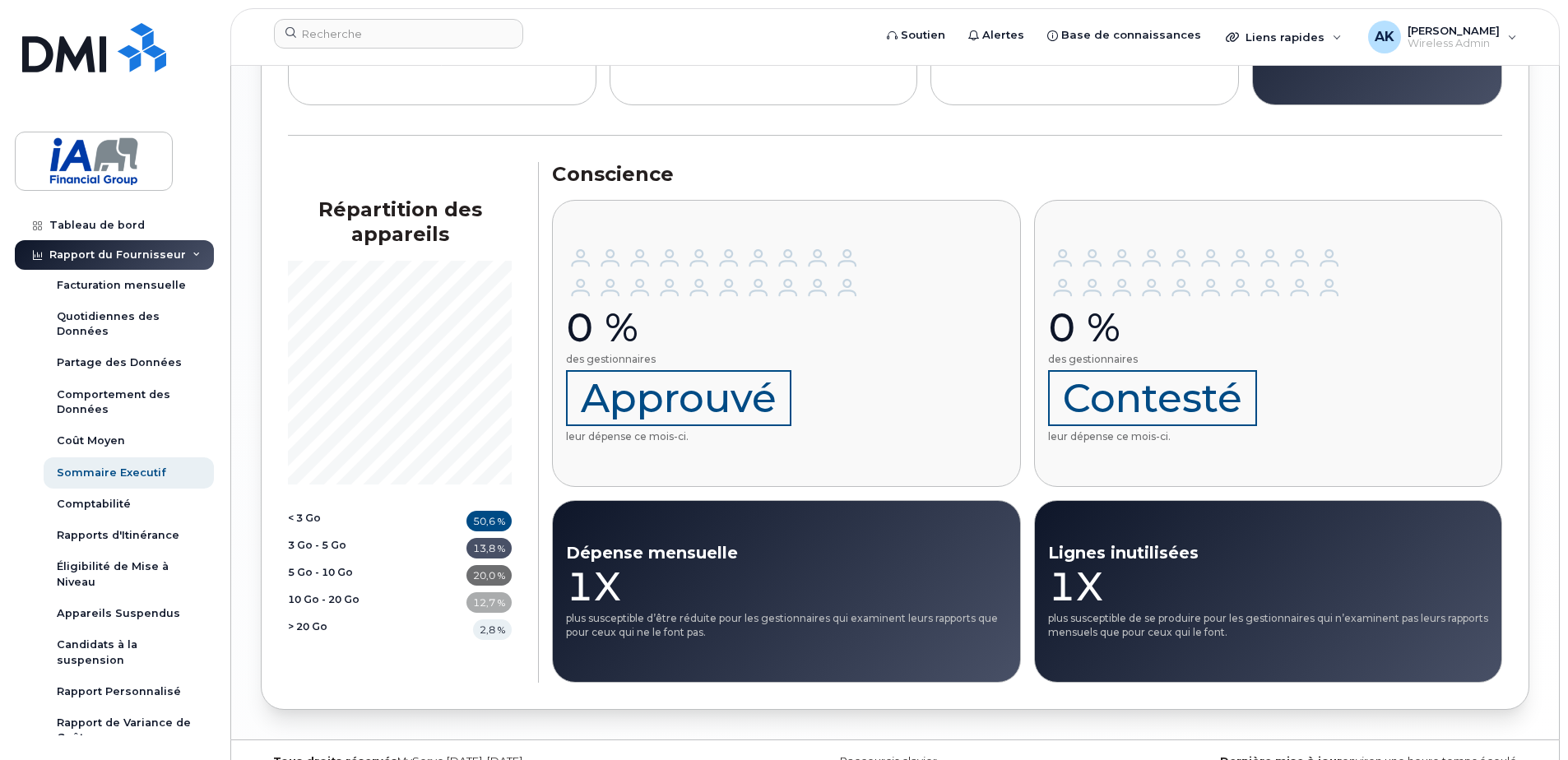
scroll to position [1997, 0]
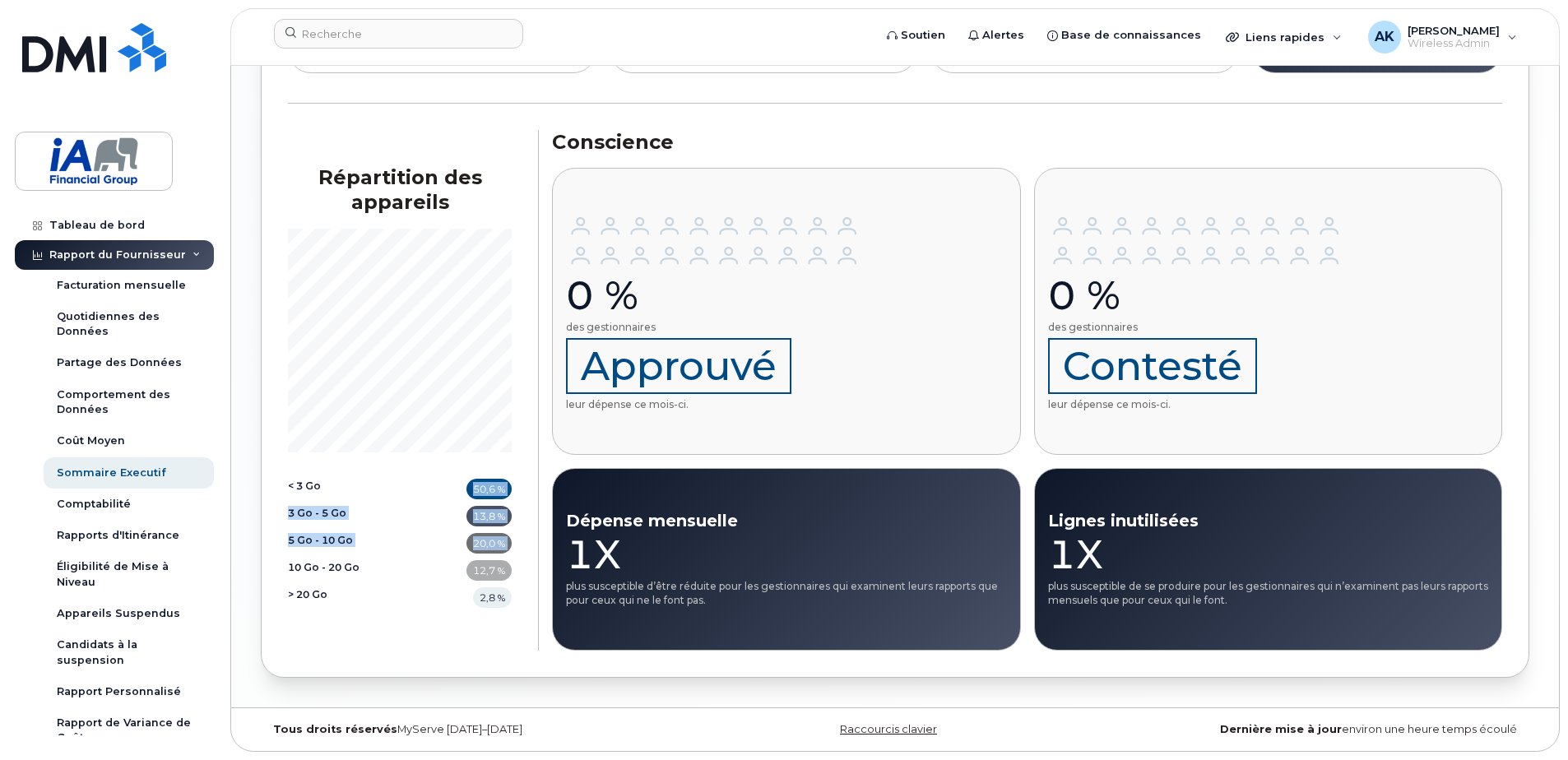
drag, startPoint x: 286, startPoint y: 564, endPoint x: 406, endPoint y: 465, distance: 155.6
drag, startPoint x: 402, startPoint y: 465, endPoint x: 304, endPoint y: 483, distance: 99.6
click at [305, 475] on section "Répartition des appareils < 3 Go 50,6 % 3 Go - 5 Go 13,8 % 5 Go - 10 Go 20,0 % …" at bounding box center [413, 390] width 250 height 450
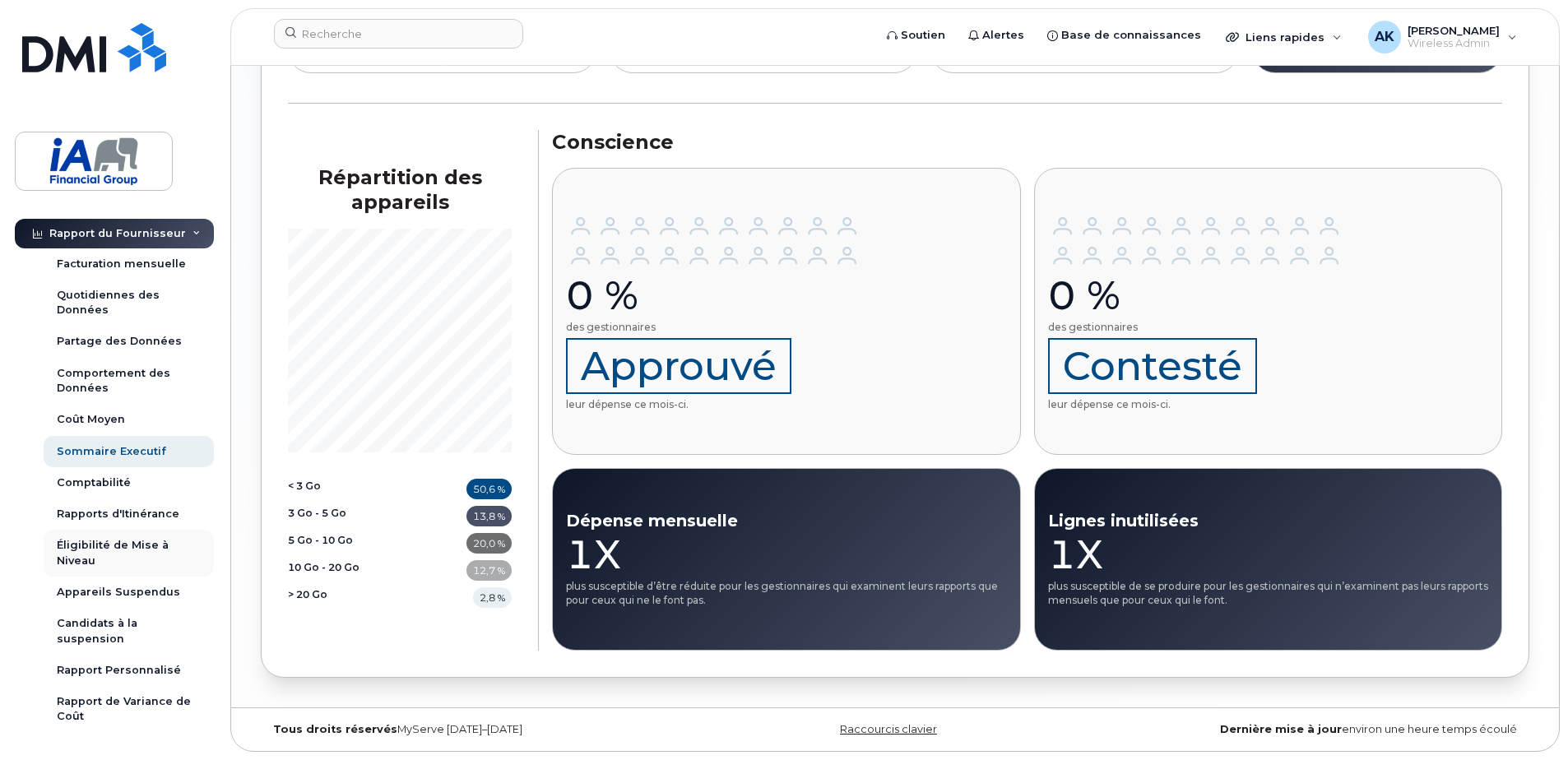
scroll to position [82, 0]
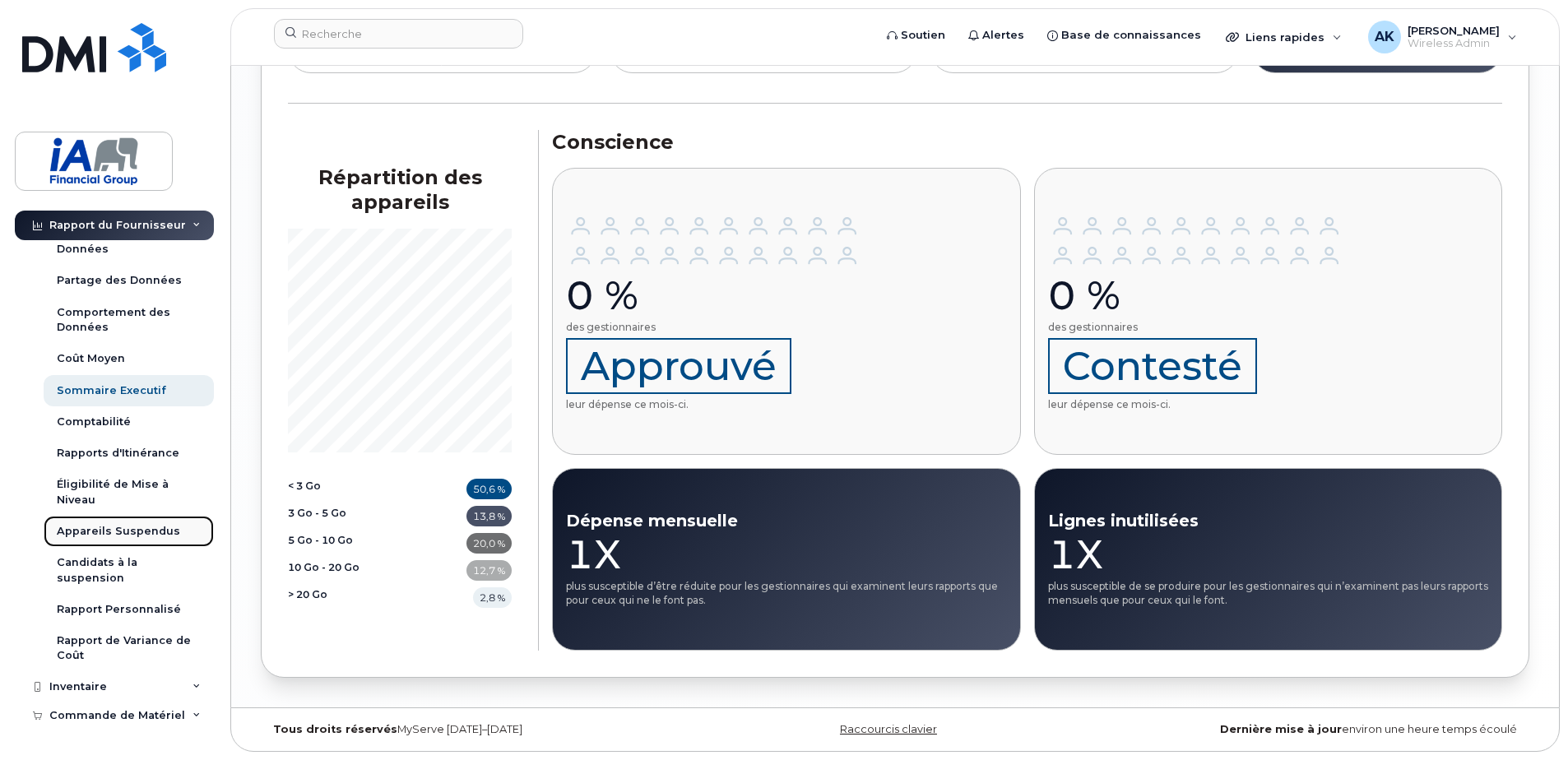
click at [115, 533] on div "Appareils Suspendus" at bounding box center [119, 532] width 124 height 15
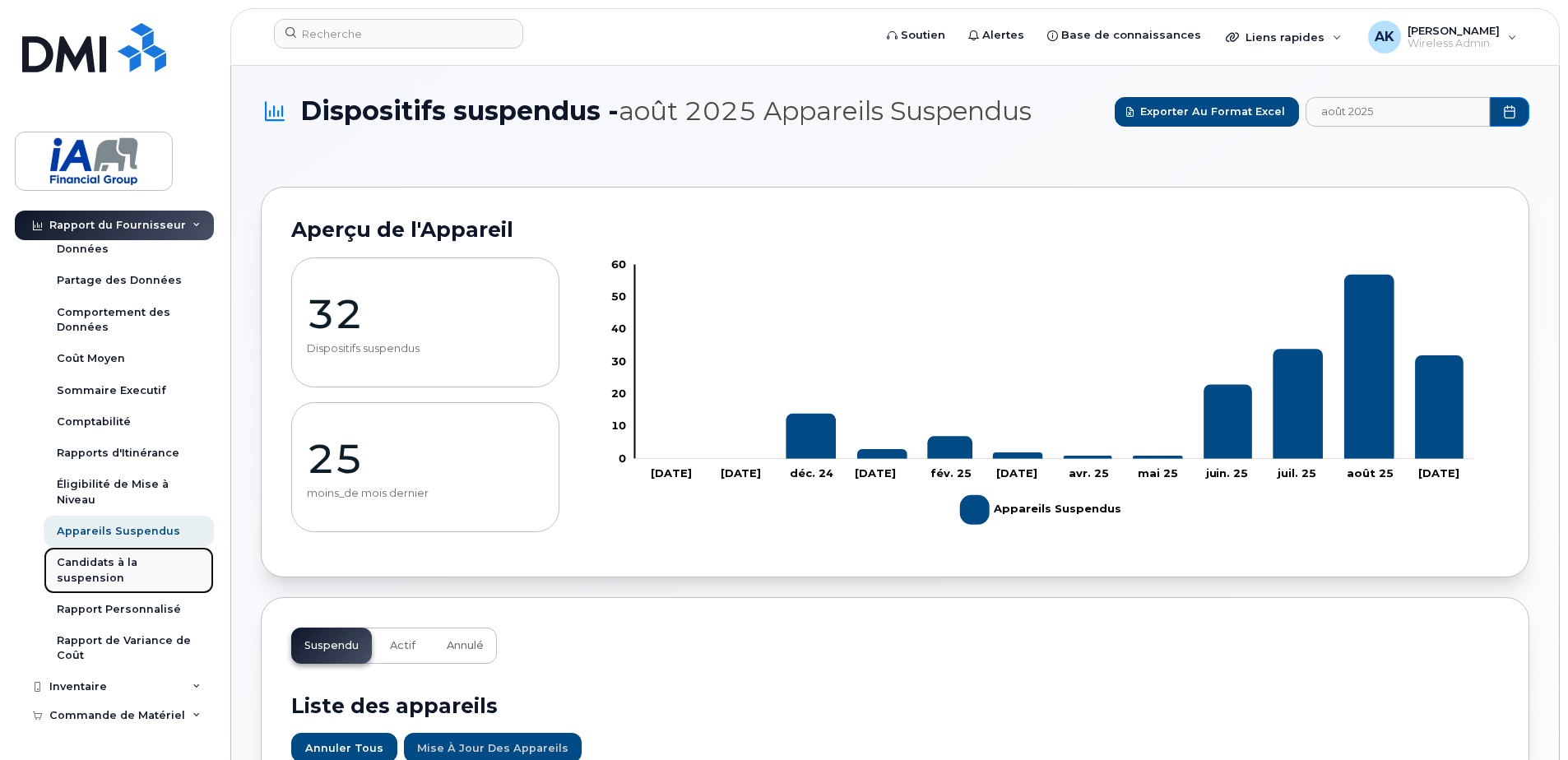
click at [92, 569] on div "Candidats à la suspension" at bounding box center [128, 571] width 144 height 30
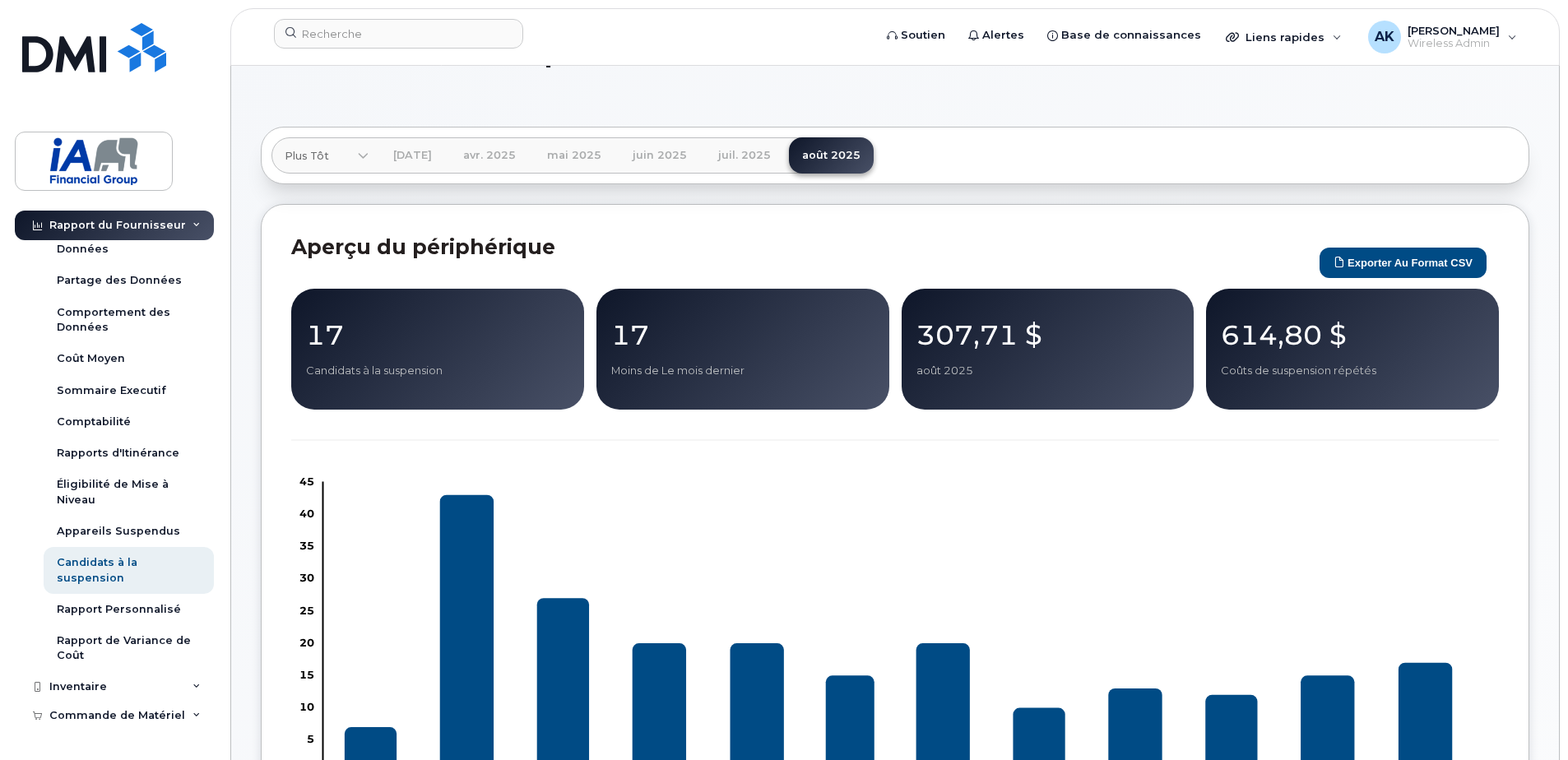
scroll to position [82, 0]
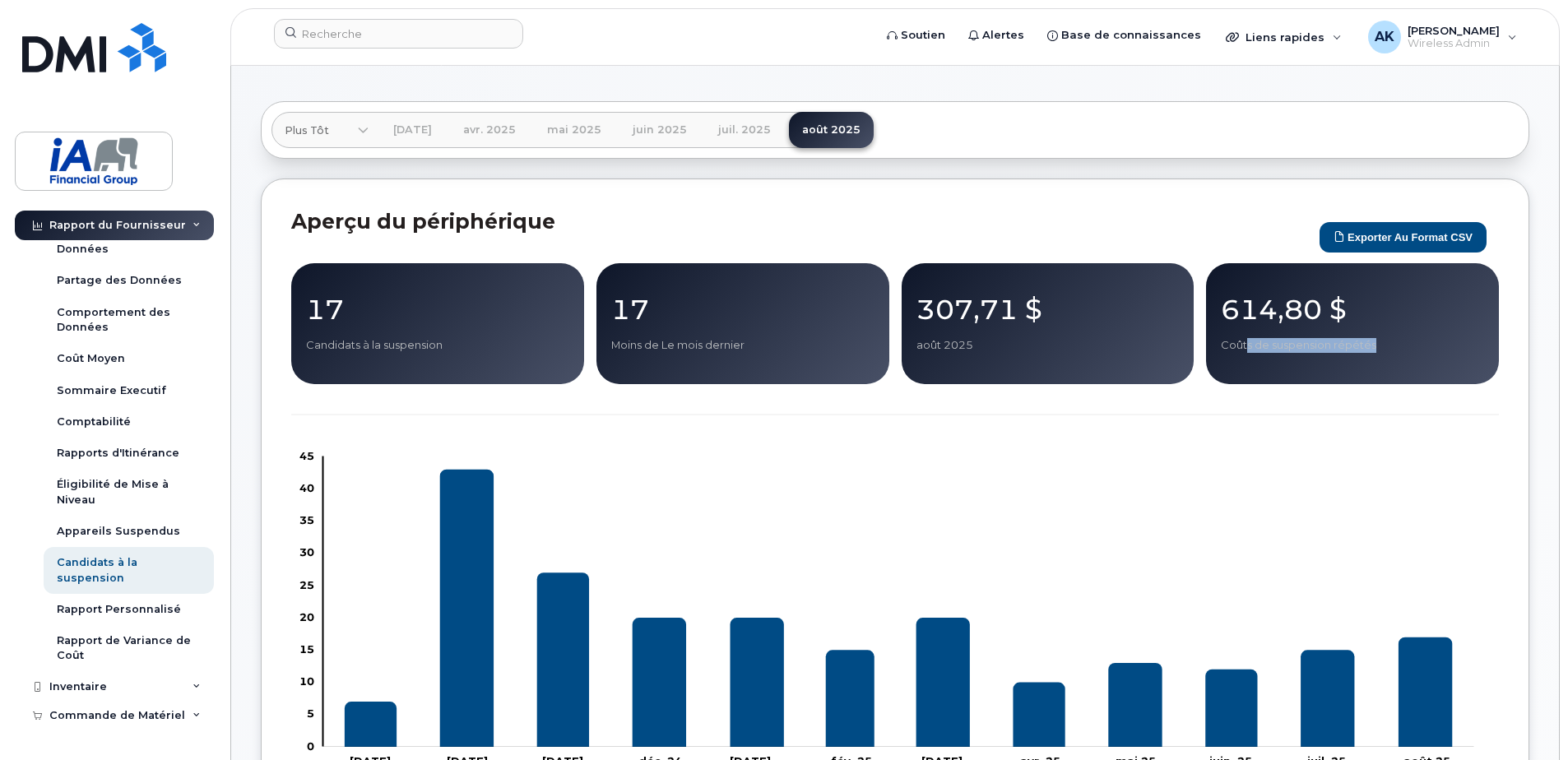
drag, startPoint x: 1247, startPoint y: 341, endPoint x: 1403, endPoint y: 343, distance: 156.0
click at [1403, 343] on p "Coûts de suspension répétés" at bounding box center [1352, 345] width 264 height 15
click at [1430, 242] on button "Exporter au format CSV" at bounding box center [1403, 237] width 167 height 30
drag, startPoint x: 613, startPoint y: 346, endPoint x: 854, endPoint y: 375, distance: 242.7
click at [854, 375] on div "17 Moins de Le mois dernier" at bounding box center [743, 323] width 293 height 121
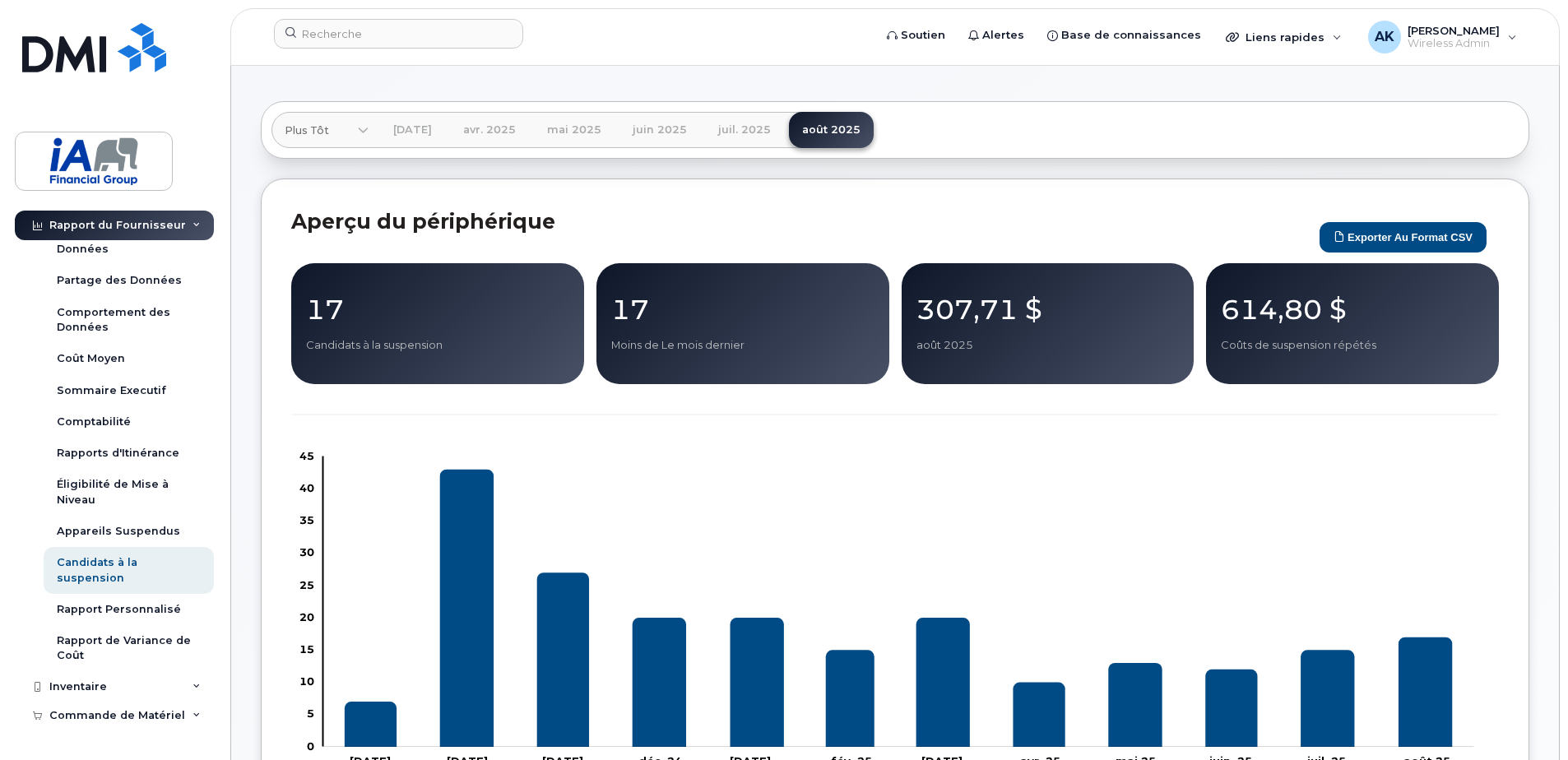
click at [729, 213] on h2 "Aperçu du périphérique" at bounding box center [801, 222] width 1020 height 25
drag, startPoint x: 1236, startPoint y: 340, endPoint x: 1382, endPoint y: 343, distance: 146.0
click at [1382, 343] on p "Coûts de suspension répétés" at bounding box center [1352, 345] width 264 height 15
drag, startPoint x: 1382, startPoint y: 343, endPoint x: 1357, endPoint y: 350, distance: 26.0
click at [1358, 354] on div "614,80 $ Coûts de suspension répétés" at bounding box center [1353, 323] width 293 height 121
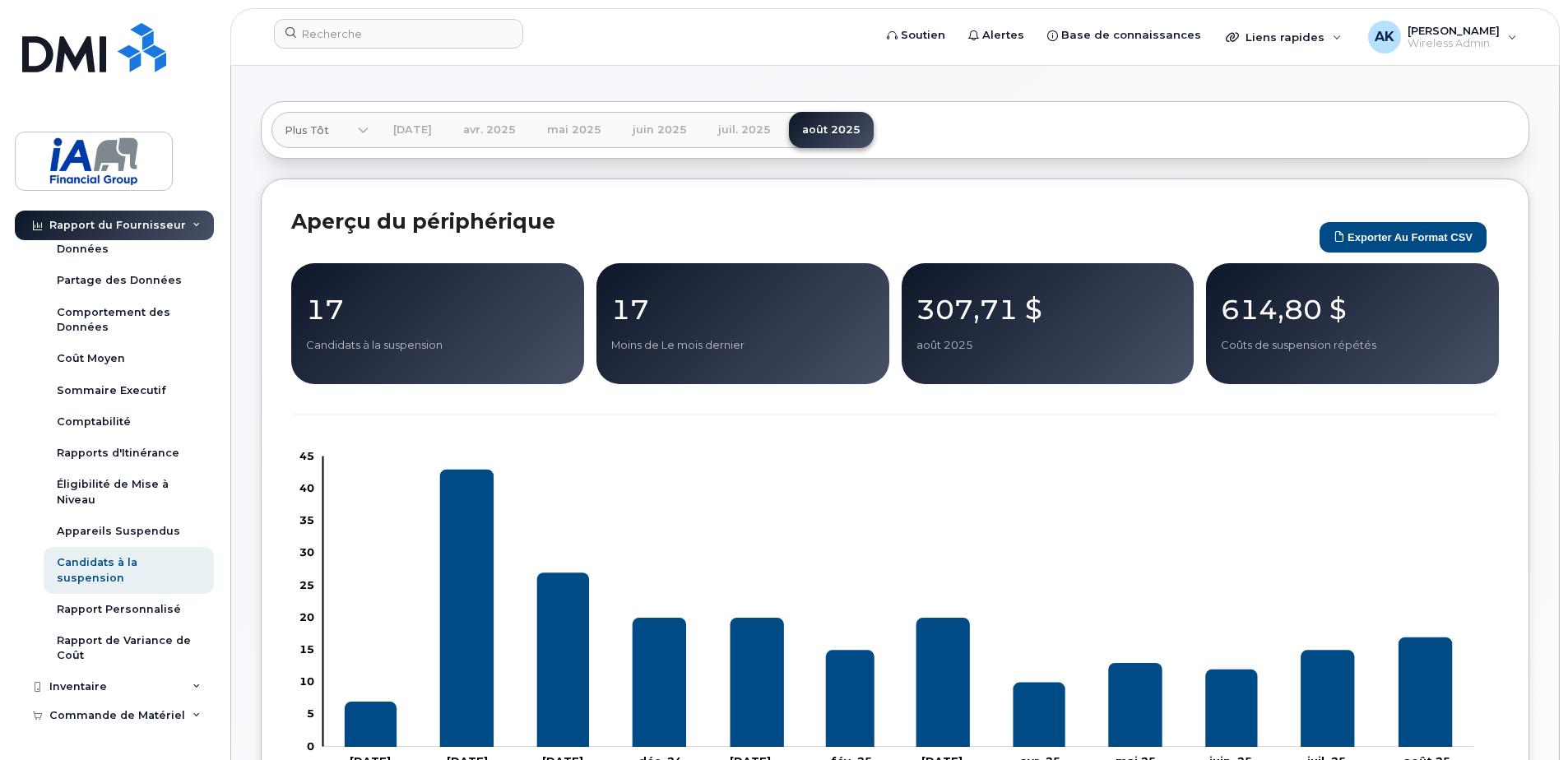
click at [1273, 289] on div "614,80 $ Coûts de suspension répétés" at bounding box center [1353, 323] width 293 height 121
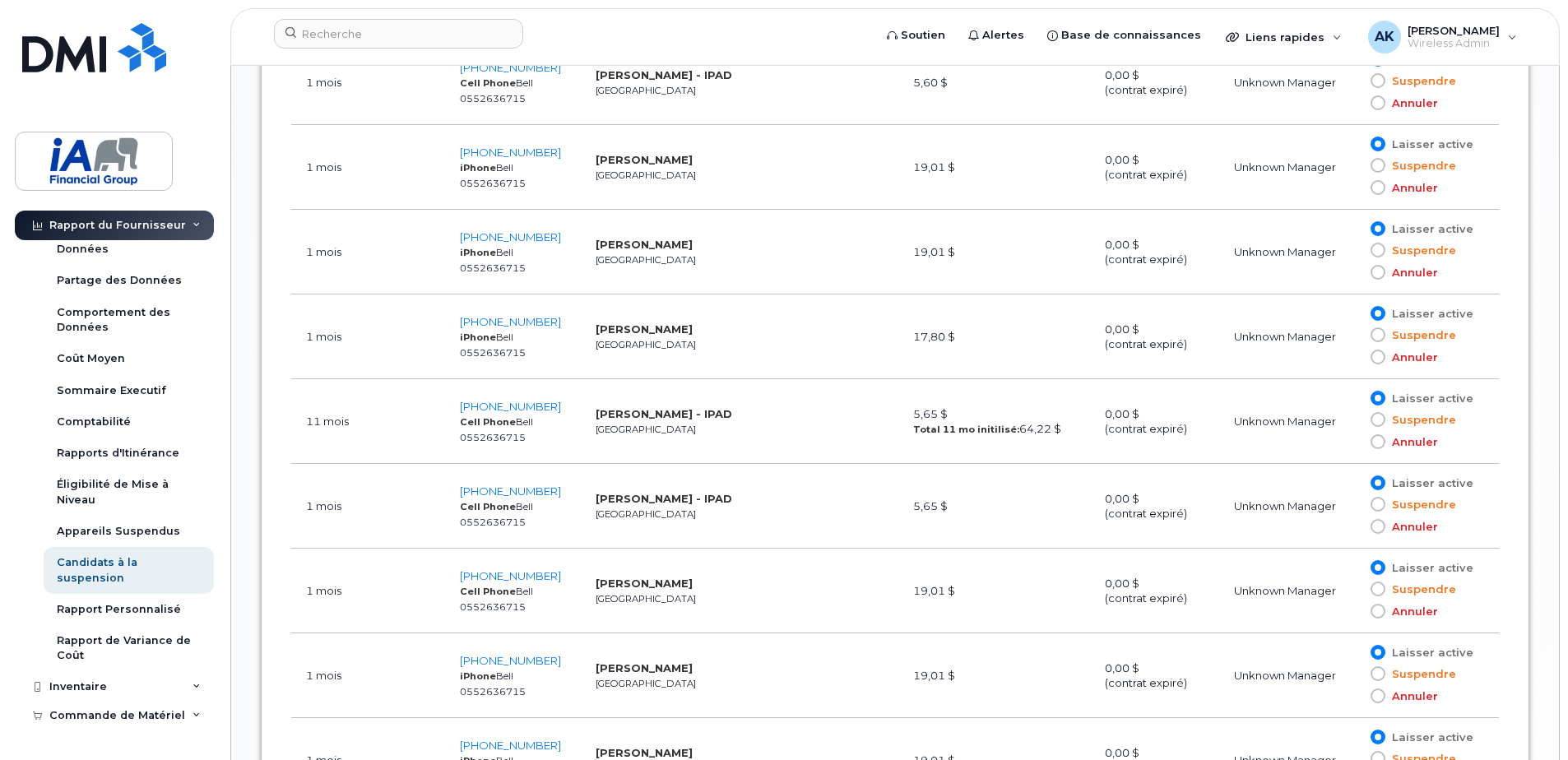
scroll to position [1152, 0]
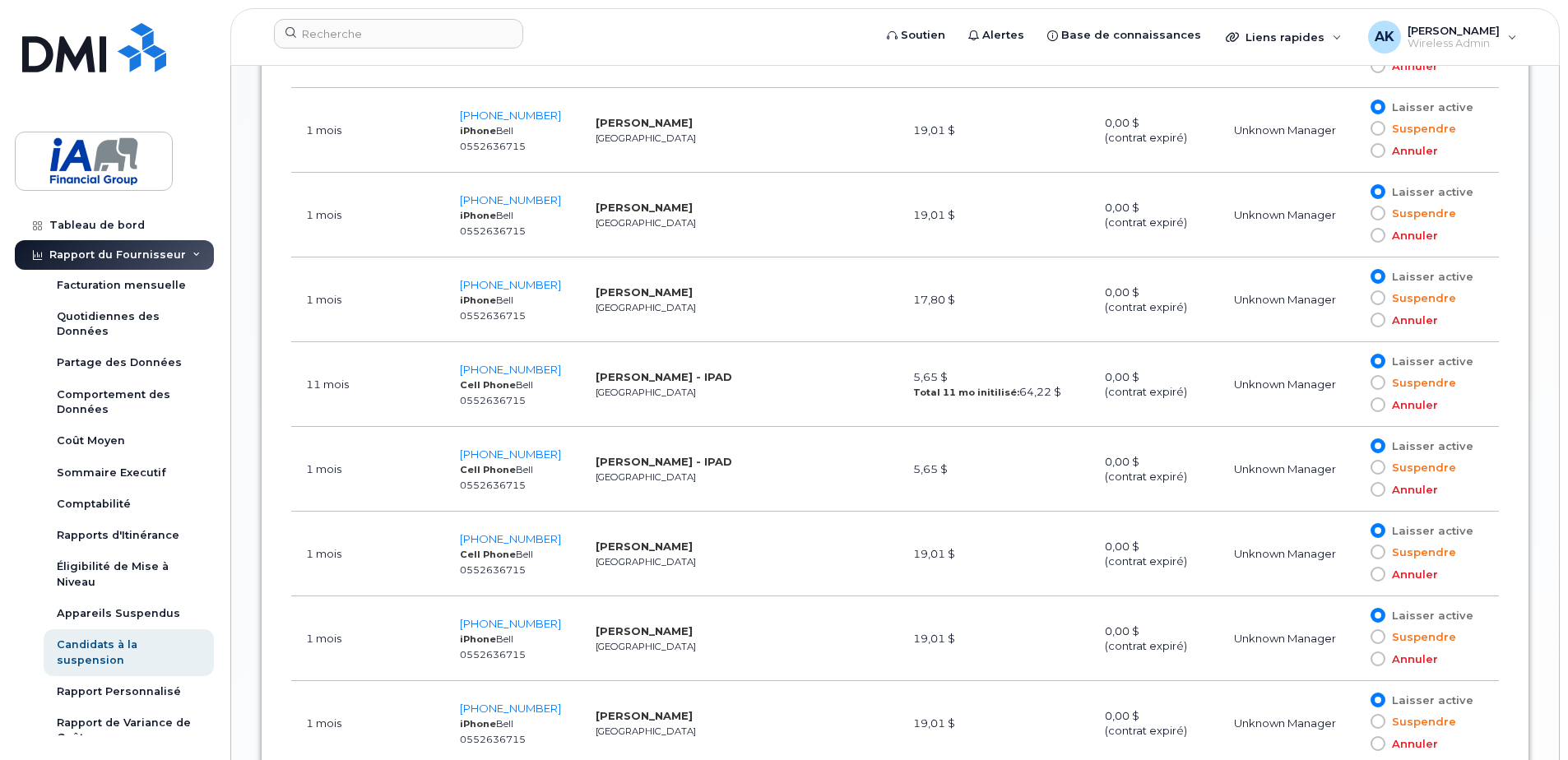
scroll to position [82, 0]
